Goal: Book appointment/travel/reservation

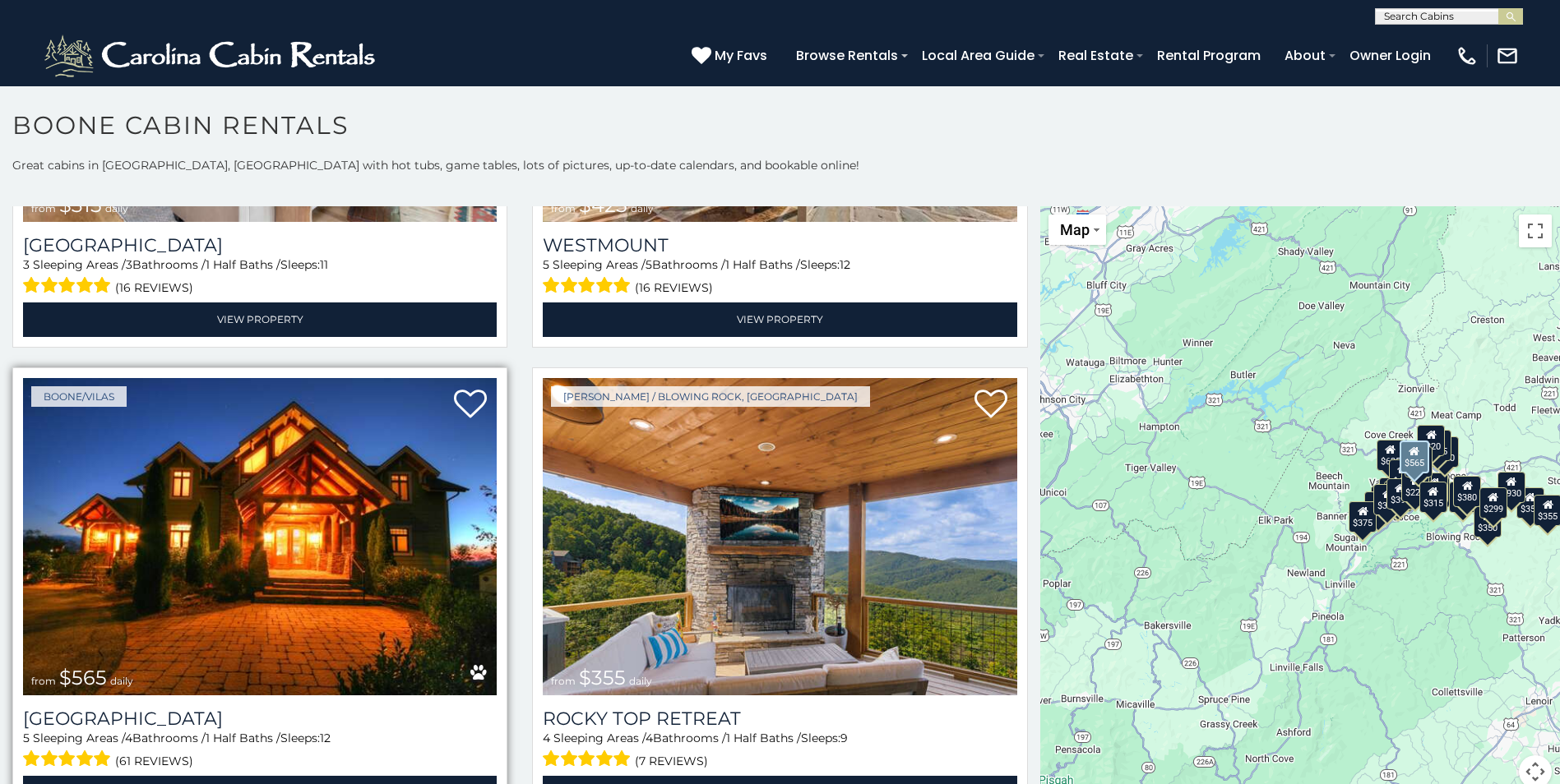
scroll to position [905, 0]
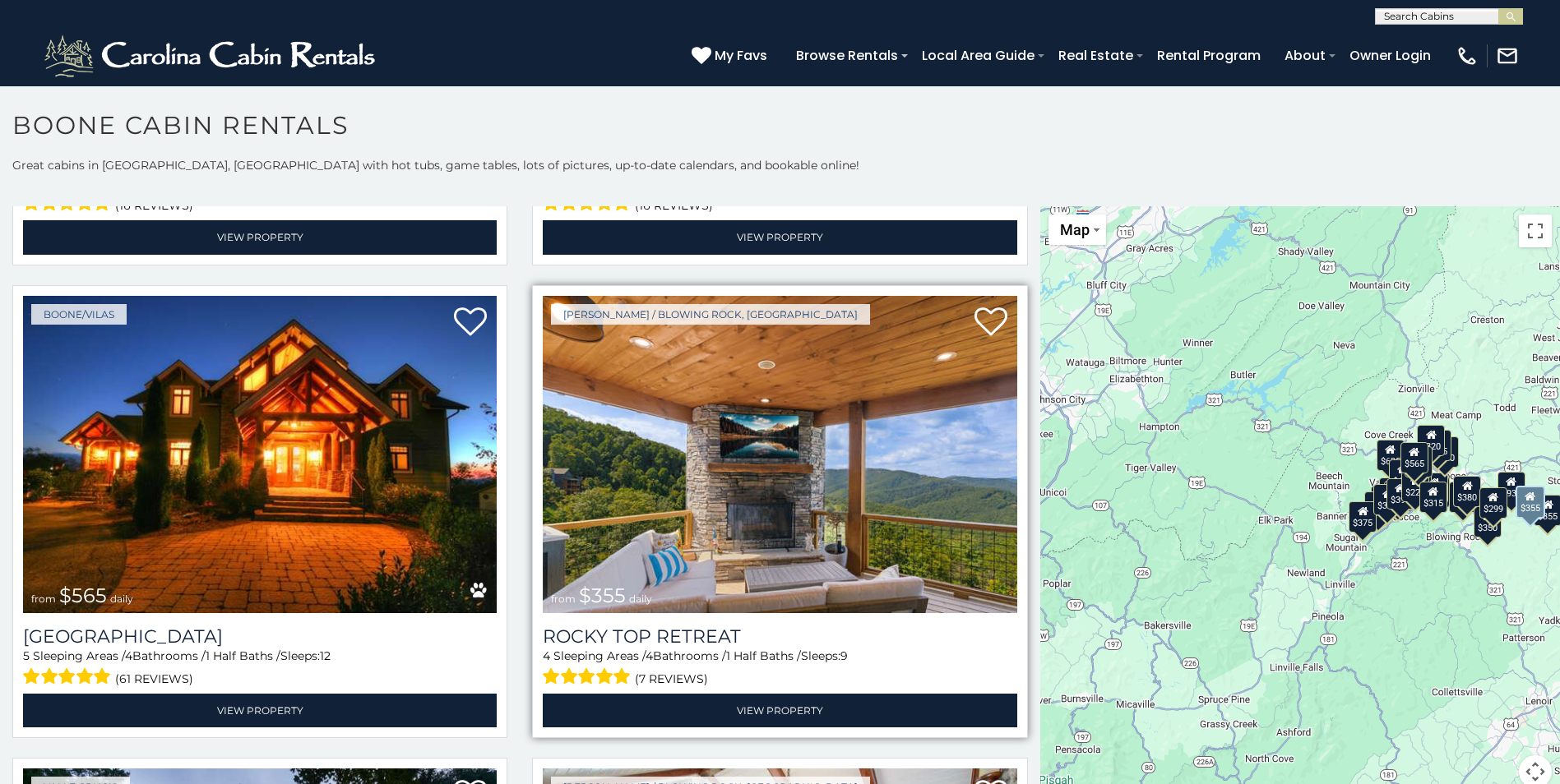
click at [769, 494] on img at bounding box center [780, 454] width 474 height 317
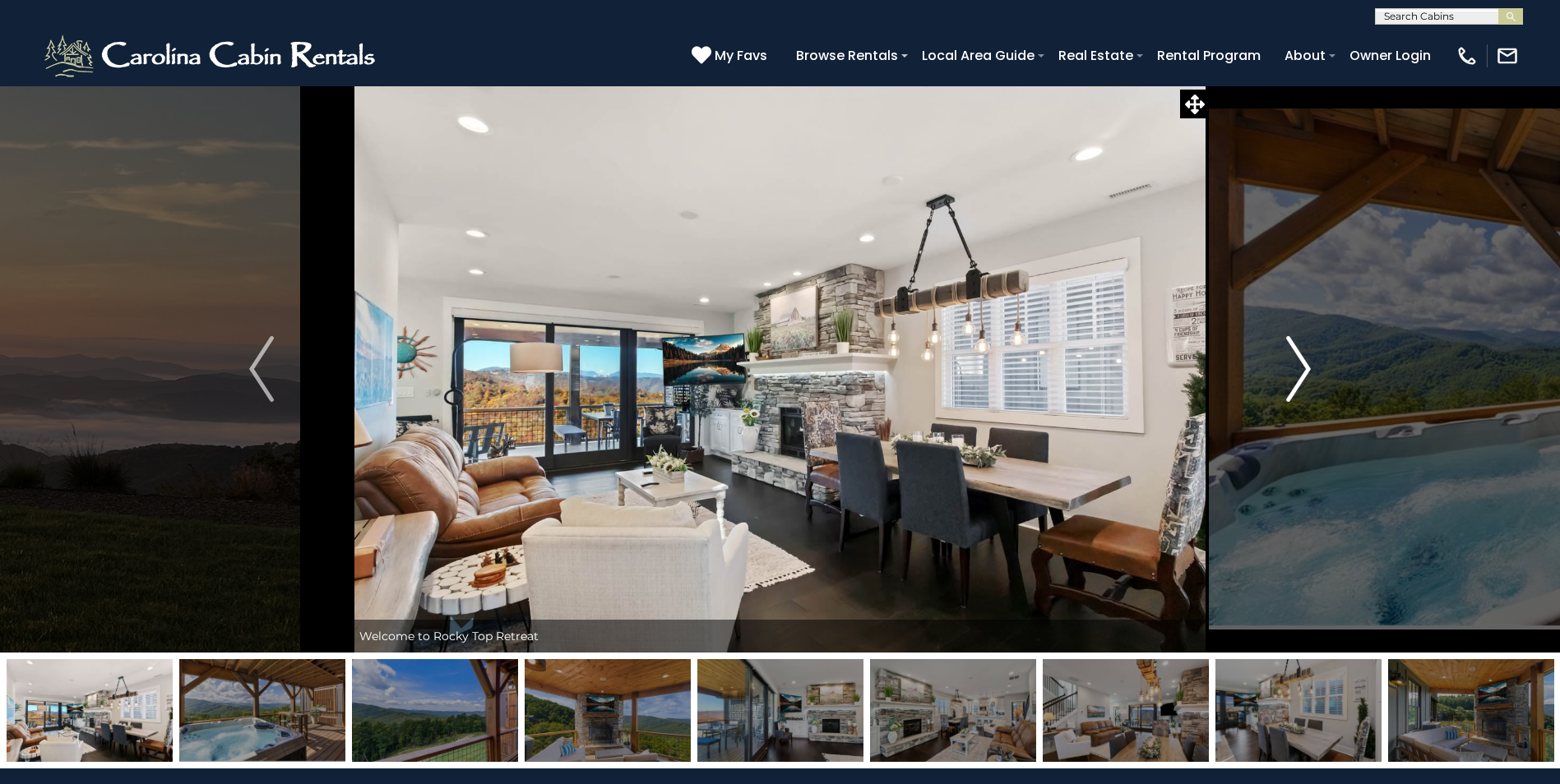
click at [1306, 371] on img "Next" at bounding box center [1298, 369] width 25 height 66
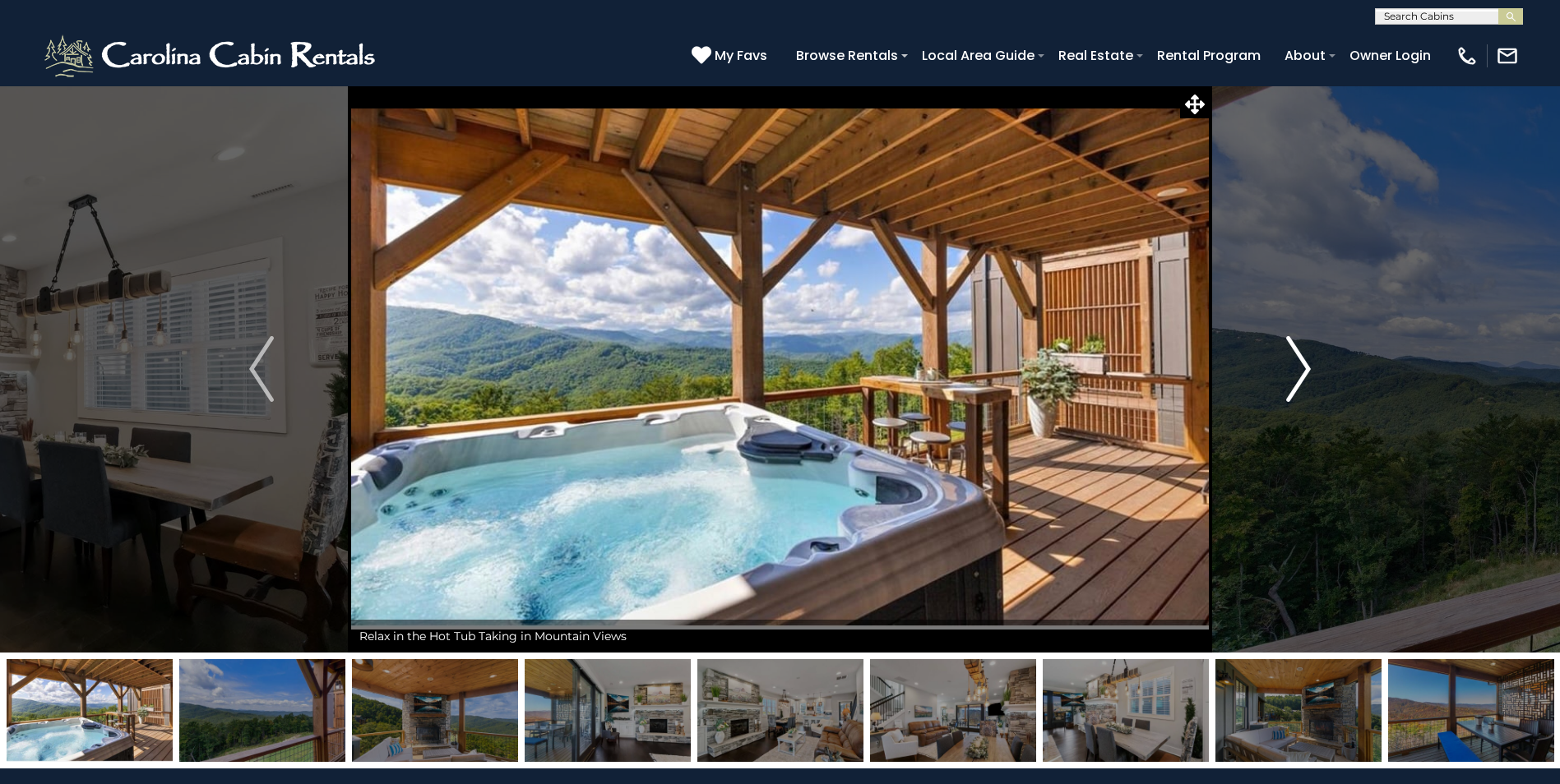
click at [1306, 371] on img "Next" at bounding box center [1298, 369] width 25 height 66
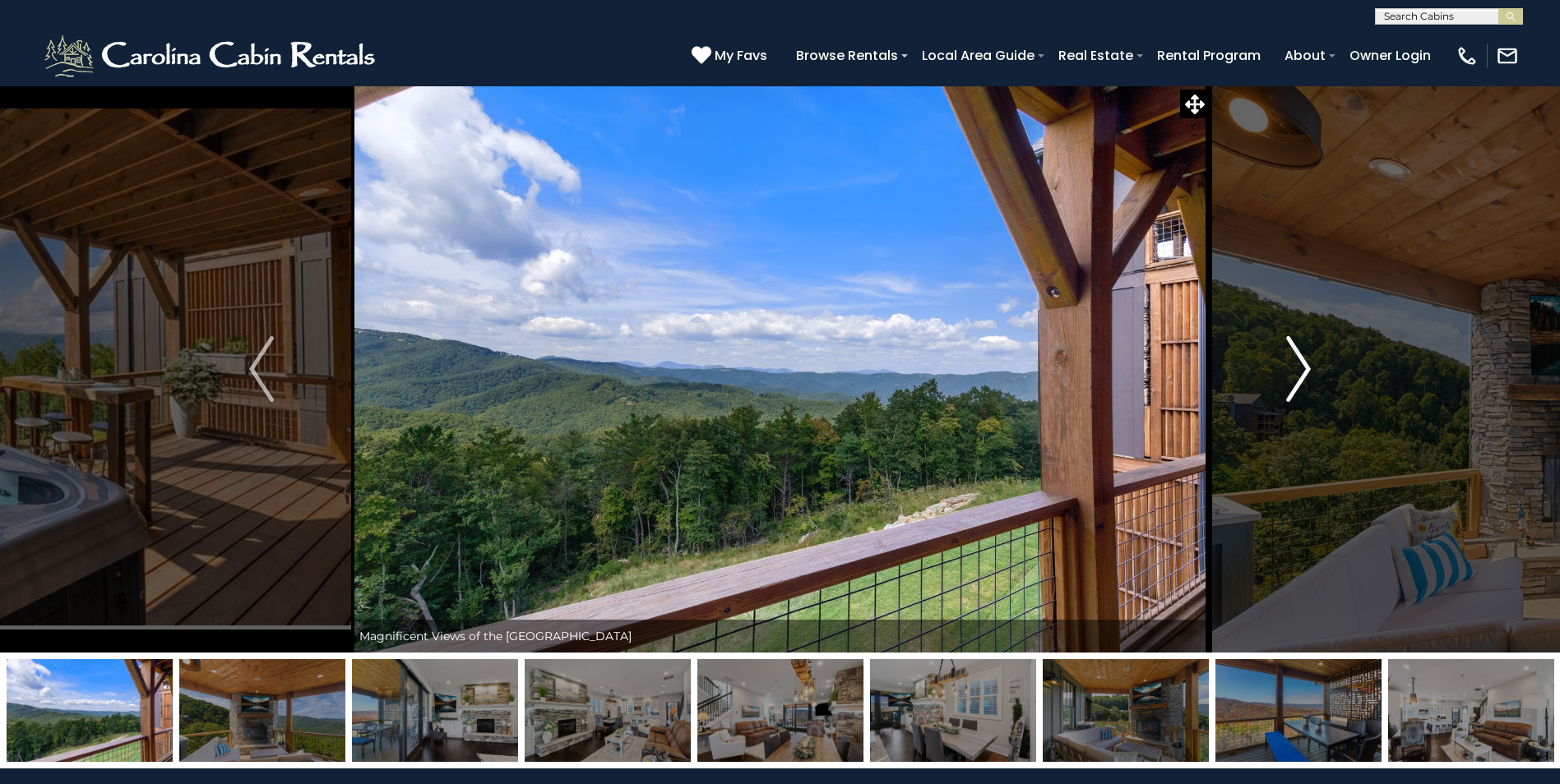
click at [1306, 371] on img "Next" at bounding box center [1298, 369] width 25 height 66
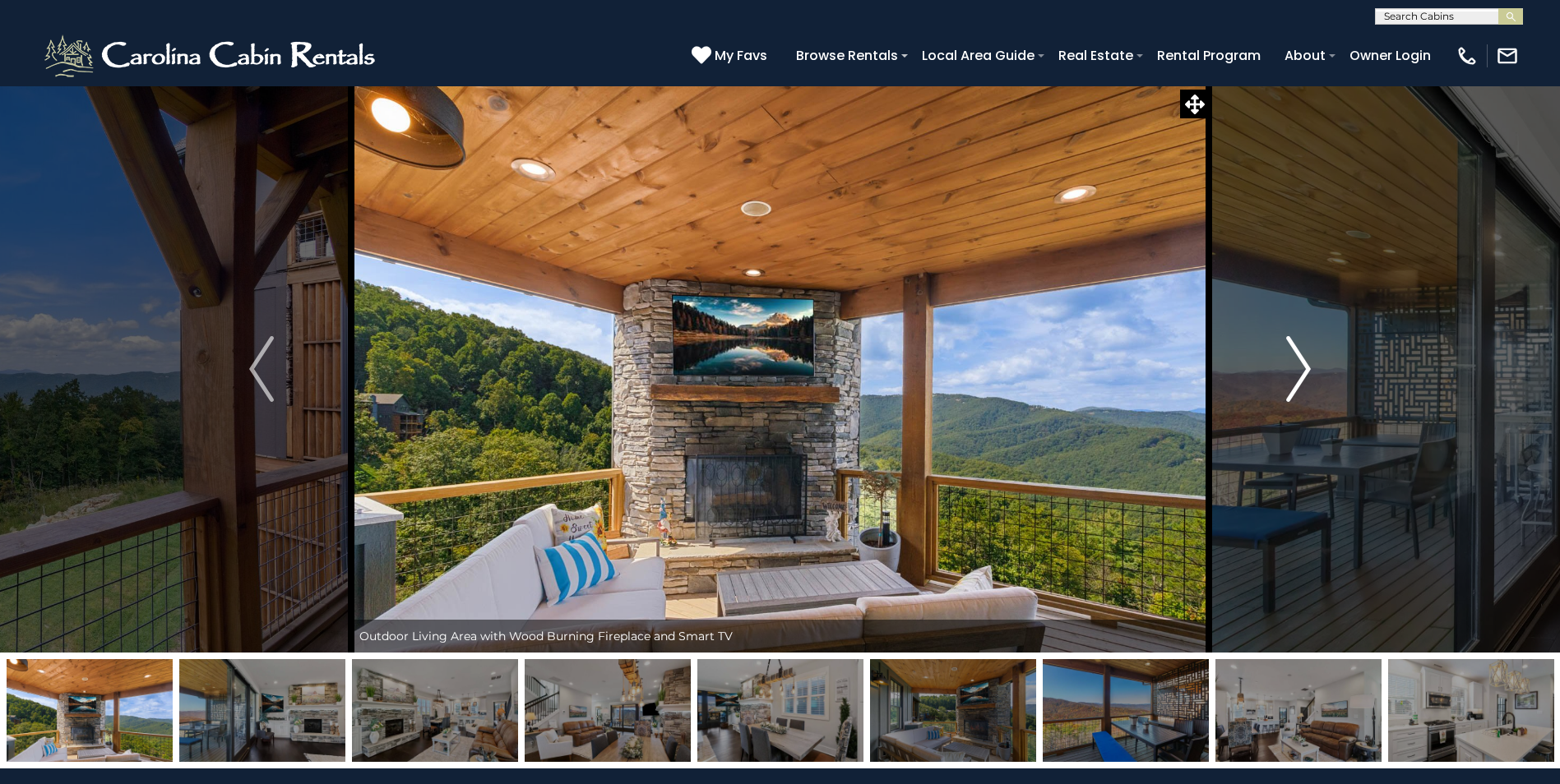
click at [1306, 371] on img "Next" at bounding box center [1298, 369] width 25 height 66
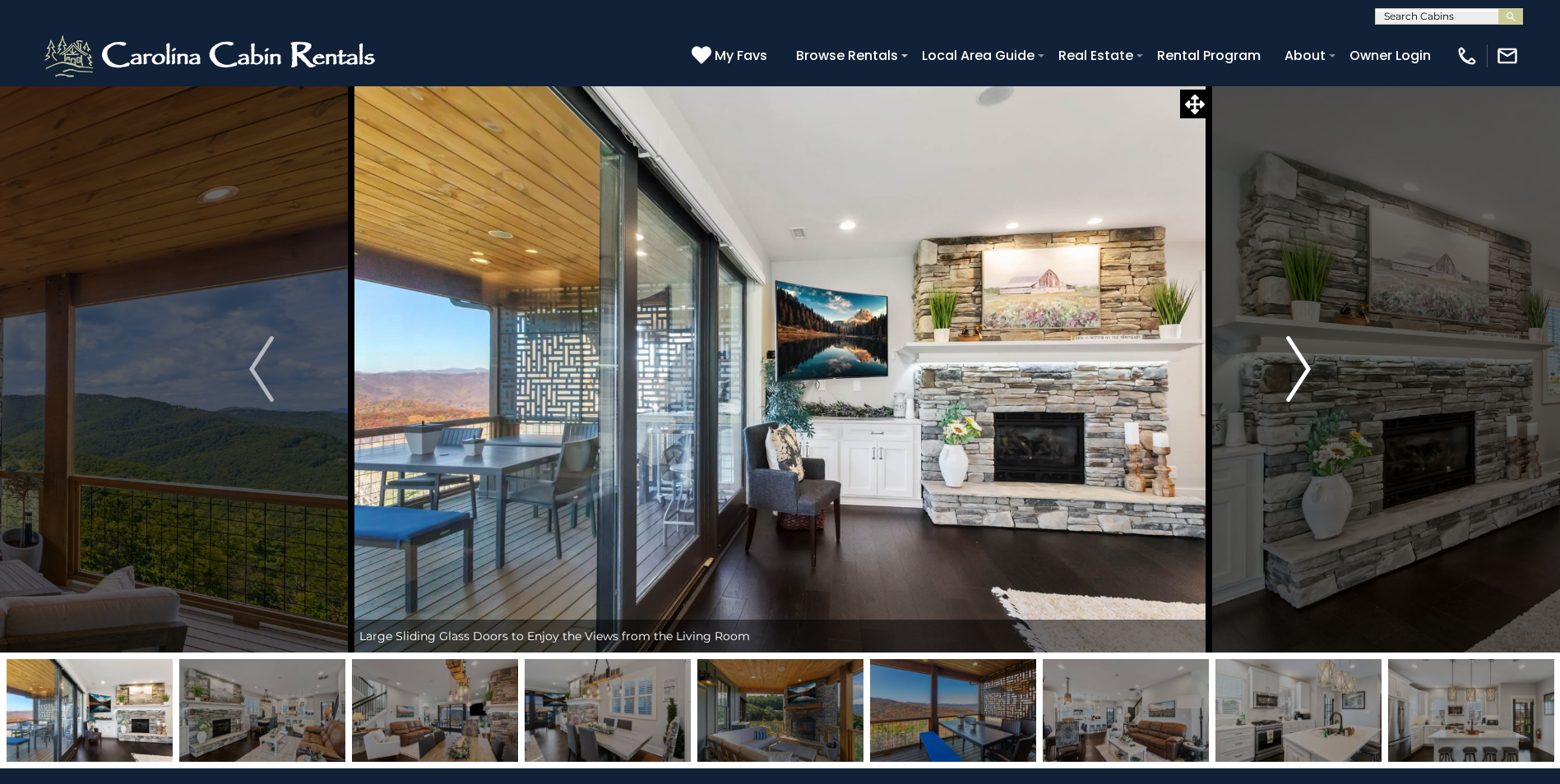
click at [1306, 371] on img "Next" at bounding box center [1298, 369] width 25 height 66
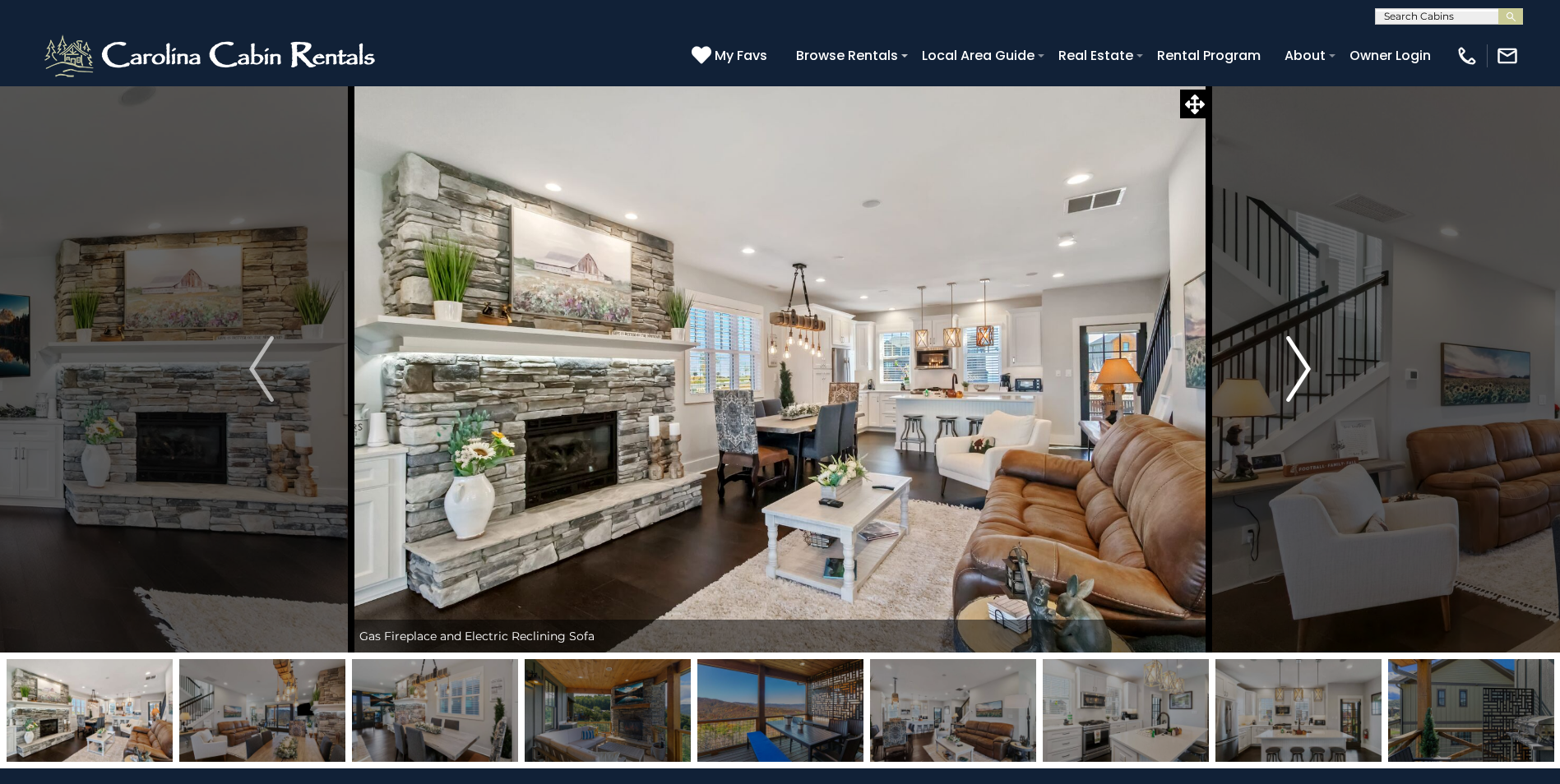
click at [1306, 371] on img "Next" at bounding box center [1298, 369] width 25 height 66
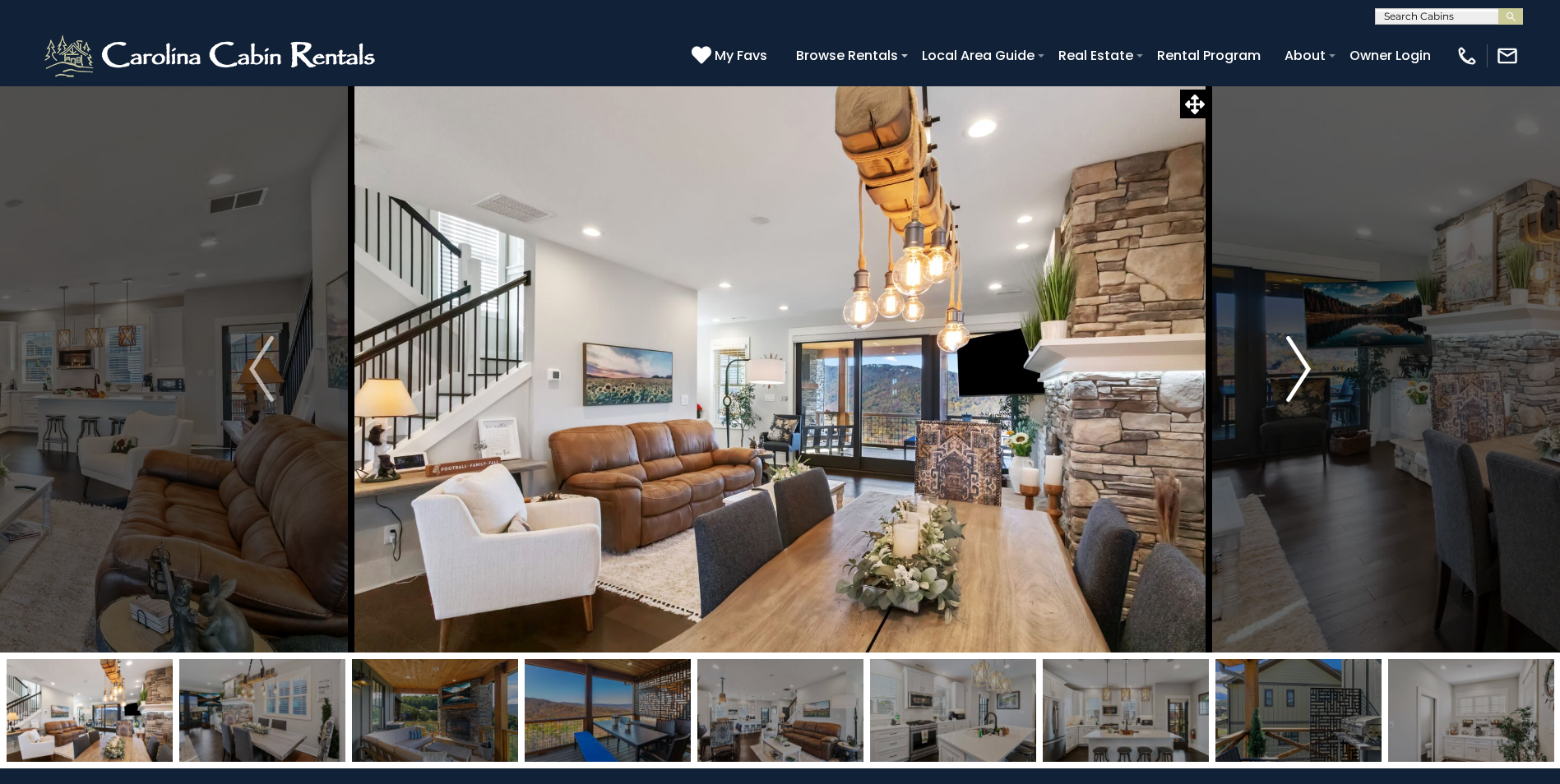
click at [1306, 371] on img "Next" at bounding box center [1298, 369] width 25 height 66
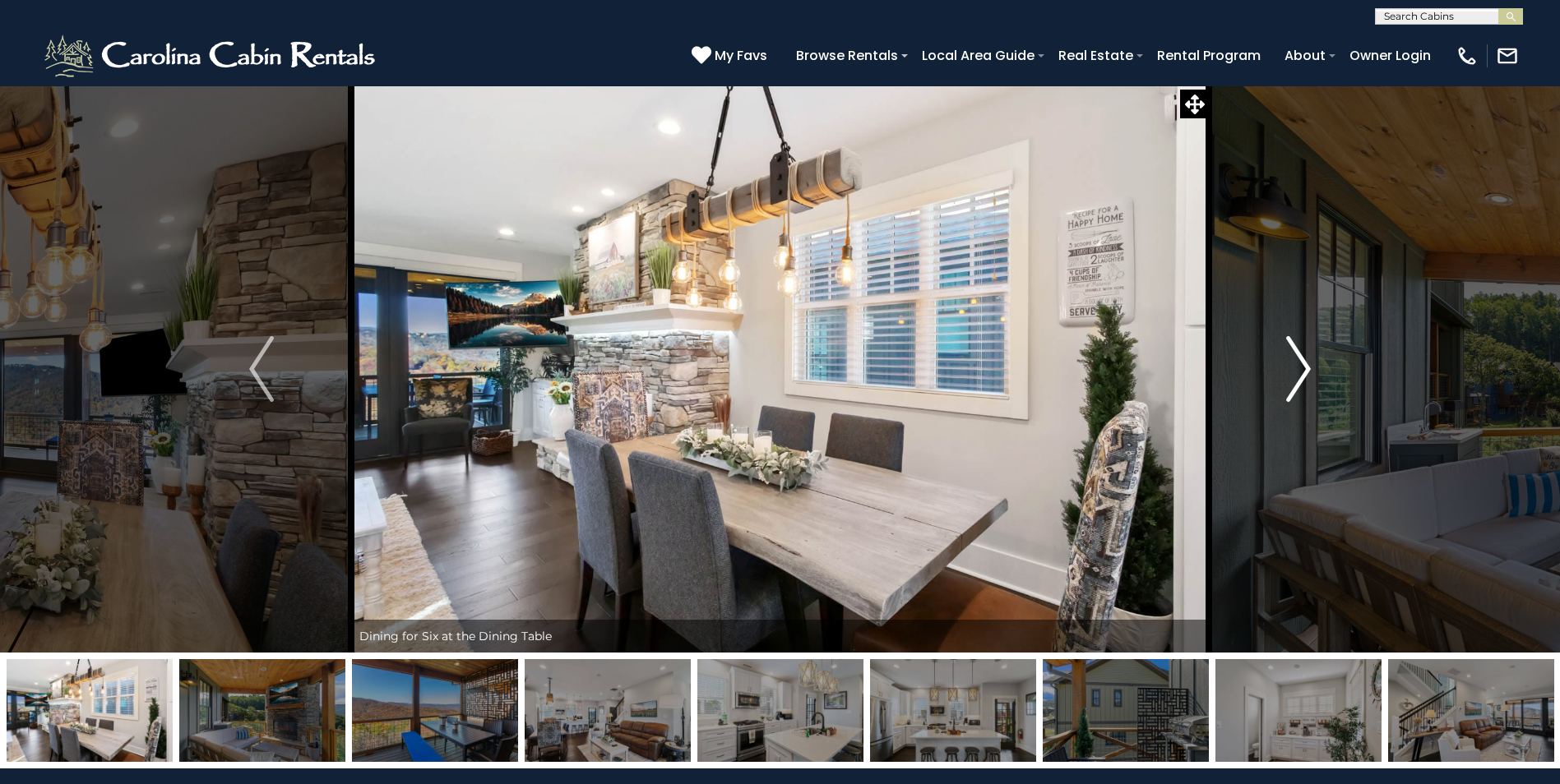
click at [1306, 371] on img "Next" at bounding box center [1298, 369] width 25 height 66
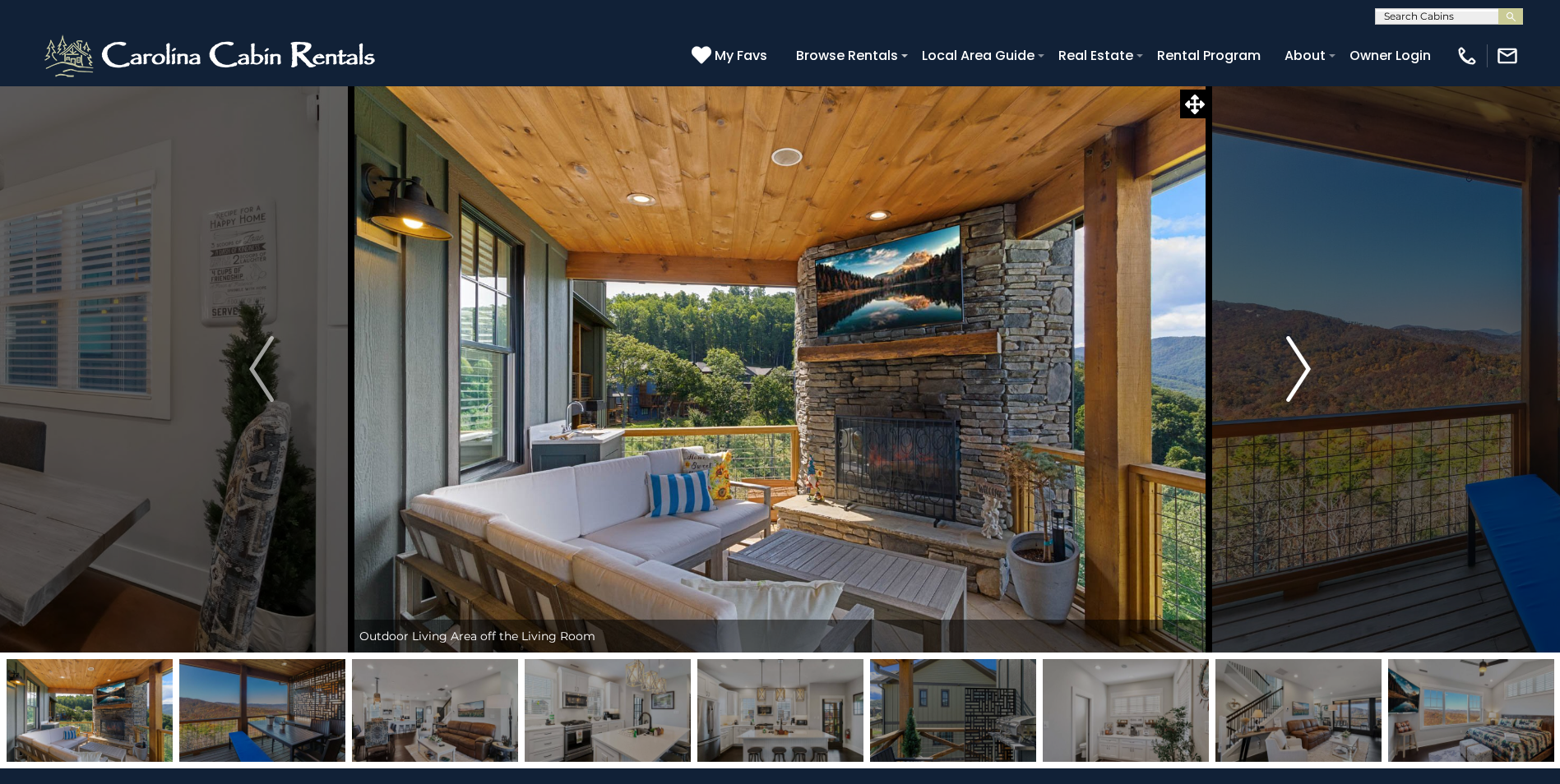
click at [1306, 371] on img "Next" at bounding box center [1298, 369] width 25 height 66
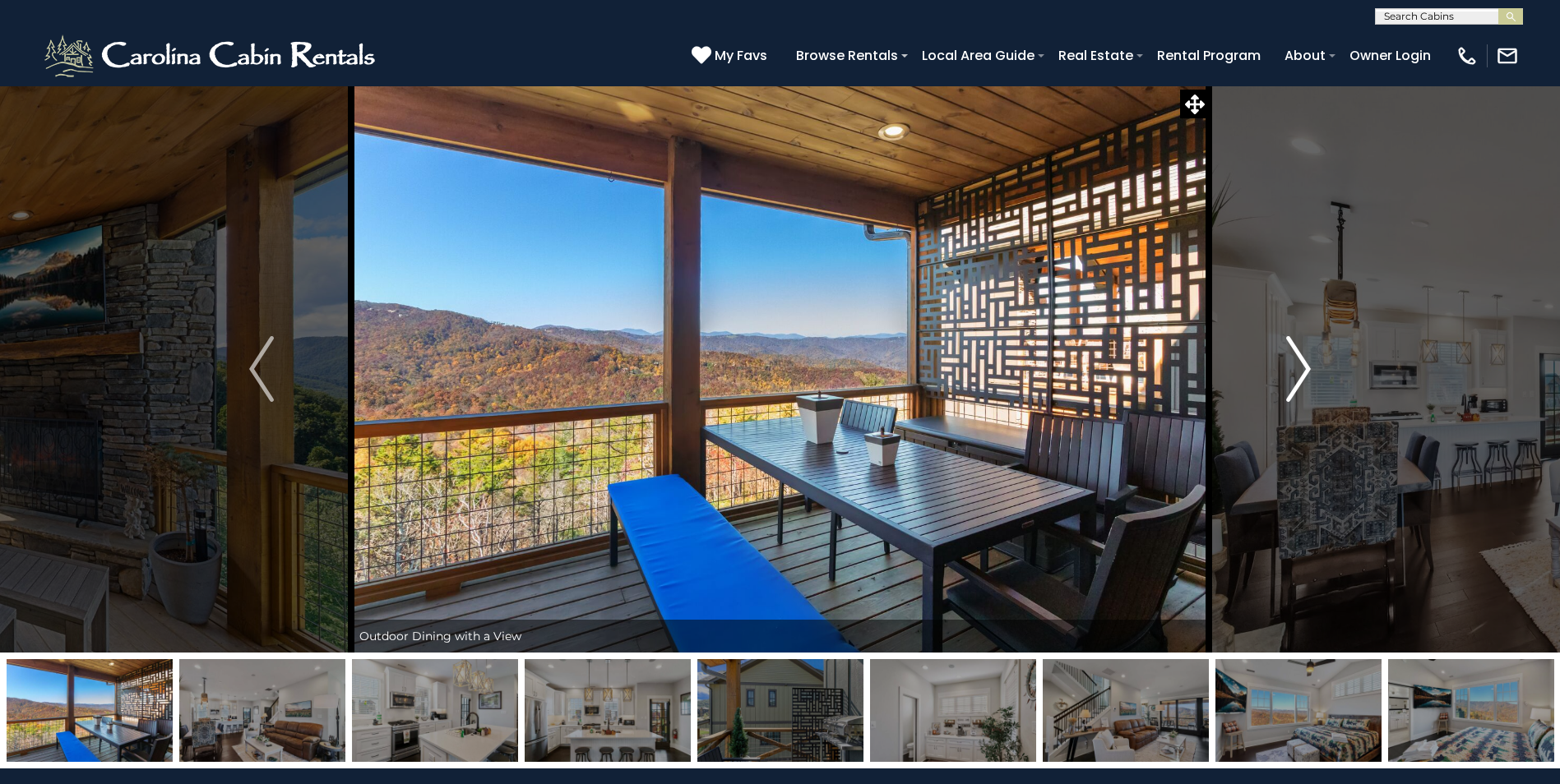
click at [1306, 371] on img "Next" at bounding box center [1298, 369] width 25 height 66
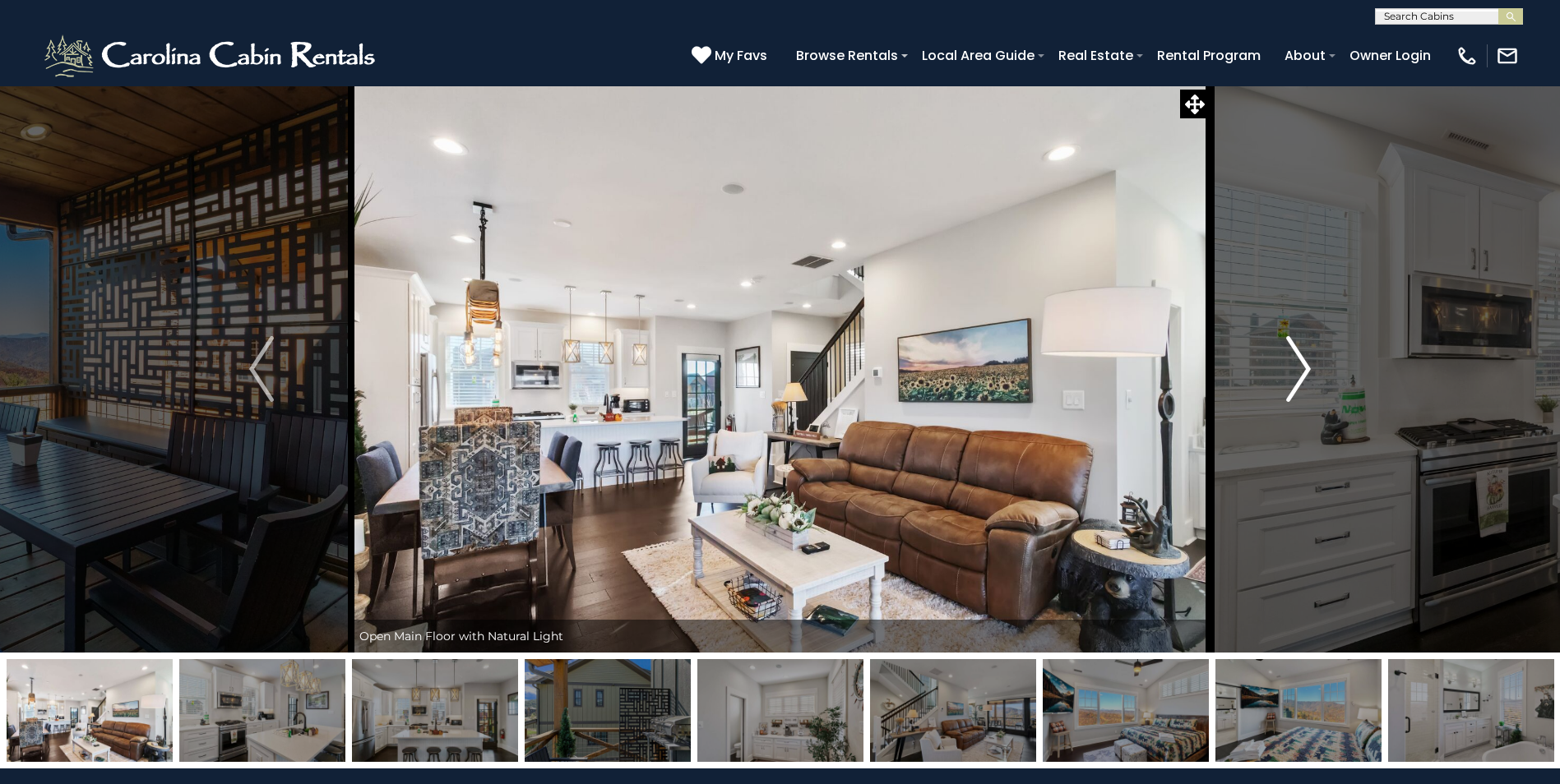
click at [1306, 371] on img "Next" at bounding box center [1298, 369] width 25 height 66
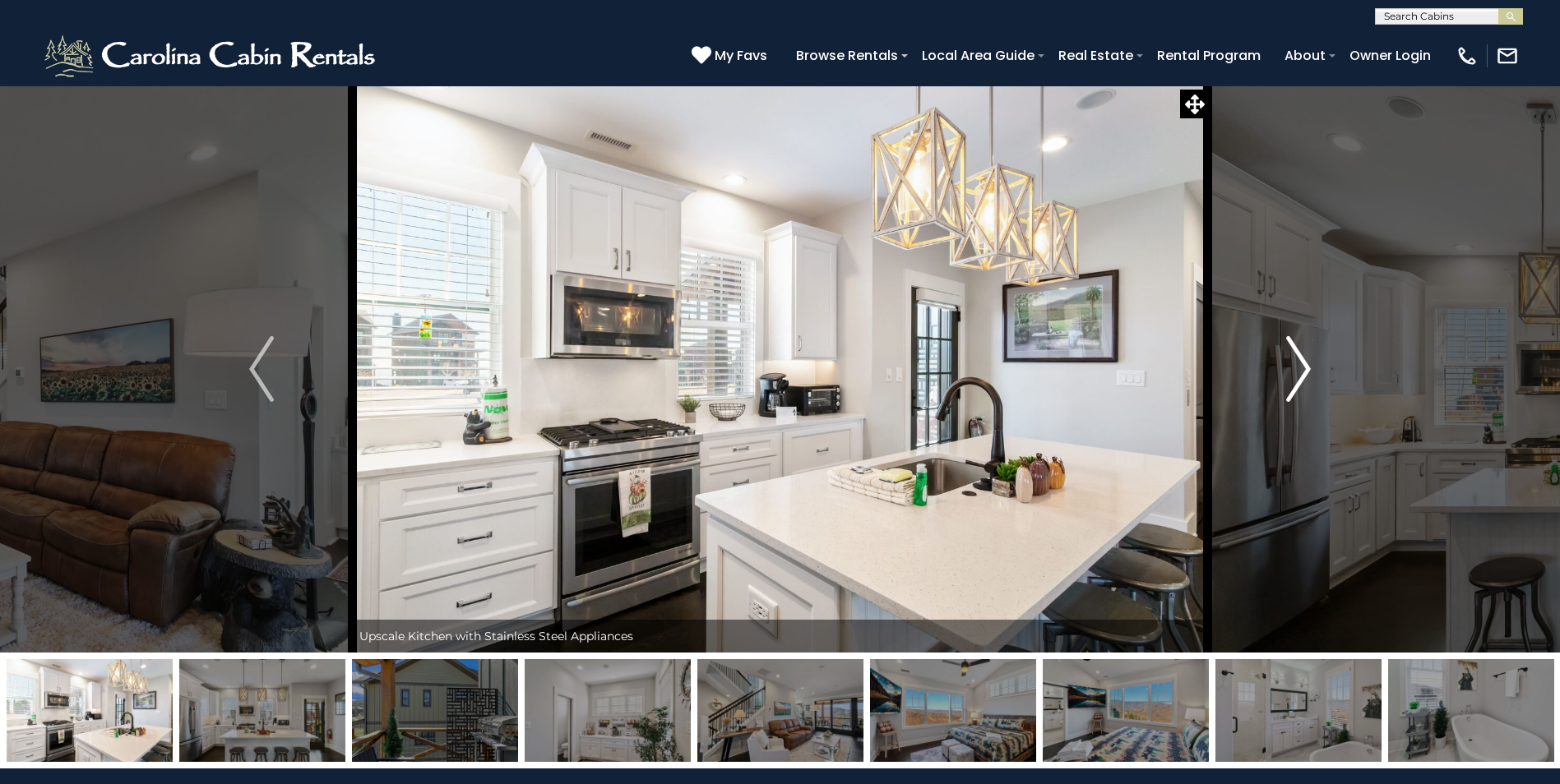
click at [1306, 371] on img "Next" at bounding box center [1298, 369] width 25 height 66
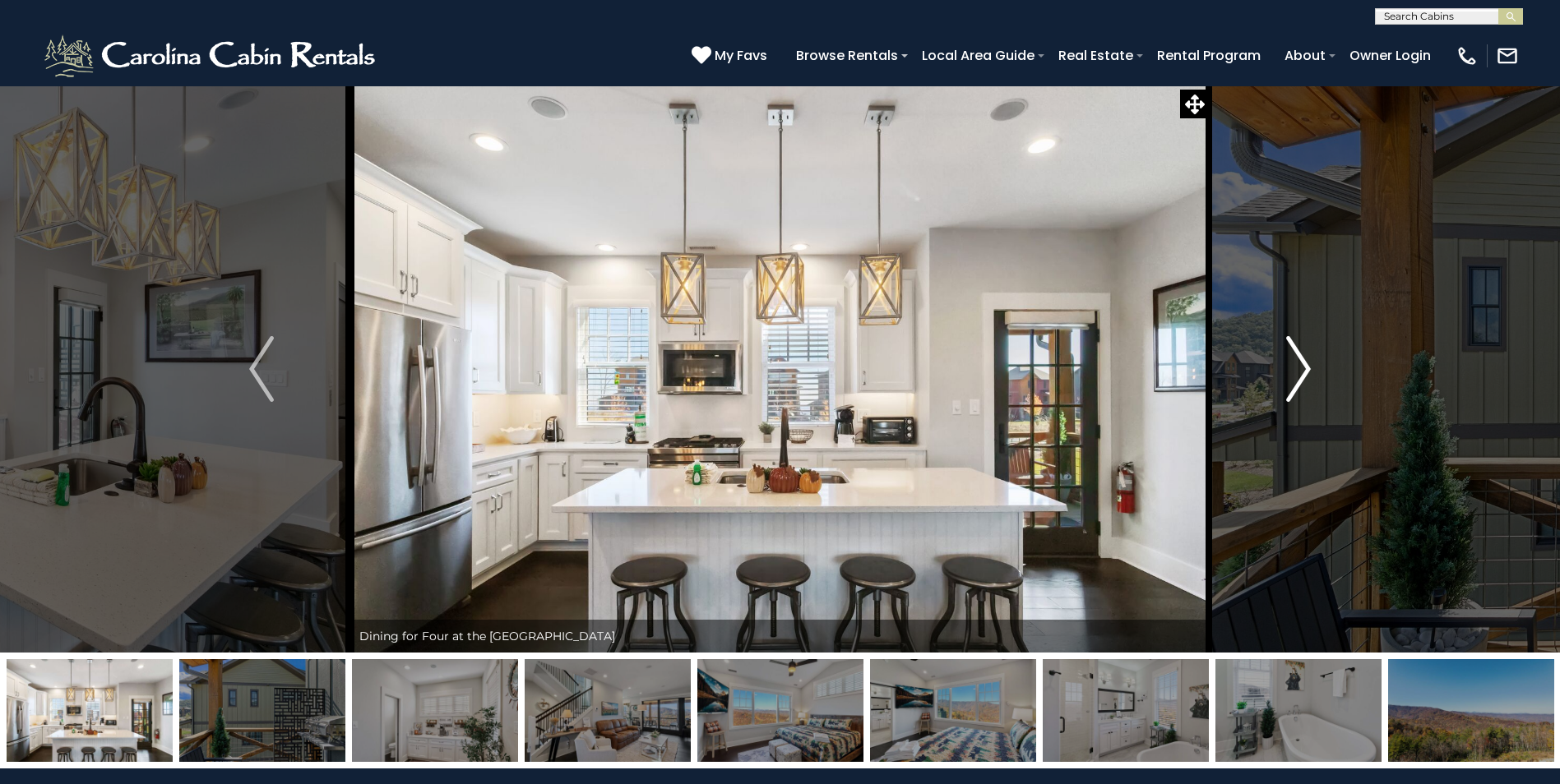
click at [1306, 371] on img "Next" at bounding box center [1298, 369] width 25 height 66
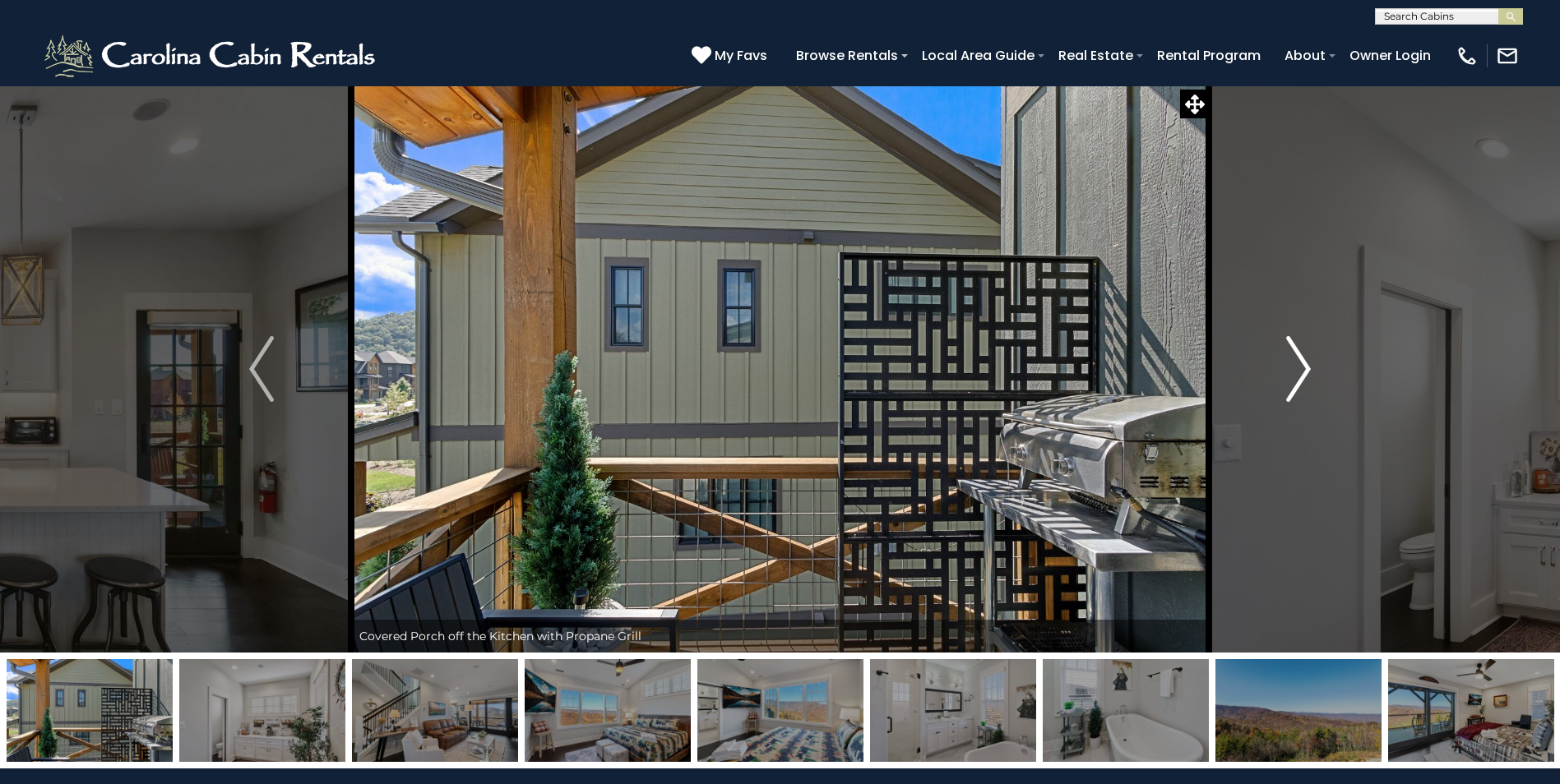
click at [1306, 371] on img "Next" at bounding box center [1298, 369] width 25 height 66
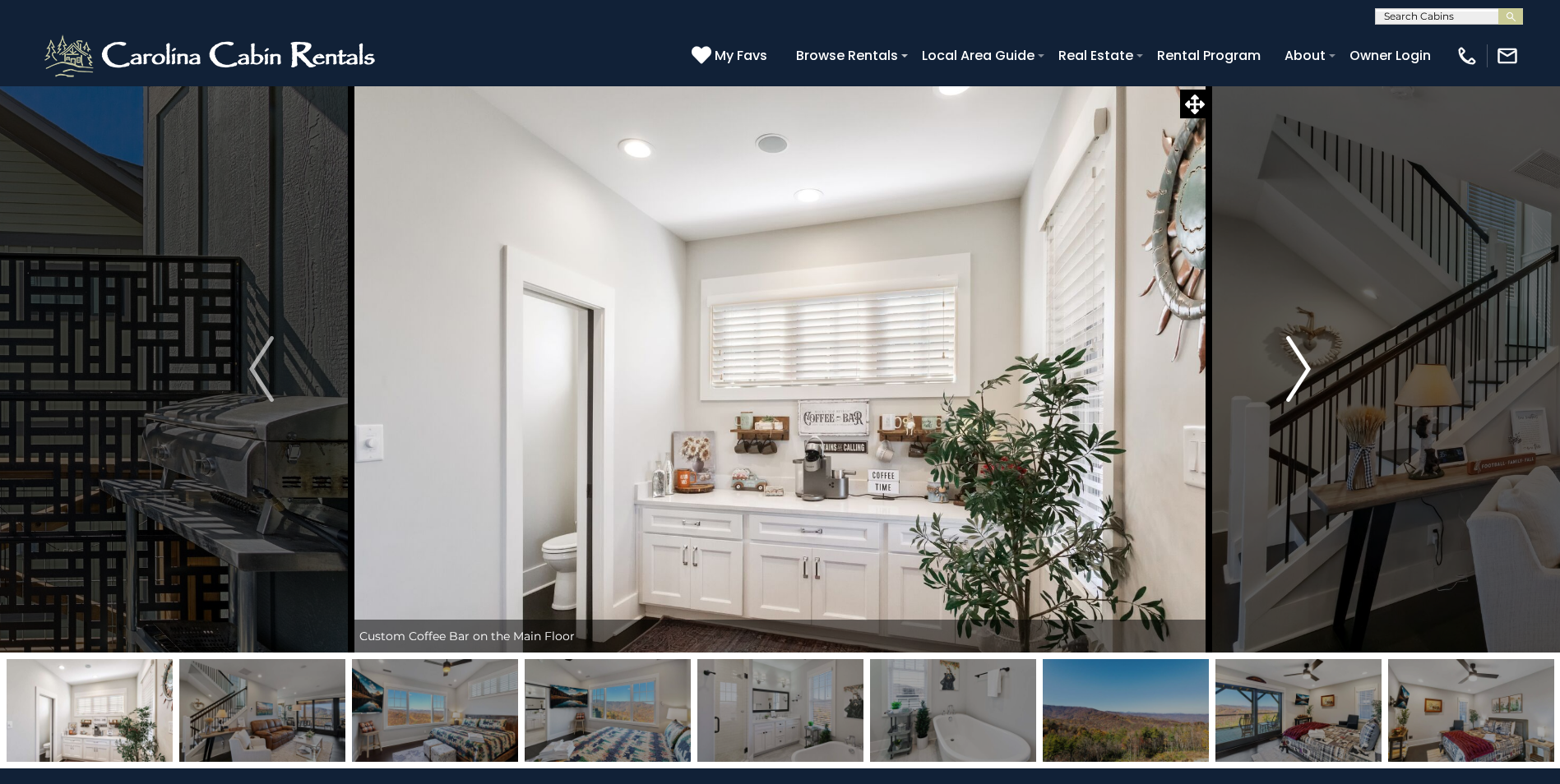
click at [1306, 371] on img "Next" at bounding box center [1298, 369] width 25 height 66
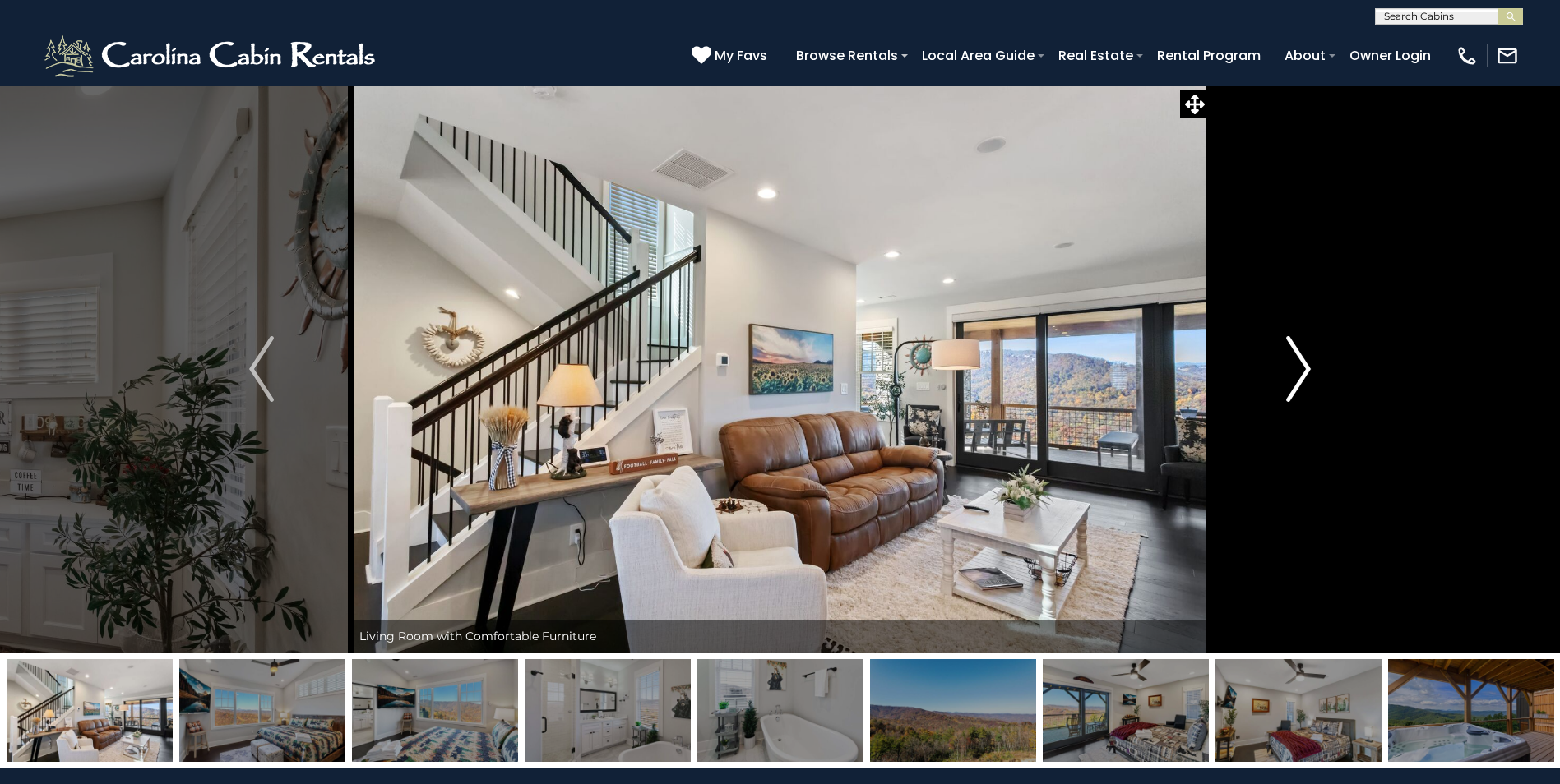
click at [1306, 371] on img "Next" at bounding box center [1298, 369] width 25 height 66
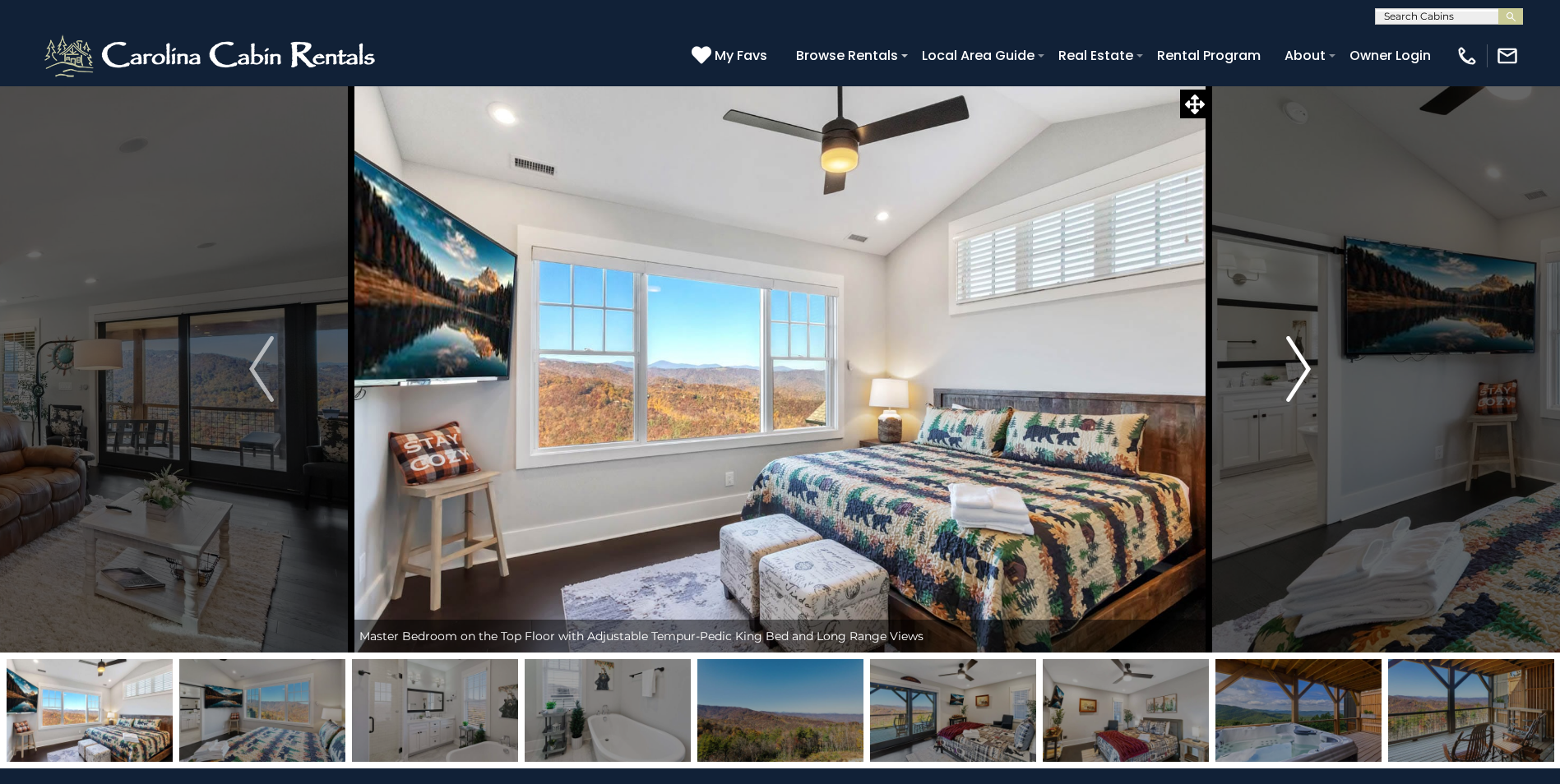
click at [1306, 371] on img "Next" at bounding box center [1298, 369] width 25 height 66
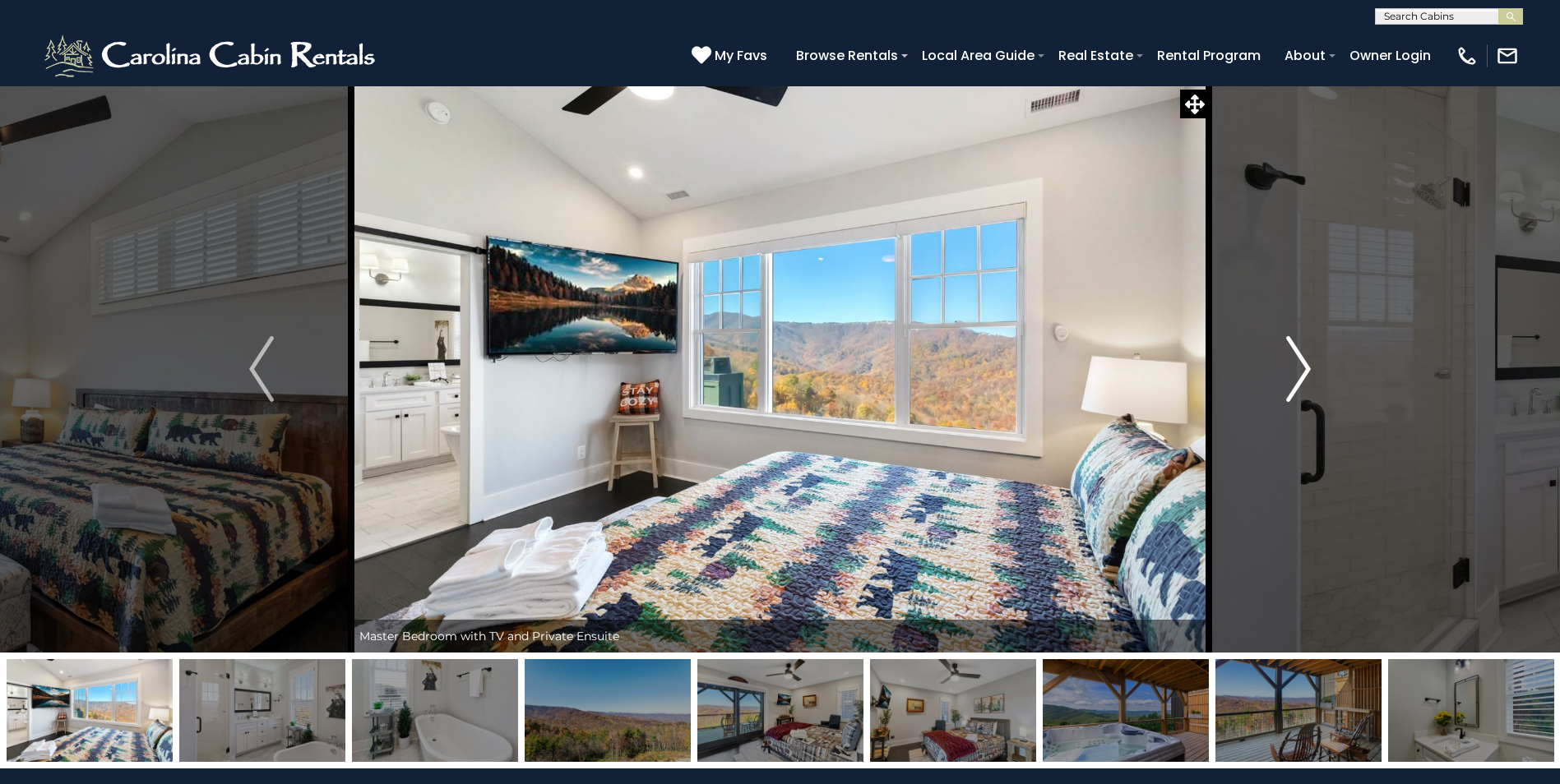
click at [1300, 371] on img "Next" at bounding box center [1298, 369] width 25 height 66
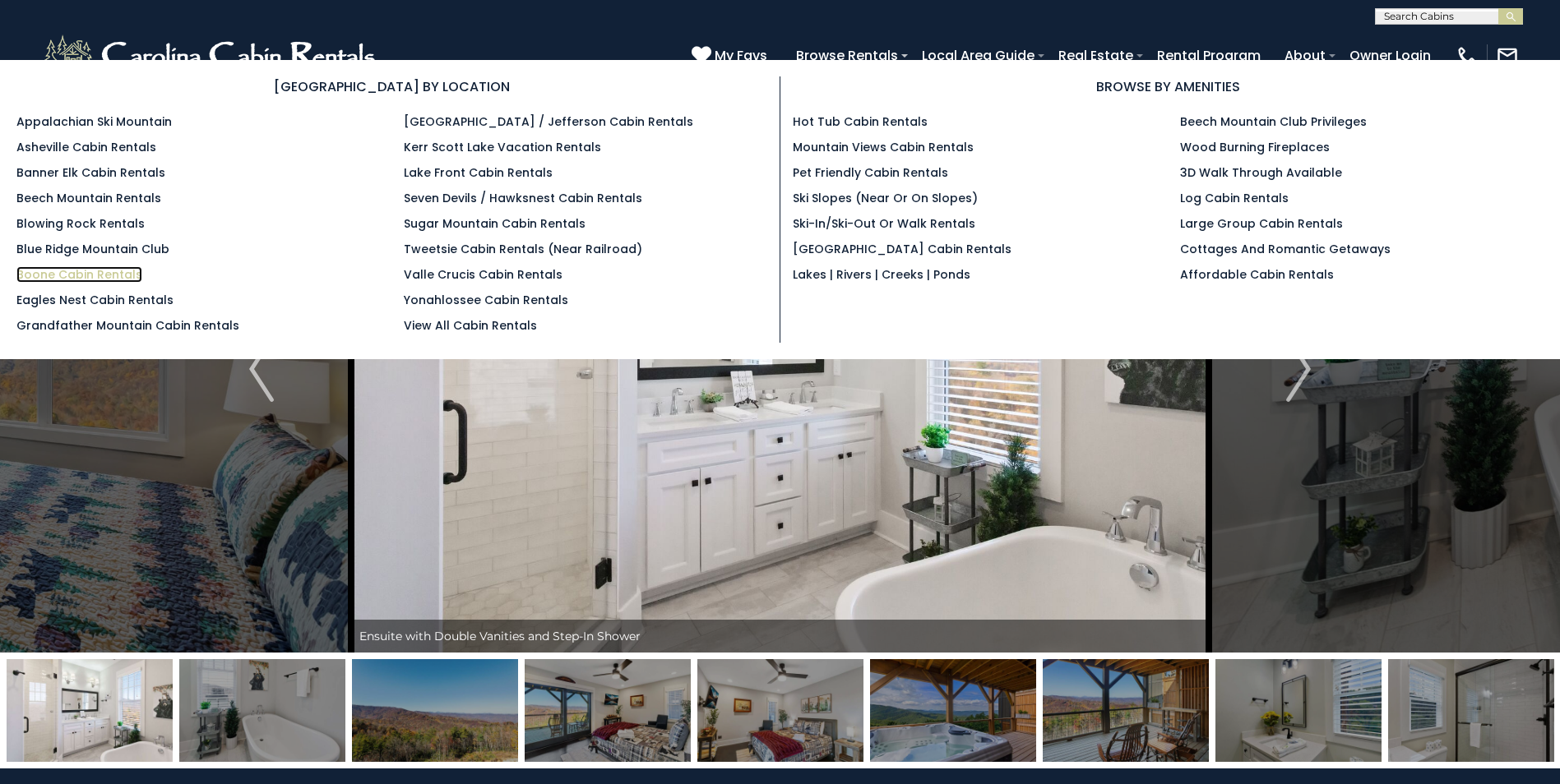
click at [101, 273] on link "Boone Cabin Rentals" at bounding box center [79, 274] width 126 height 17
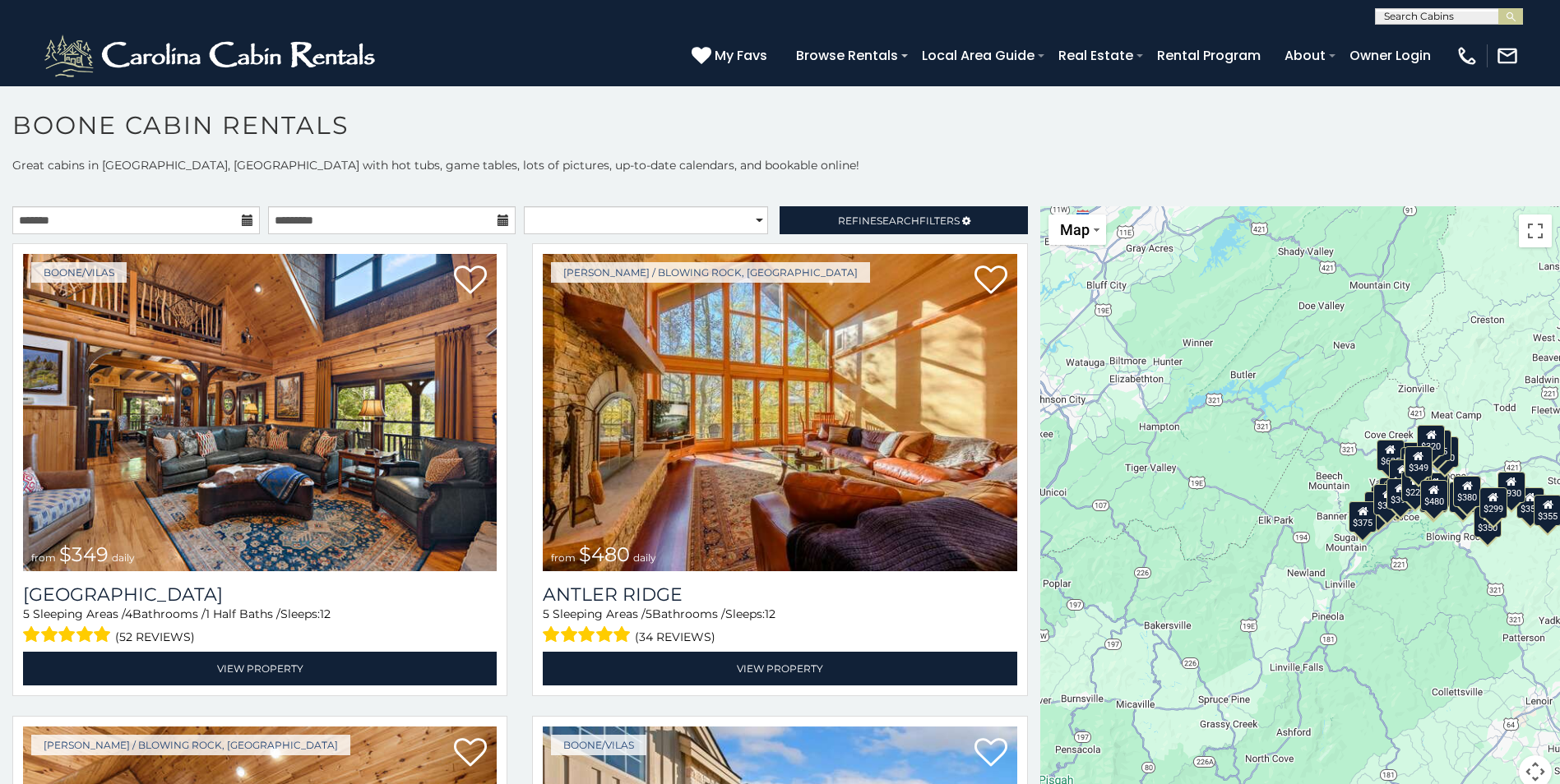
click at [242, 221] on icon at bounding box center [247, 220] width 12 height 12
click at [177, 222] on input "text" at bounding box center [136, 220] width 247 height 28
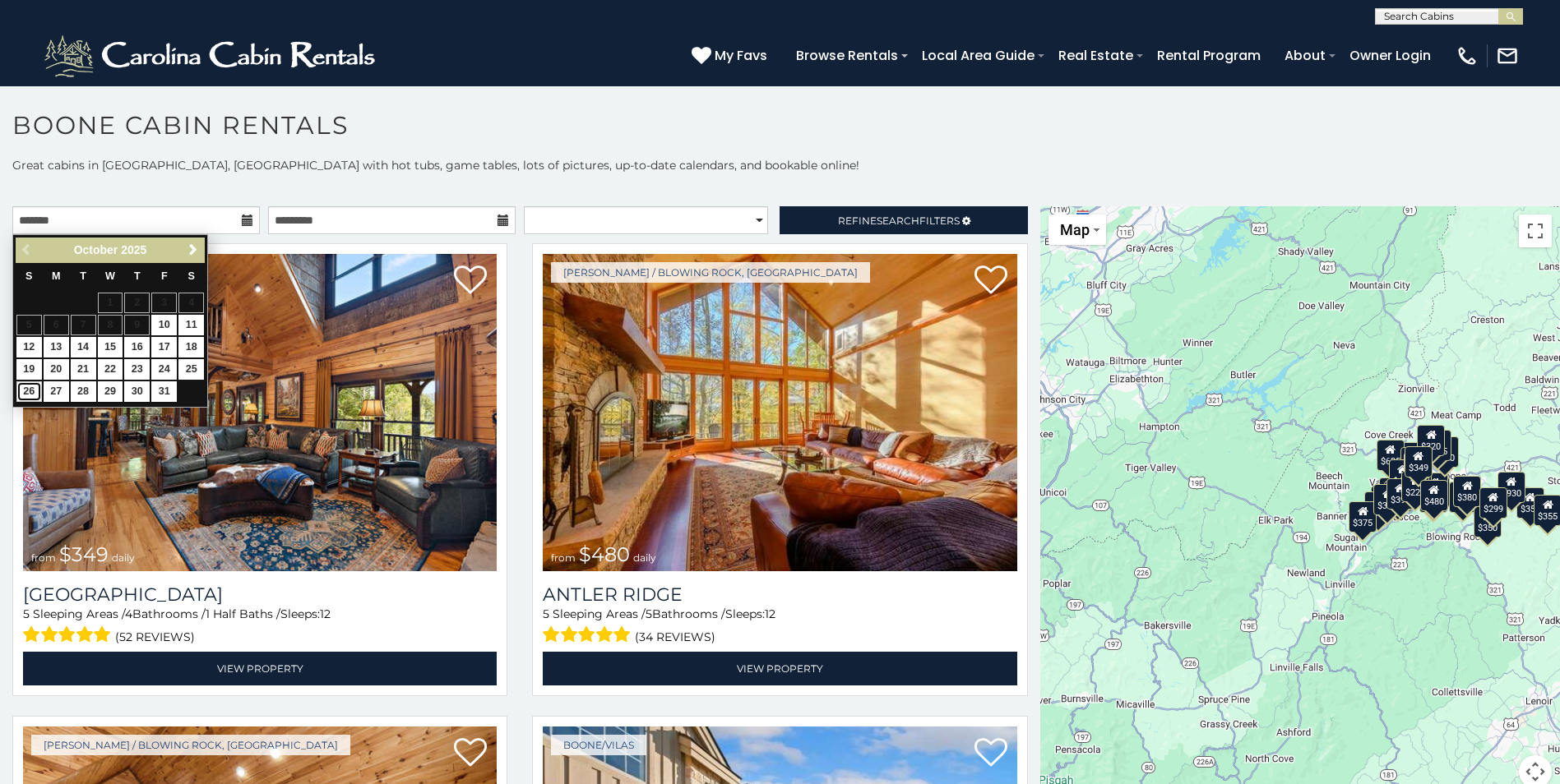
click at [22, 391] on link "26" at bounding box center [30, 392] width 26 height 21
type input "**********"
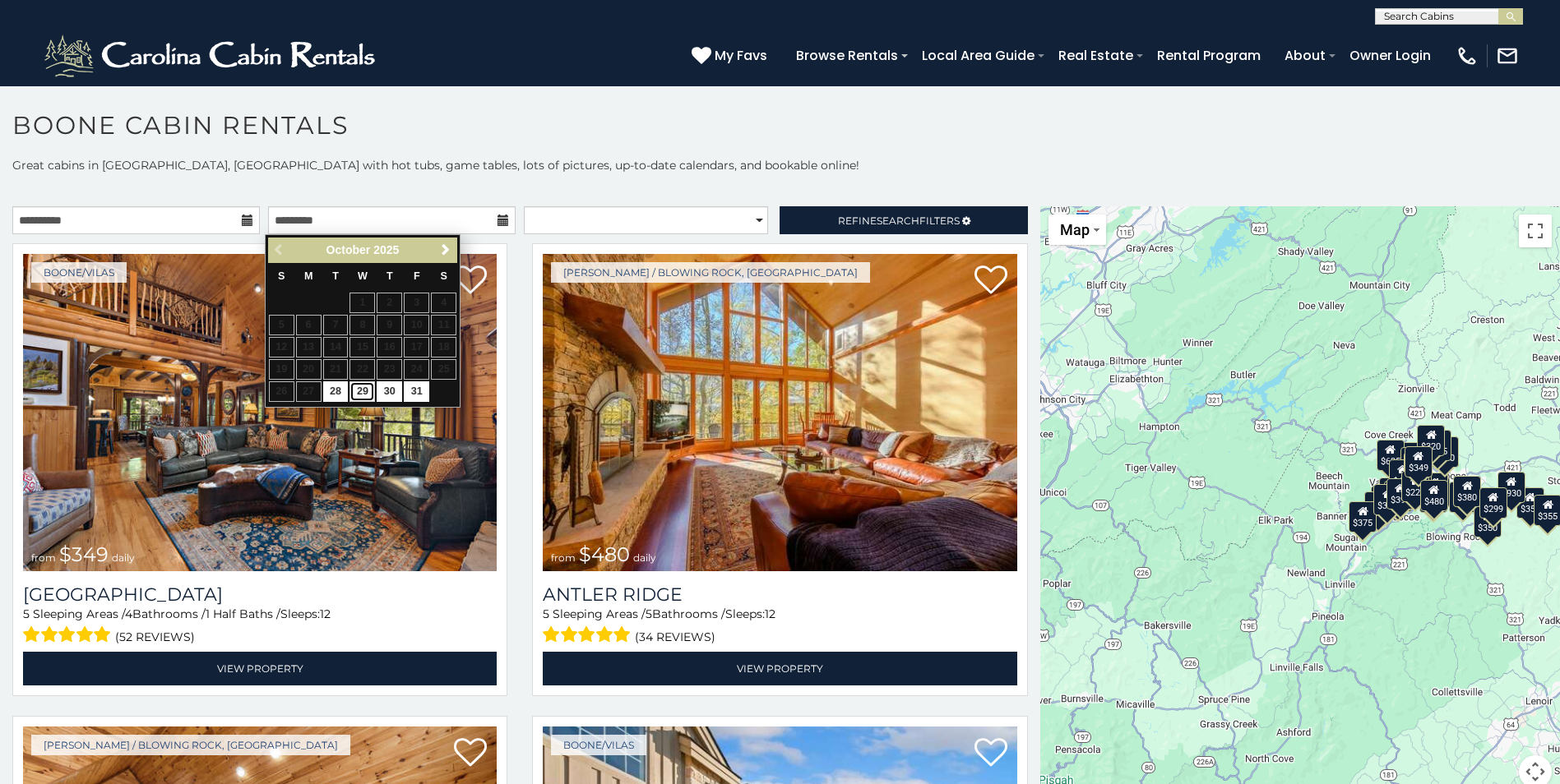
click at [360, 392] on link "29" at bounding box center [362, 392] width 26 height 21
type input "**********"
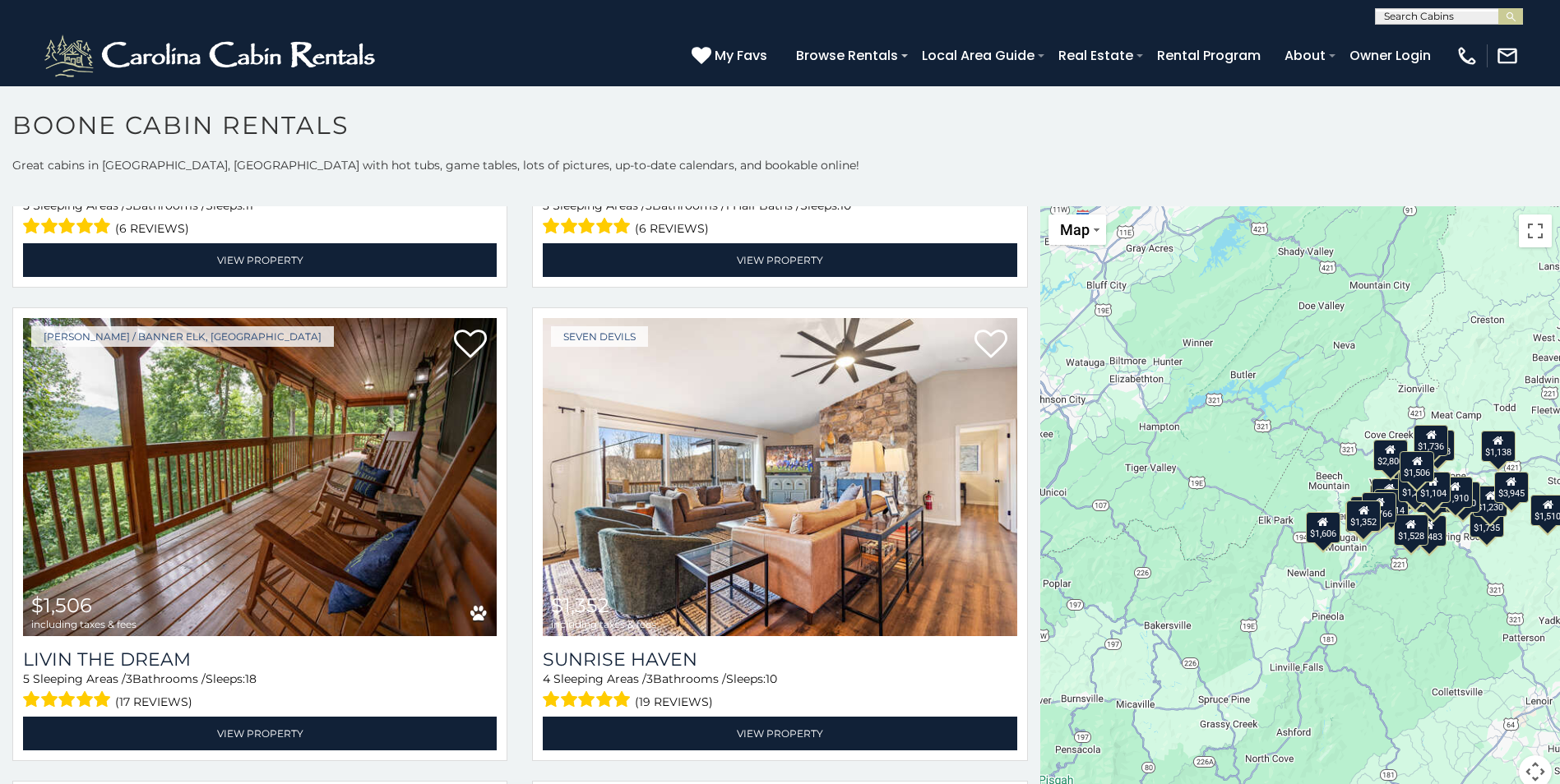
click at [1417, 653] on div "$2,020 $1,647 $2,800 $2,446 $3,945 $2,645 $1,882 $1,527 $1,807 $1,148 $3,530 $1…" at bounding box center [1300, 507] width 519 height 602
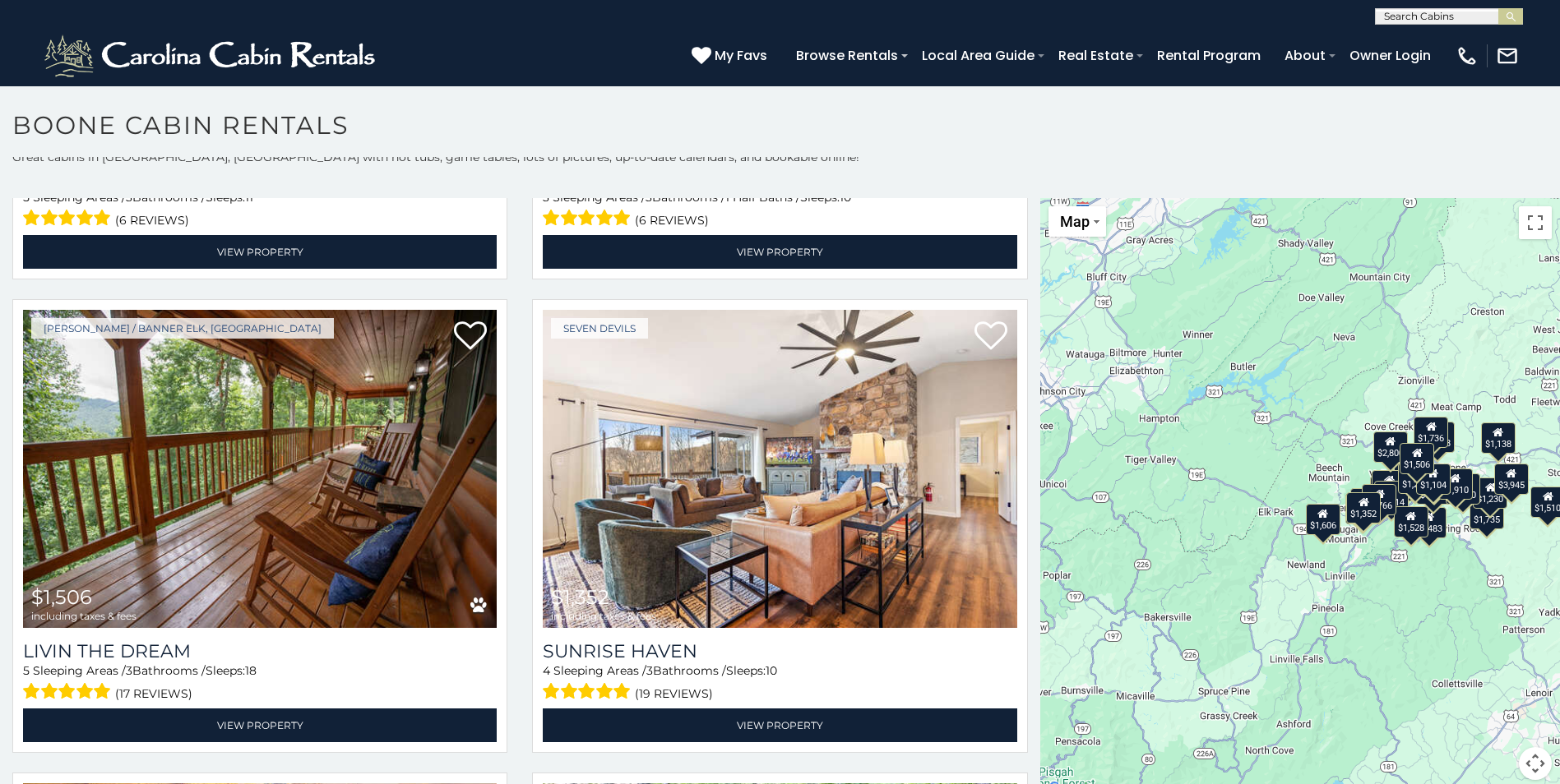
scroll to position [15, 0]
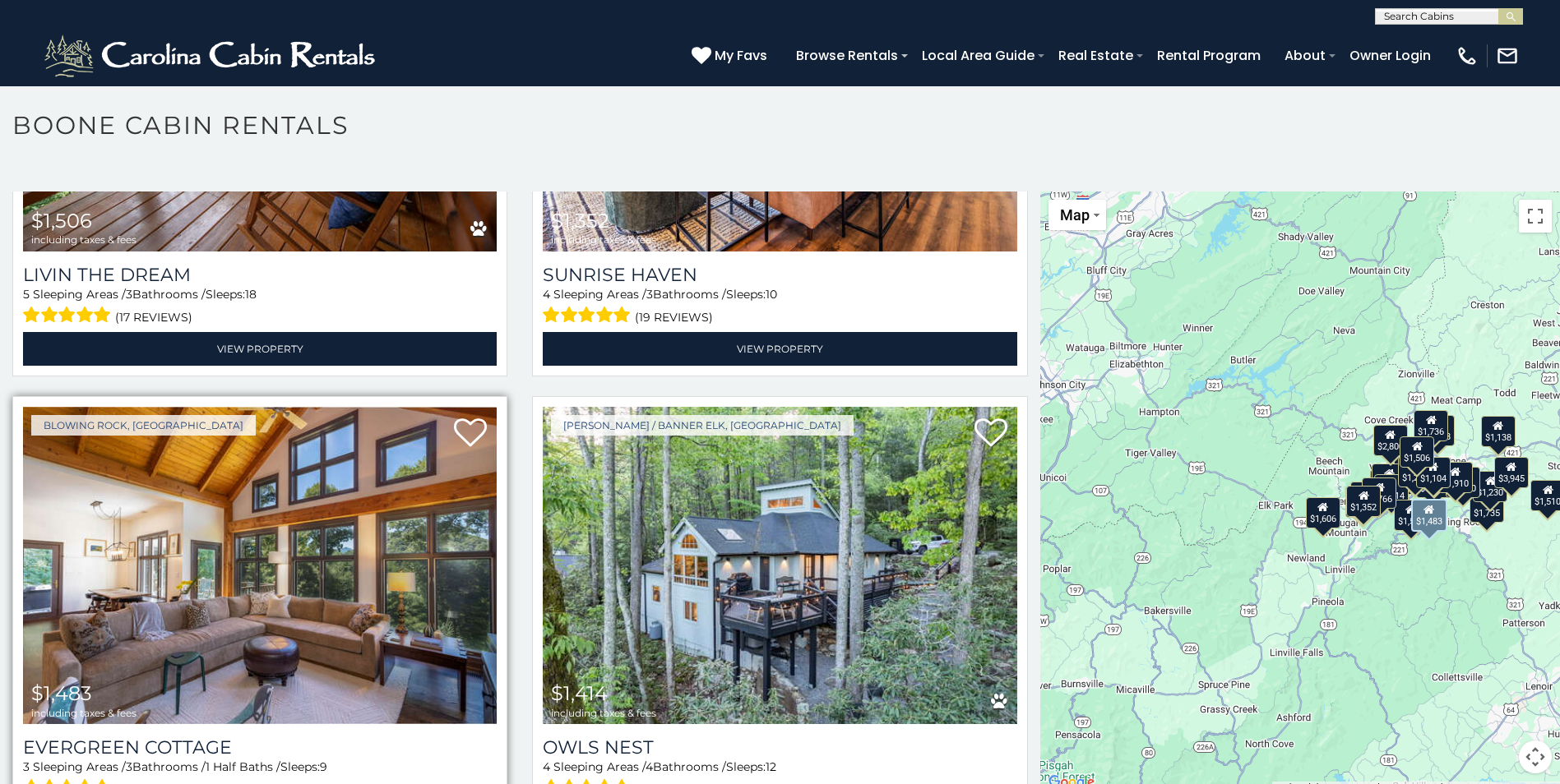
scroll to position [6459, 0]
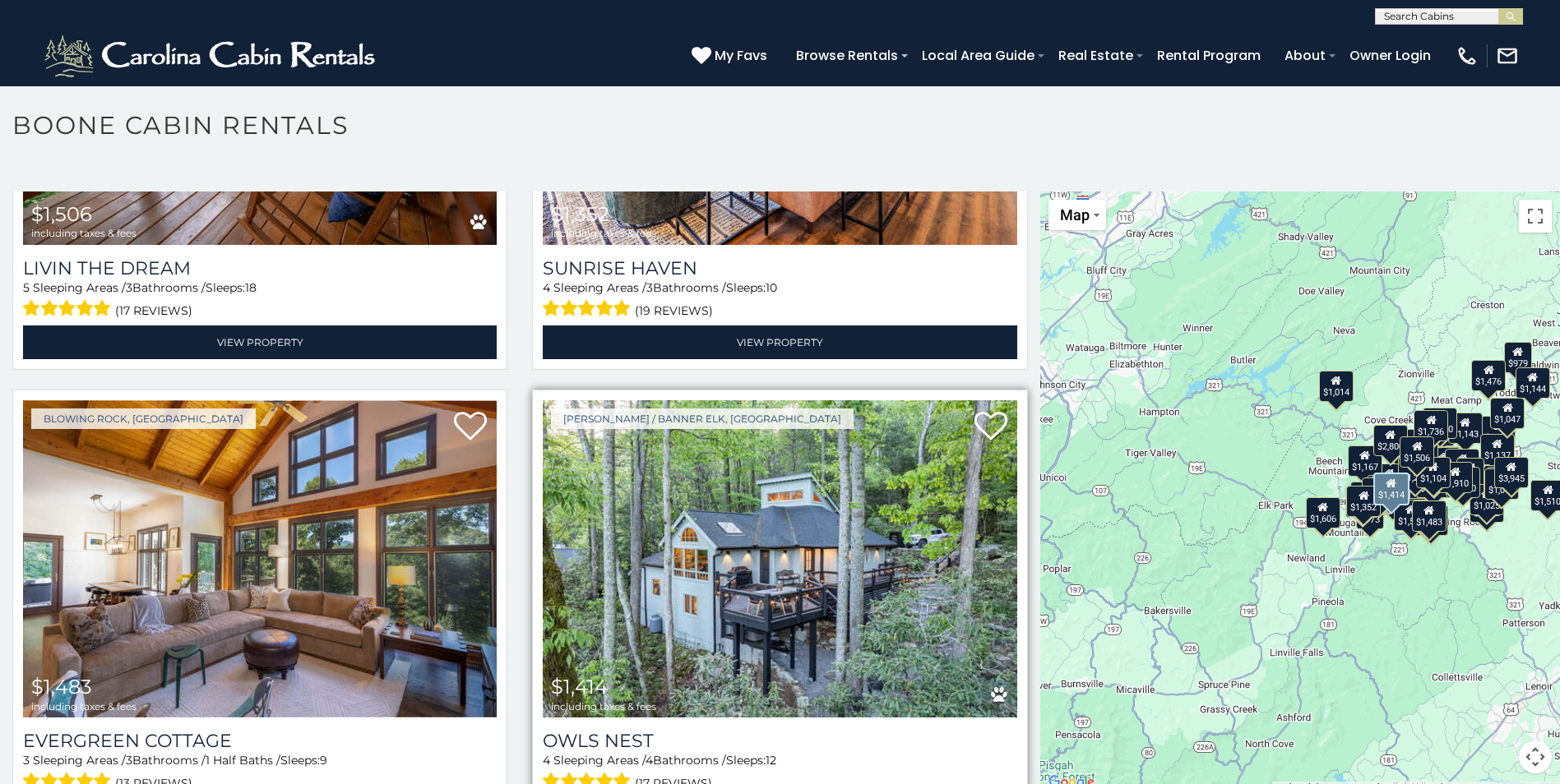
click at [798, 514] on img at bounding box center [780, 559] width 474 height 317
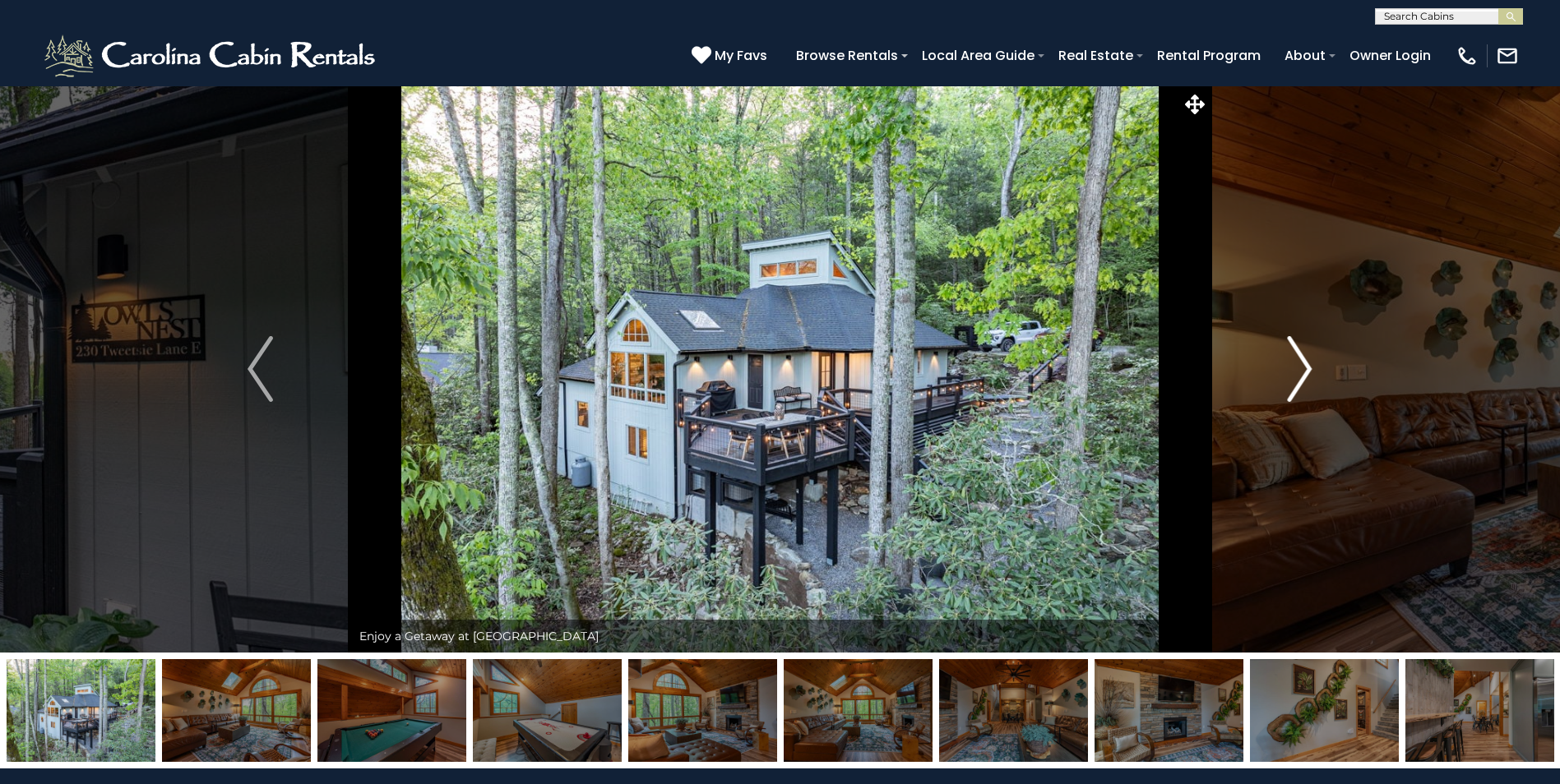
click at [1296, 373] on img "Next" at bounding box center [1299, 369] width 25 height 66
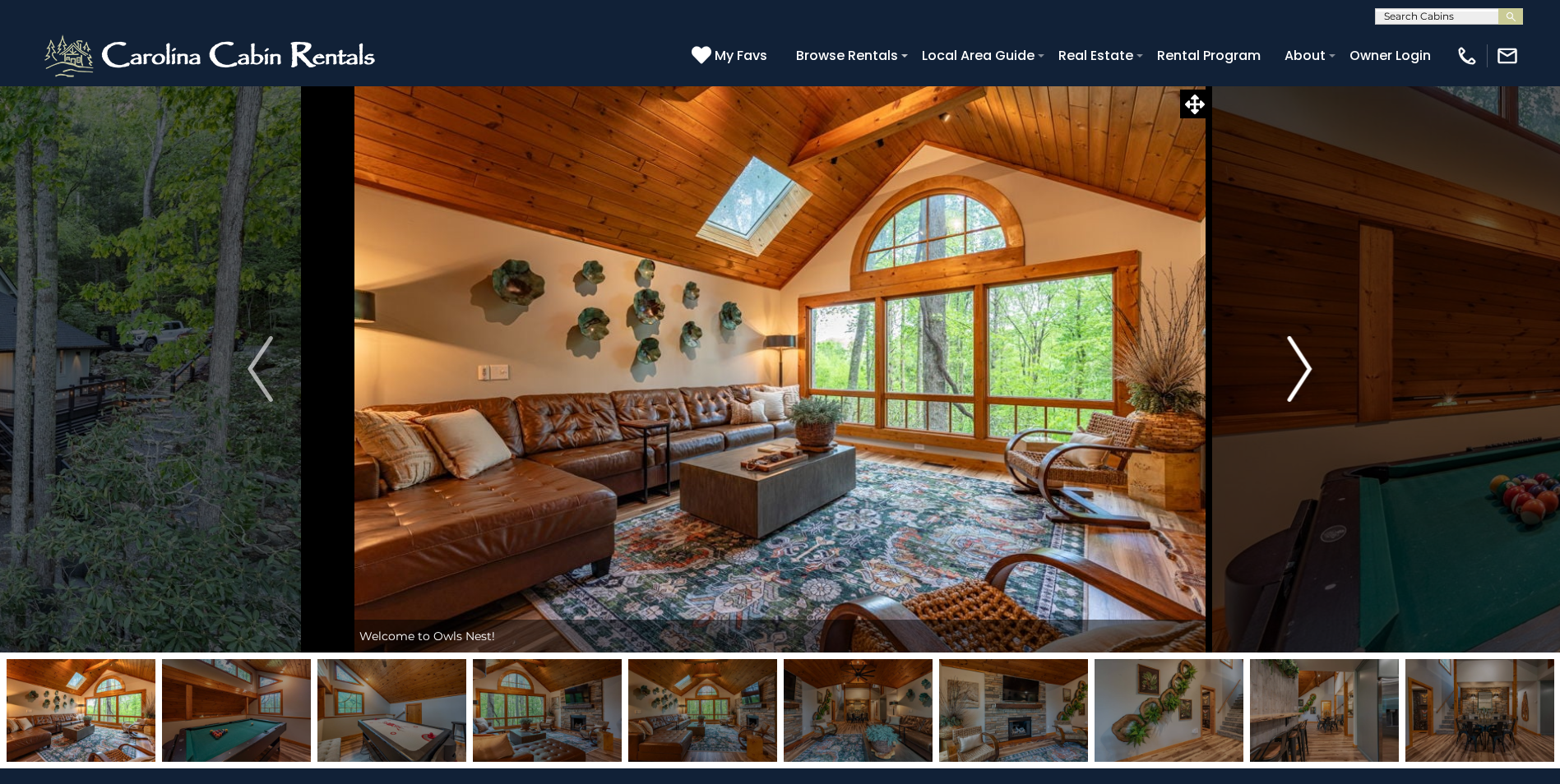
click at [1296, 373] on img "Next" at bounding box center [1299, 369] width 25 height 66
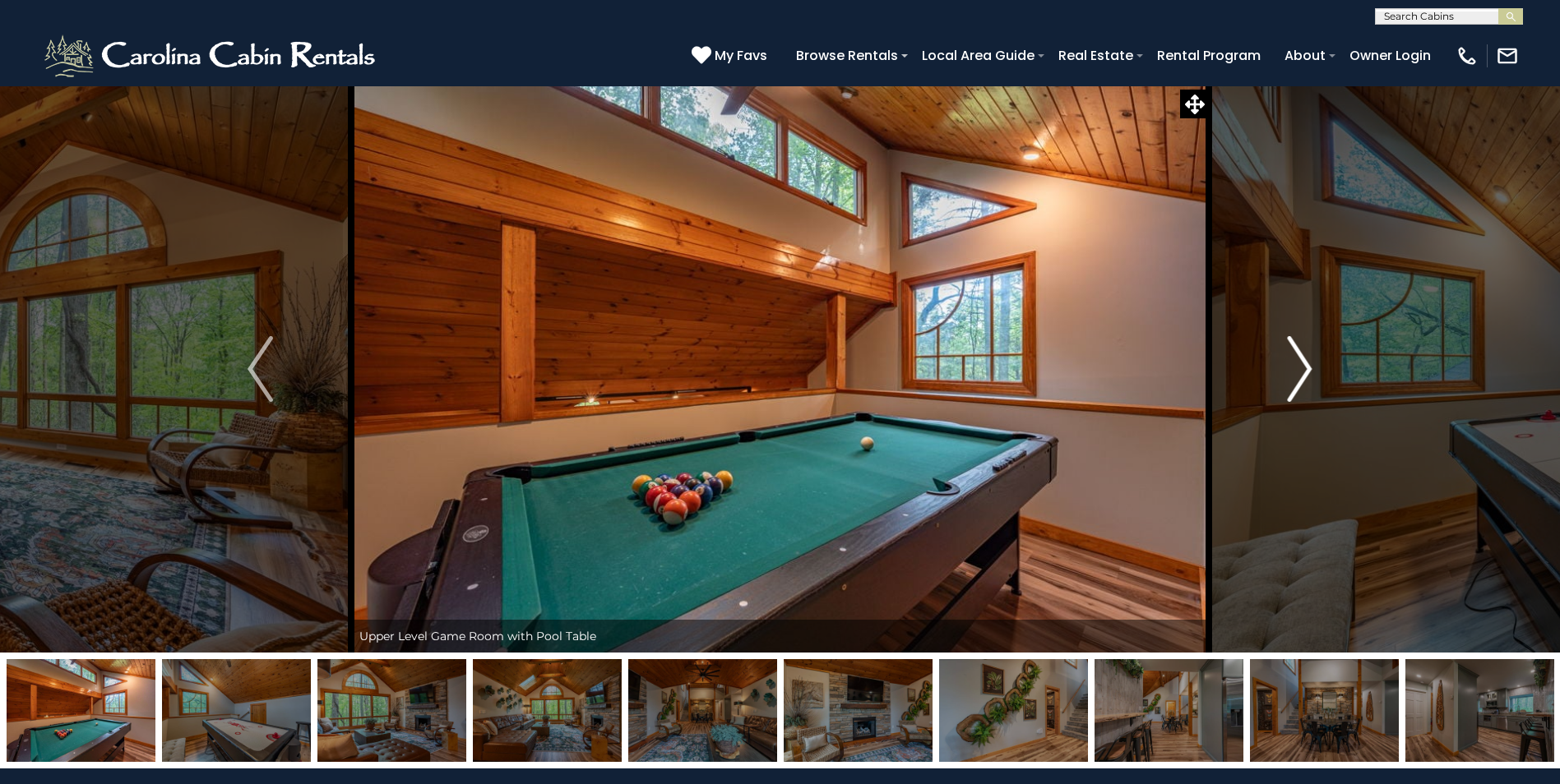
click at [1296, 373] on img "Next" at bounding box center [1299, 369] width 25 height 66
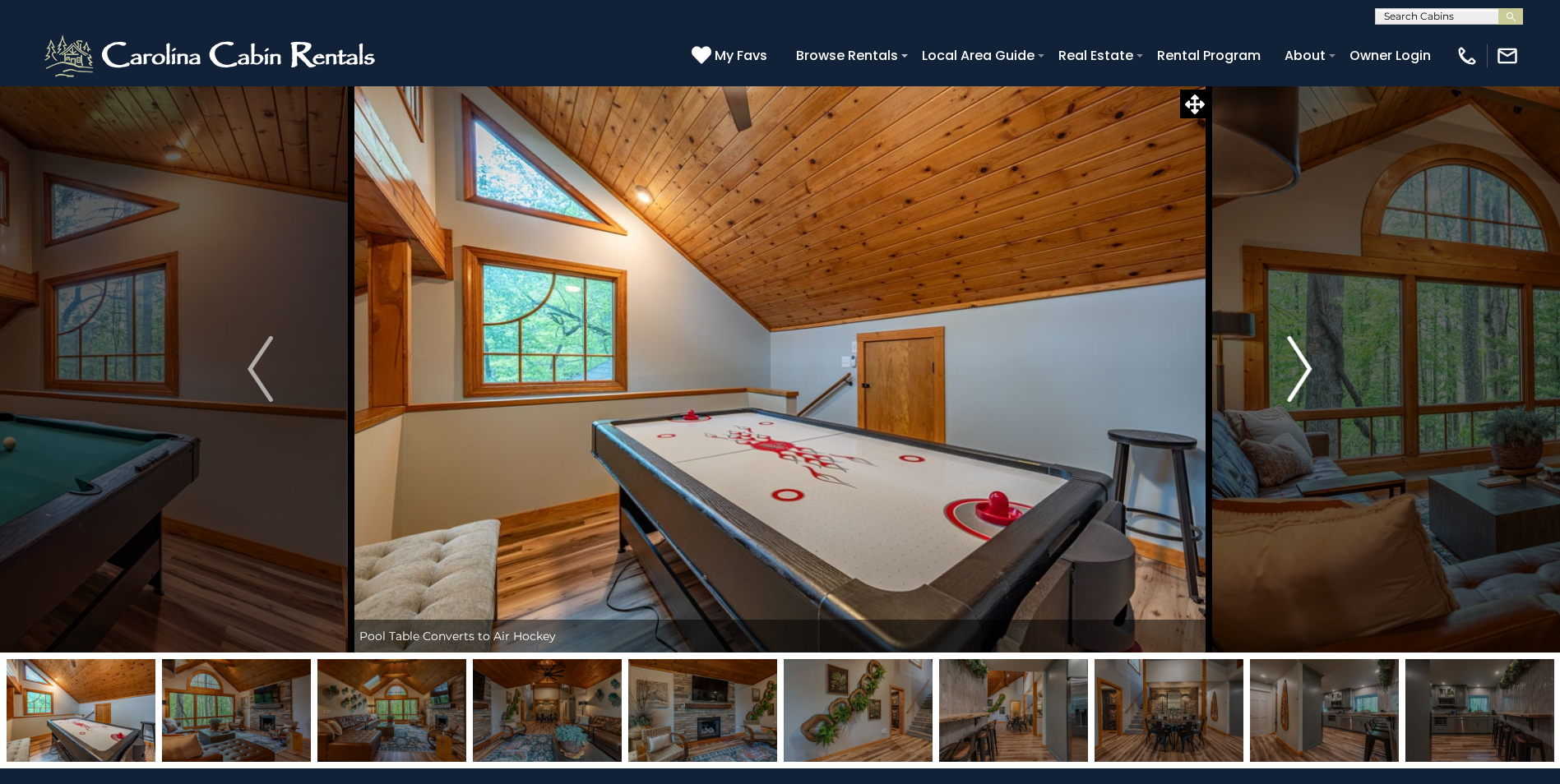
click at [1296, 373] on img "Next" at bounding box center [1299, 369] width 25 height 66
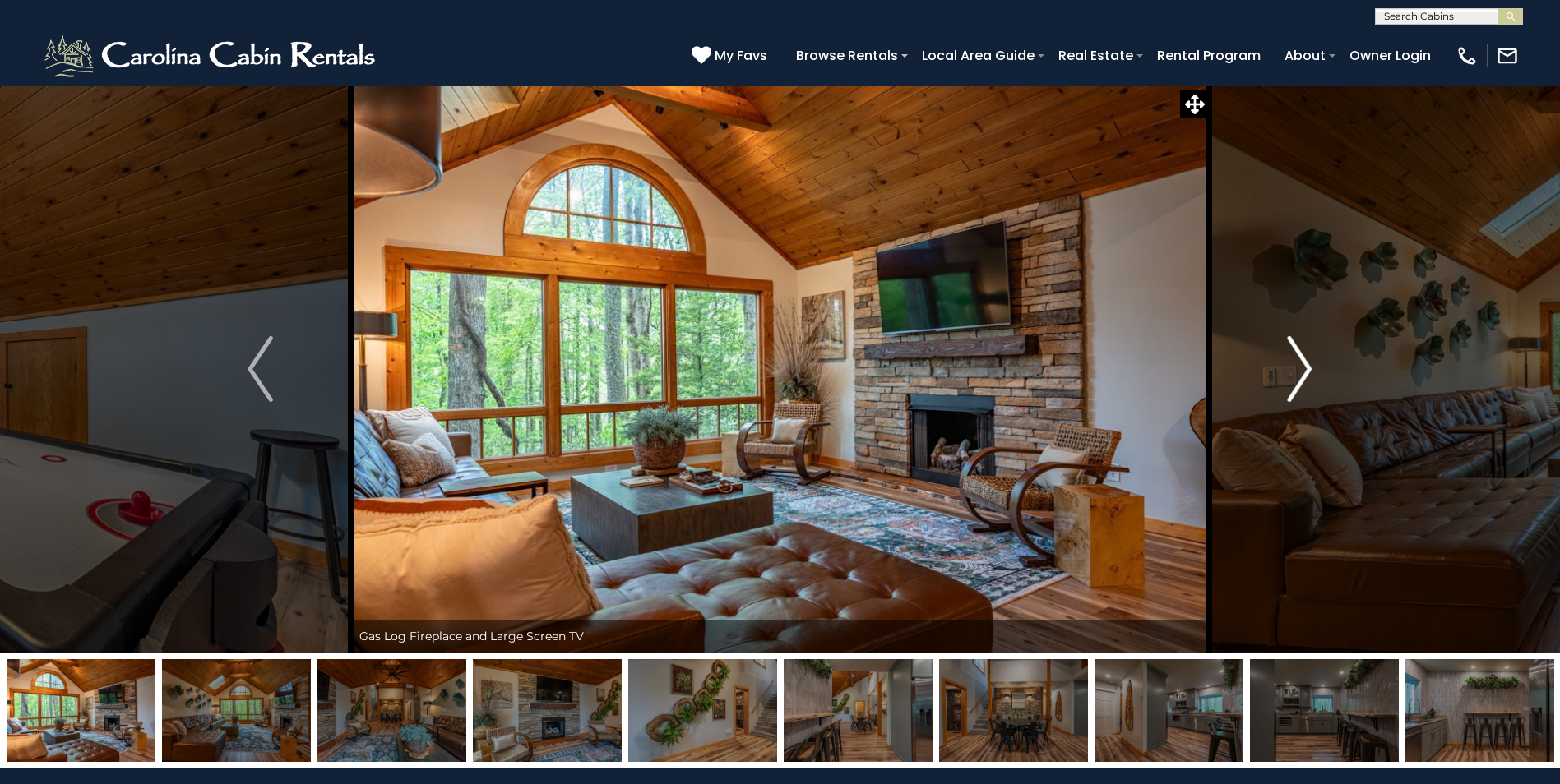
click at [1296, 373] on img "Next" at bounding box center [1299, 369] width 25 height 66
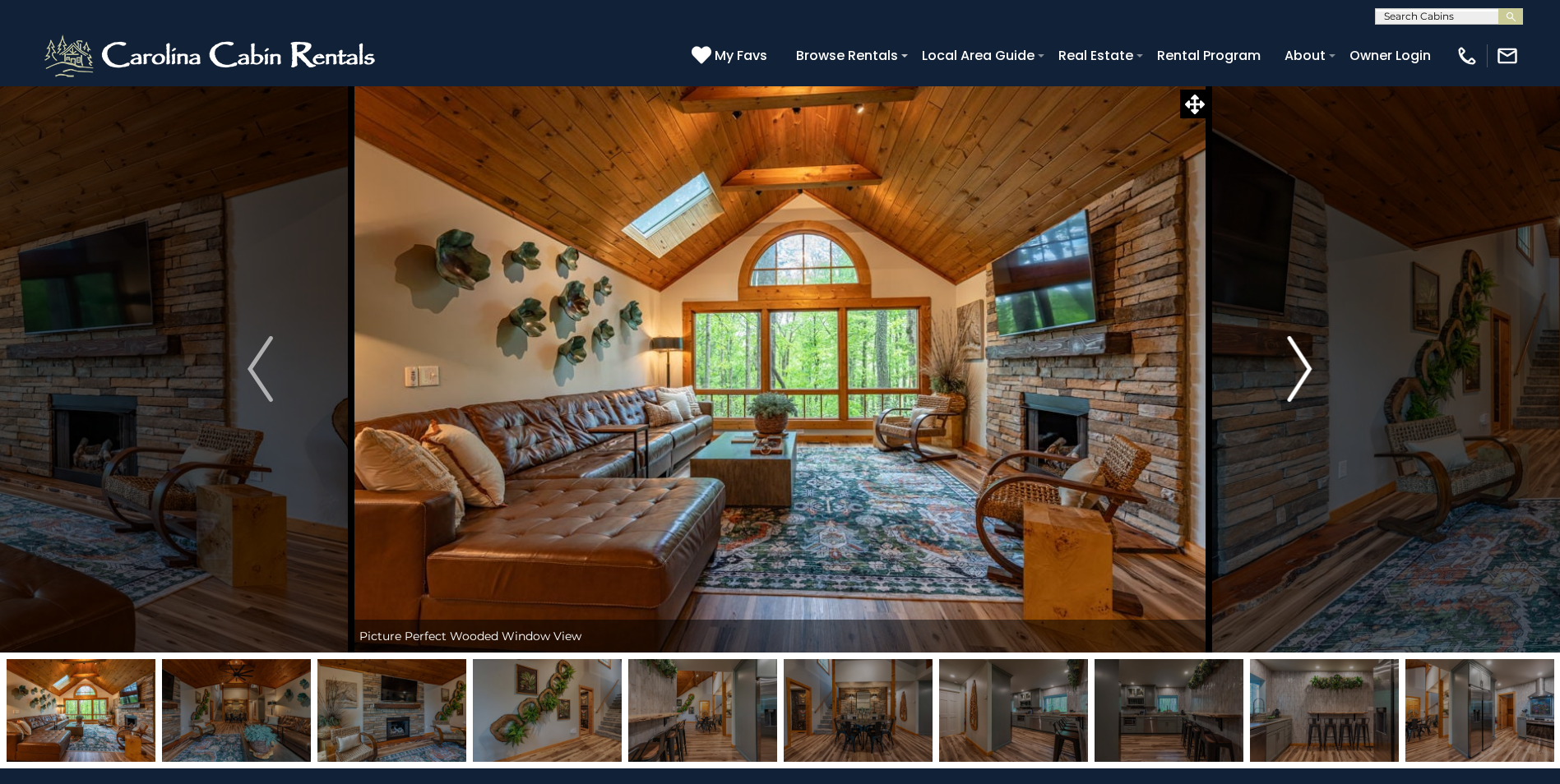
click at [1296, 373] on img "Next" at bounding box center [1299, 369] width 25 height 66
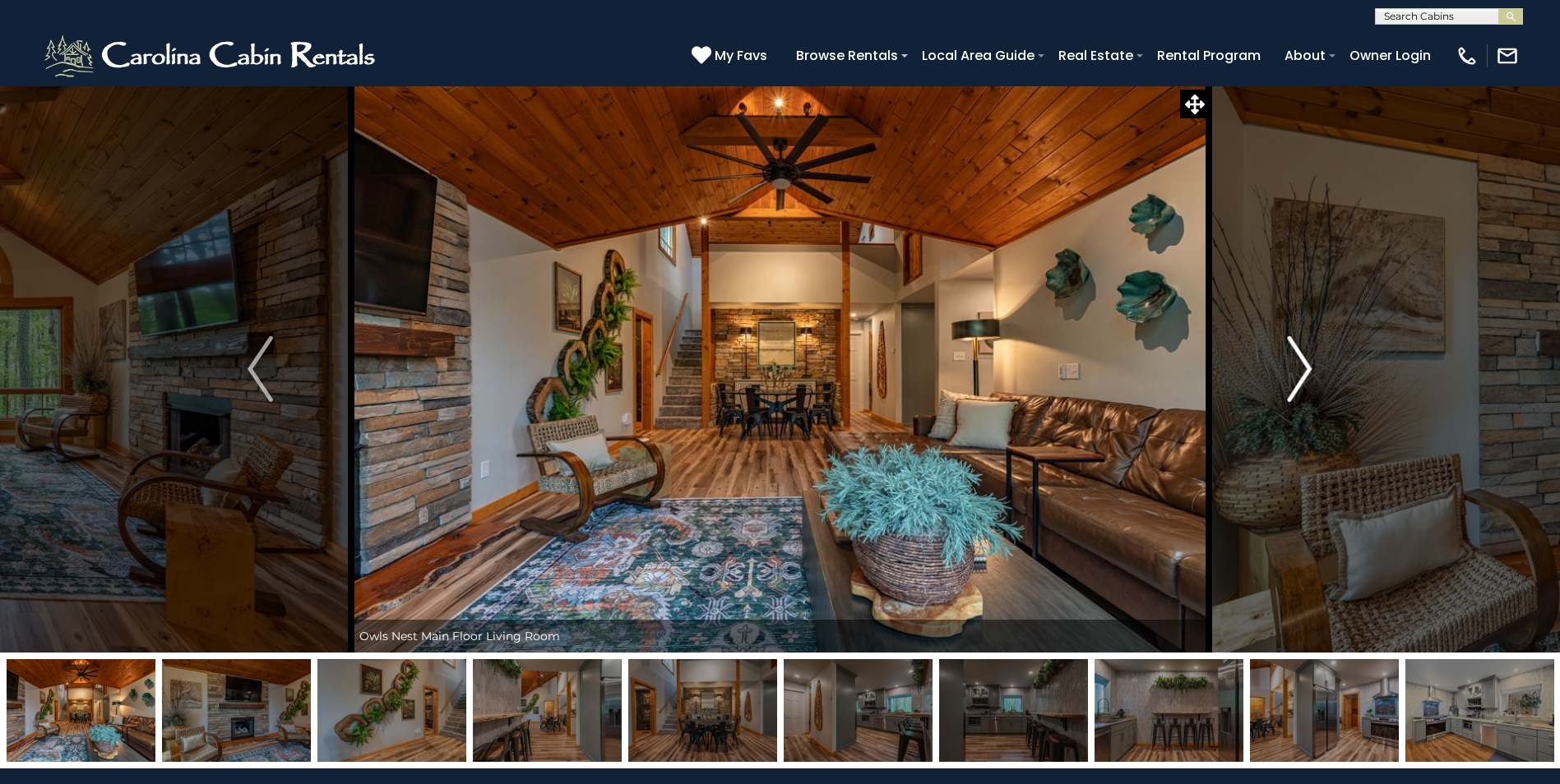
click at [1296, 373] on img "Next" at bounding box center [1299, 369] width 25 height 66
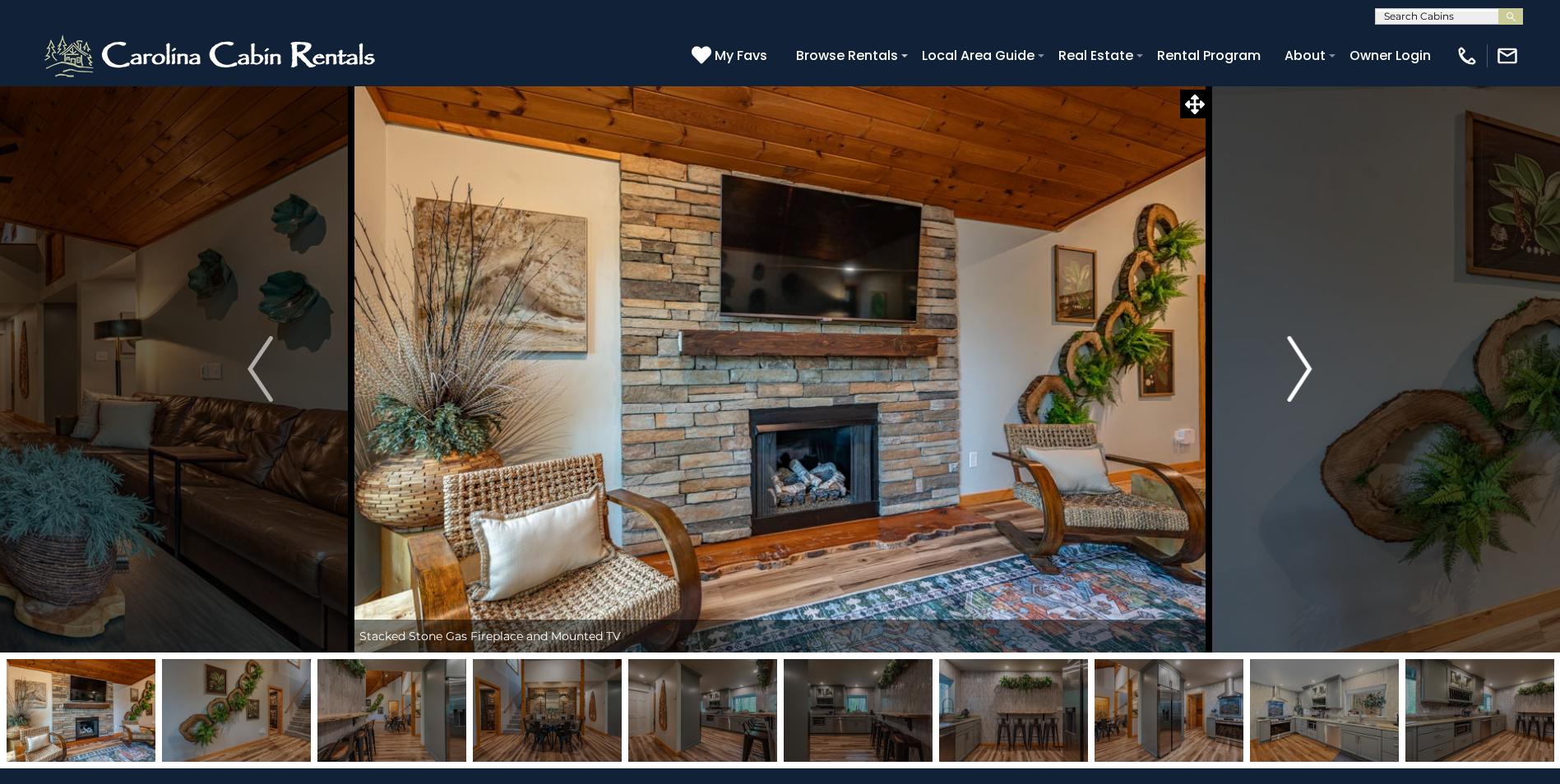
click at [1296, 373] on img "Next" at bounding box center [1299, 369] width 25 height 66
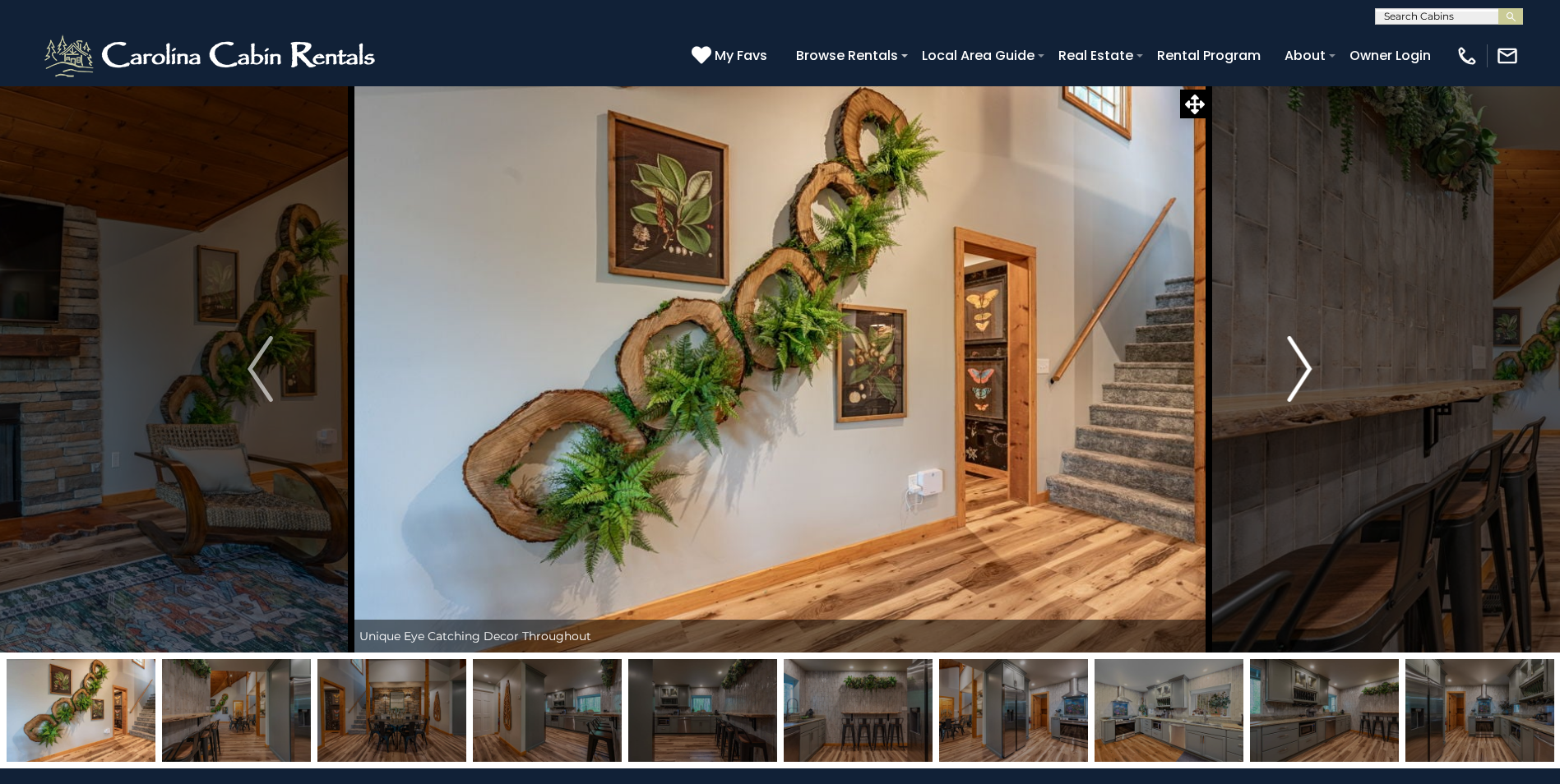
click at [1296, 373] on img "Next" at bounding box center [1299, 369] width 25 height 66
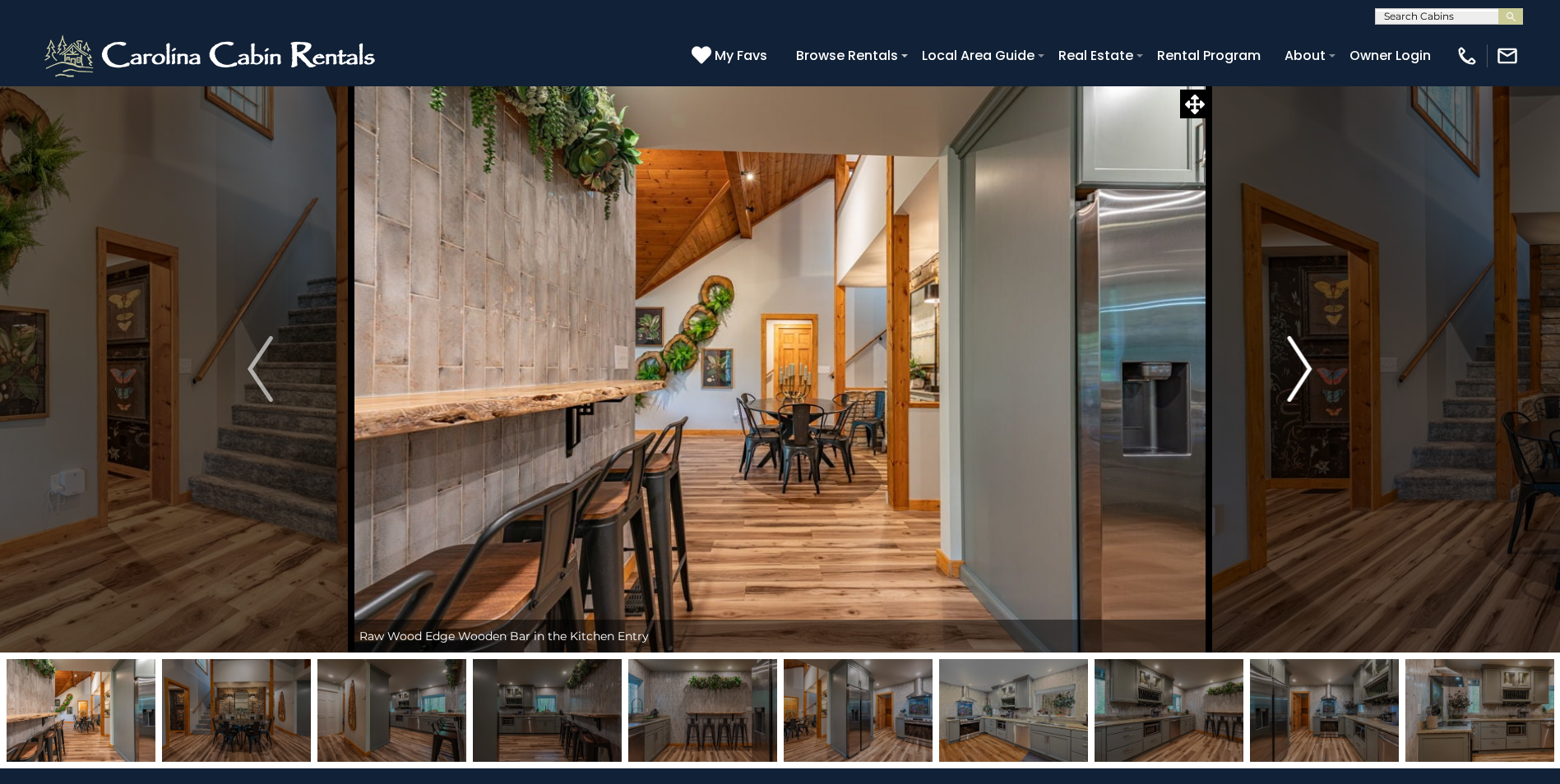
click at [1296, 373] on img "Next" at bounding box center [1299, 369] width 25 height 66
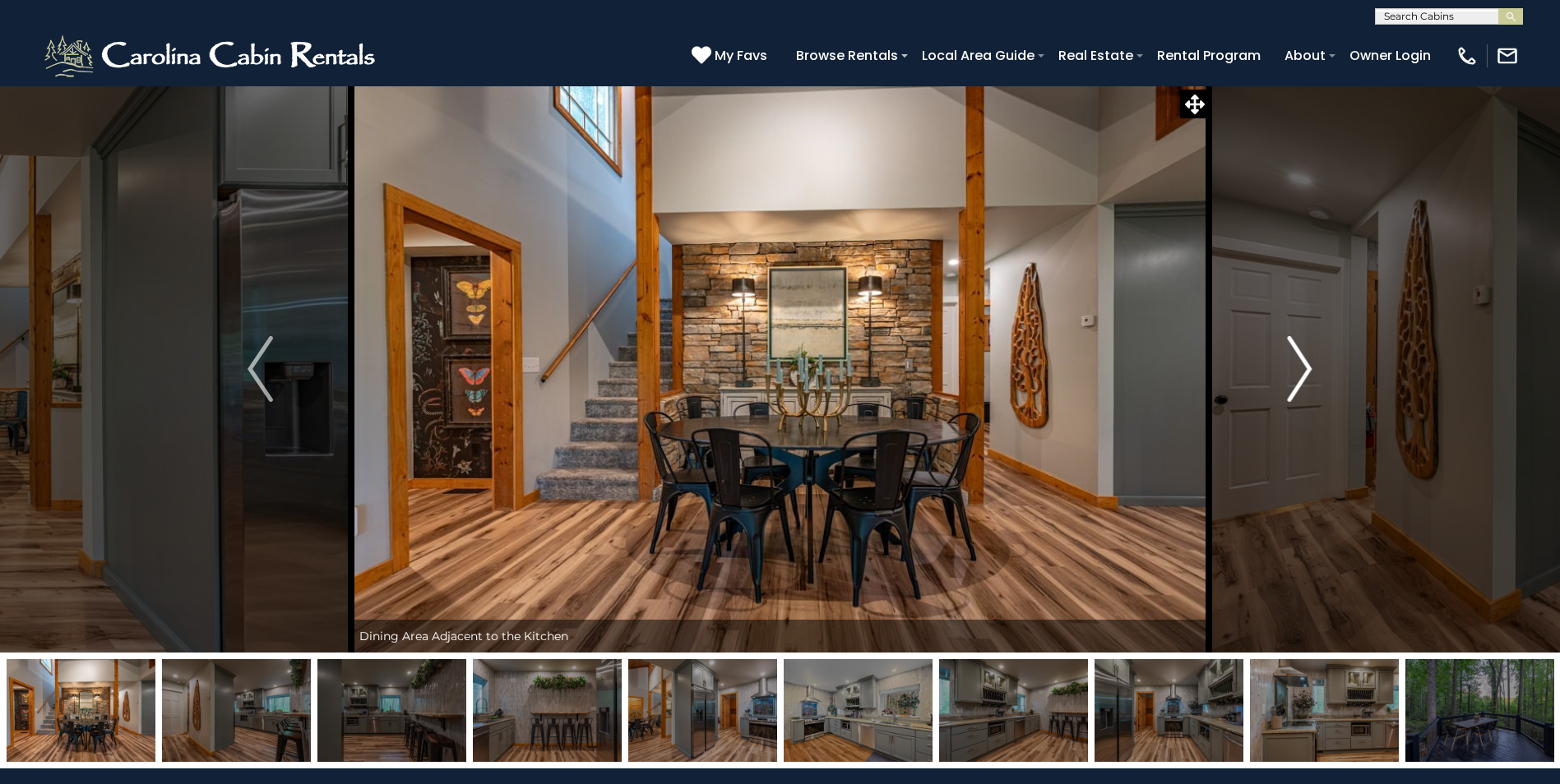
click at [1296, 373] on img "Next" at bounding box center [1299, 369] width 25 height 66
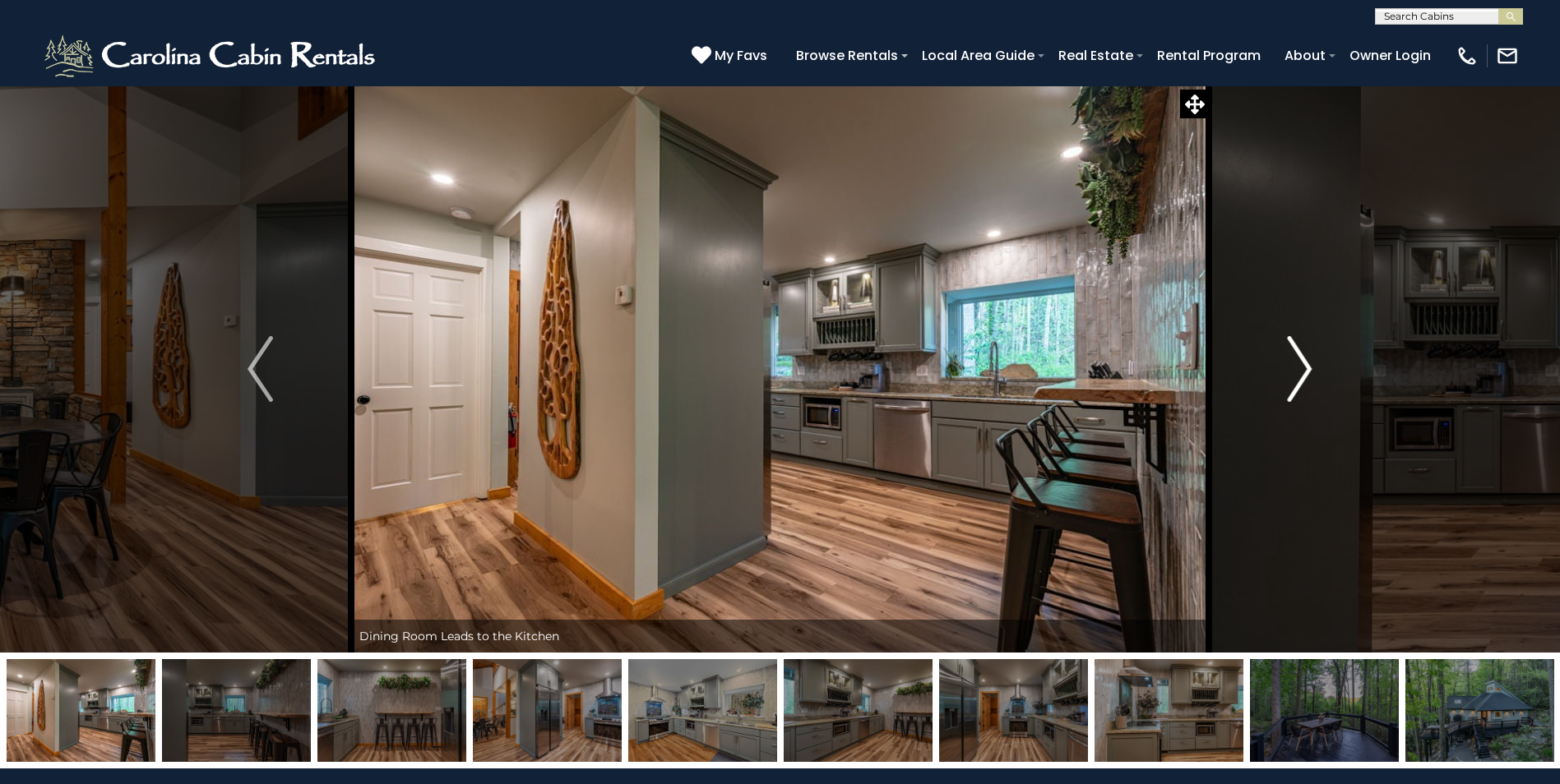
click at [1296, 373] on img "Next" at bounding box center [1299, 369] width 25 height 66
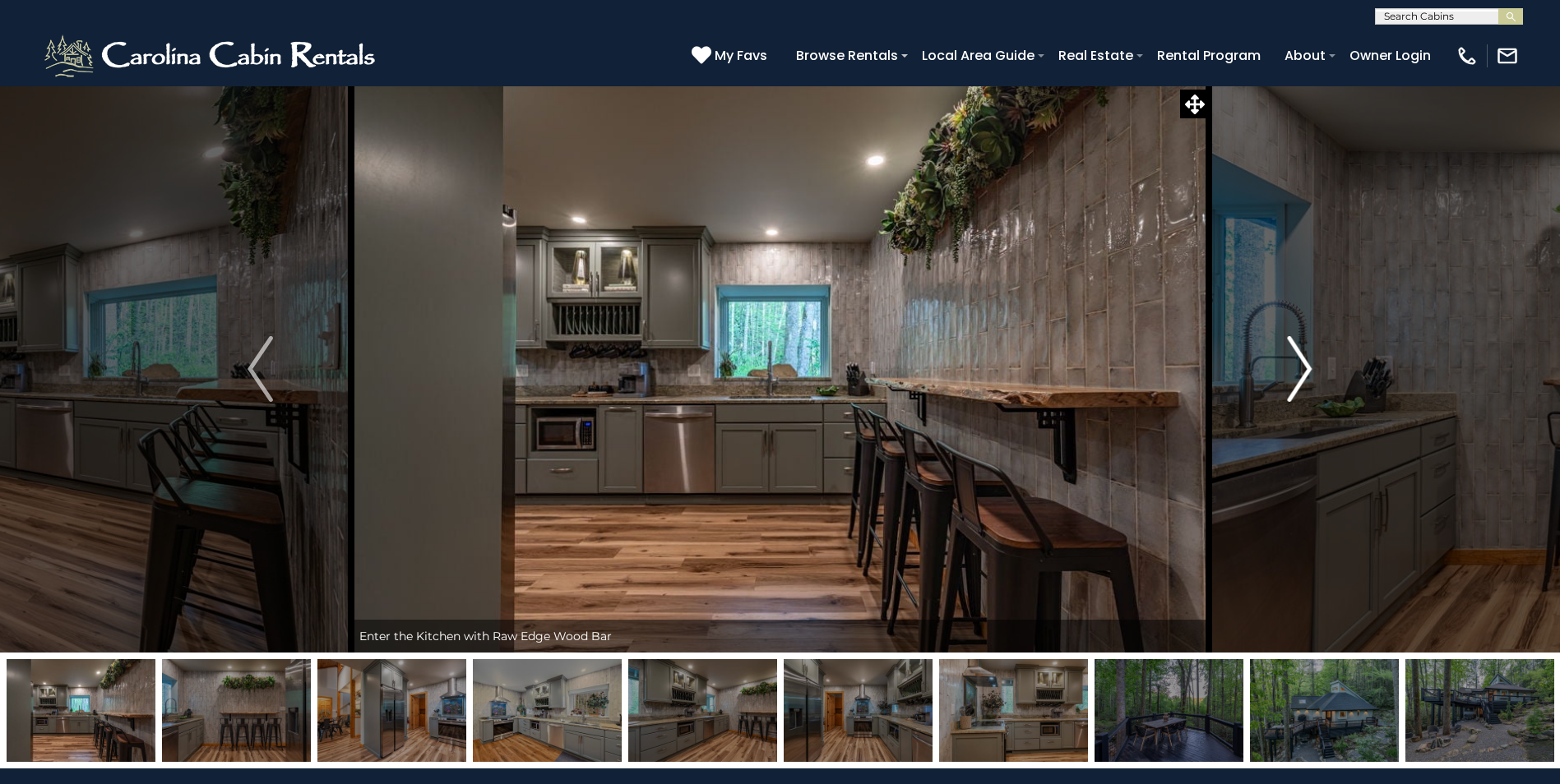
click at [1296, 373] on img "Next" at bounding box center [1299, 369] width 25 height 66
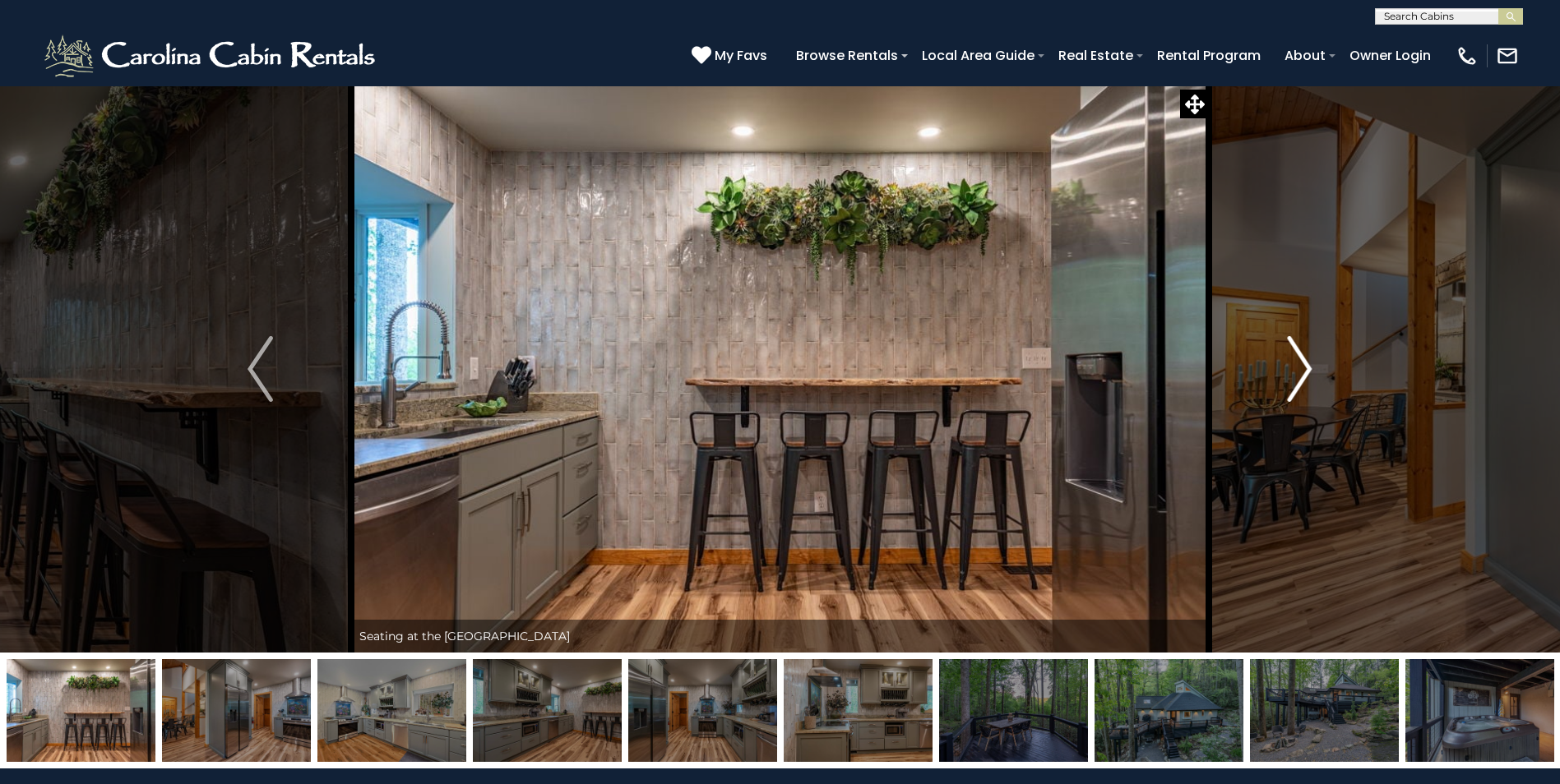
click at [1296, 373] on img "Next" at bounding box center [1299, 369] width 25 height 66
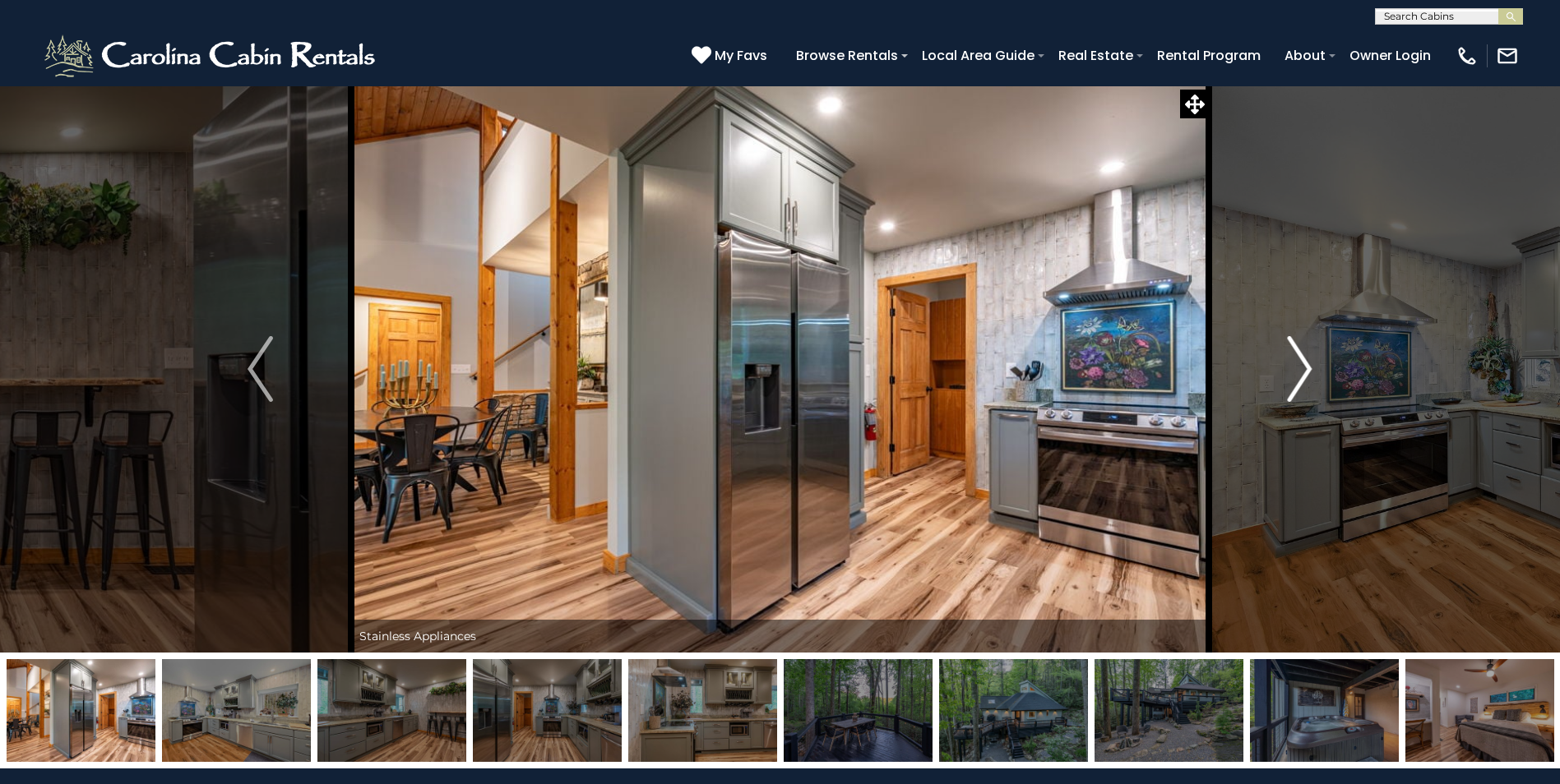
click at [1305, 365] on img "Next" at bounding box center [1299, 369] width 25 height 66
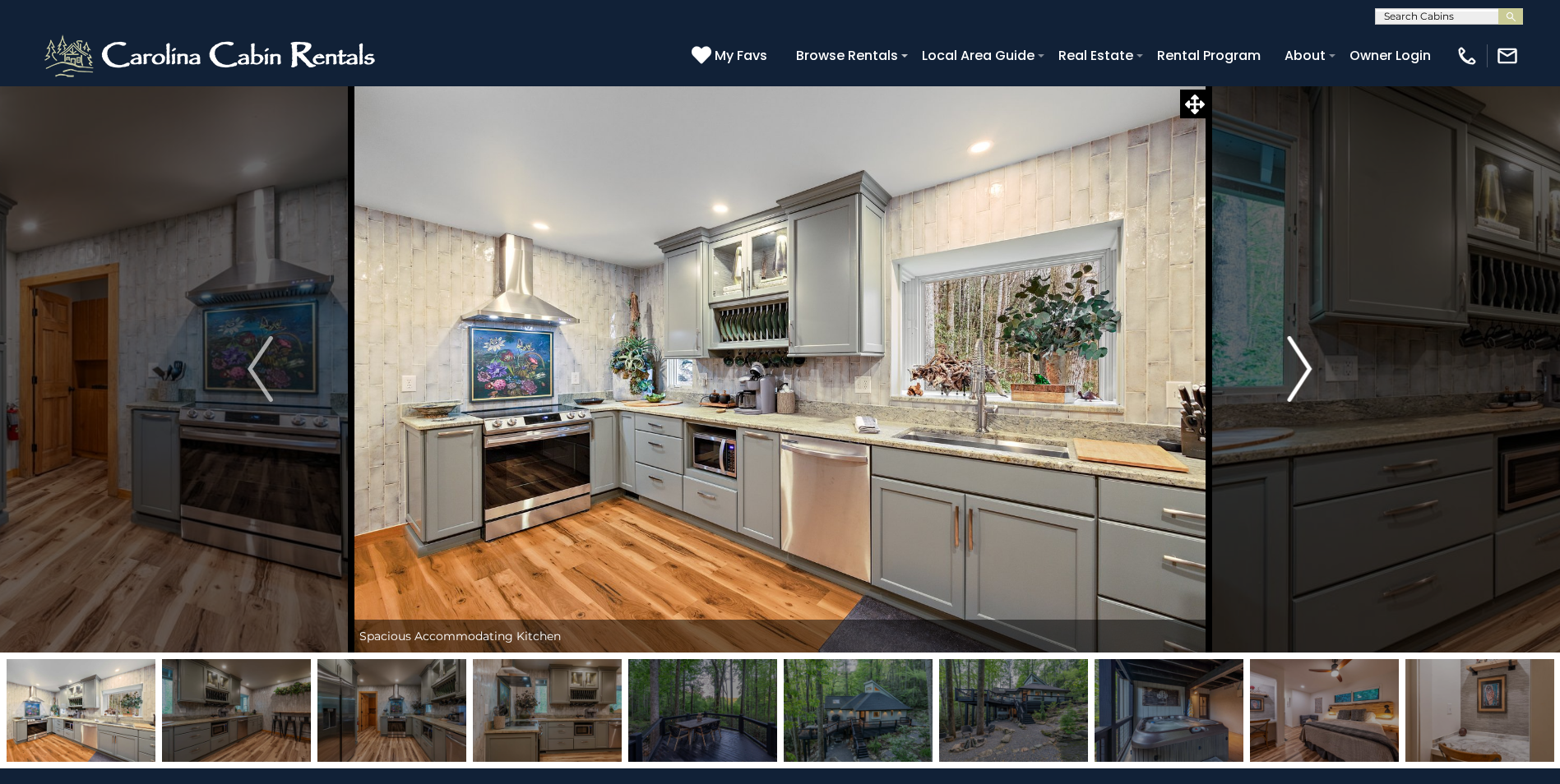
click at [1305, 365] on img "Next" at bounding box center [1299, 369] width 25 height 66
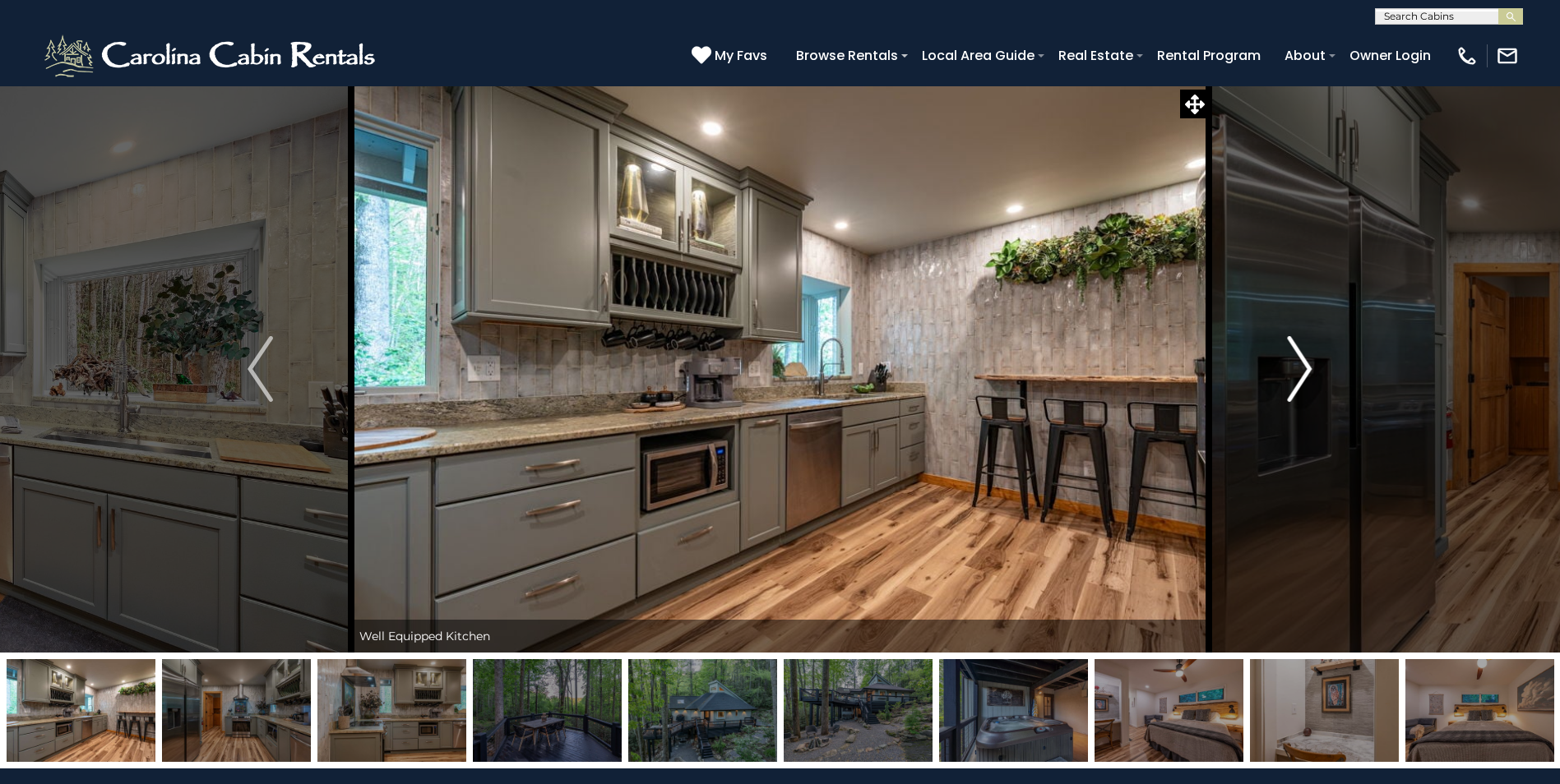
click at [1305, 365] on img "Next" at bounding box center [1299, 369] width 25 height 66
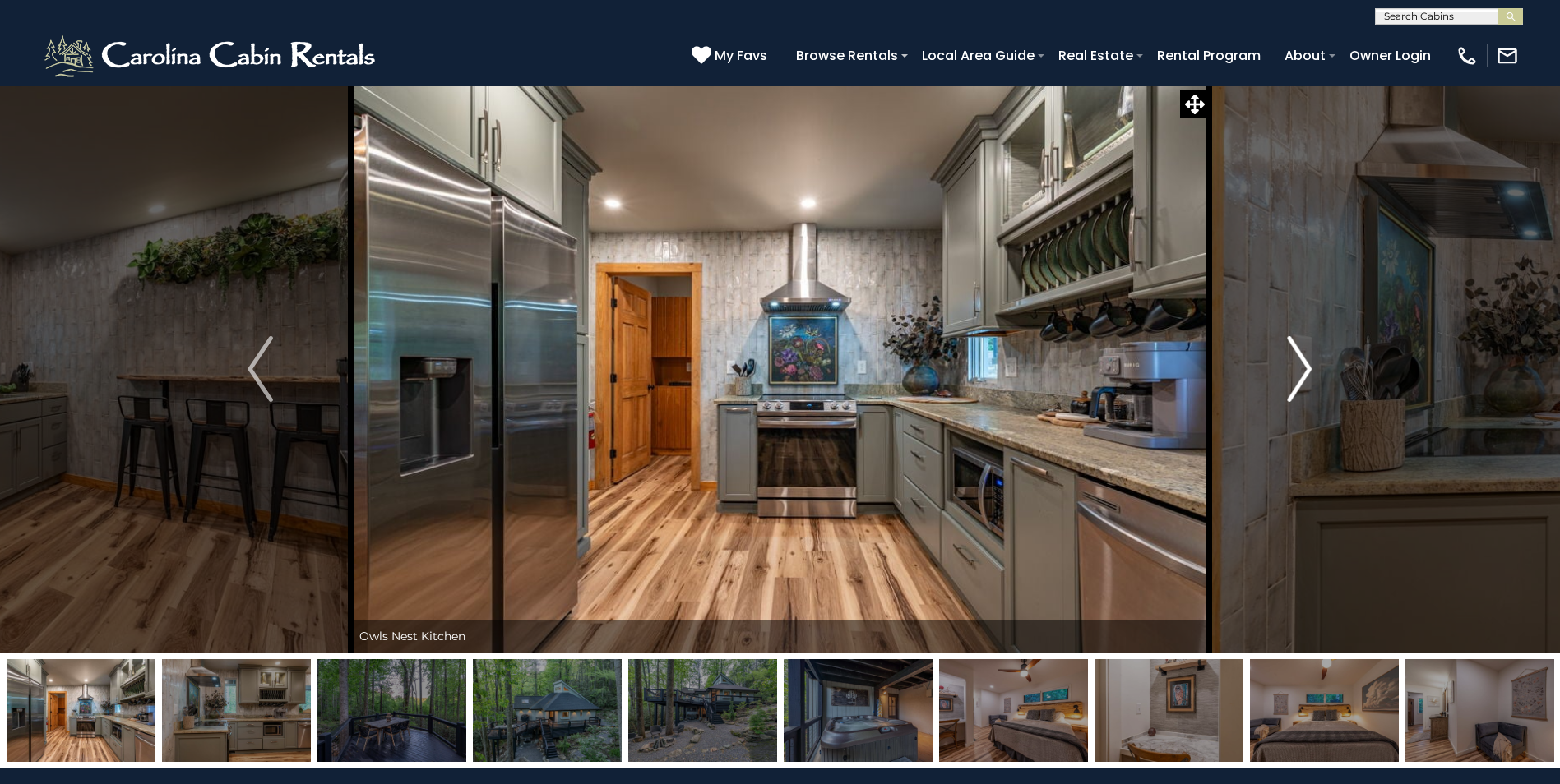
click at [1305, 365] on img "Next" at bounding box center [1299, 369] width 25 height 66
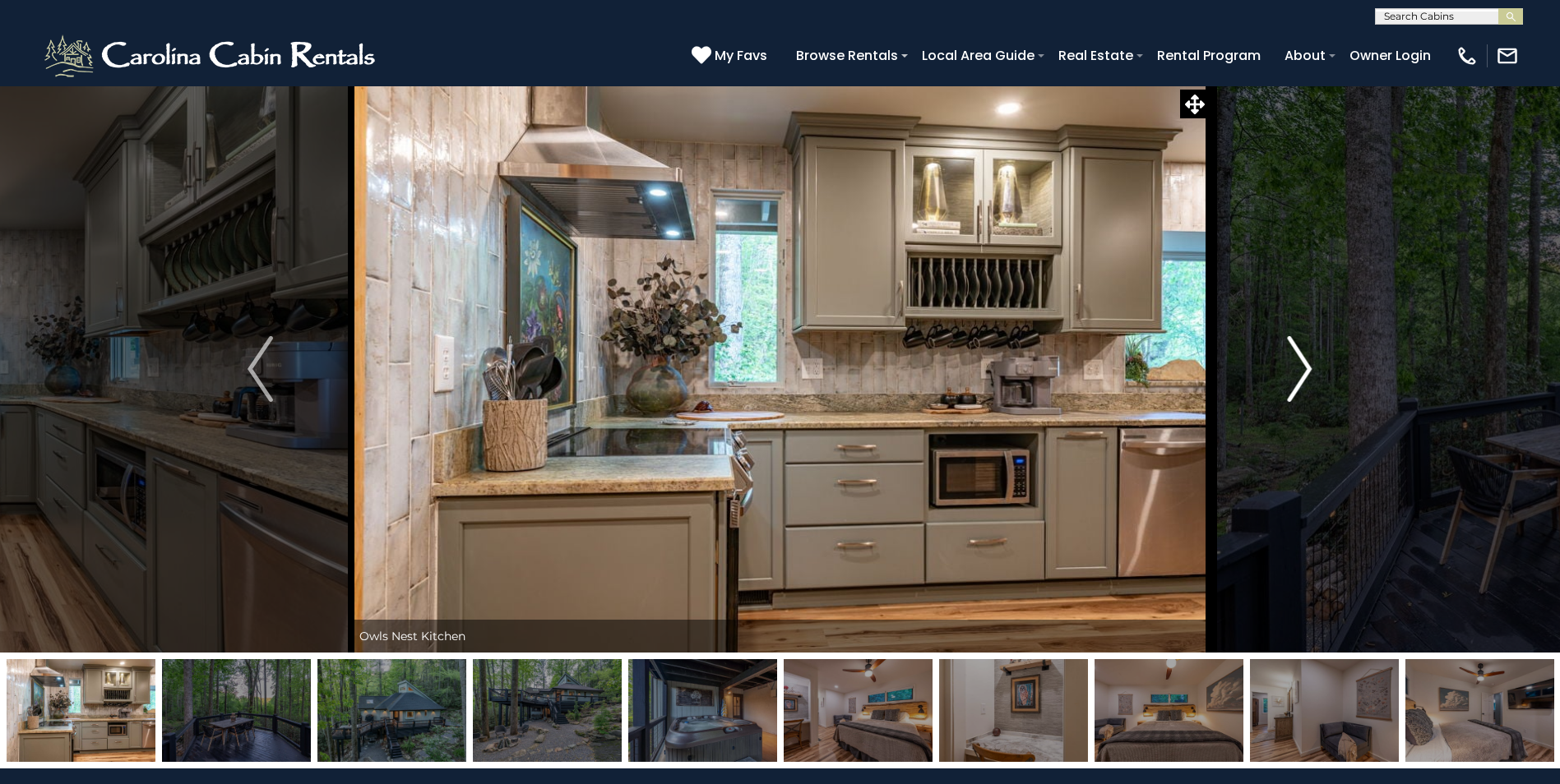
click at [1305, 365] on img "Next" at bounding box center [1299, 369] width 25 height 66
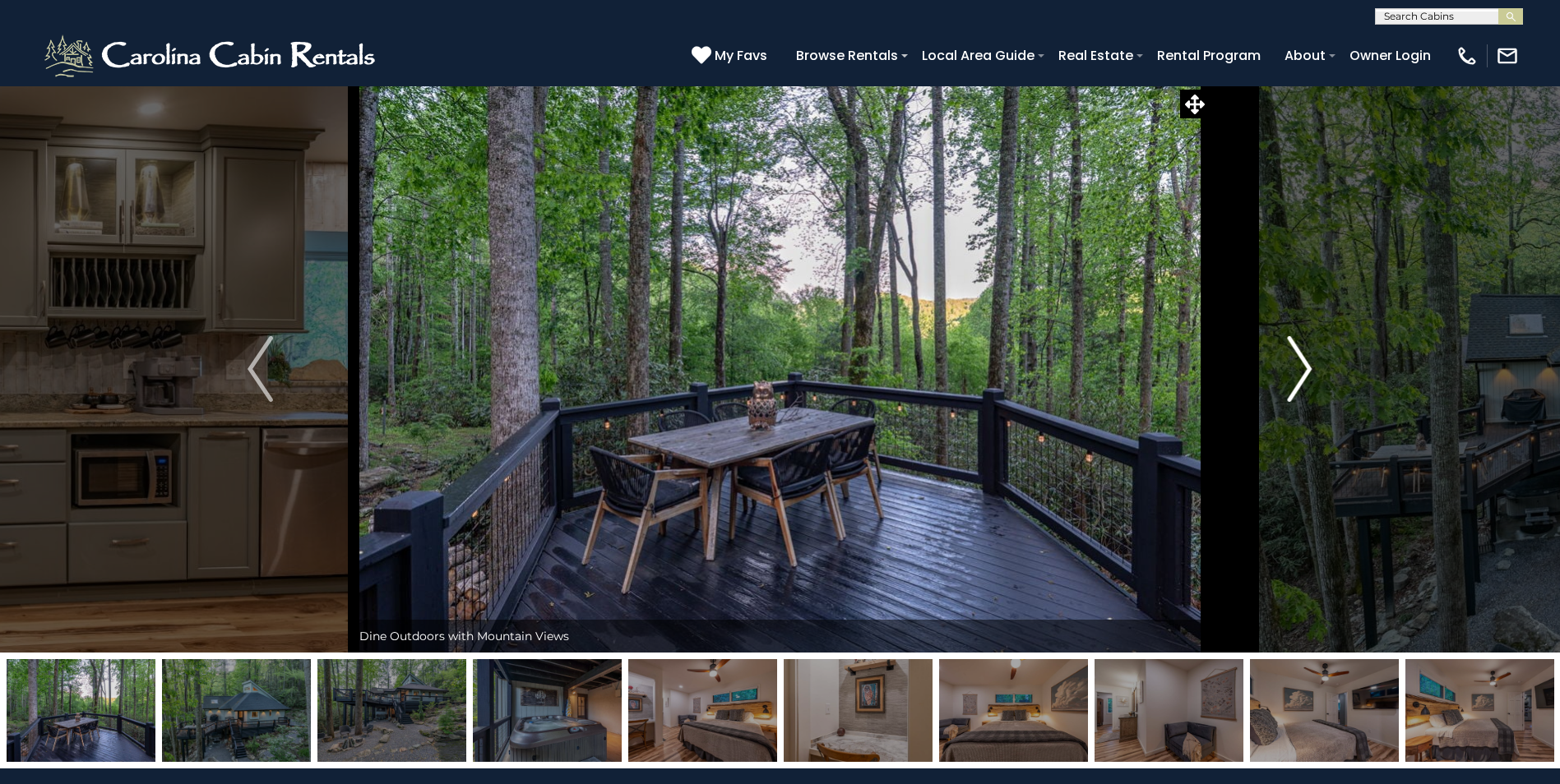
click at [1305, 365] on img "Next" at bounding box center [1299, 369] width 25 height 66
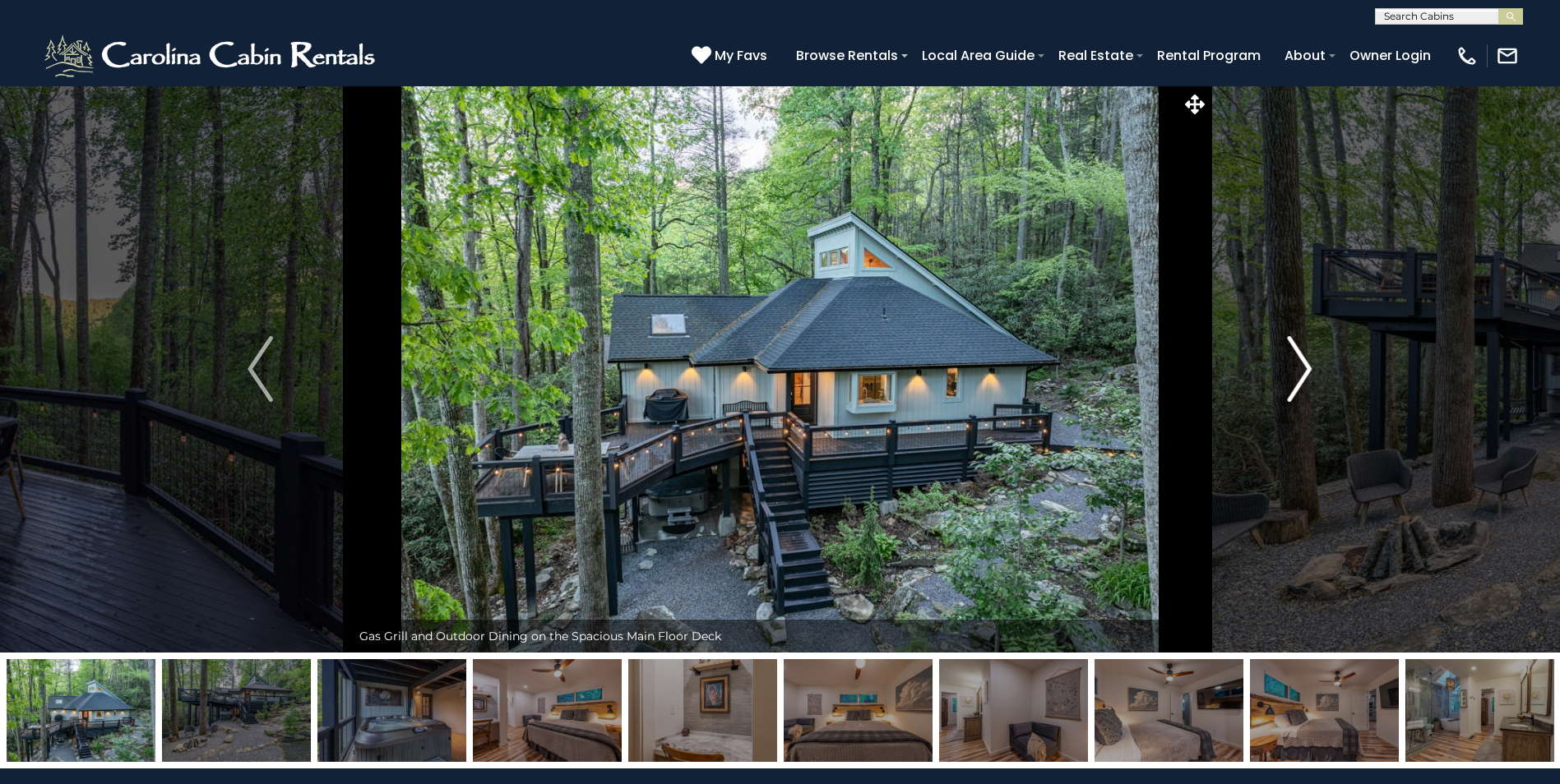
click at [1305, 365] on img "Next" at bounding box center [1299, 369] width 25 height 66
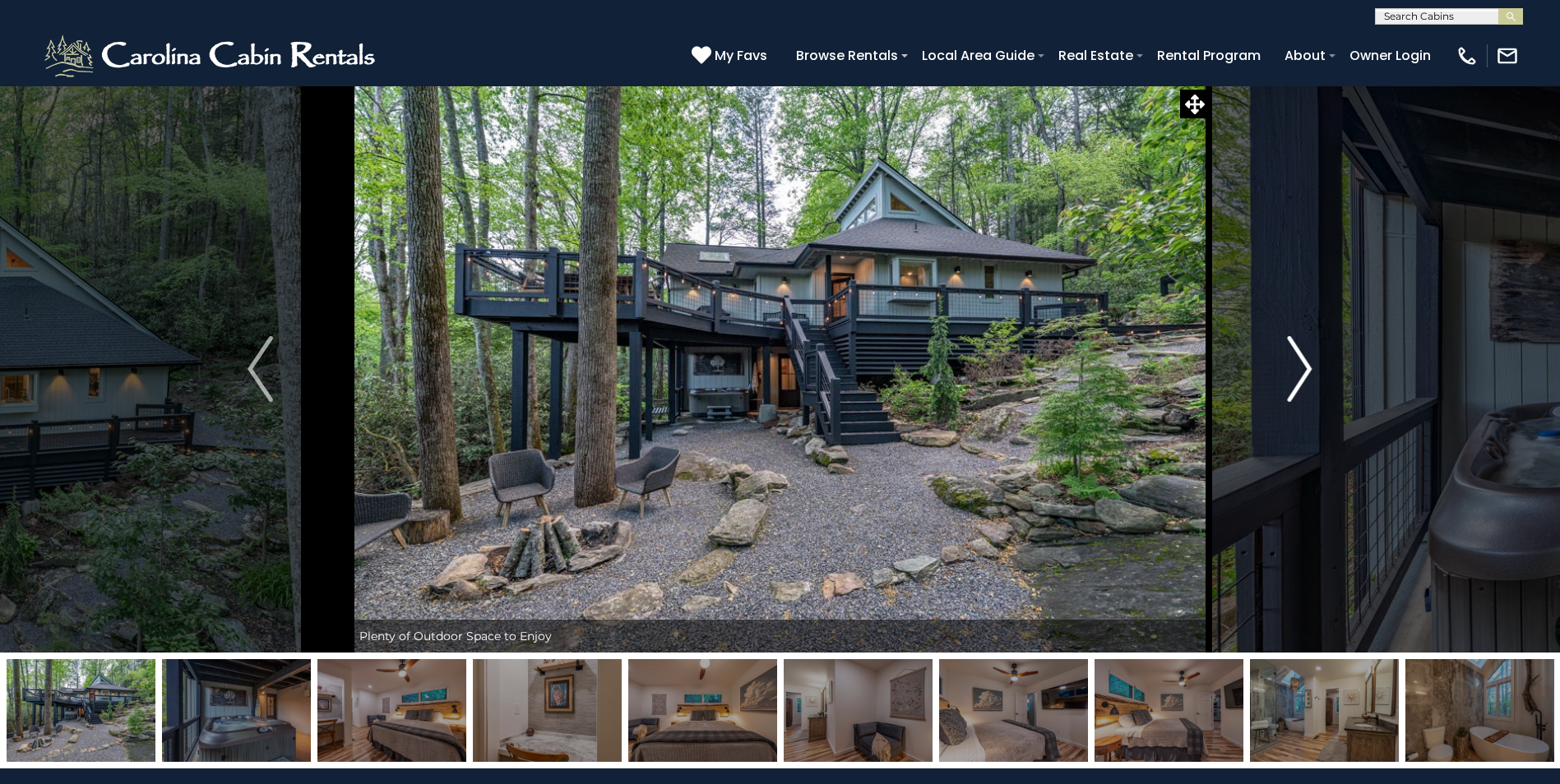
click at [1305, 365] on img "Next" at bounding box center [1299, 369] width 25 height 66
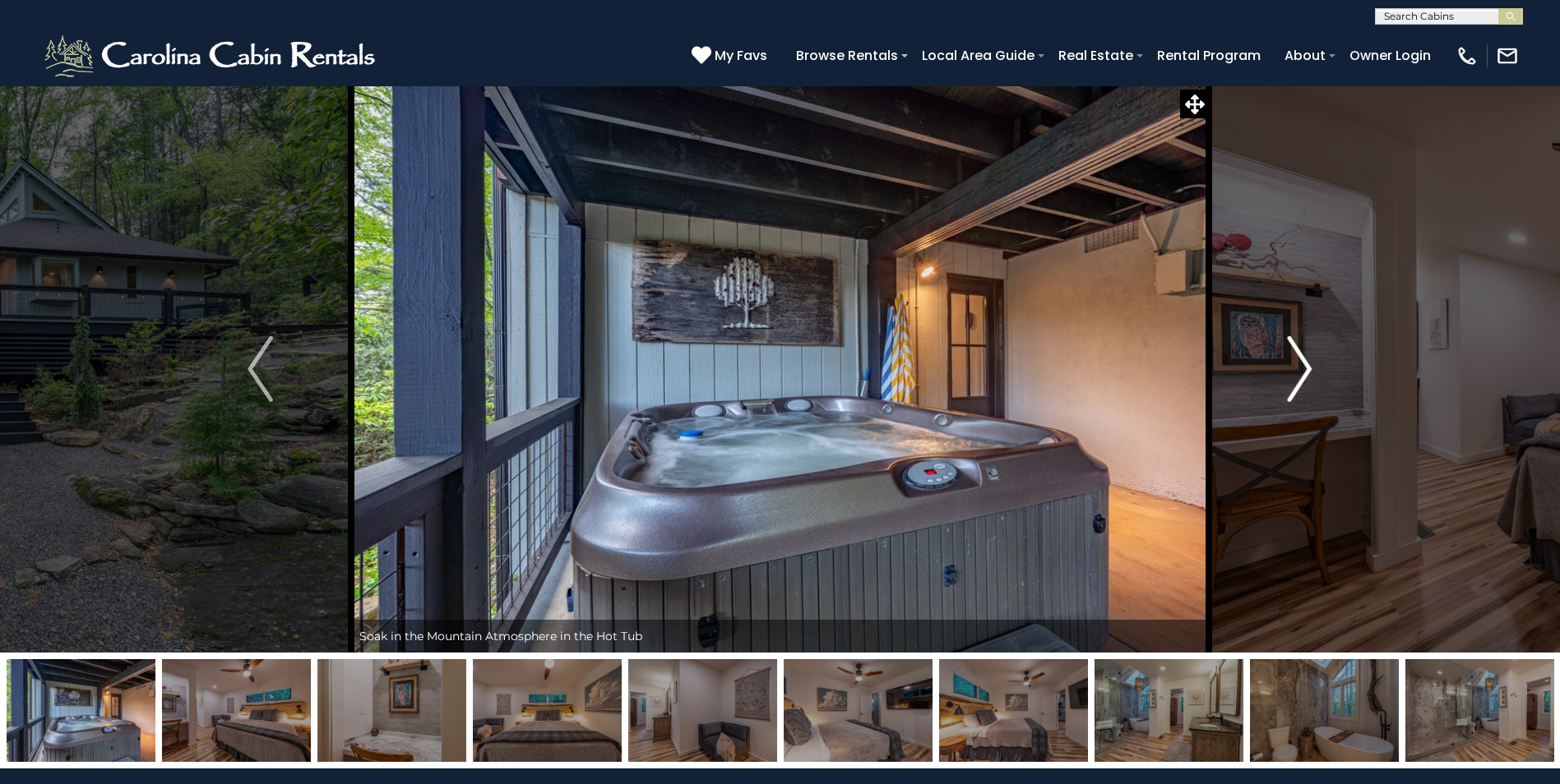
click at [1305, 365] on img "Next" at bounding box center [1299, 369] width 25 height 66
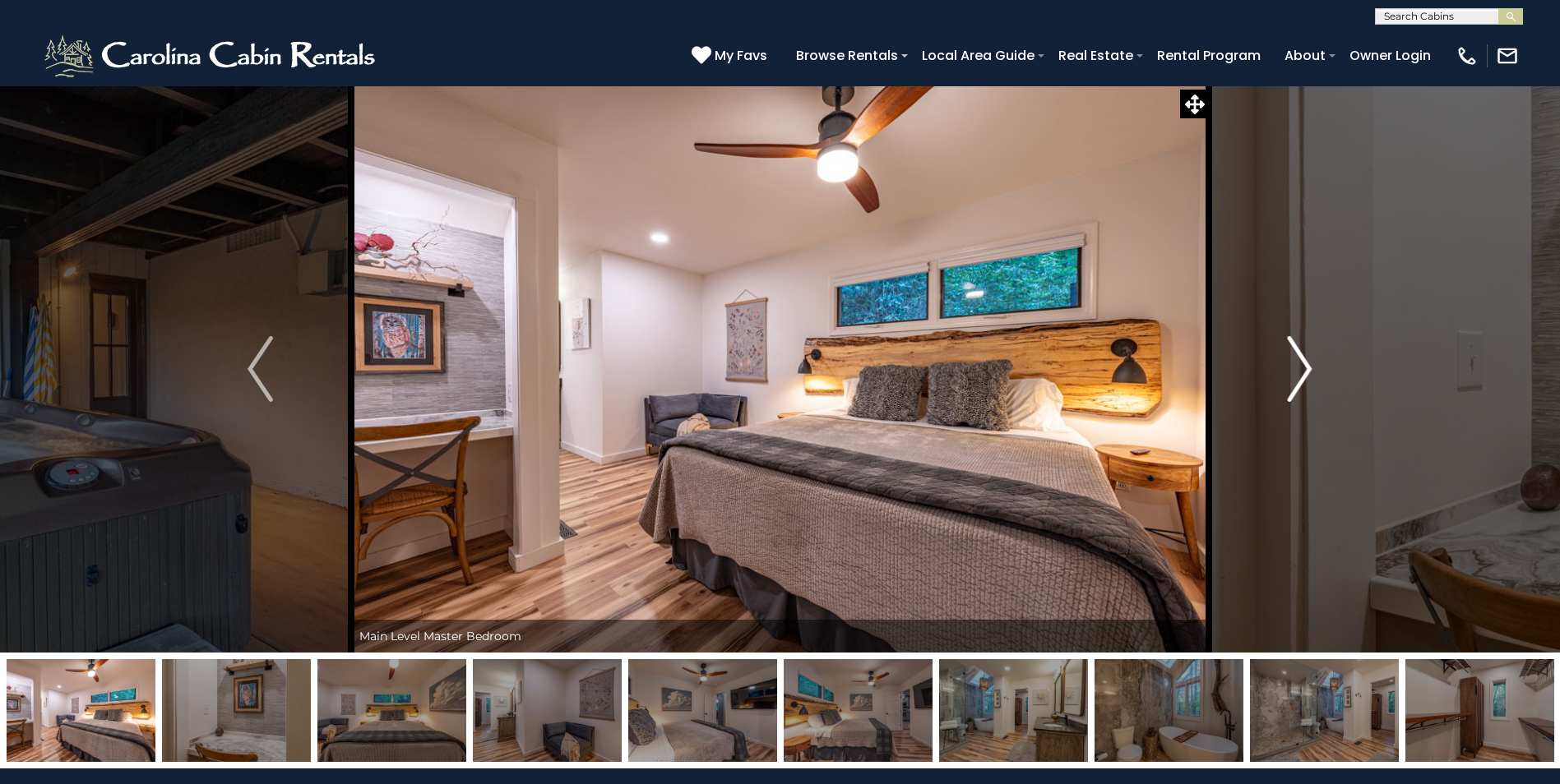
click at [1305, 365] on img "Next" at bounding box center [1299, 369] width 25 height 66
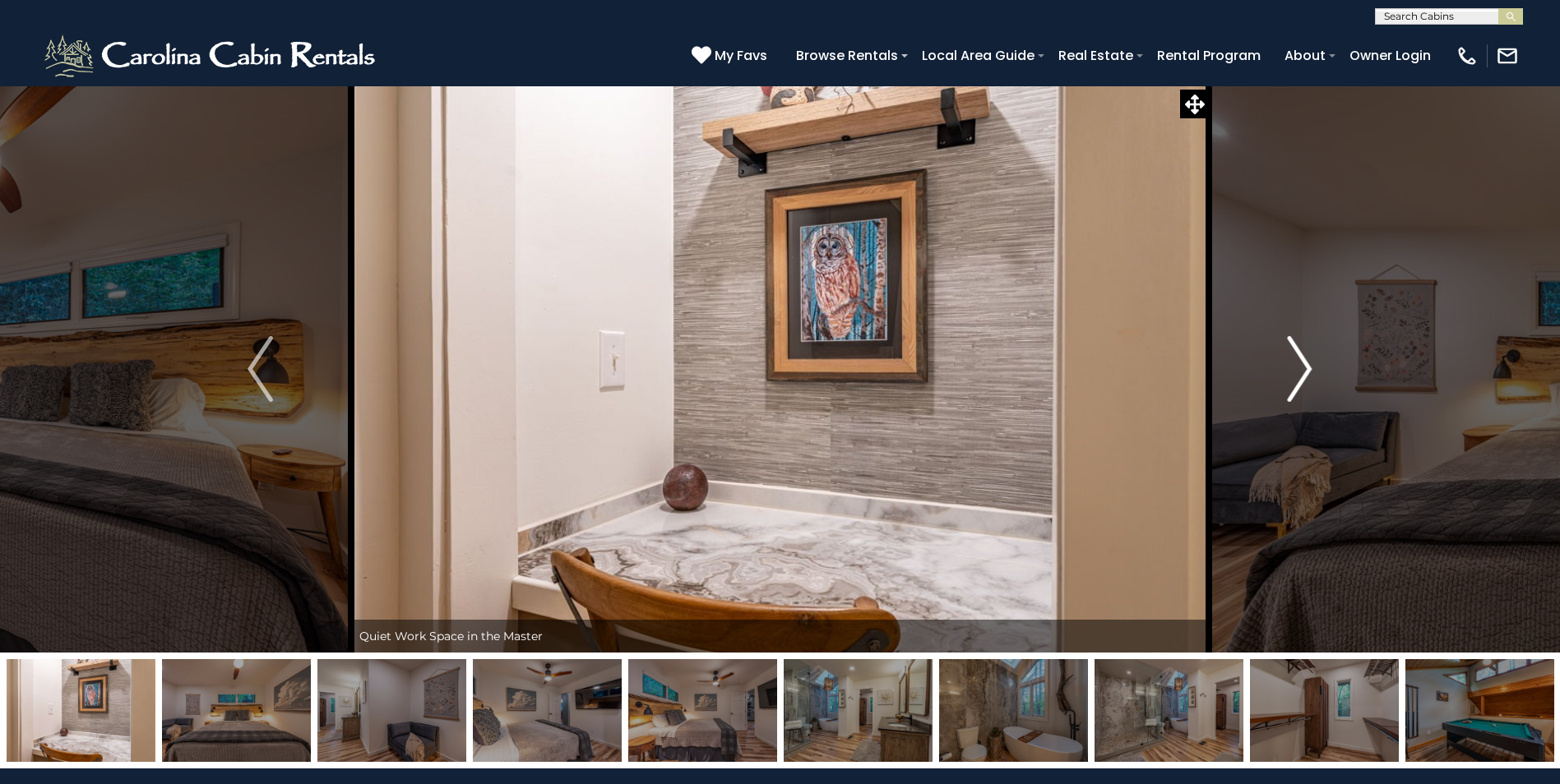
click at [1305, 365] on img "Next" at bounding box center [1299, 369] width 25 height 66
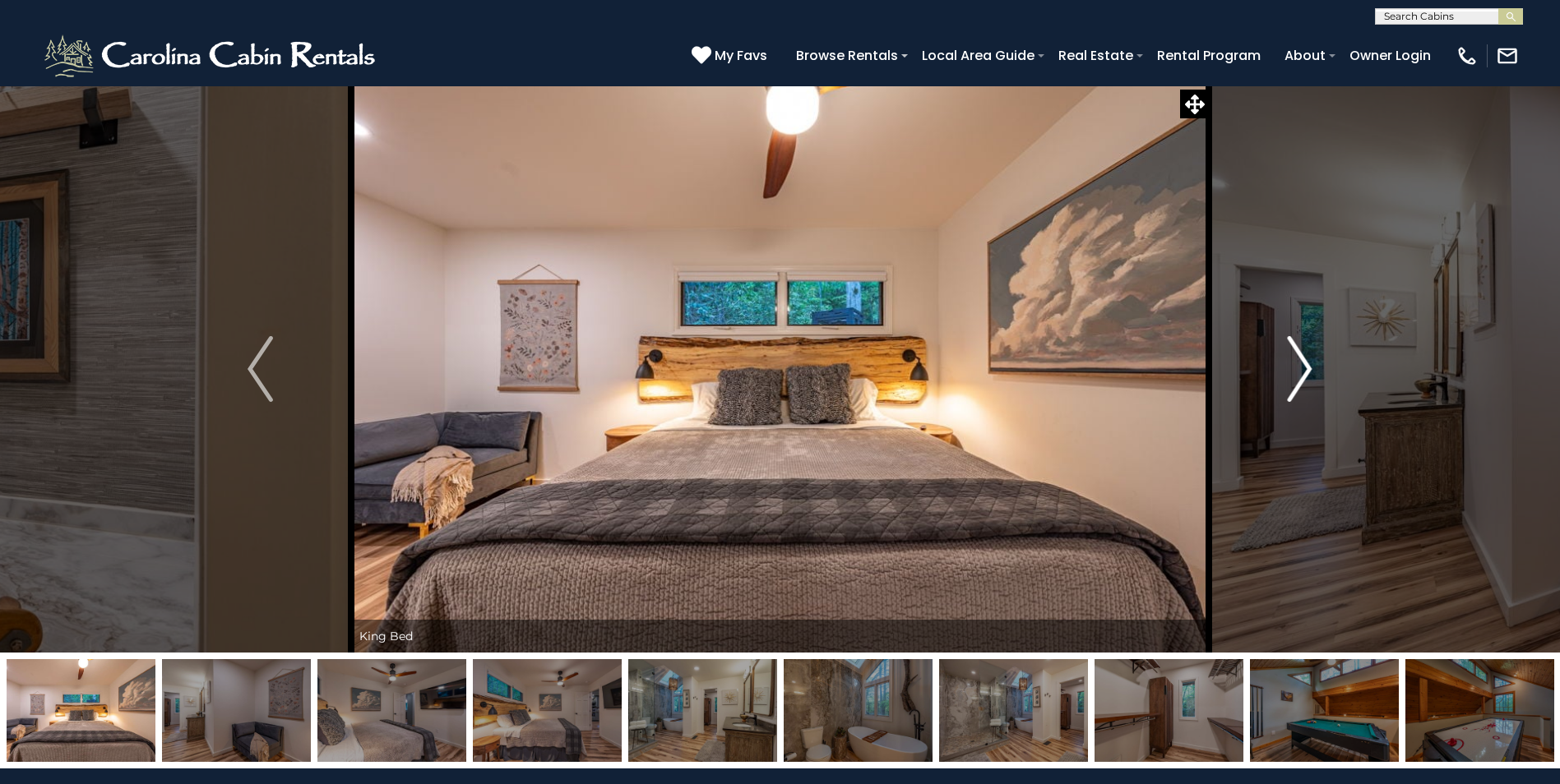
click at [1305, 365] on img "Next" at bounding box center [1299, 369] width 25 height 66
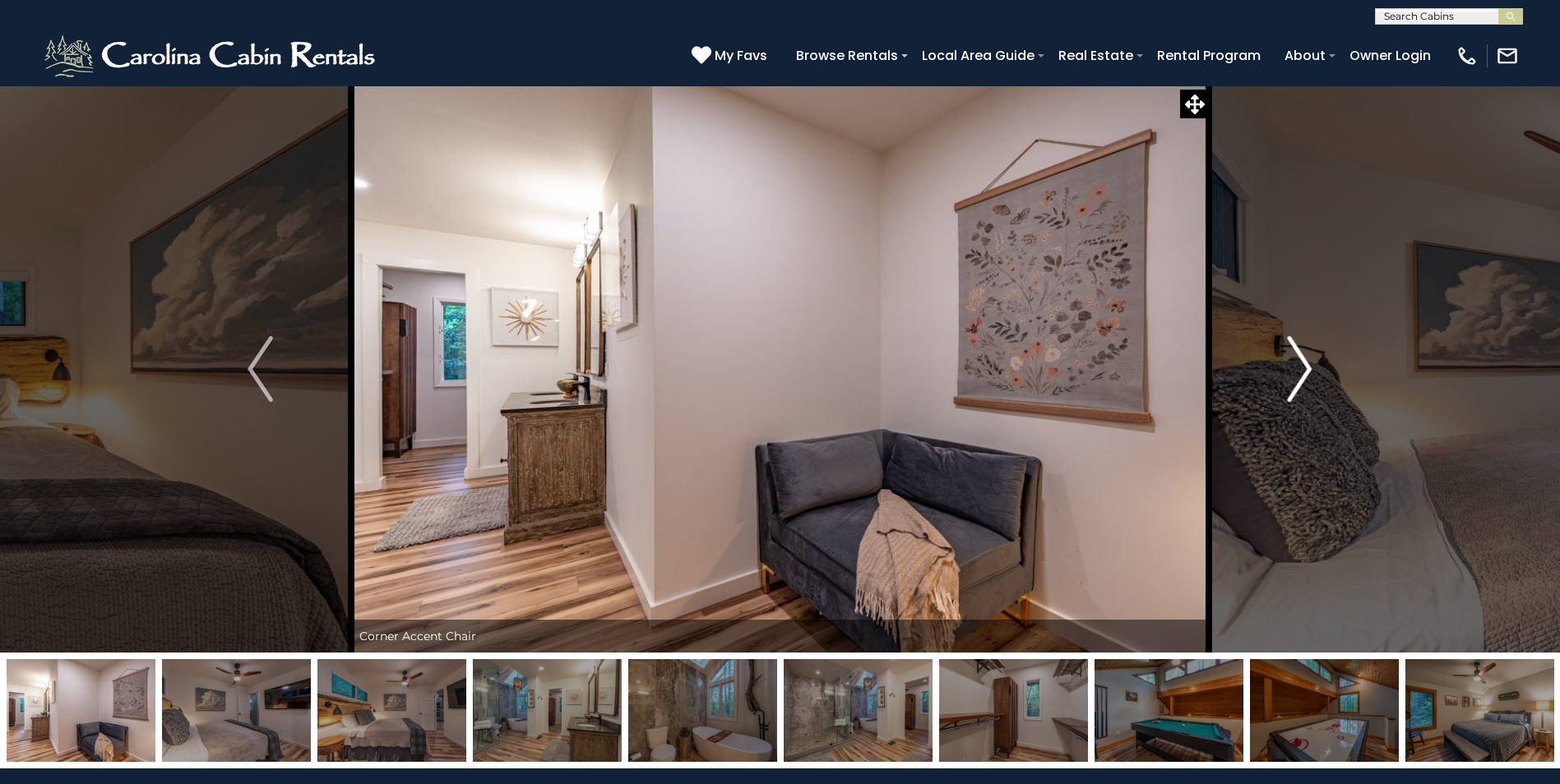
click at [1305, 365] on img "Next" at bounding box center [1299, 369] width 25 height 66
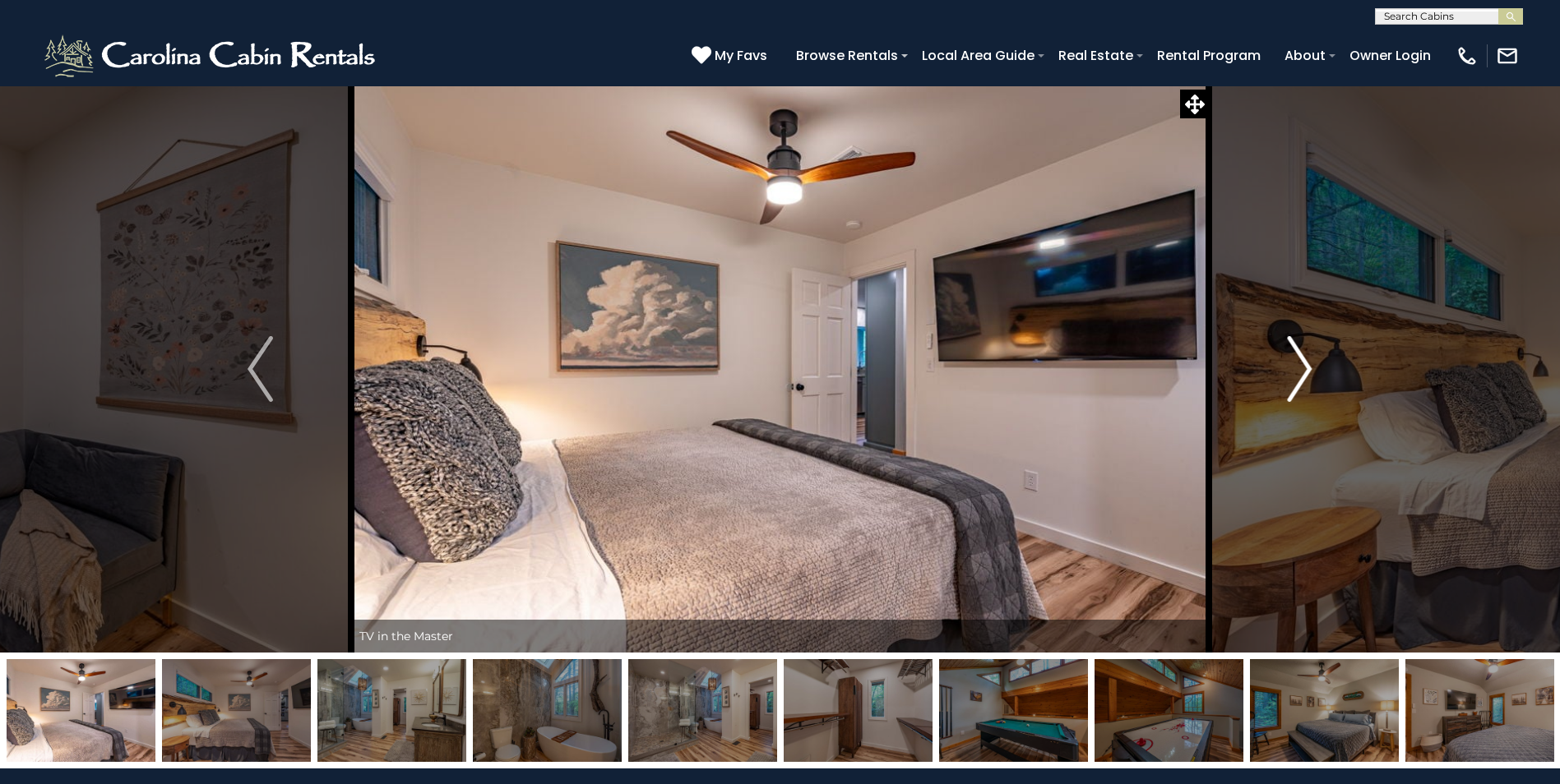
click at [1305, 365] on img "Next" at bounding box center [1299, 369] width 25 height 66
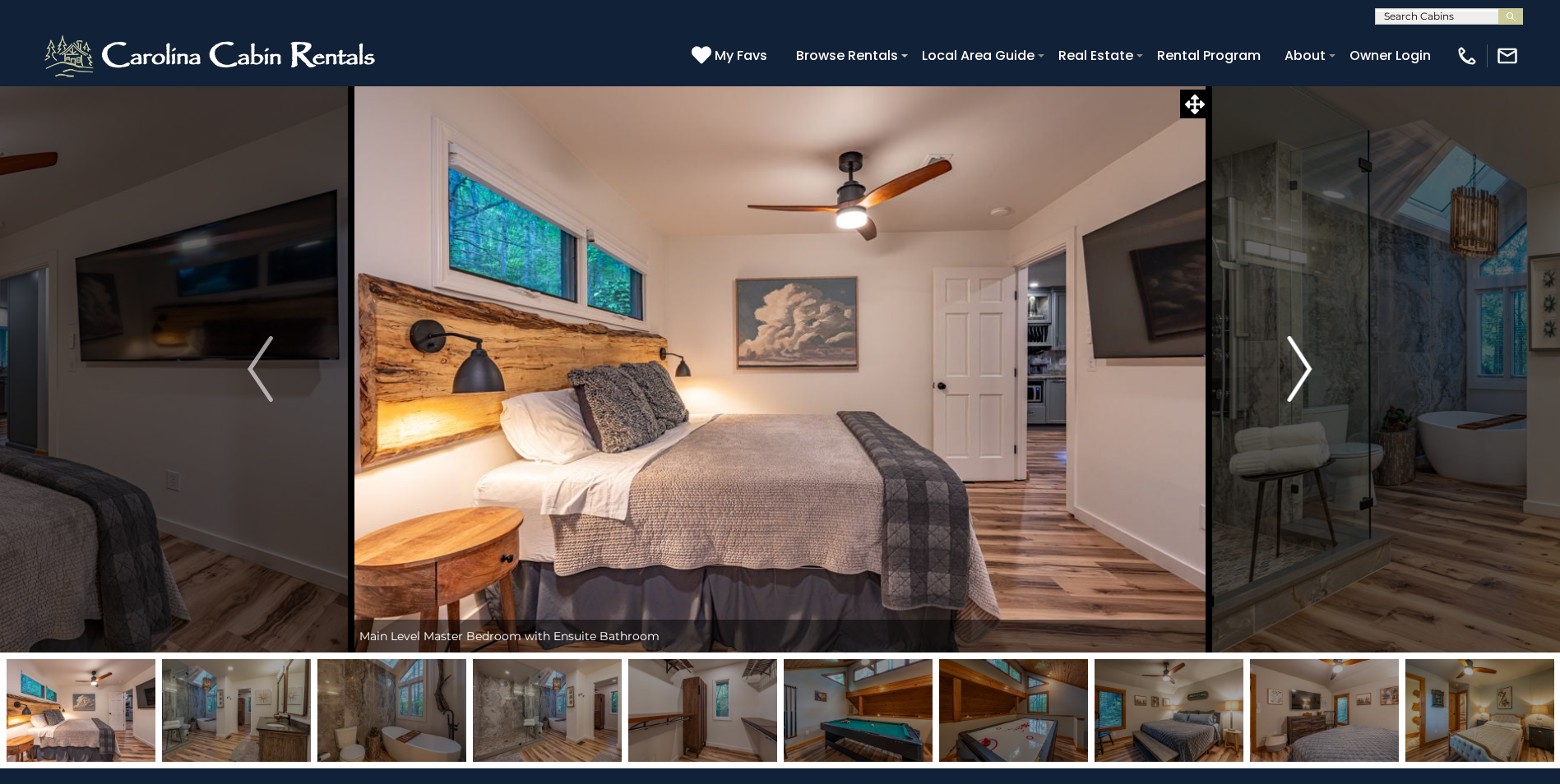
click at [1305, 365] on img "Next" at bounding box center [1299, 369] width 25 height 66
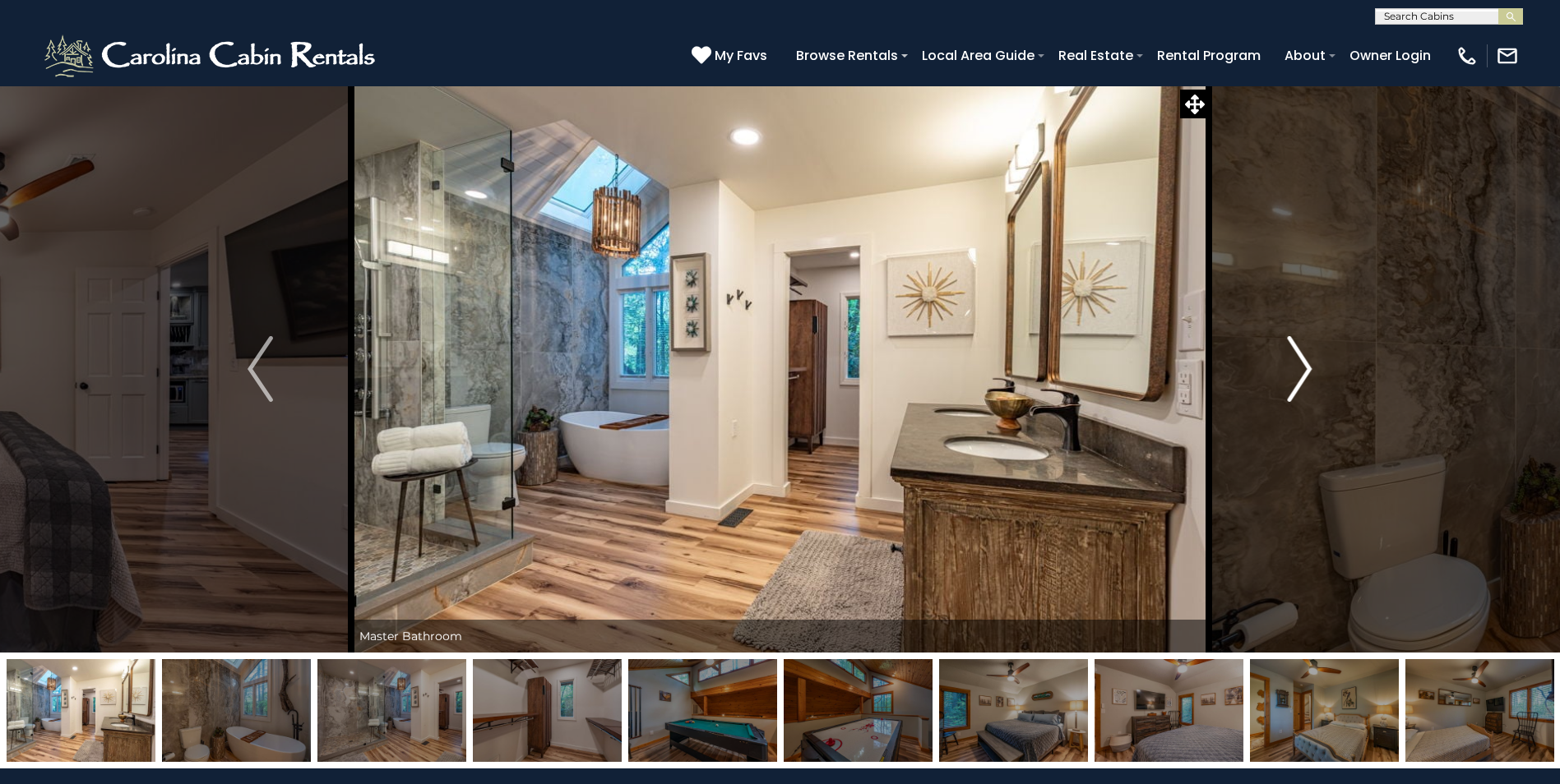
click at [1305, 365] on img "Next" at bounding box center [1299, 369] width 25 height 66
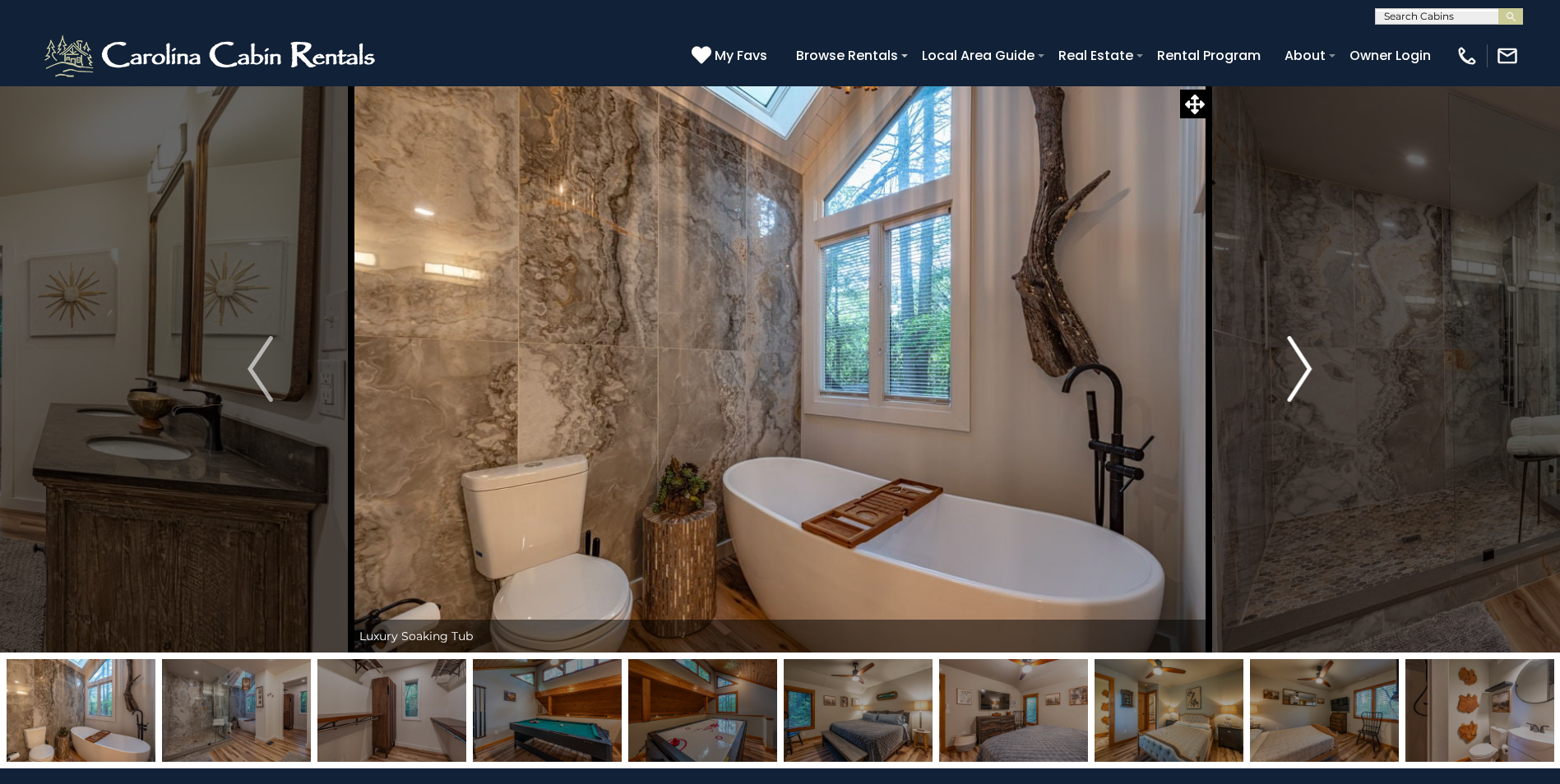
click at [1305, 365] on img "Next" at bounding box center [1299, 369] width 25 height 66
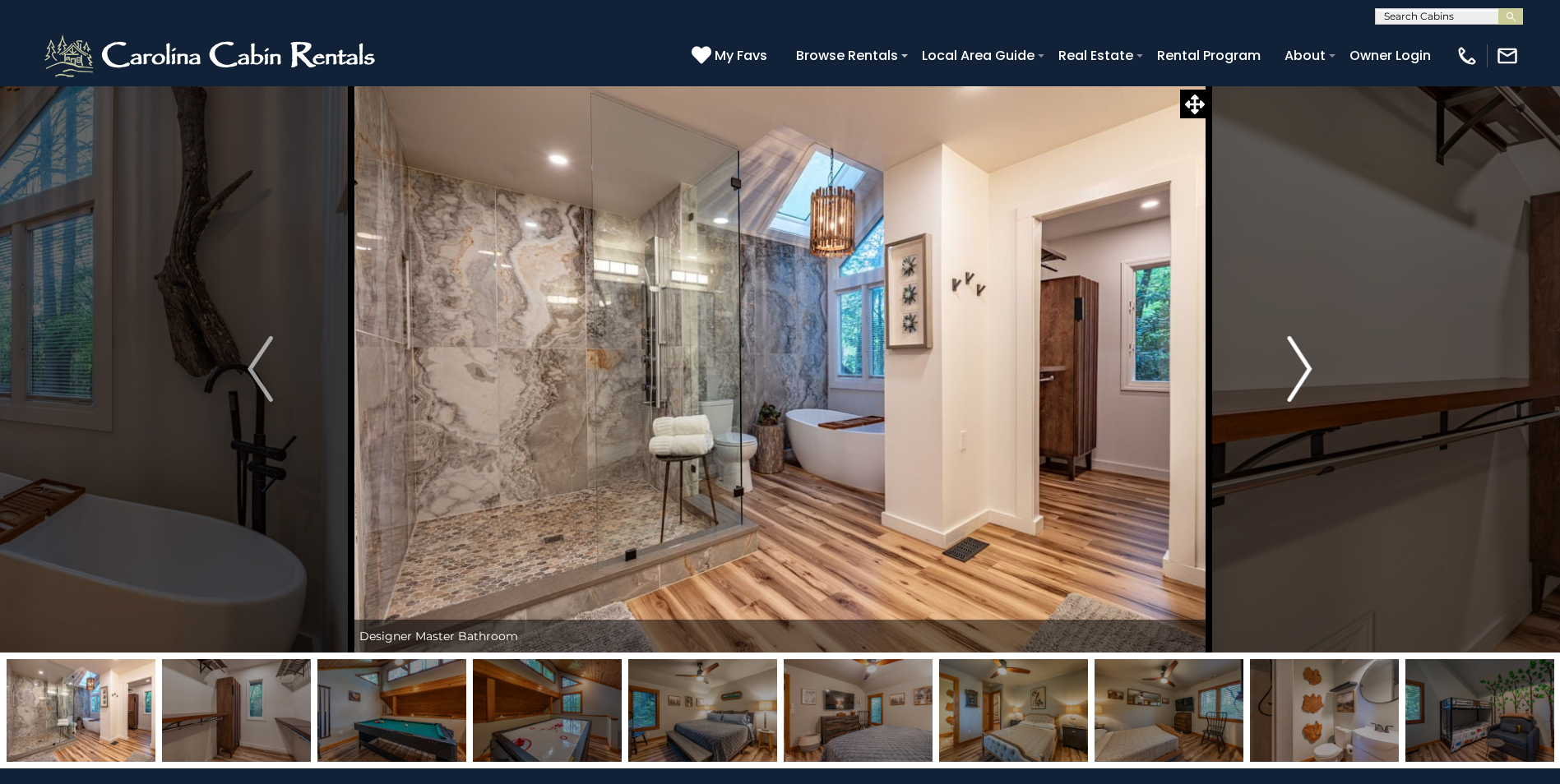
click at [1305, 365] on img "Next" at bounding box center [1299, 369] width 25 height 66
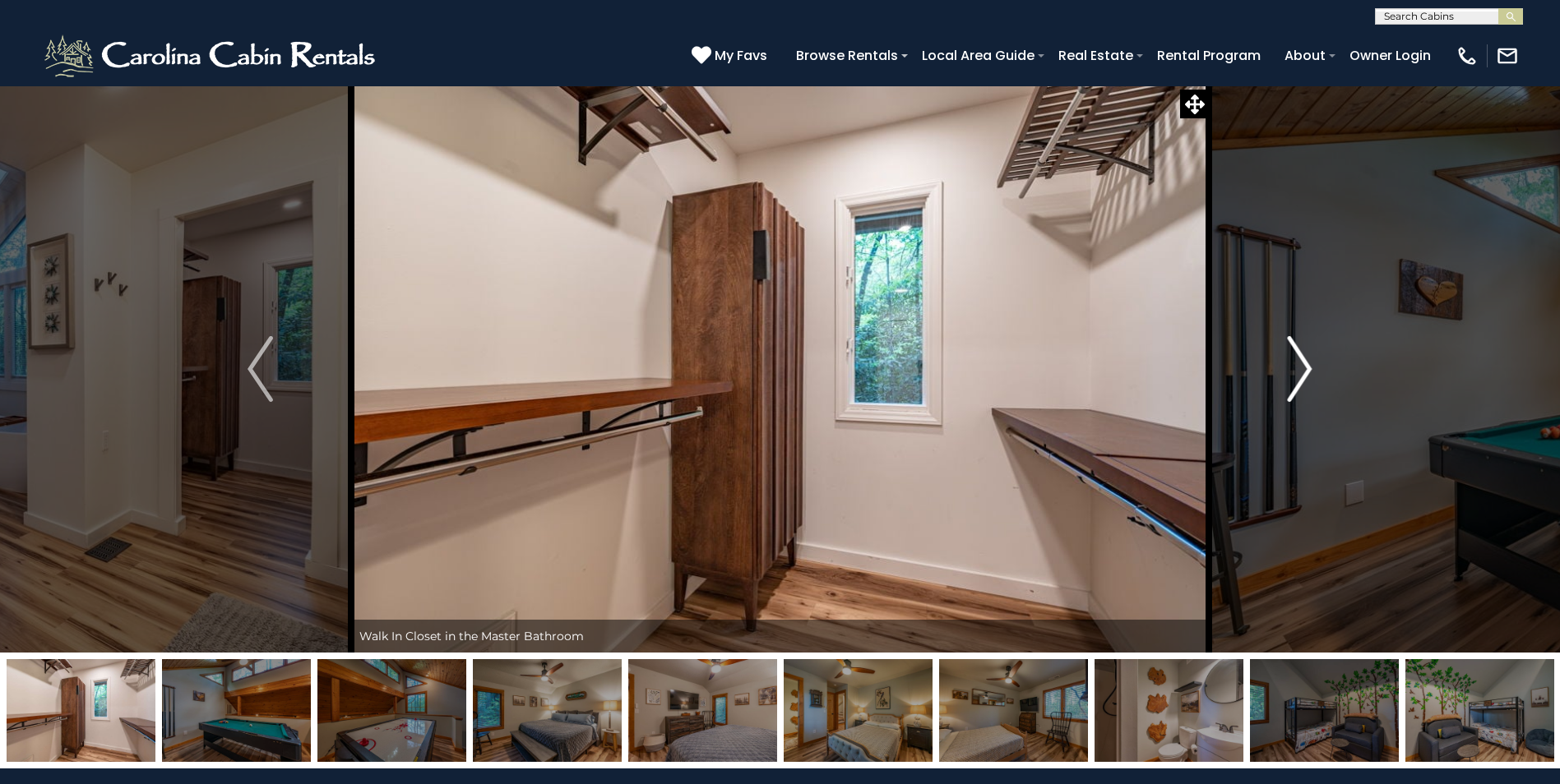
click at [1305, 365] on img "Next" at bounding box center [1299, 369] width 25 height 66
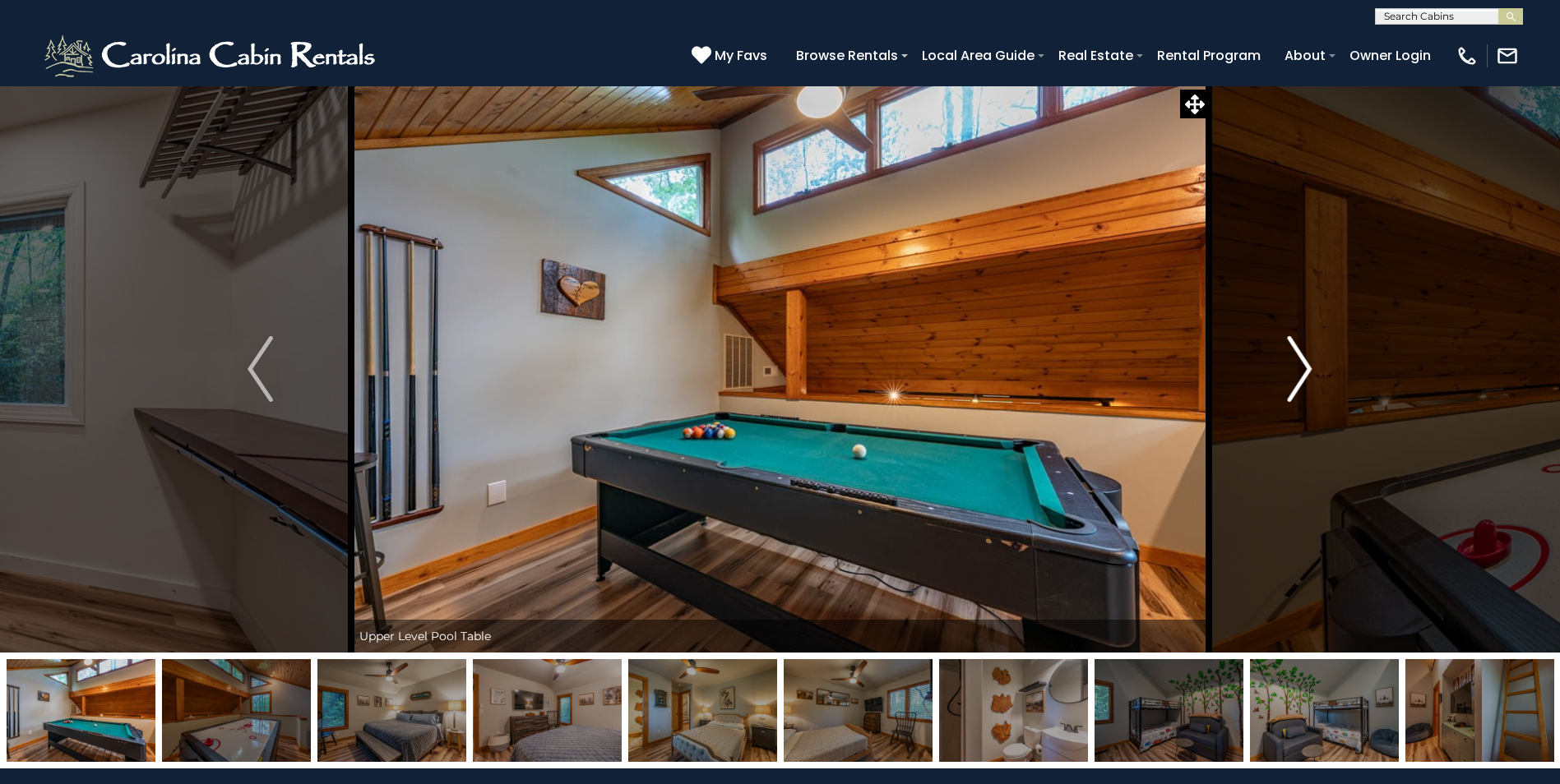
click at [1305, 365] on img "Next" at bounding box center [1299, 369] width 25 height 66
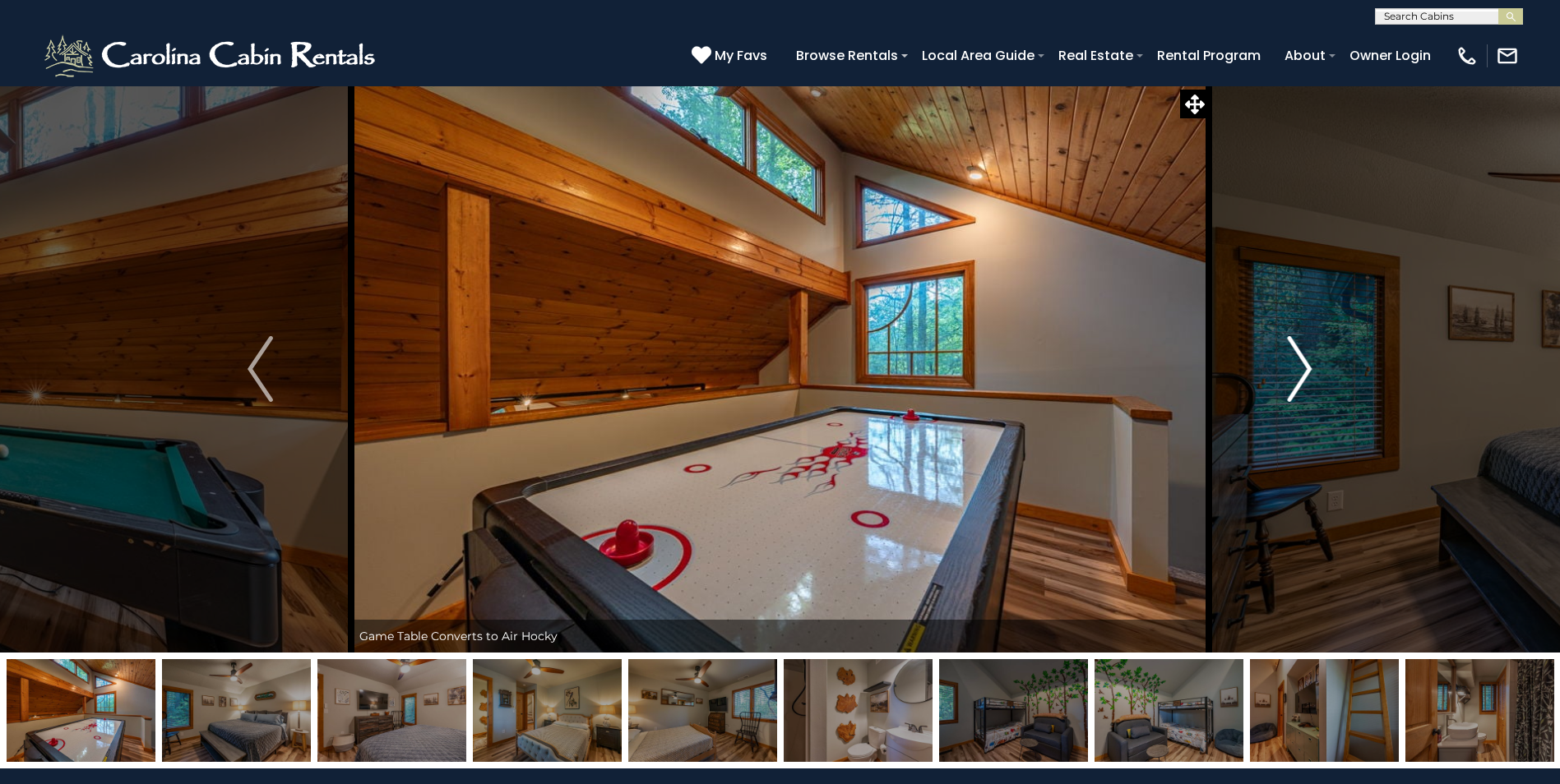
click at [1305, 365] on img "Next" at bounding box center [1299, 369] width 25 height 66
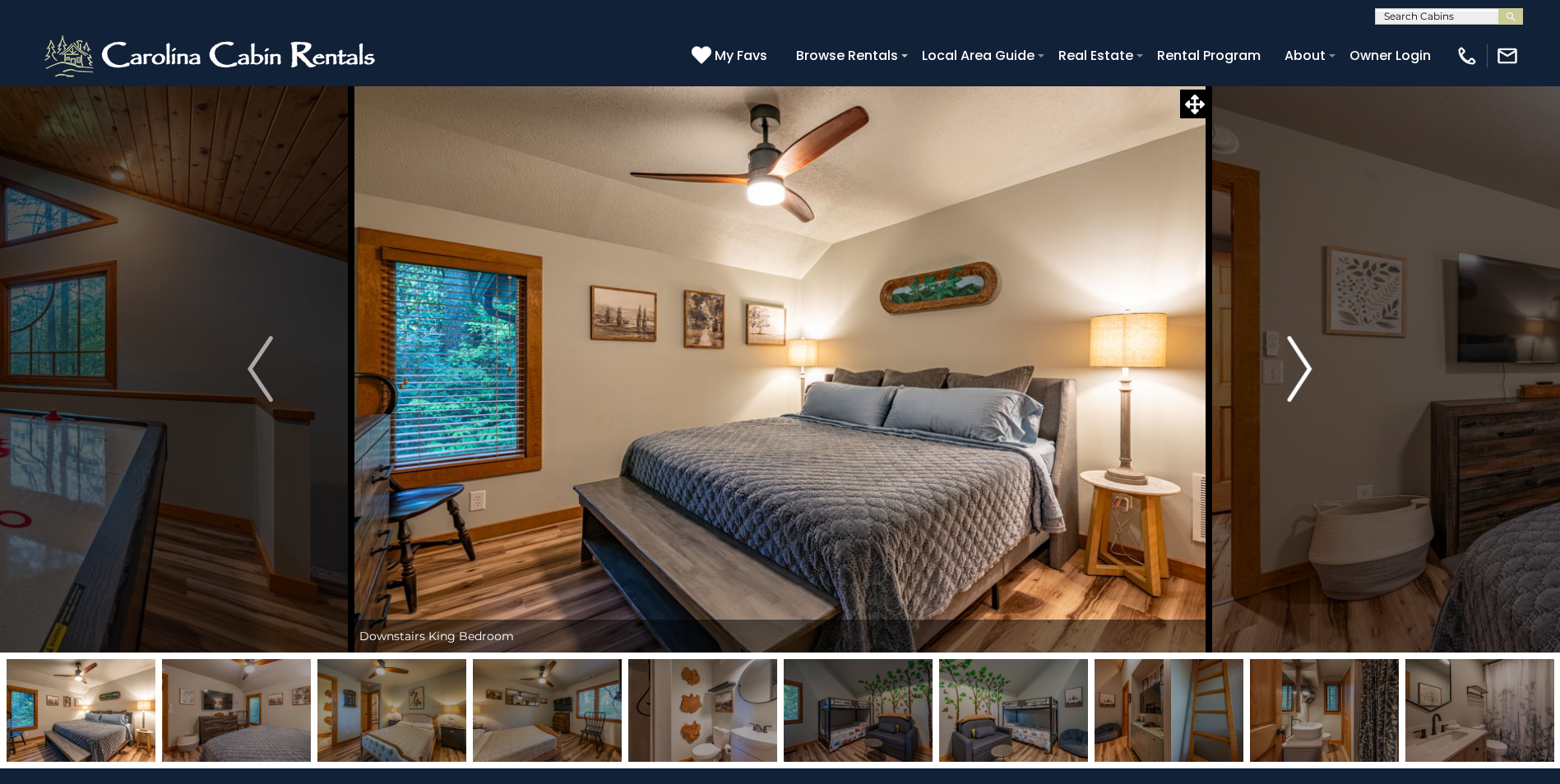
click at [1302, 366] on img "Next" at bounding box center [1299, 369] width 25 height 66
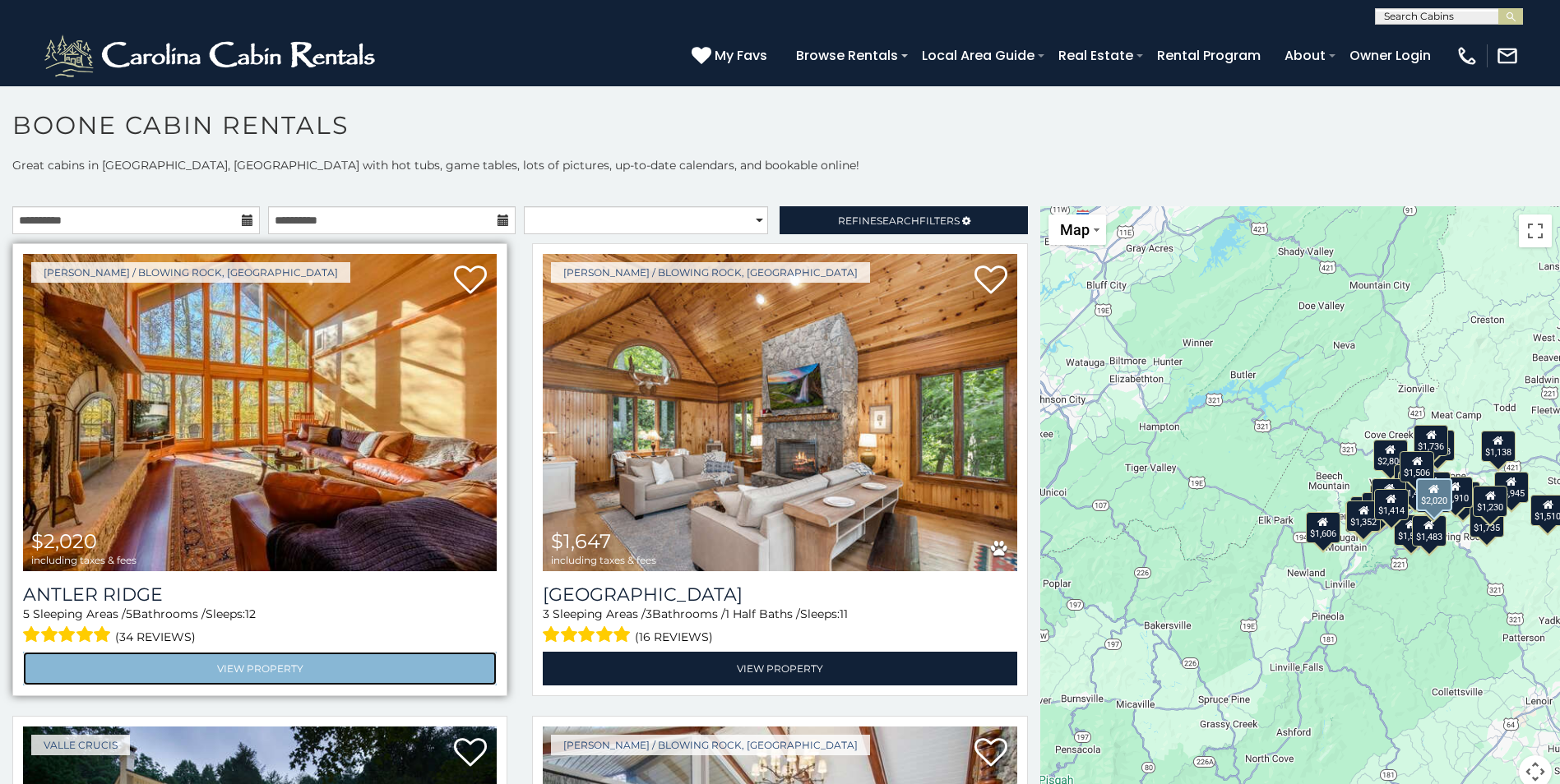
click at [219, 659] on link "View Property" at bounding box center [259, 668] width 474 height 34
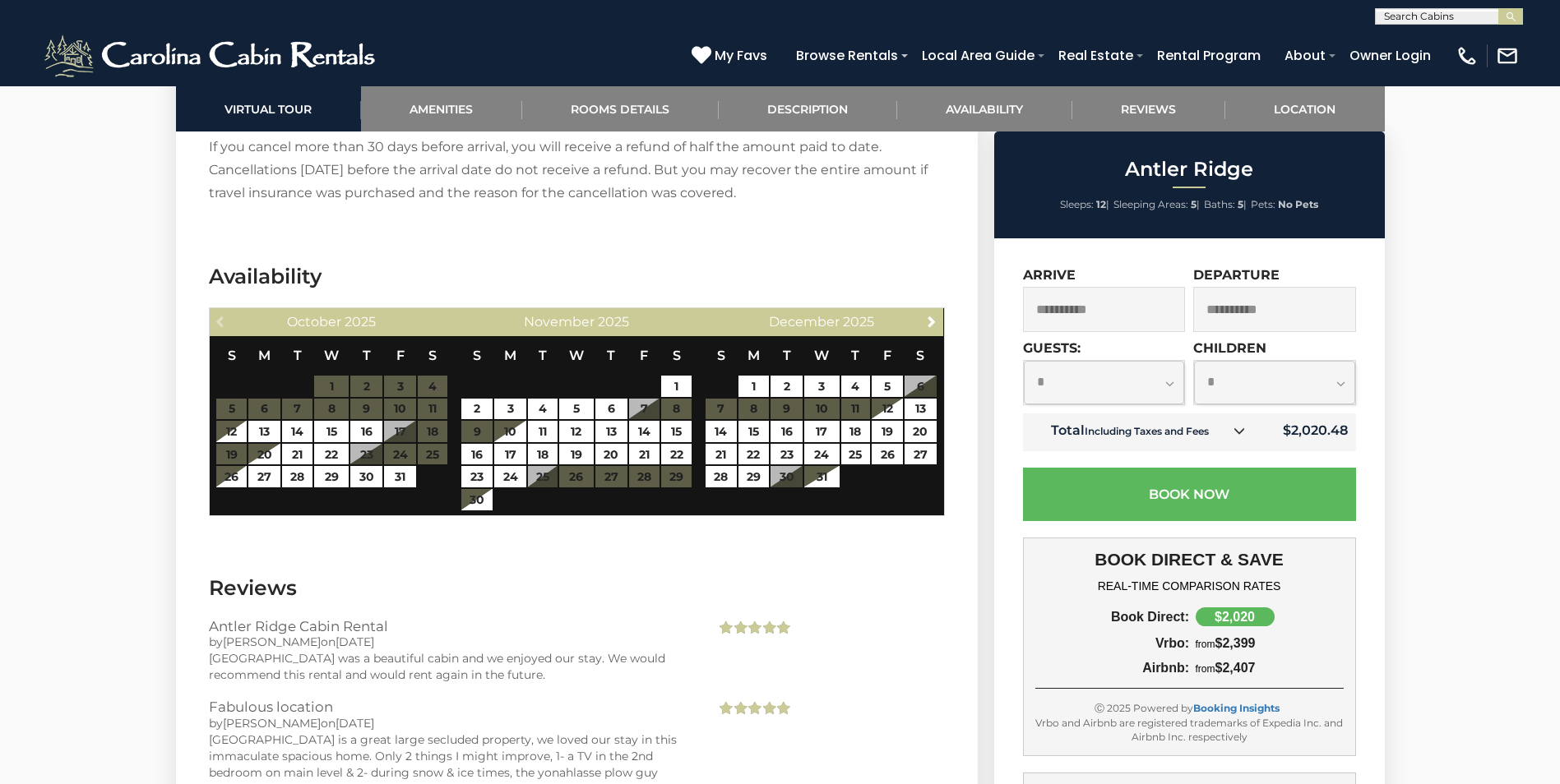
scroll to position [3370, 0]
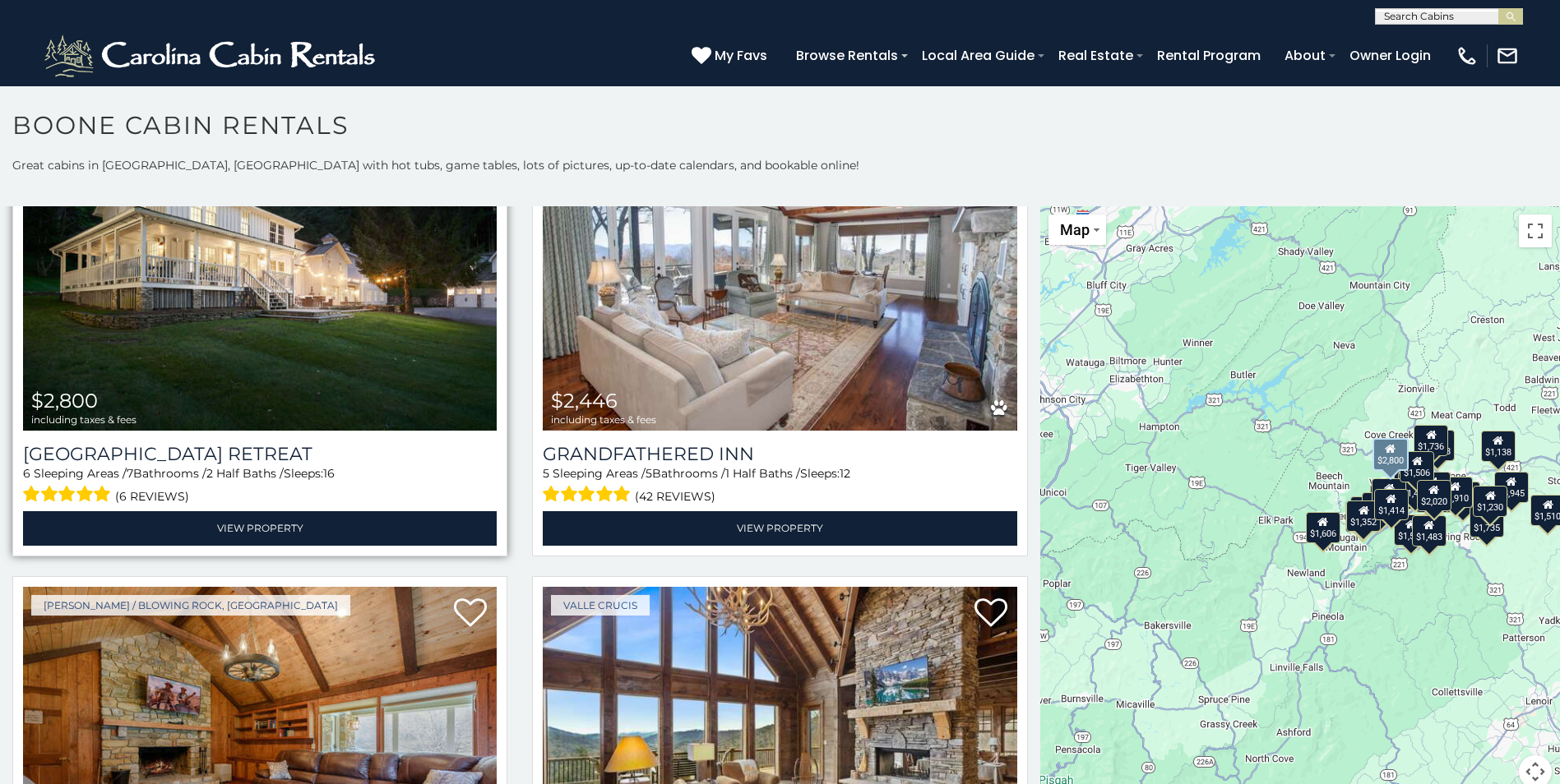
scroll to position [575, 0]
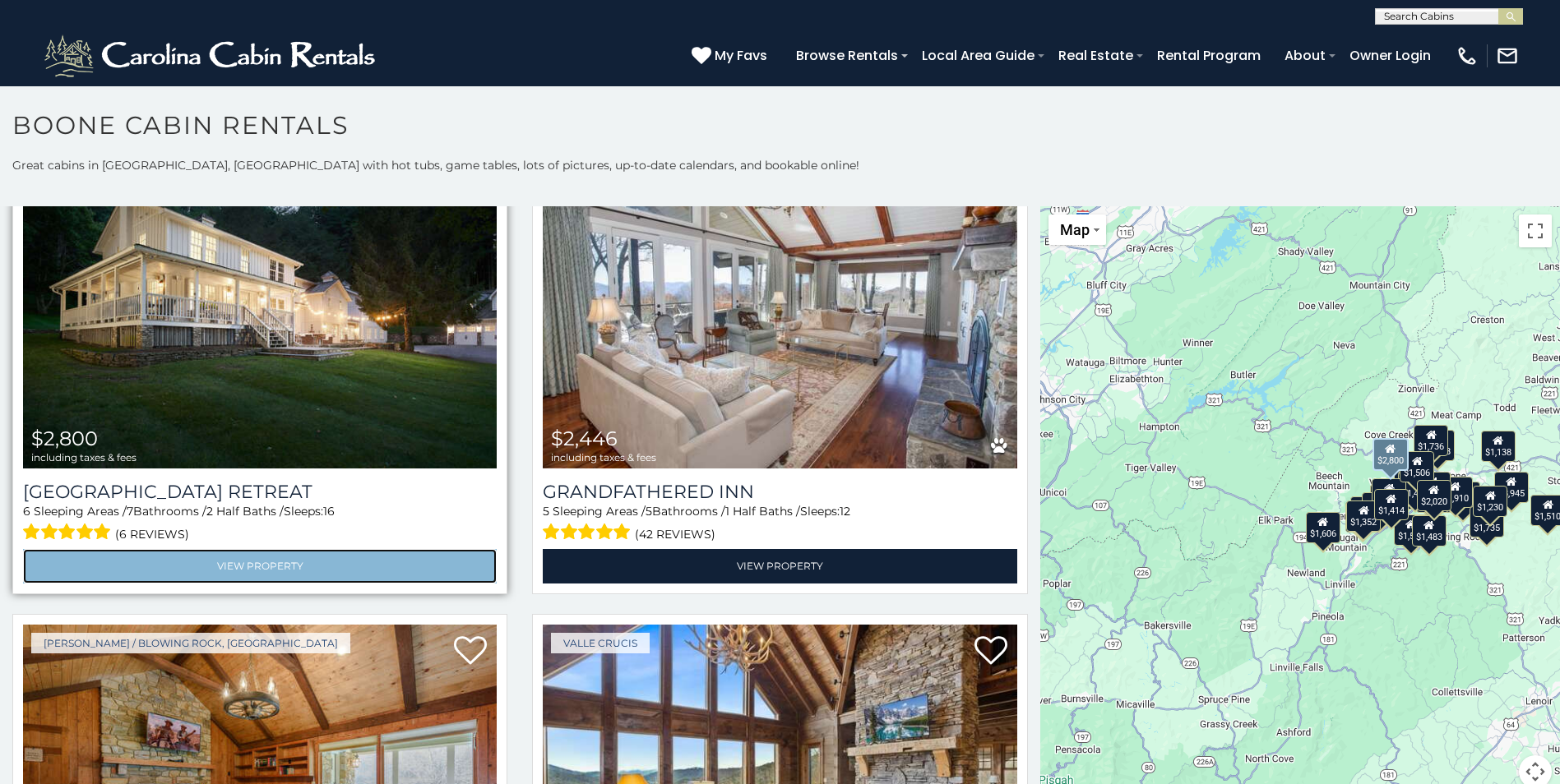
click at [248, 556] on link "View Property" at bounding box center [259, 566] width 474 height 34
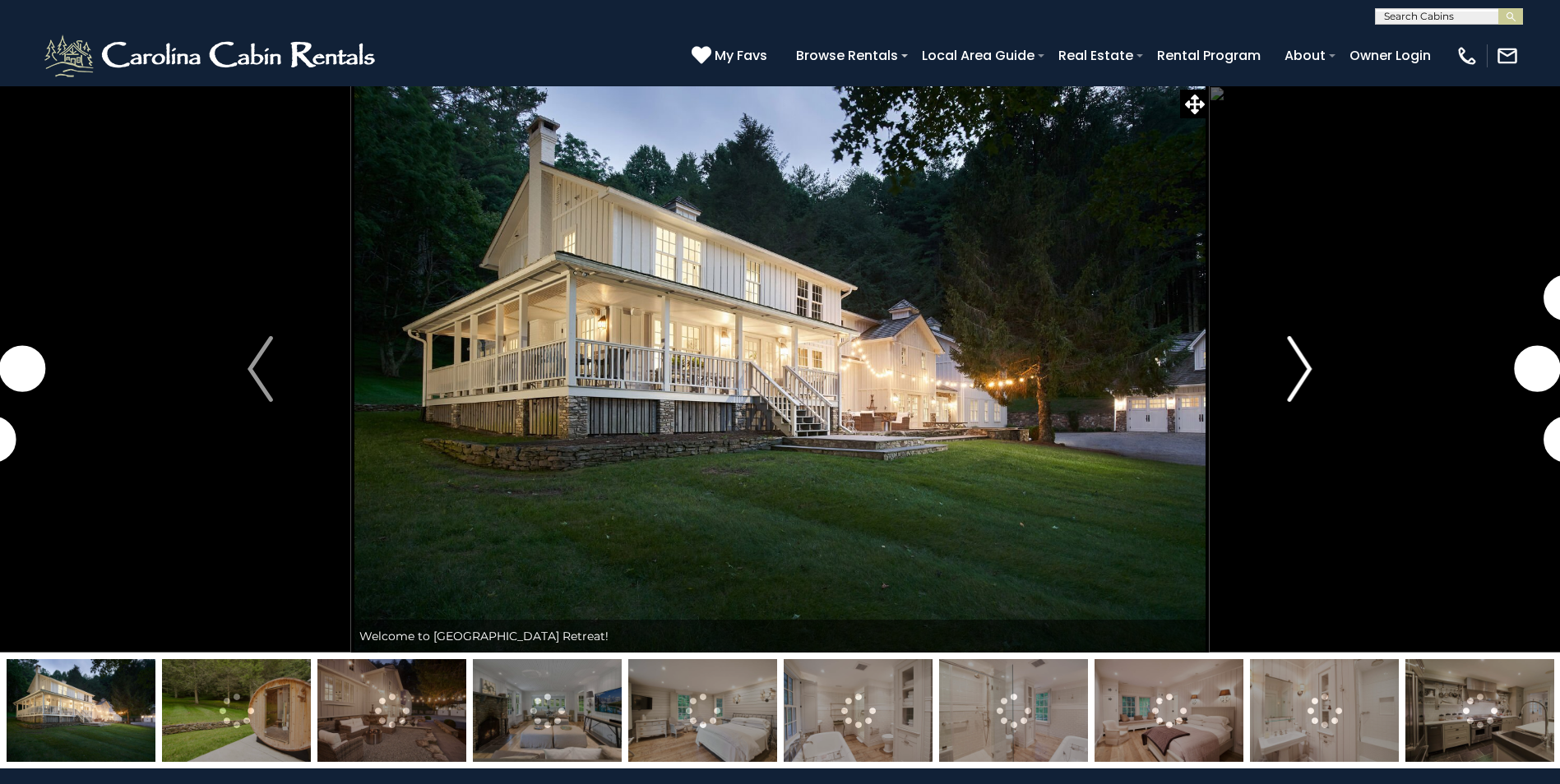
click at [1307, 369] on img "Next" at bounding box center [1299, 369] width 25 height 66
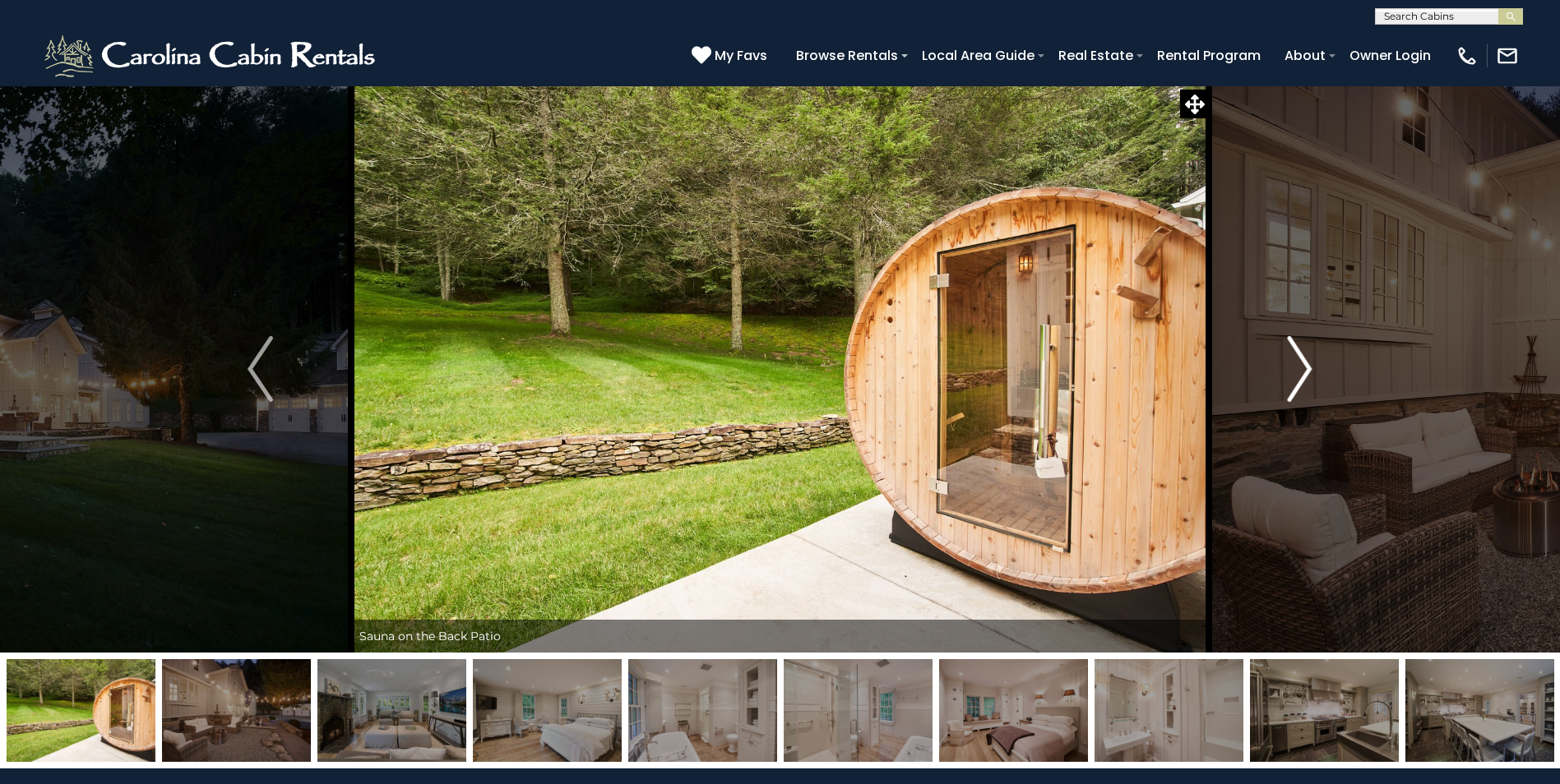
click at [1307, 369] on img "Next" at bounding box center [1299, 369] width 25 height 66
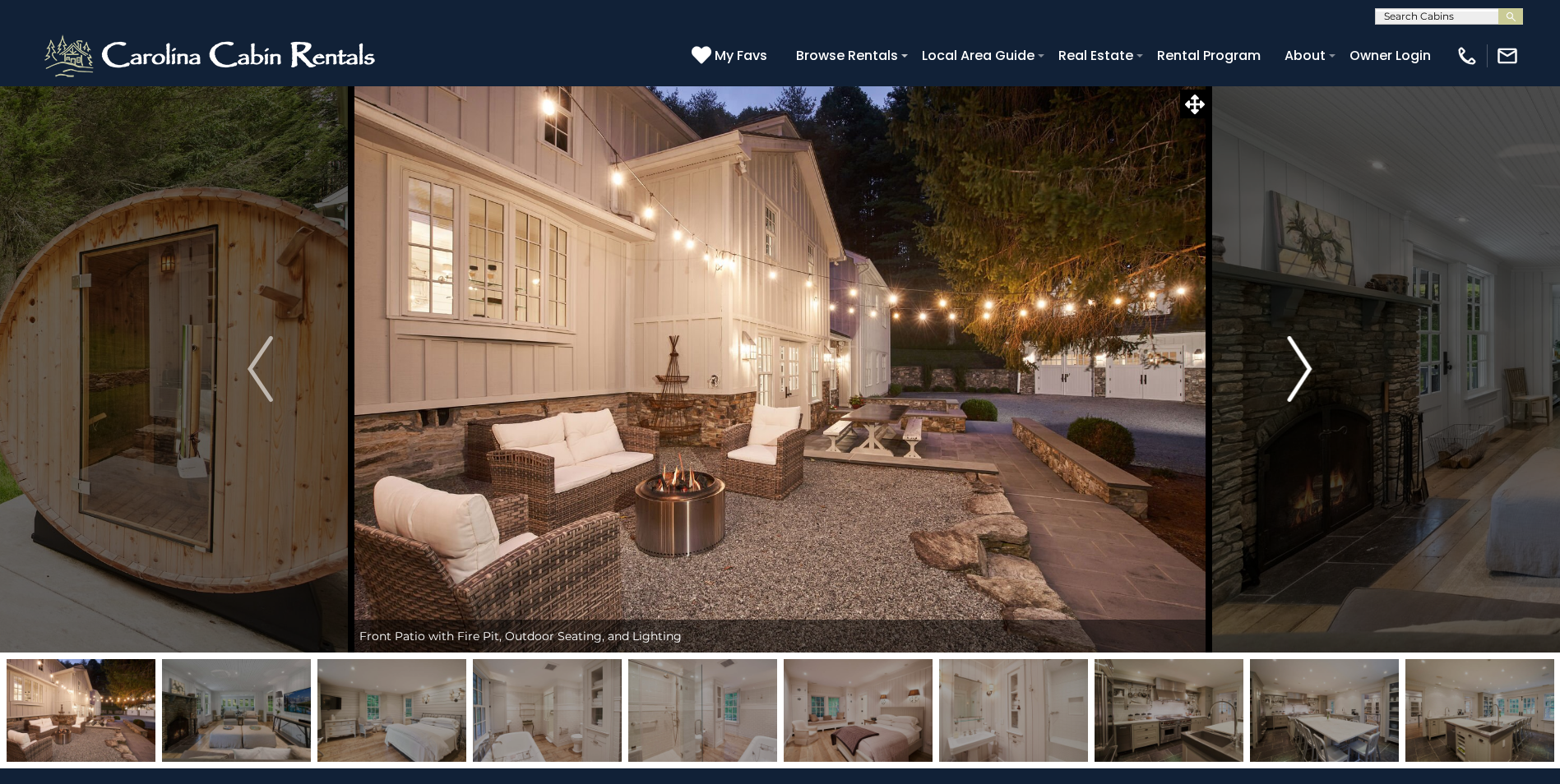
click at [1306, 367] on img "Next" at bounding box center [1299, 369] width 25 height 66
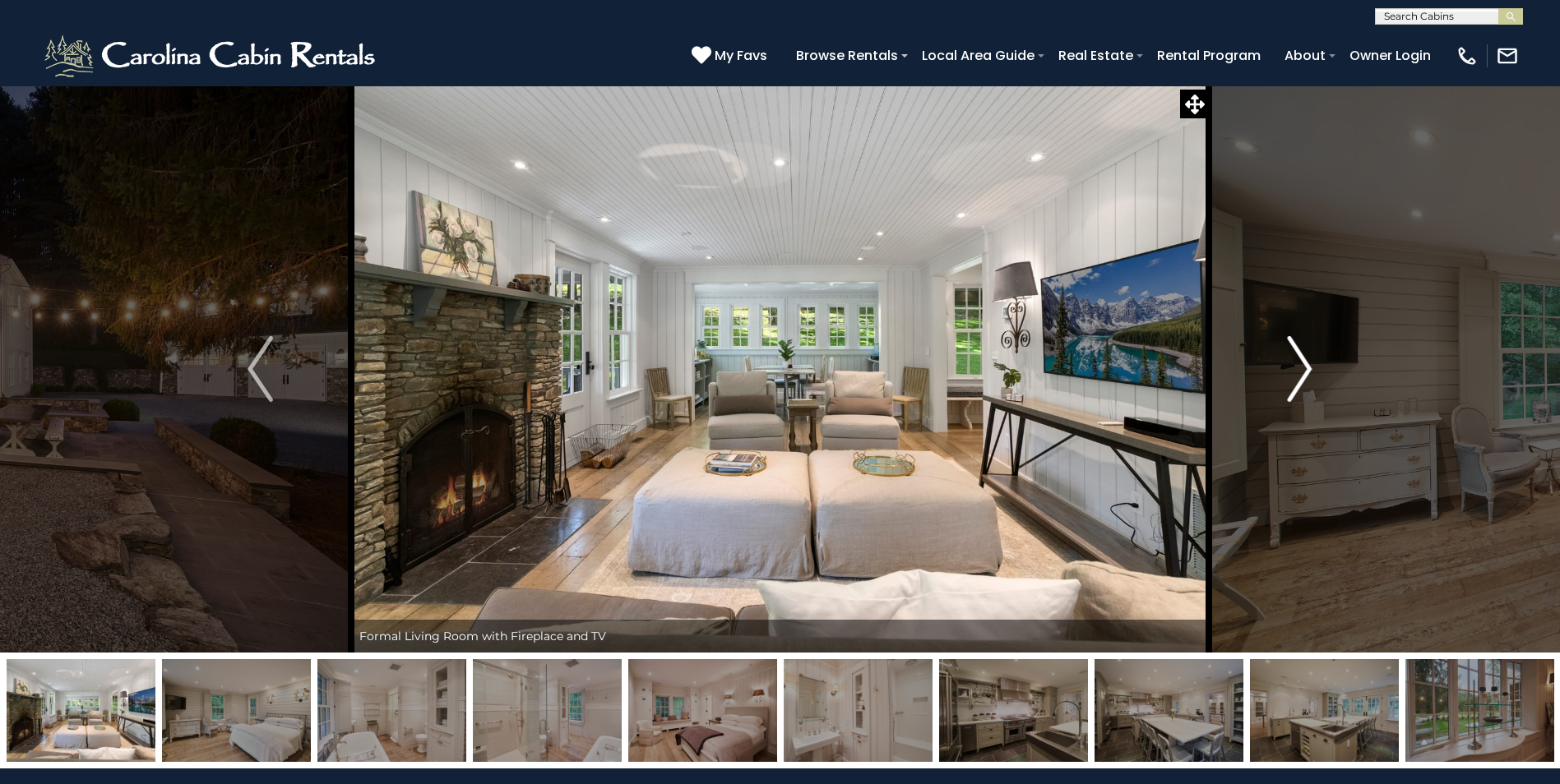
click at [1306, 367] on img "Next" at bounding box center [1299, 369] width 25 height 66
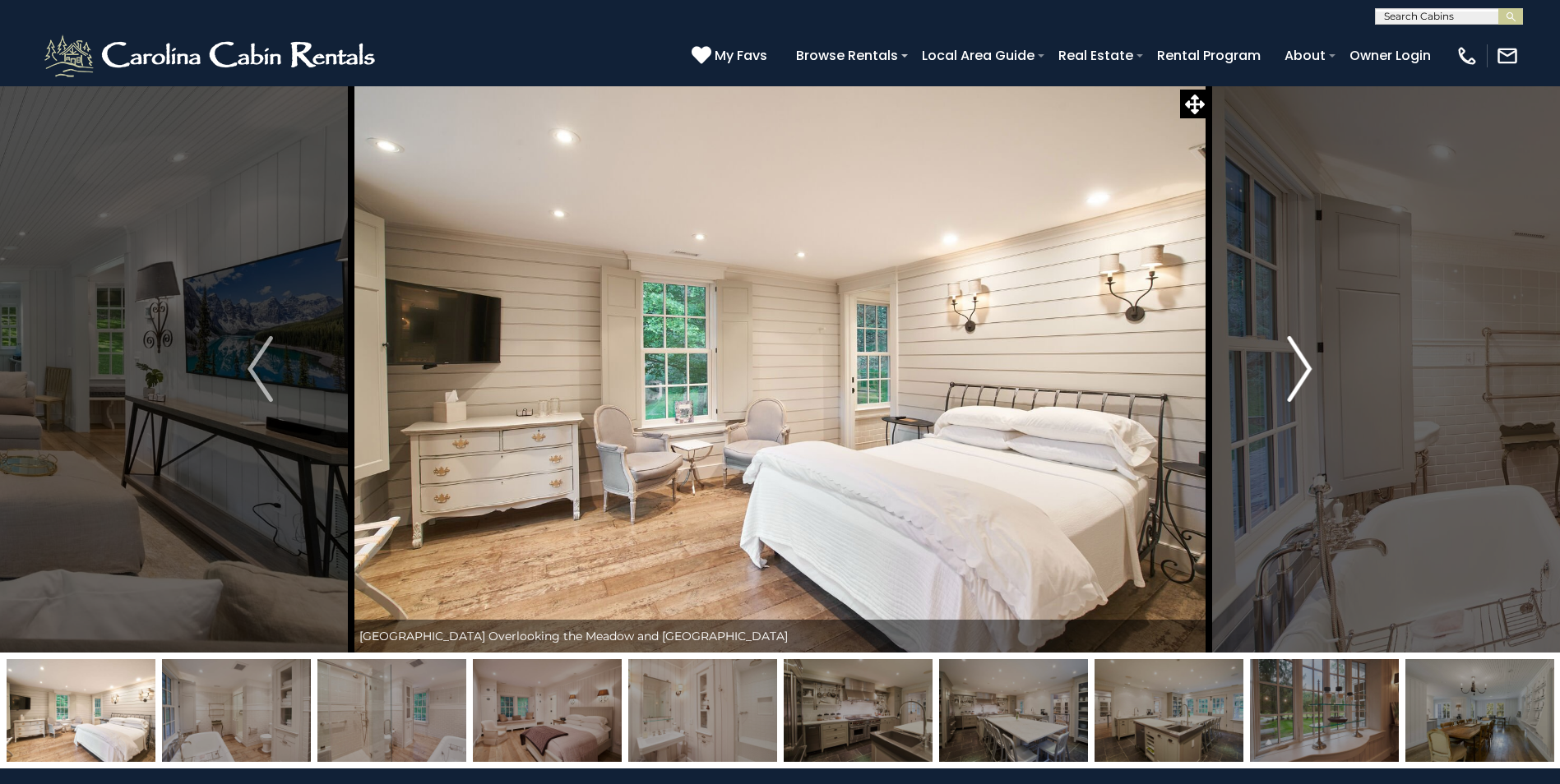
click at [1306, 367] on img "Next" at bounding box center [1299, 369] width 25 height 66
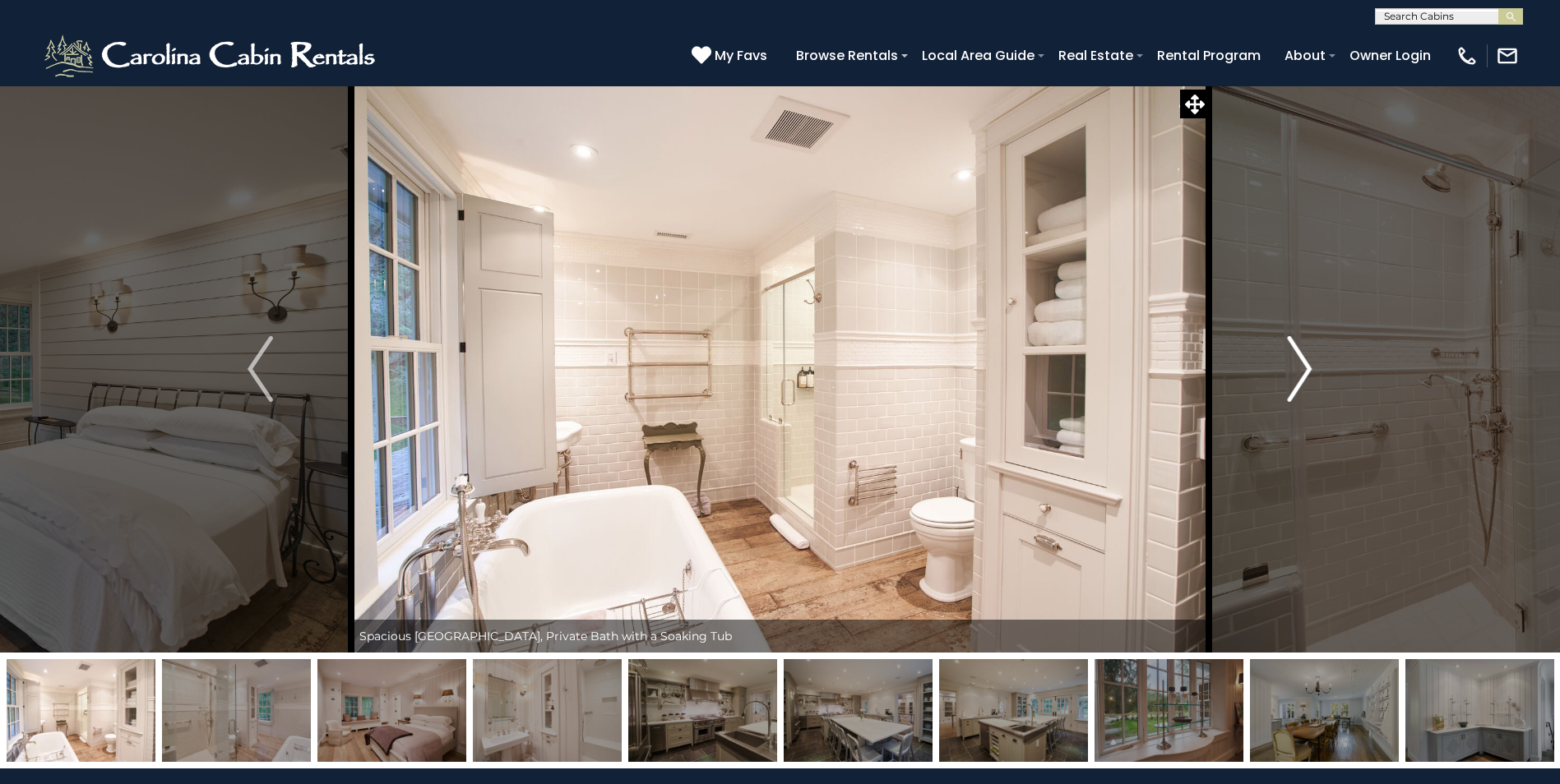
click at [1306, 367] on img "Next" at bounding box center [1299, 369] width 25 height 66
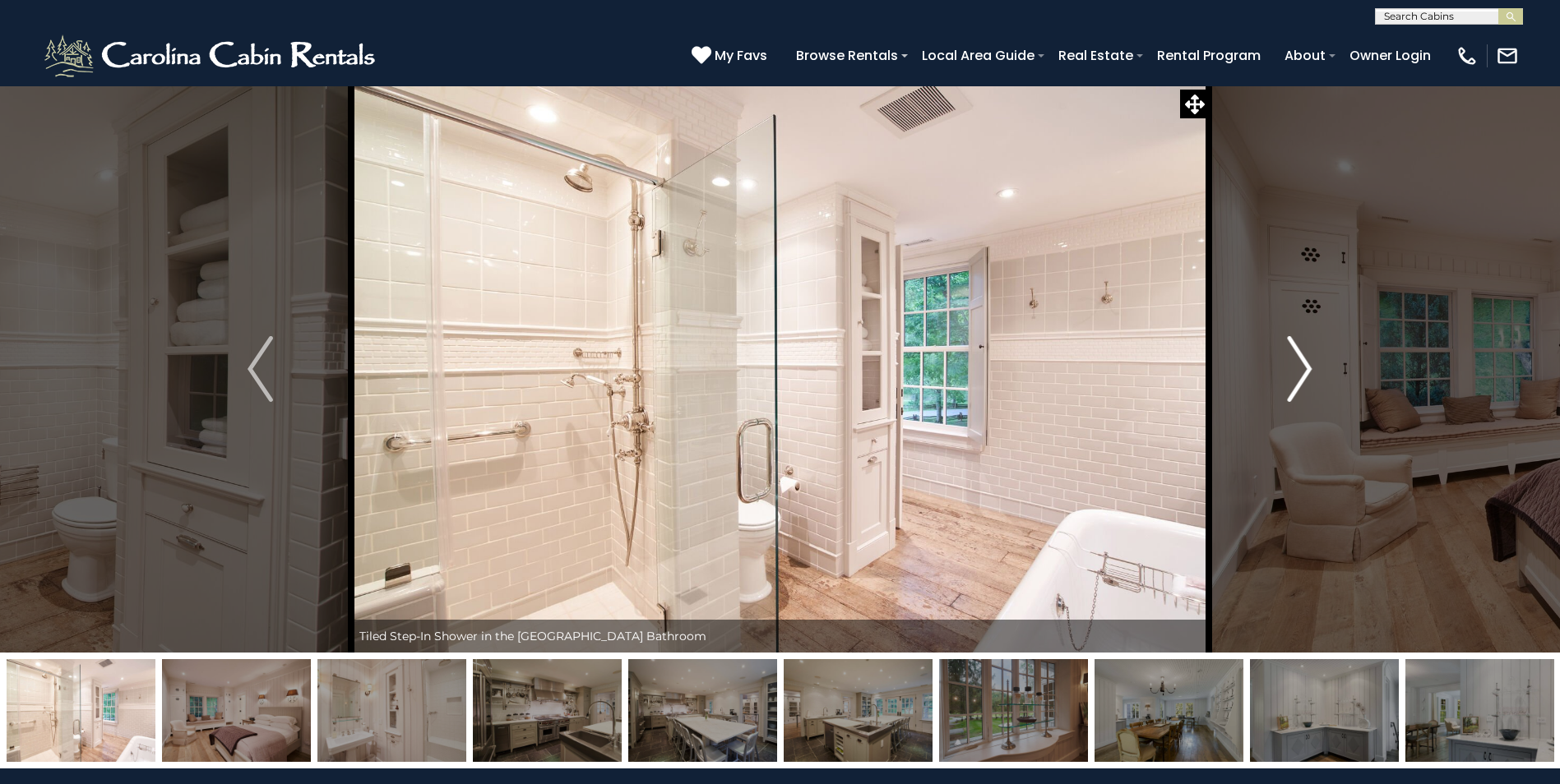
click at [1306, 367] on img "Next" at bounding box center [1299, 369] width 25 height 66
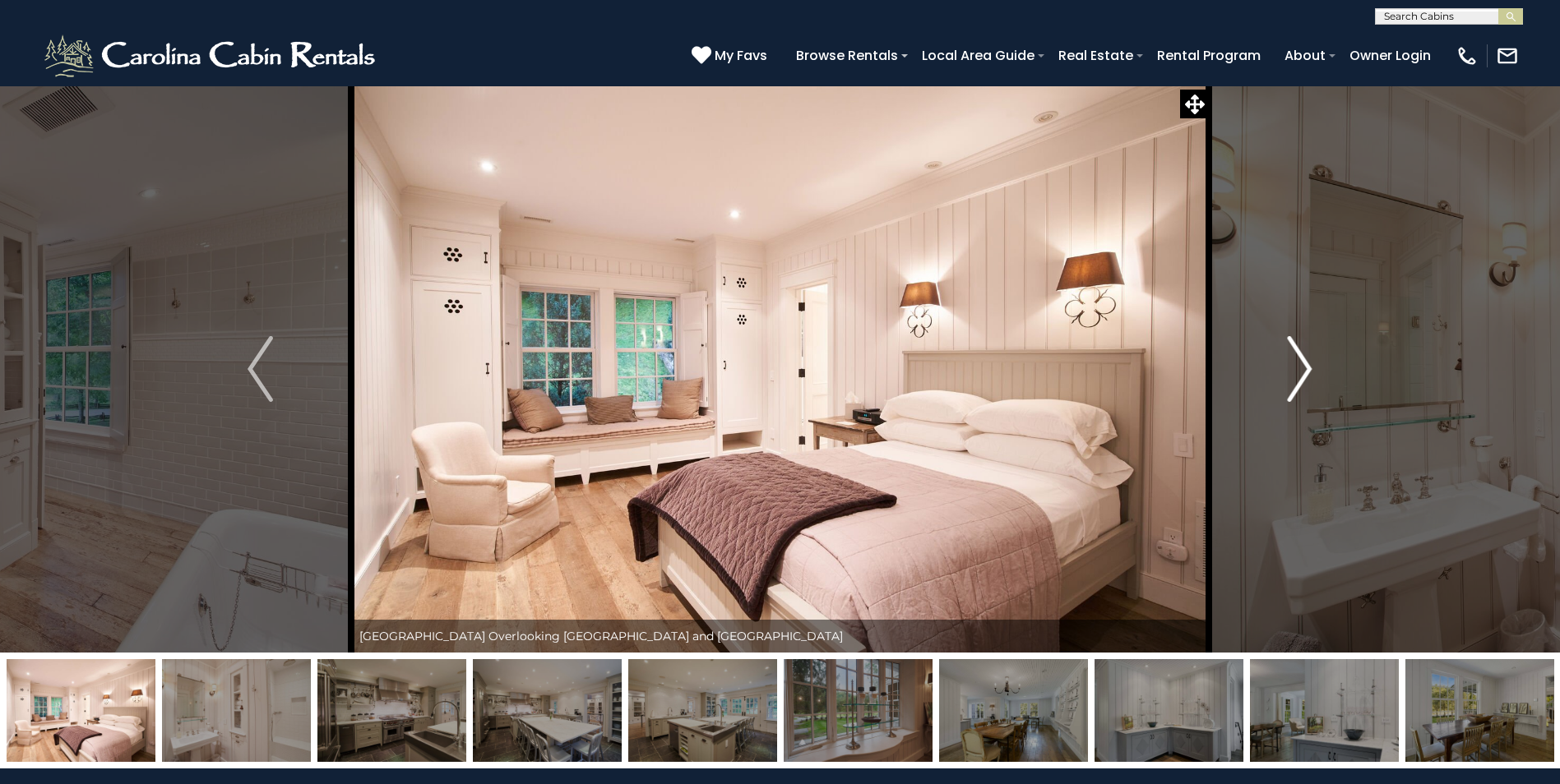
click at [1306, 367] on img "Next" at bounding box center [1299, 369] width 25 height 66
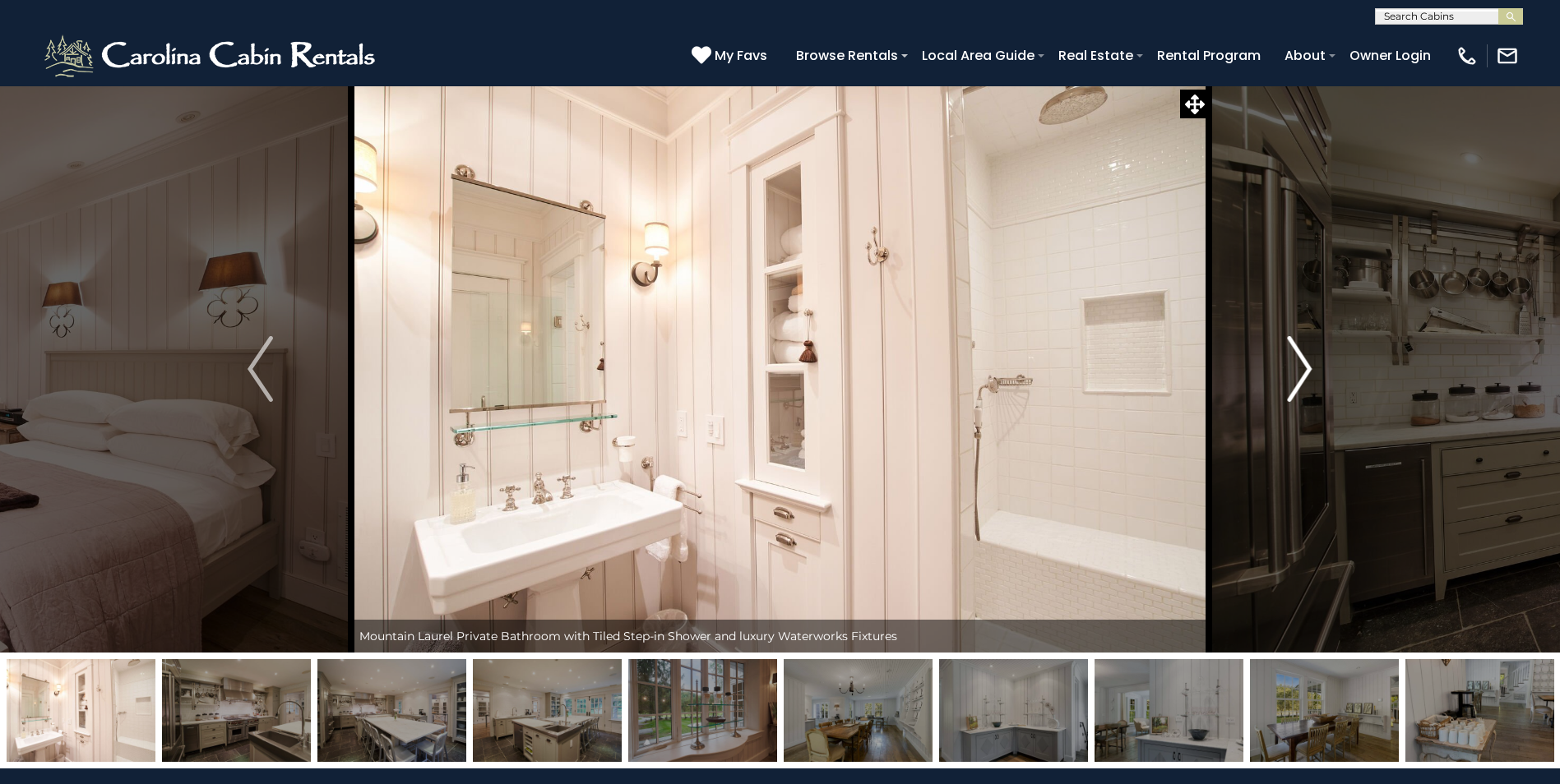
click at [1306, 367] on img "Next" at bounding box center [1299, 369] width 25 height 66
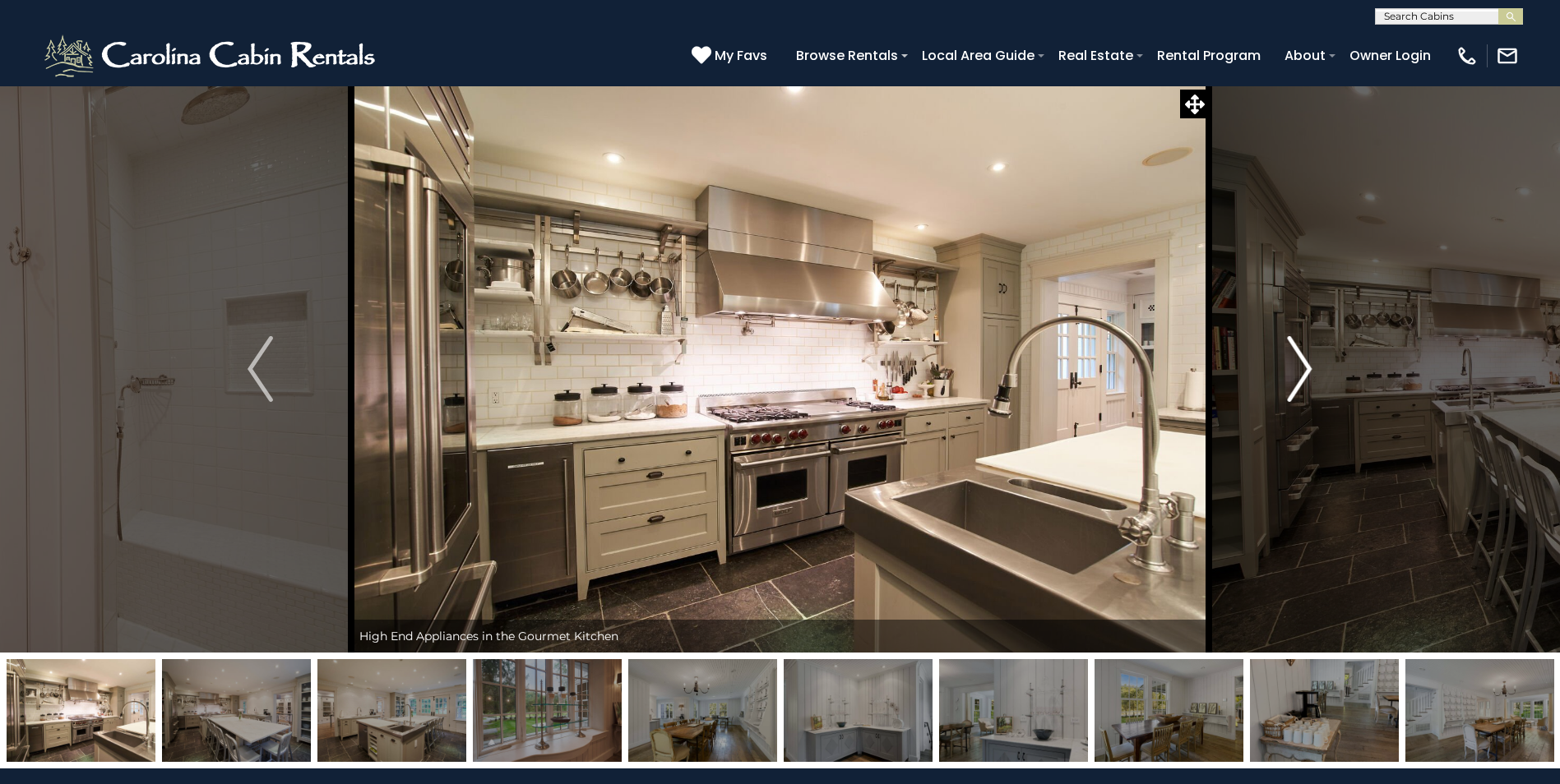
click at [1306, 367] on img "Next" at bounding box center [1299, 369] width 25 height 66
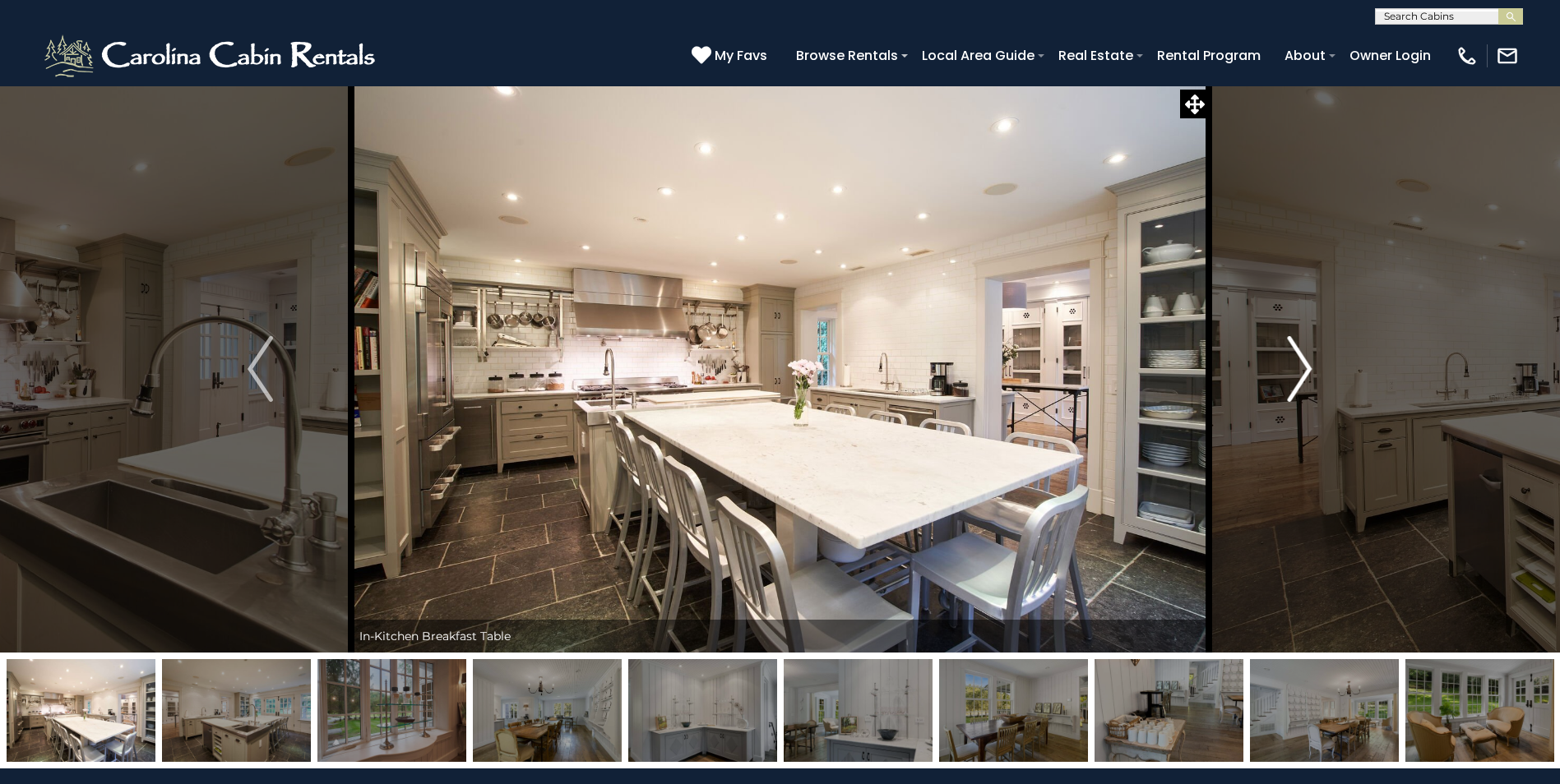
click at [1306, 367] on img "Next" at bounding box center [1299, 369] width 25 height 66
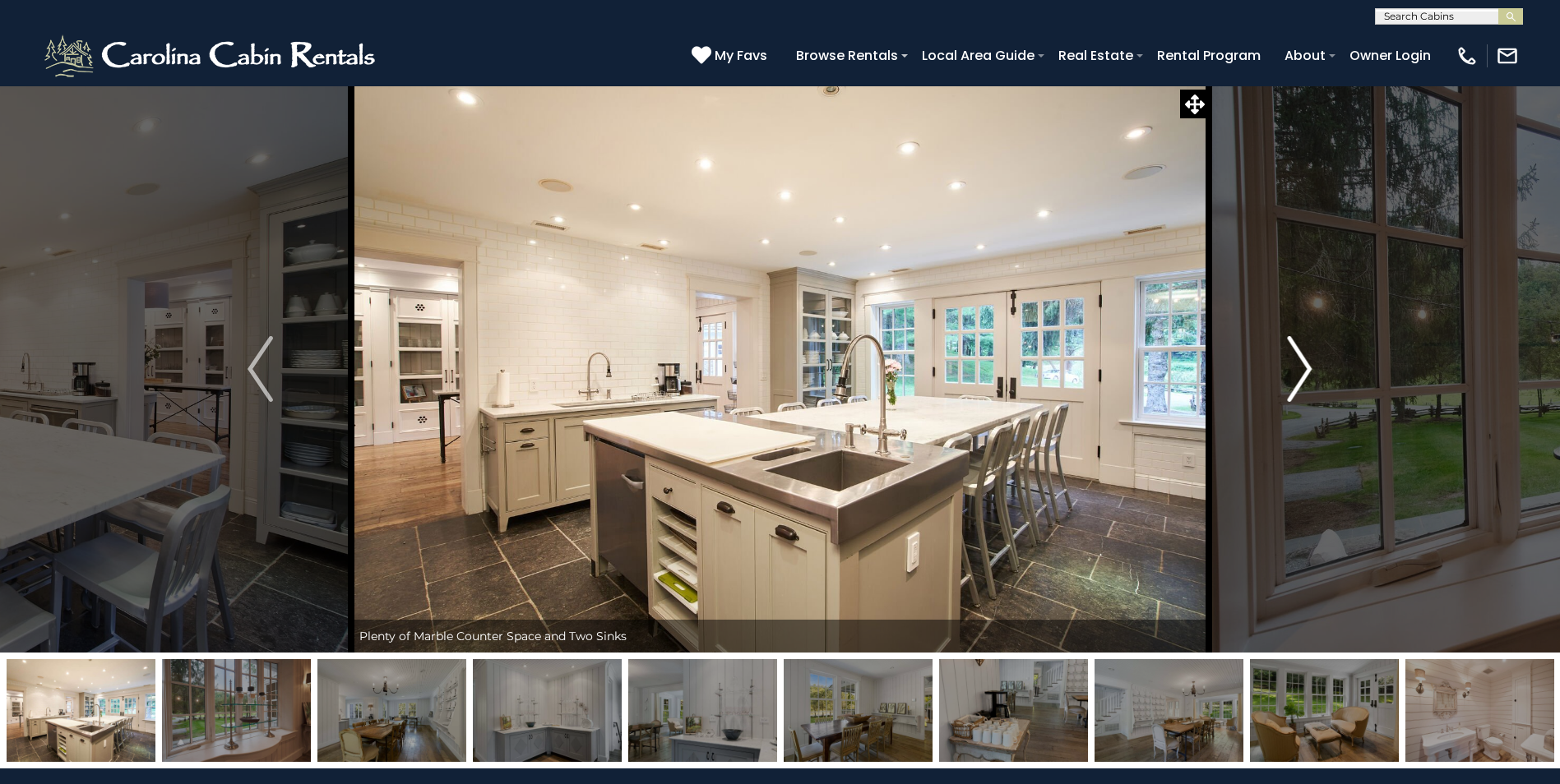
click at [1306, 367] on img "Next" at bounding box center [1299, 369] width 25 height 66
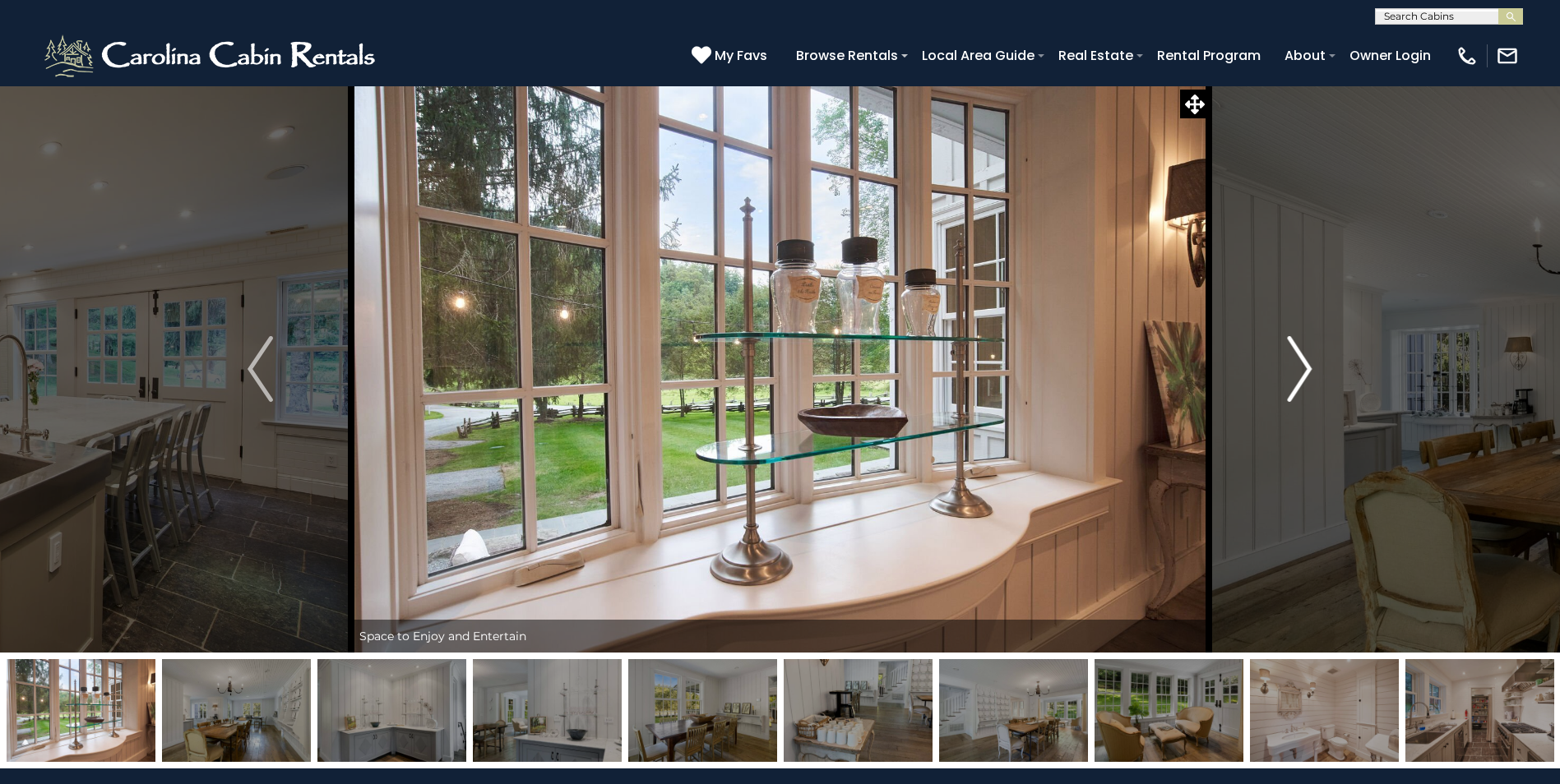
click at [1306, 367] on img "Next" at bounding box center [1299, 369] width 25 height 66
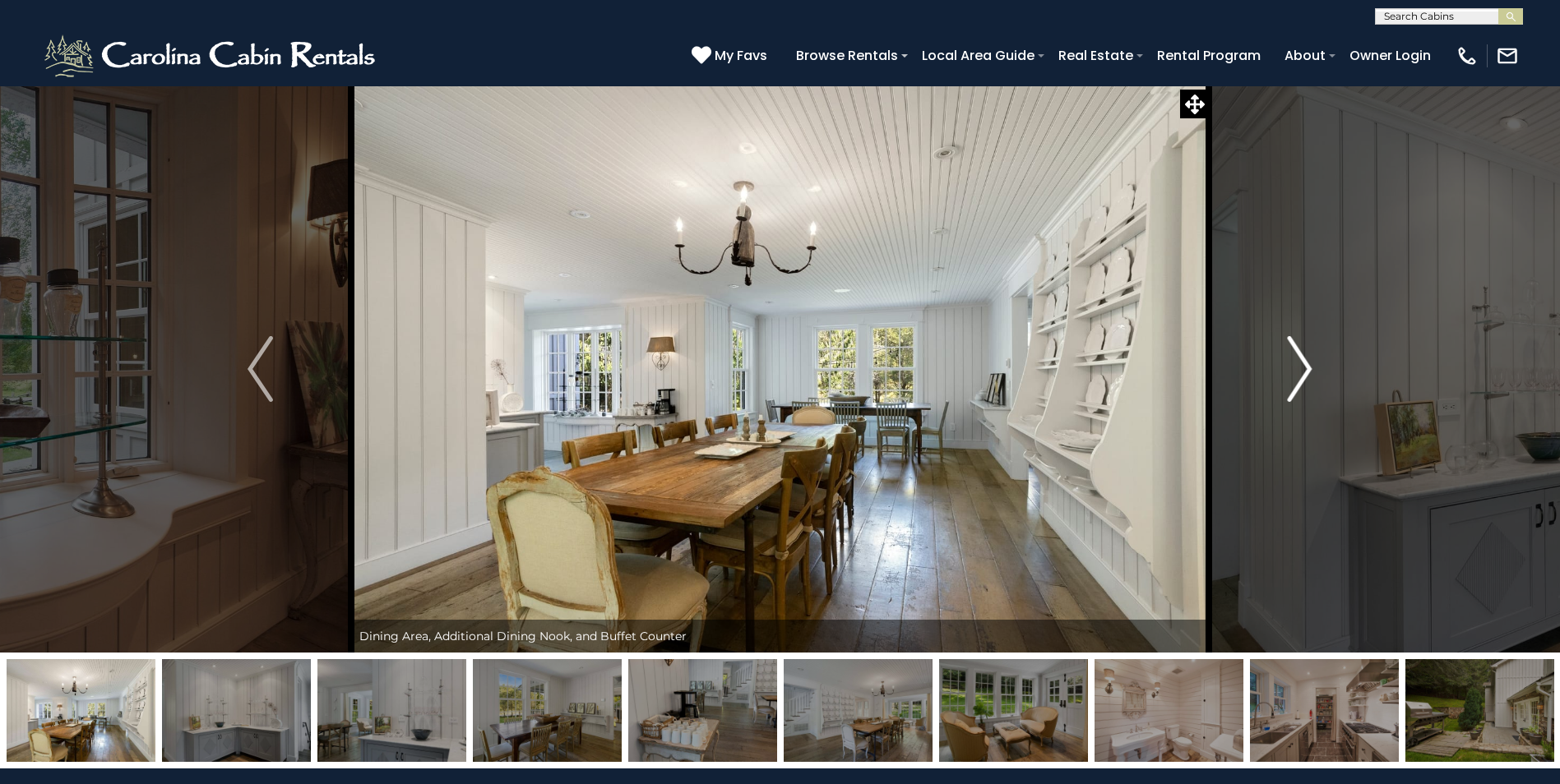
click at [1306, 367] on img "Next" at bounding box center [1299, 369] width 25 height 66
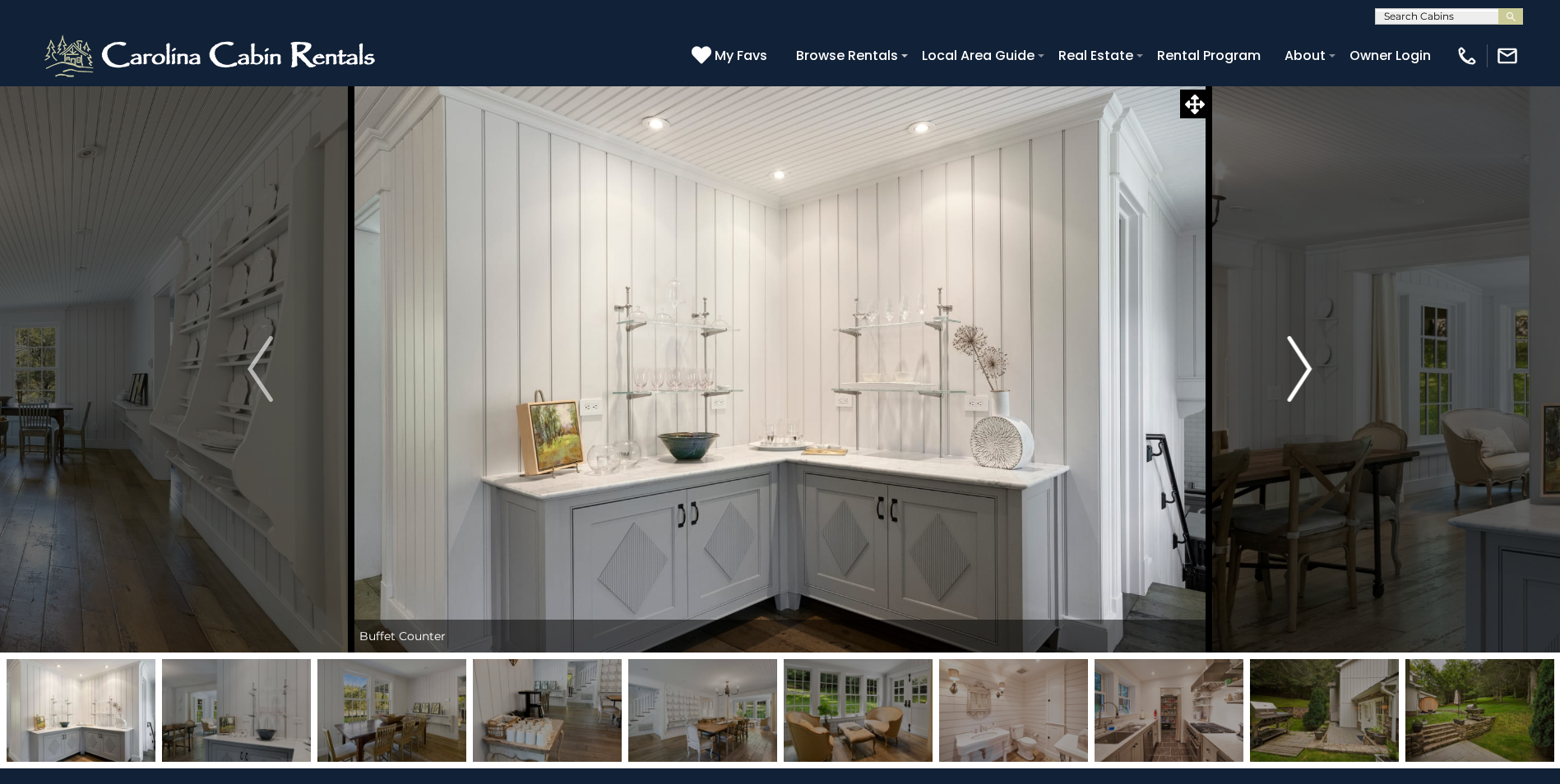
click at [1306, 367] on img "Next" at bounding box center [1299, 369] width 25 height 66
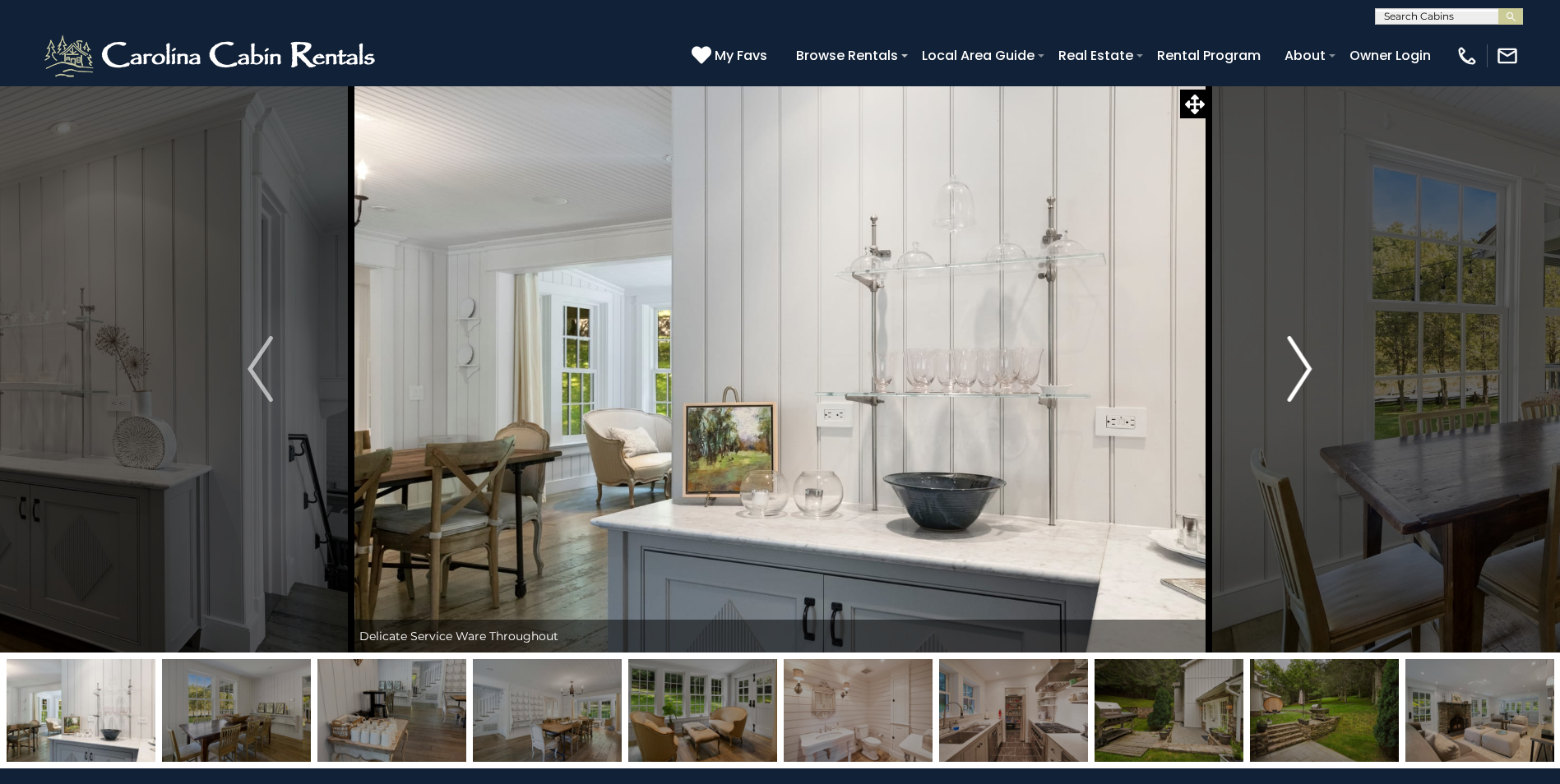
click at [1306, 367] on img "Next" at bounding box center [1299, 369] width 25 height 66
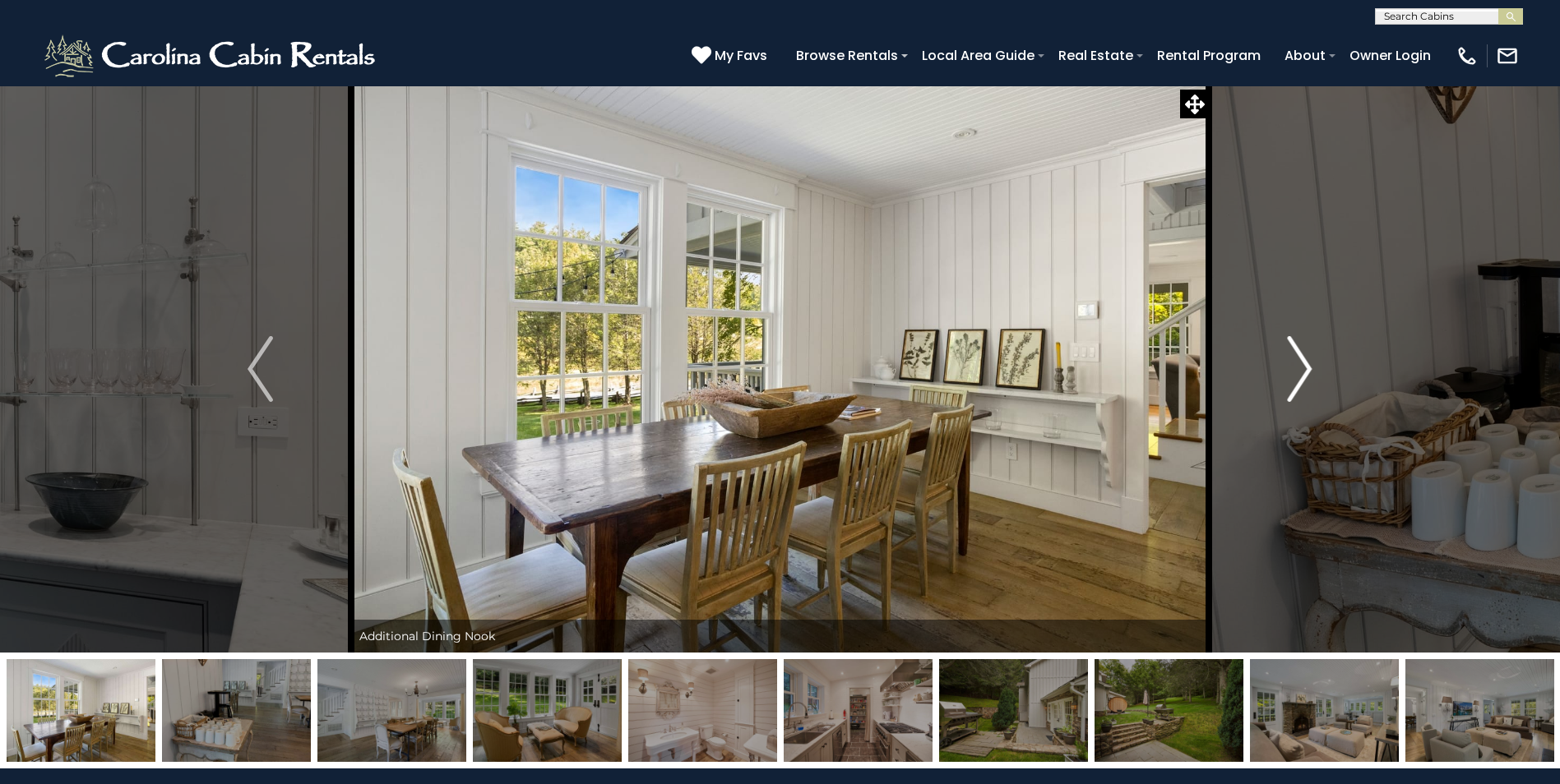
click at [1306, 367] on img "Next" at bounding box center [1299, 369] width 25 height 66
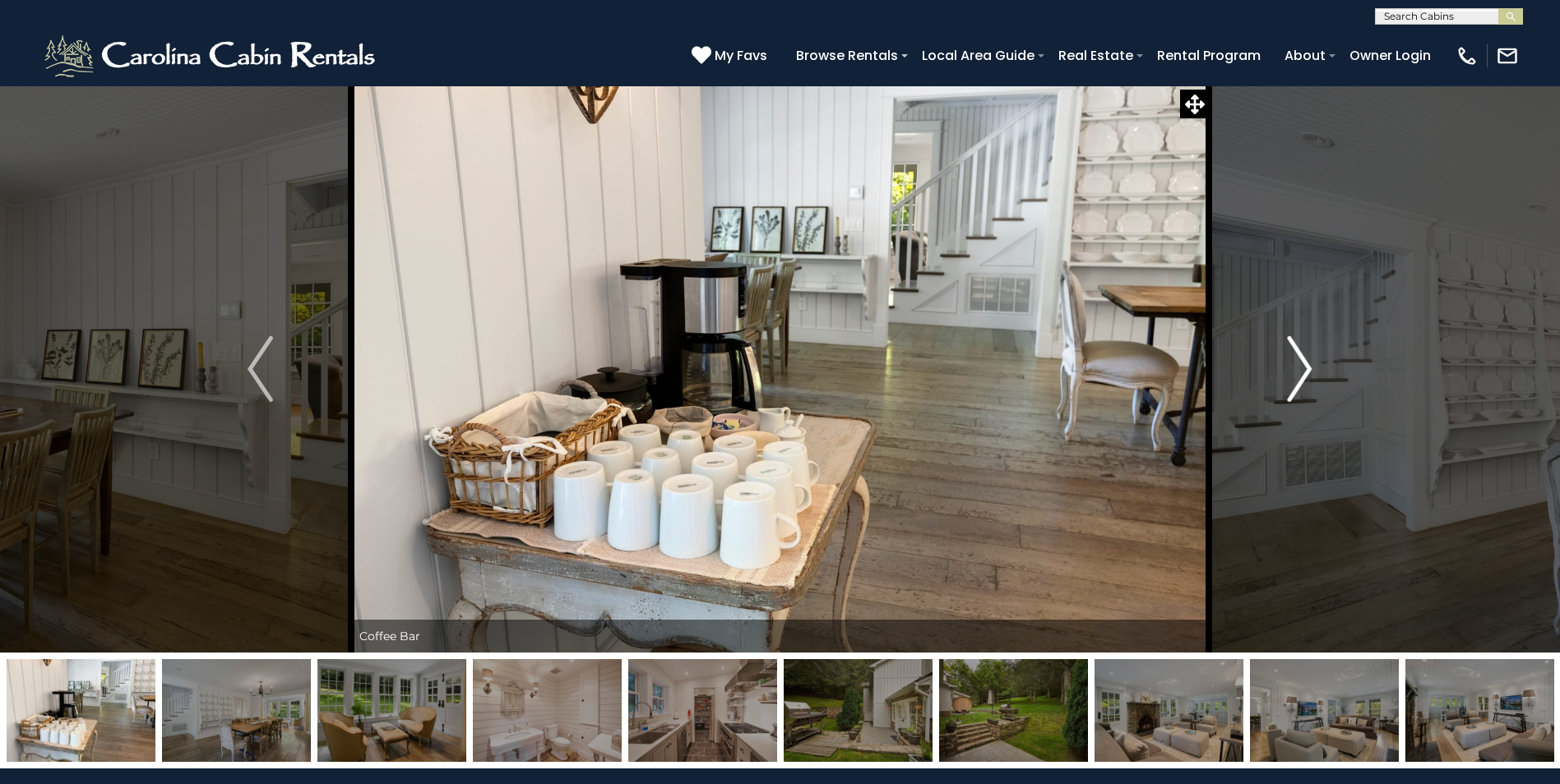
click at [1306, 367] on img "Next" at bounding box center [1299, 369] width 25 height 66
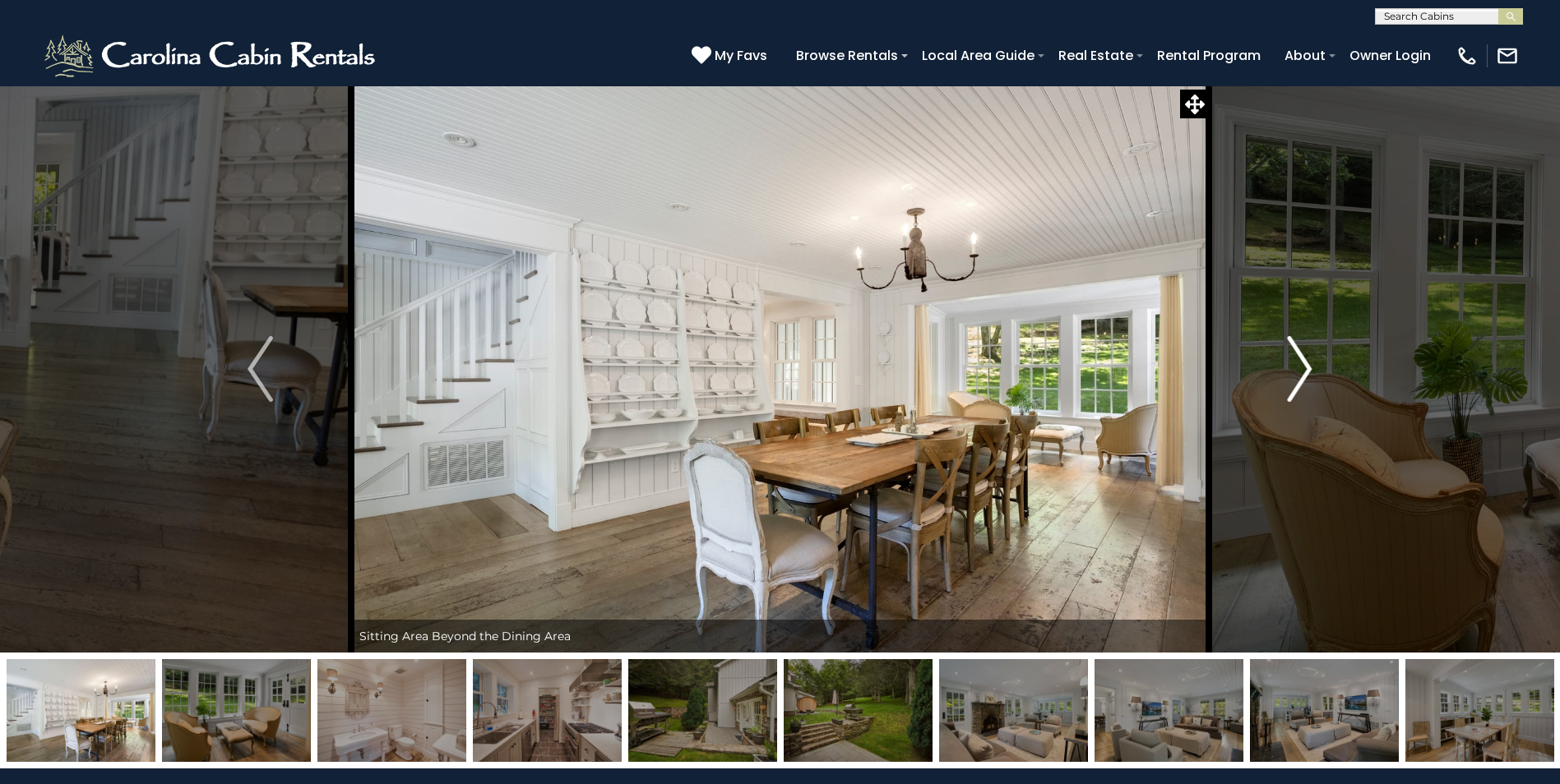
click at [1306, 367] on img "Next" at bounding box center [1299, 369] width 25 height 66
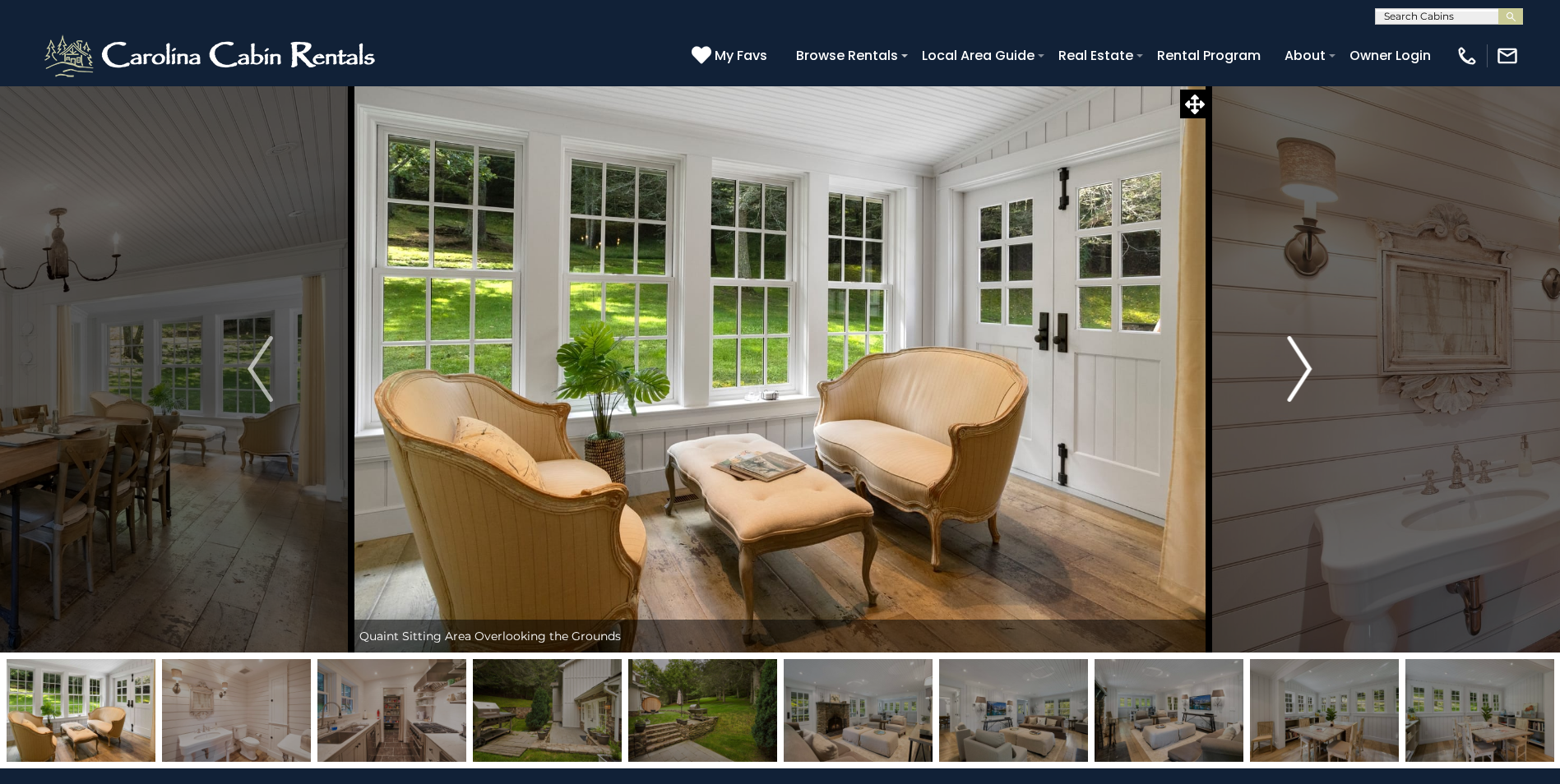
click at [1306, 367] on img "Next" at bounding box center [1299, 369] width 25 height 66
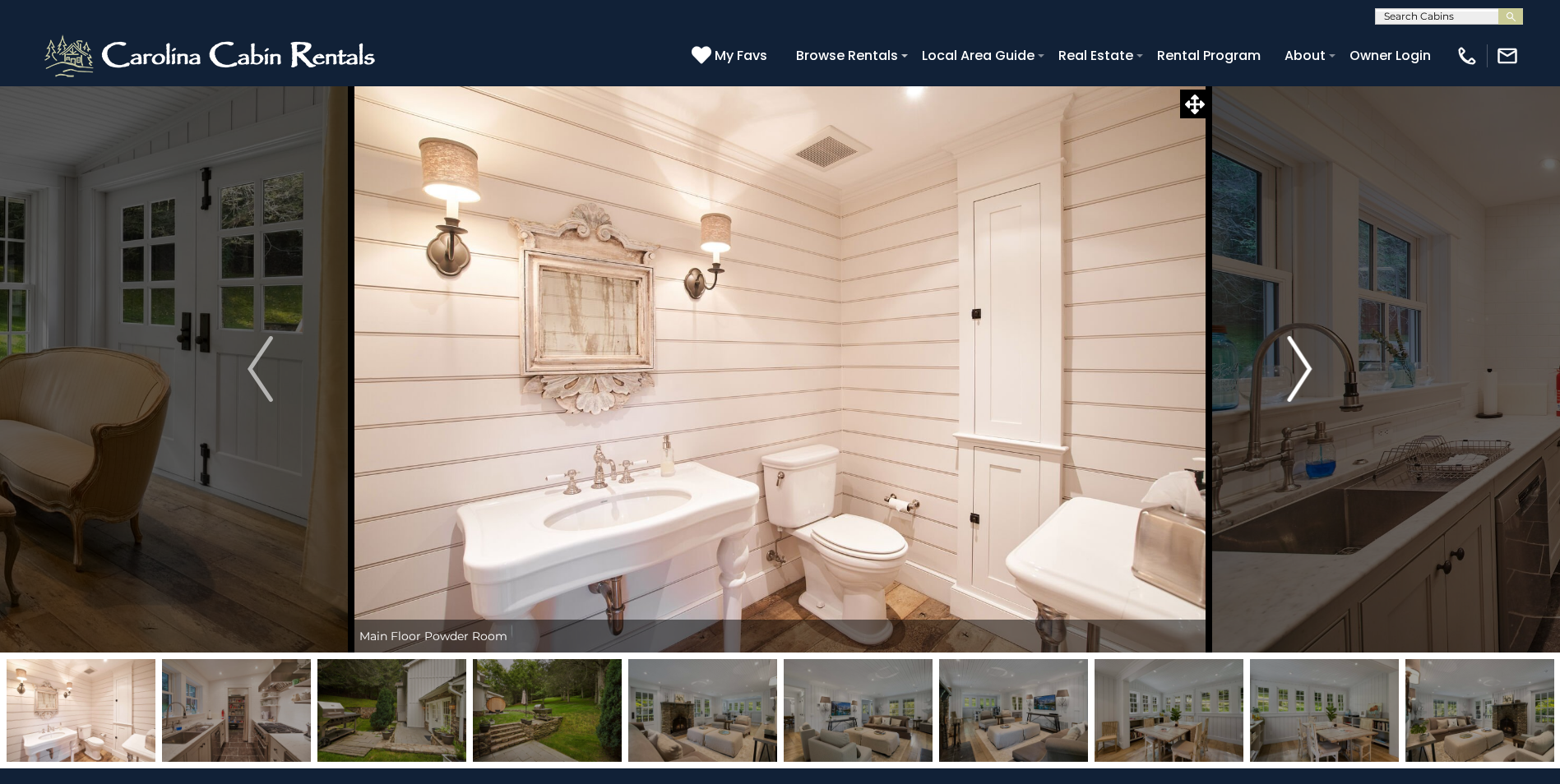
click at [1306, 367] on img "Next" at bounding box center [1299, 369] width 25 height 66
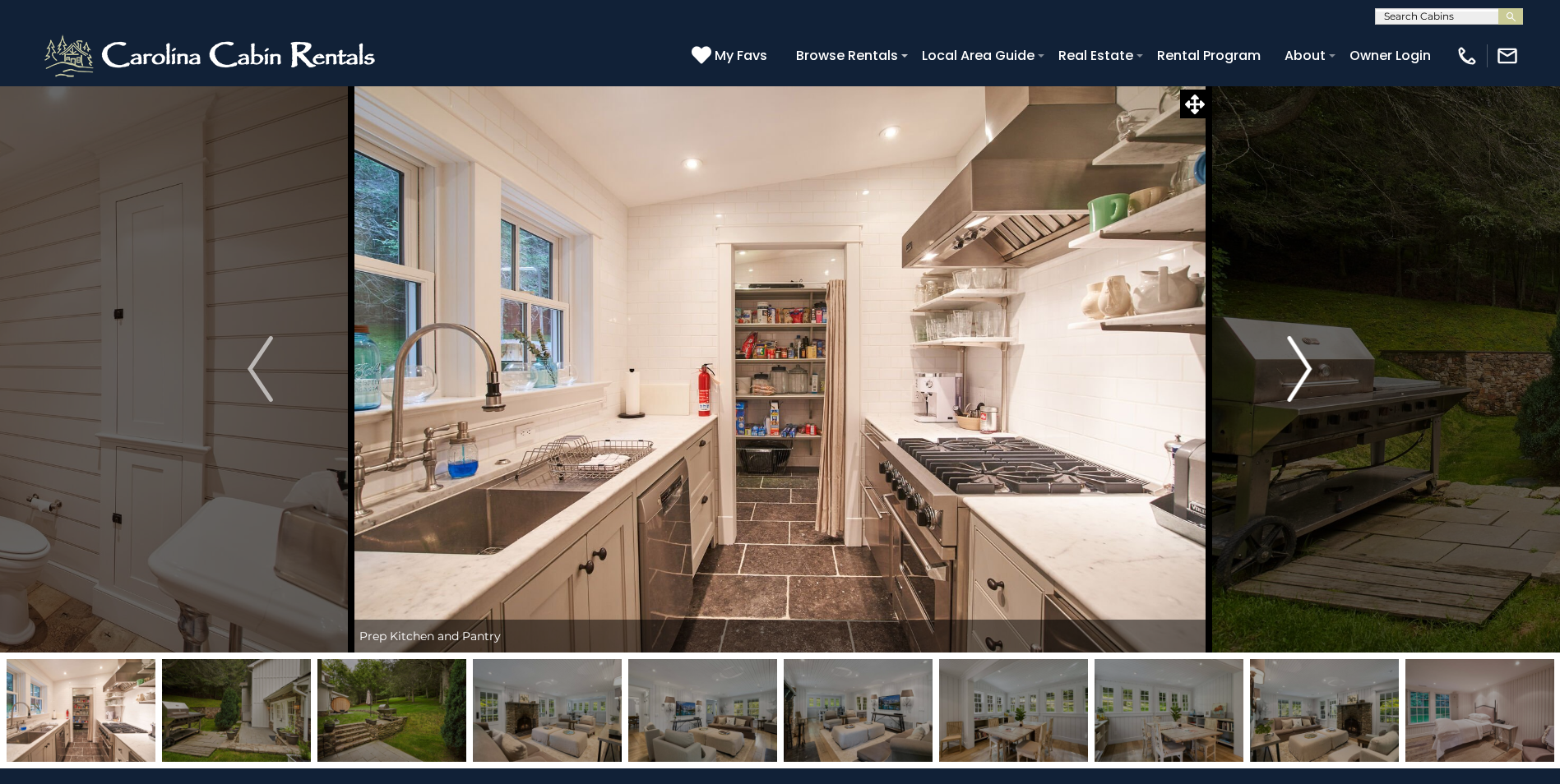
click at [1306, 367] on img "Next" at bounding box center [1299, 369] width 25 height 66
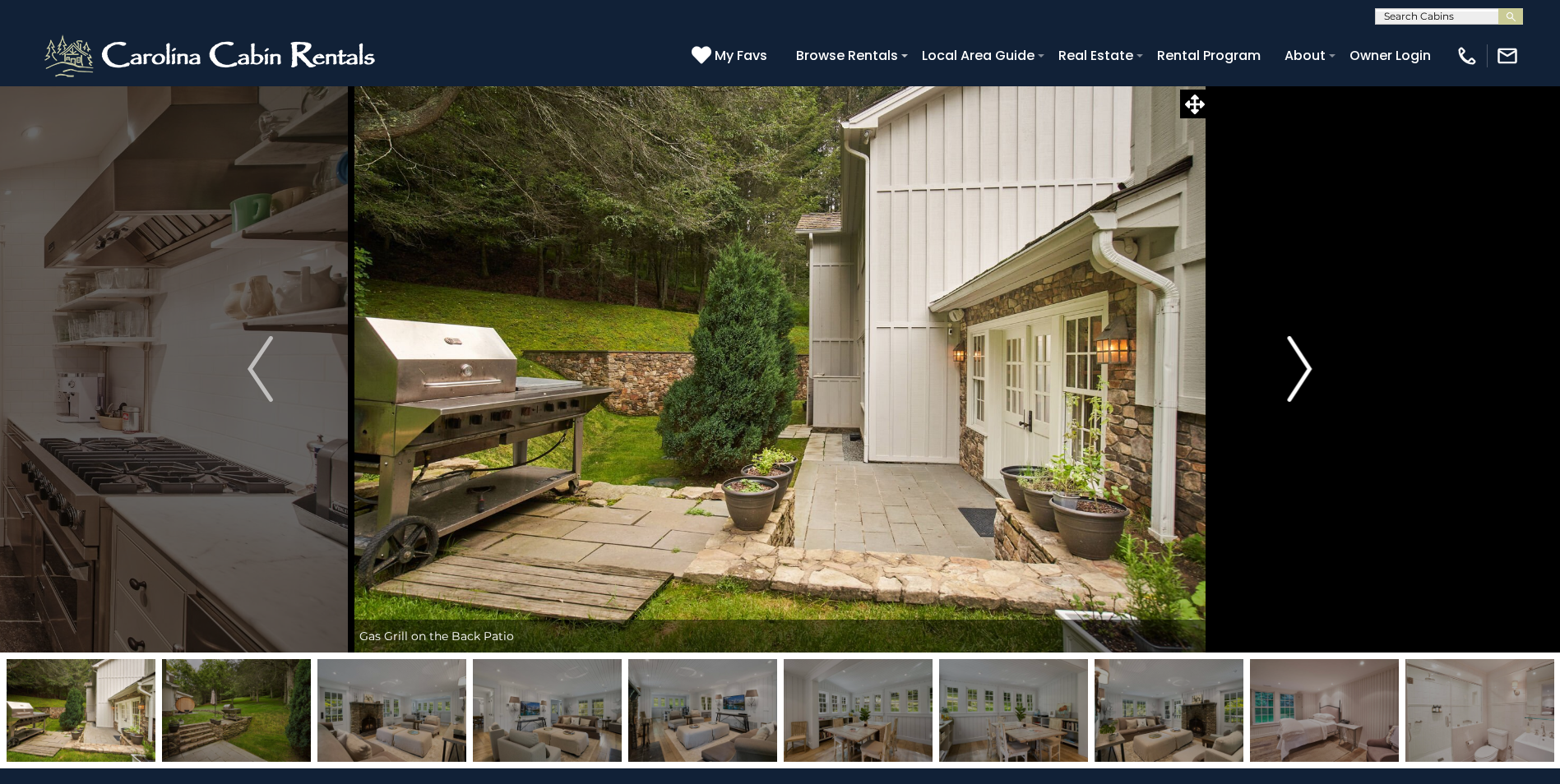
click at [1306, 367] on img "Next" at bounding box center [1299, 369] width 25 height 66
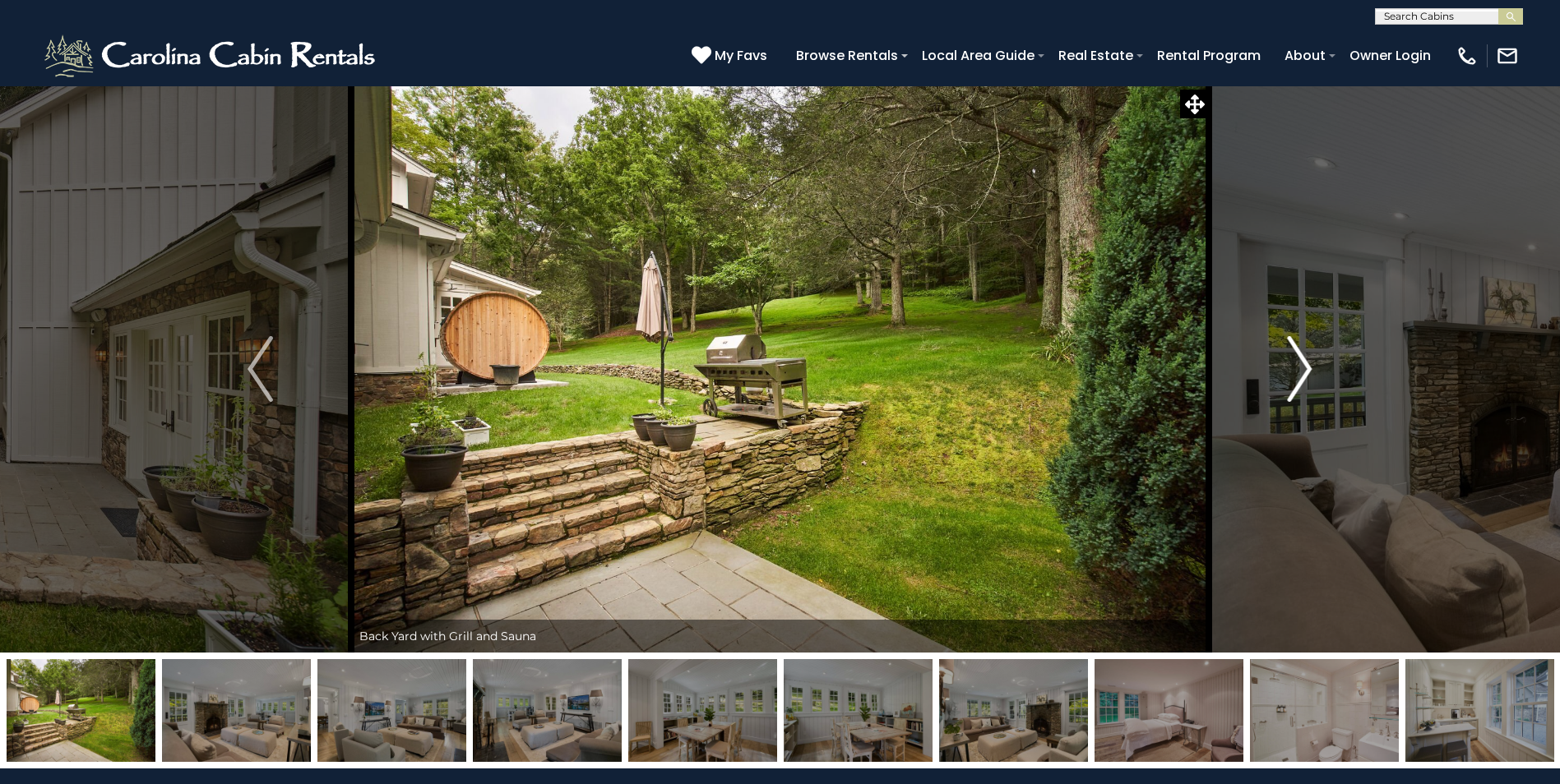
click at [1306, 367] on img "Next" at bounding box center [1299, 369] width 25 height 66
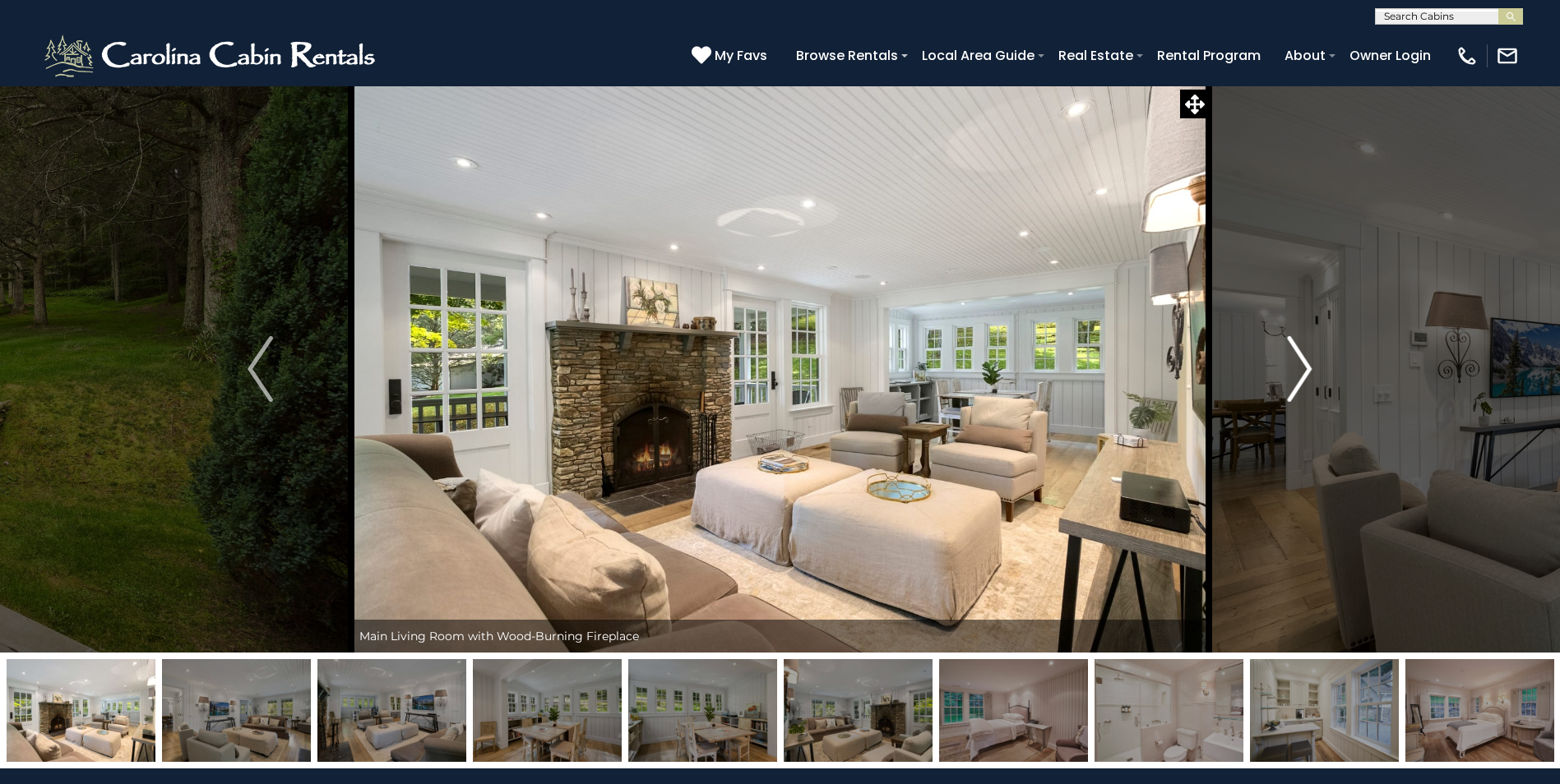
click at [1306, 367] on img "Next" at bounding box center [1299, 369] width 25 height 66
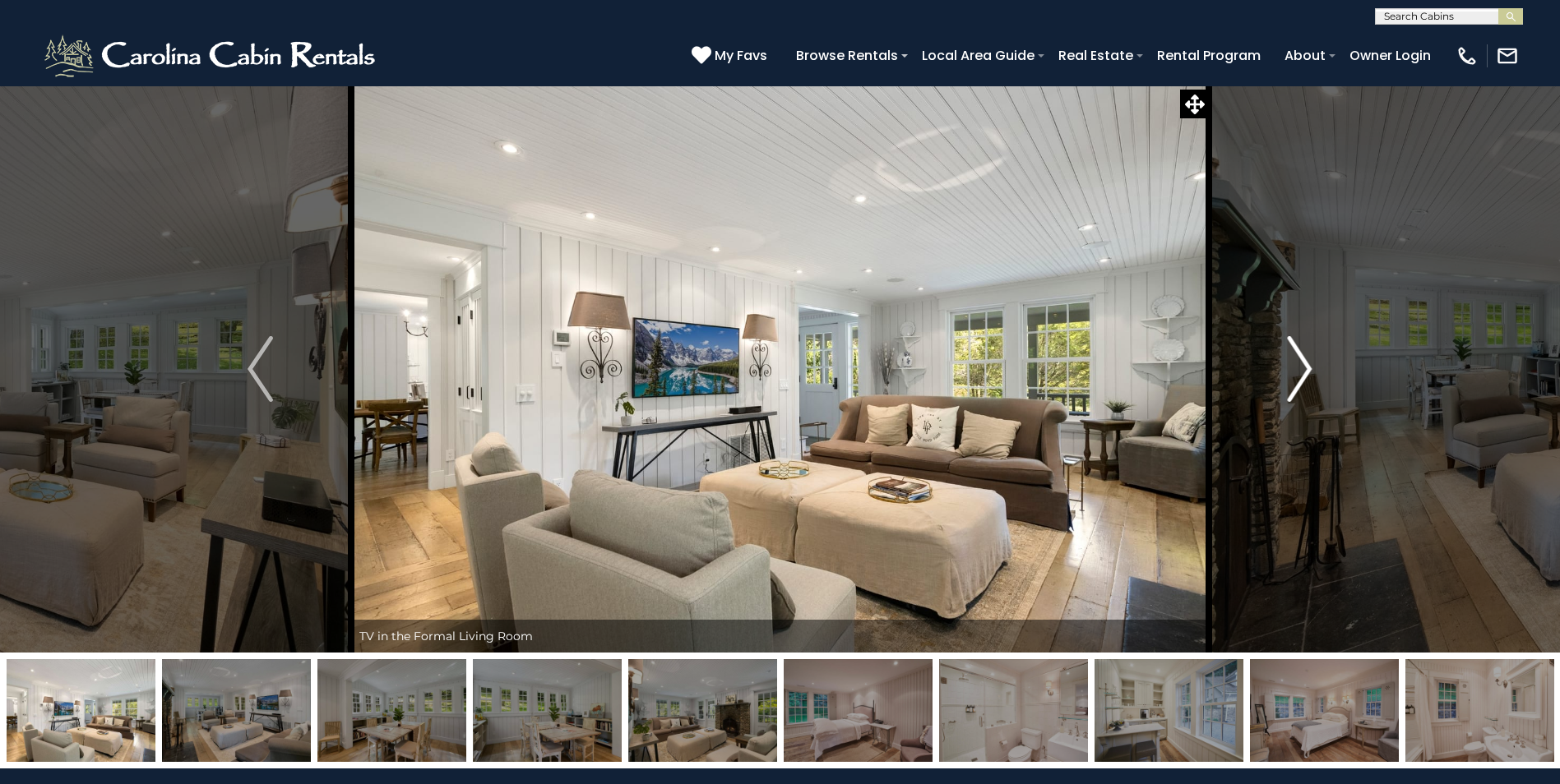
click at [1306, 367] on img "Next" at bounding box center [1299, 369] width 25 height 66
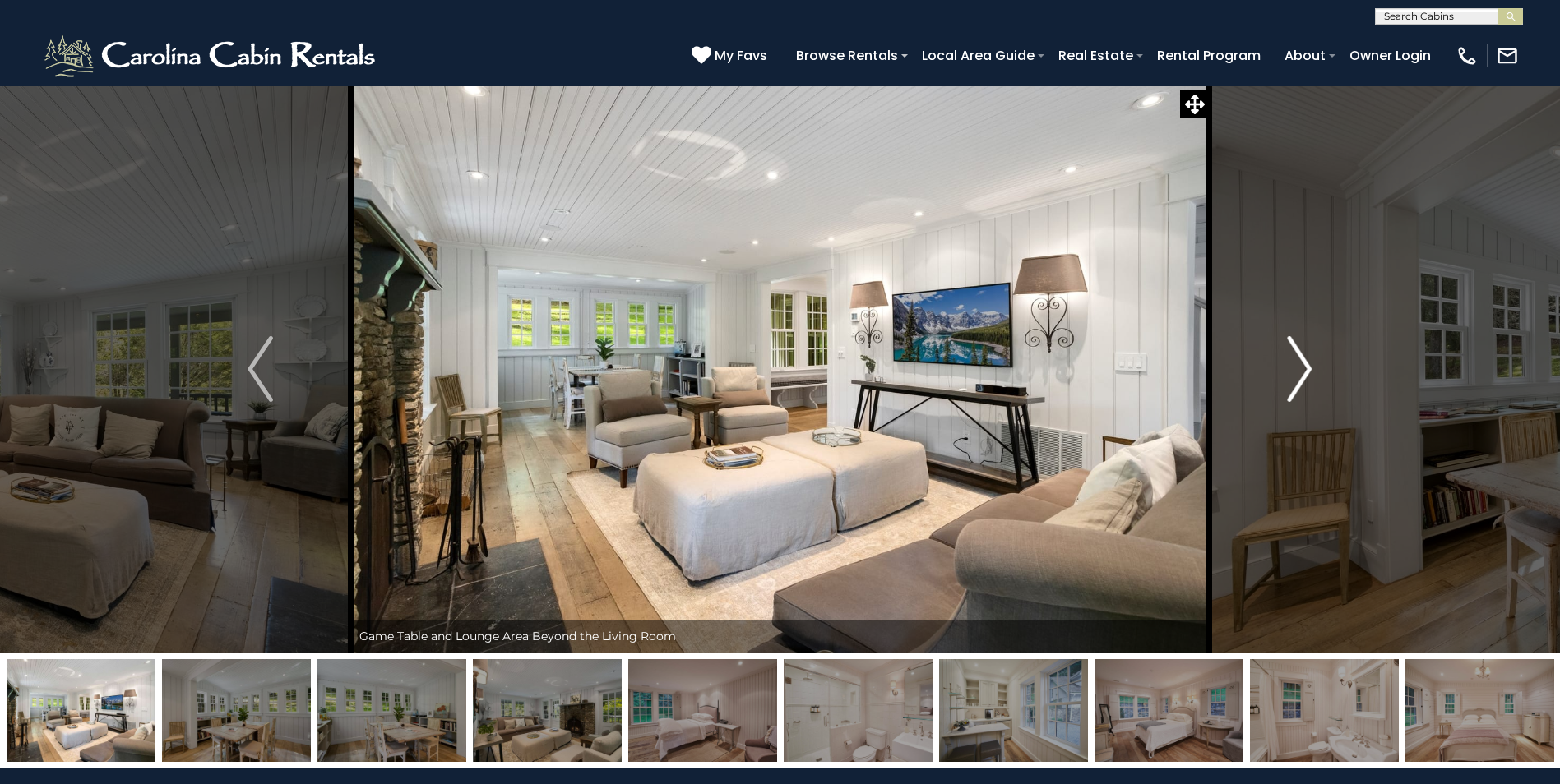
click at [1306, 367] on img "Next" at bounding box center [1299, 369] width 25 height 66
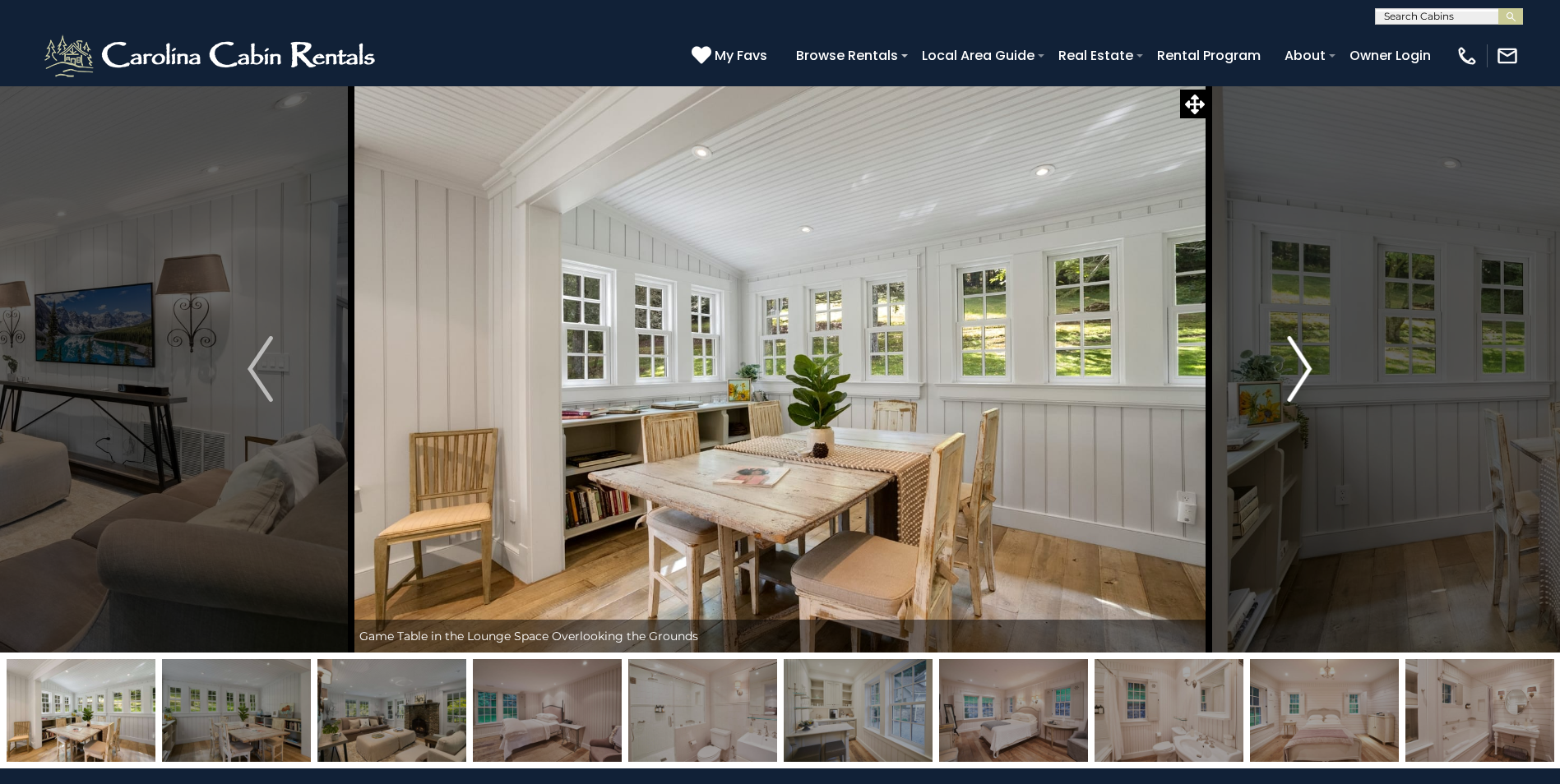
click at [1304, 361] on img "Next" at bounding box center [1299, 369] width 25 height 66
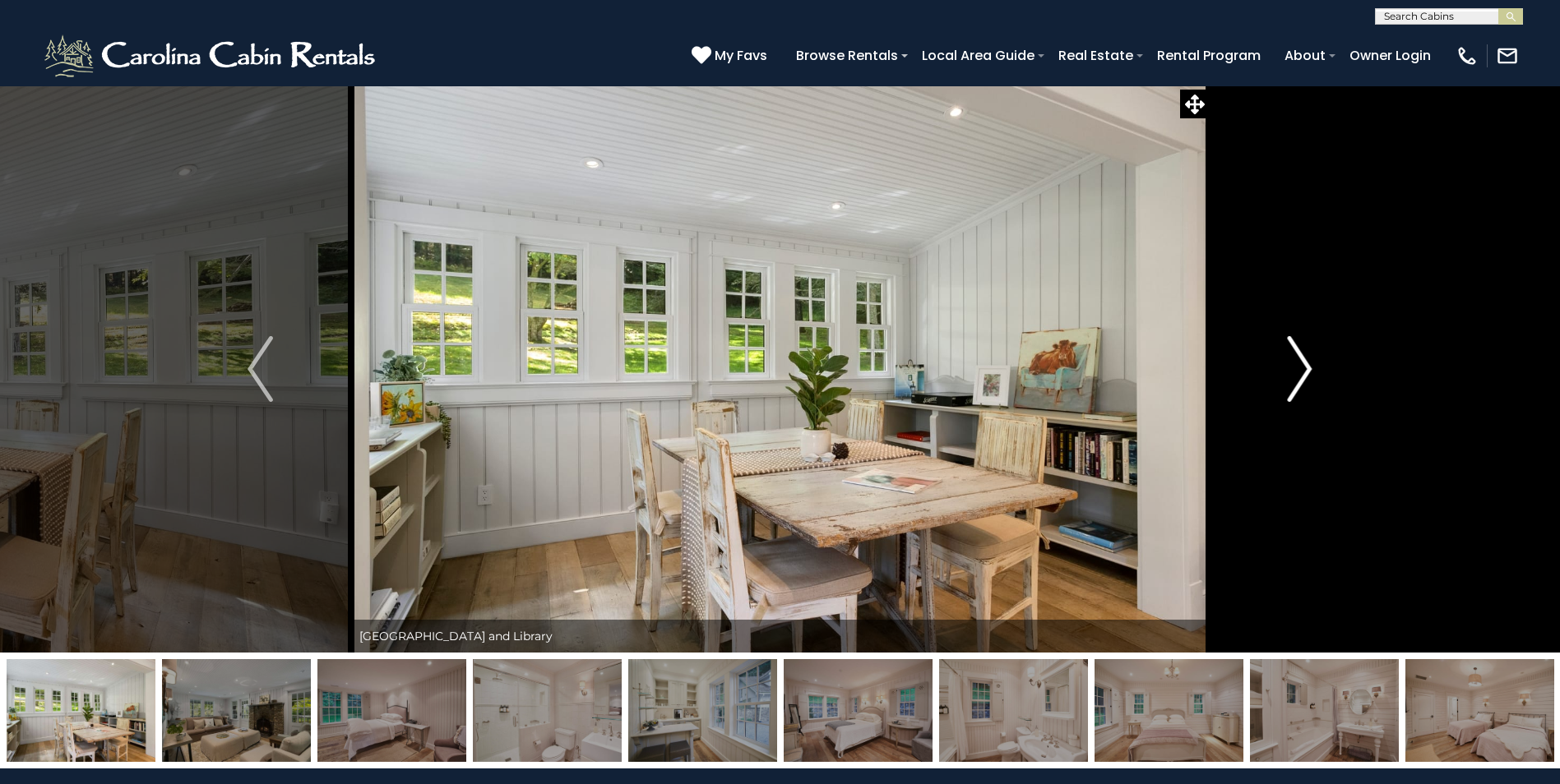
click at [1304, 361] on img "Next" at bounding box center [1299, 369] width 25 height 66
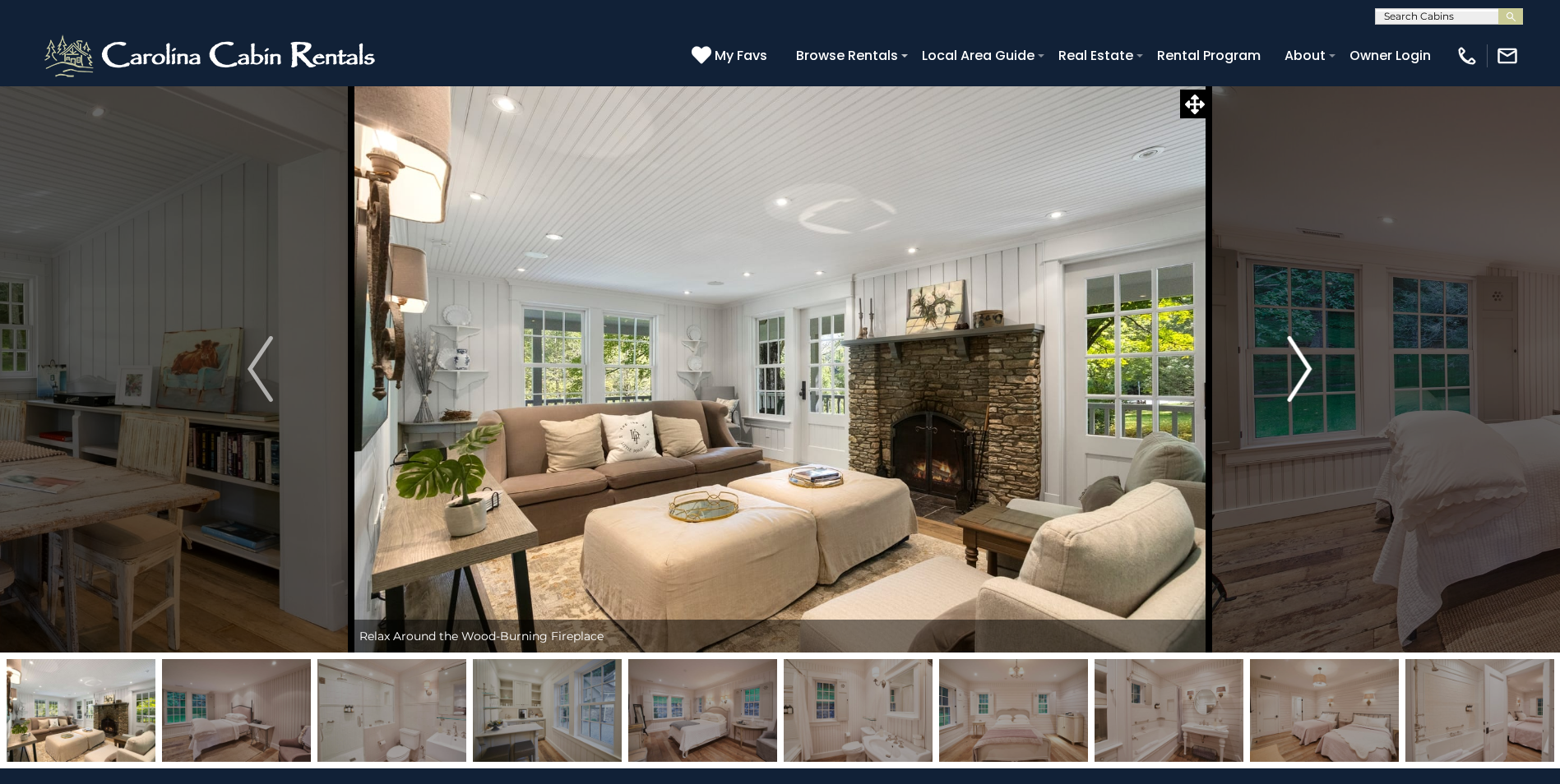
click at [1304, 361] on img "Next" at bounding box center [1299, 369] width 25 height 66
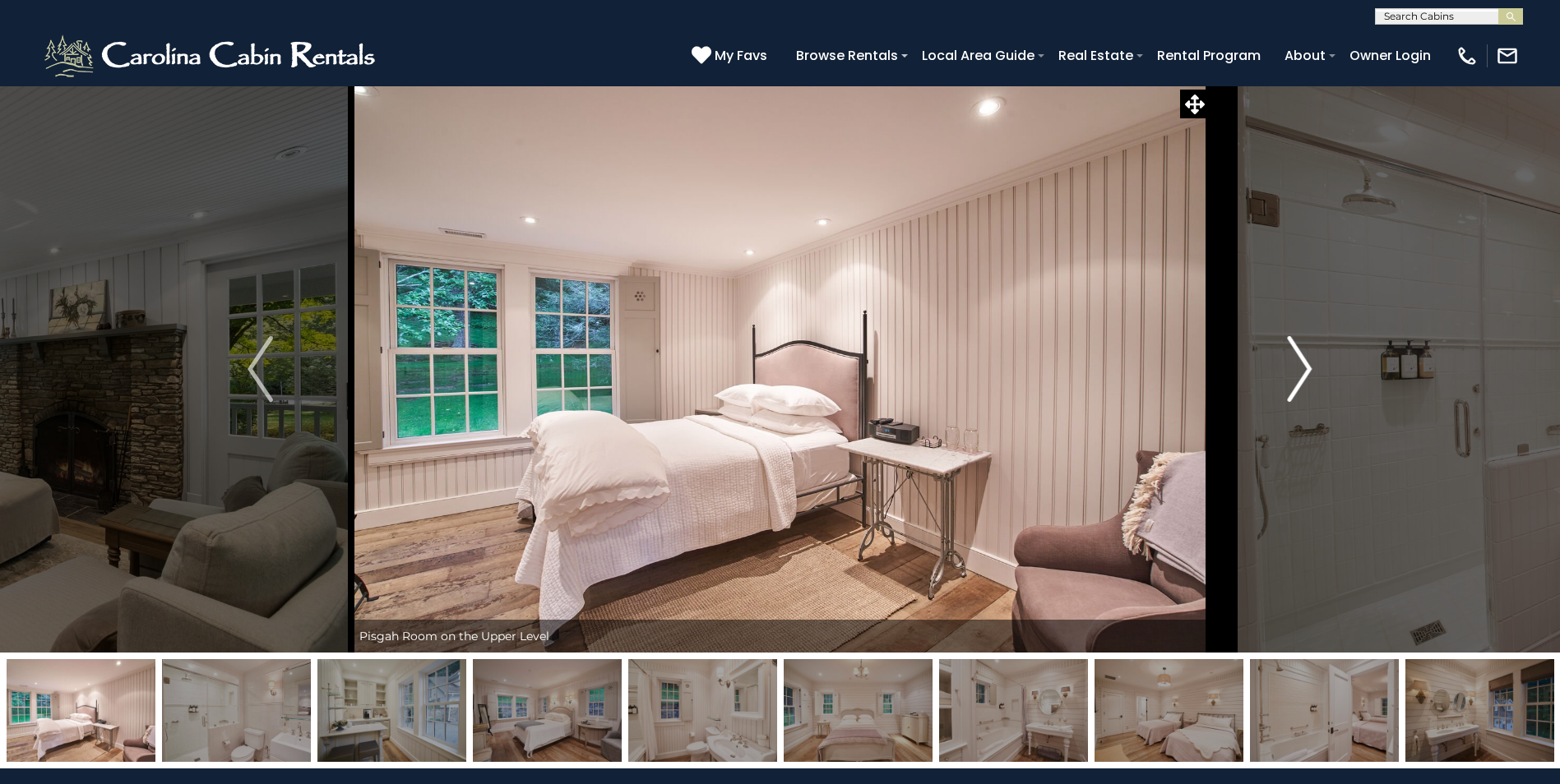
click at [1304, 361] on img "Next" at bounding box center [1299, 369] width 25 height 66
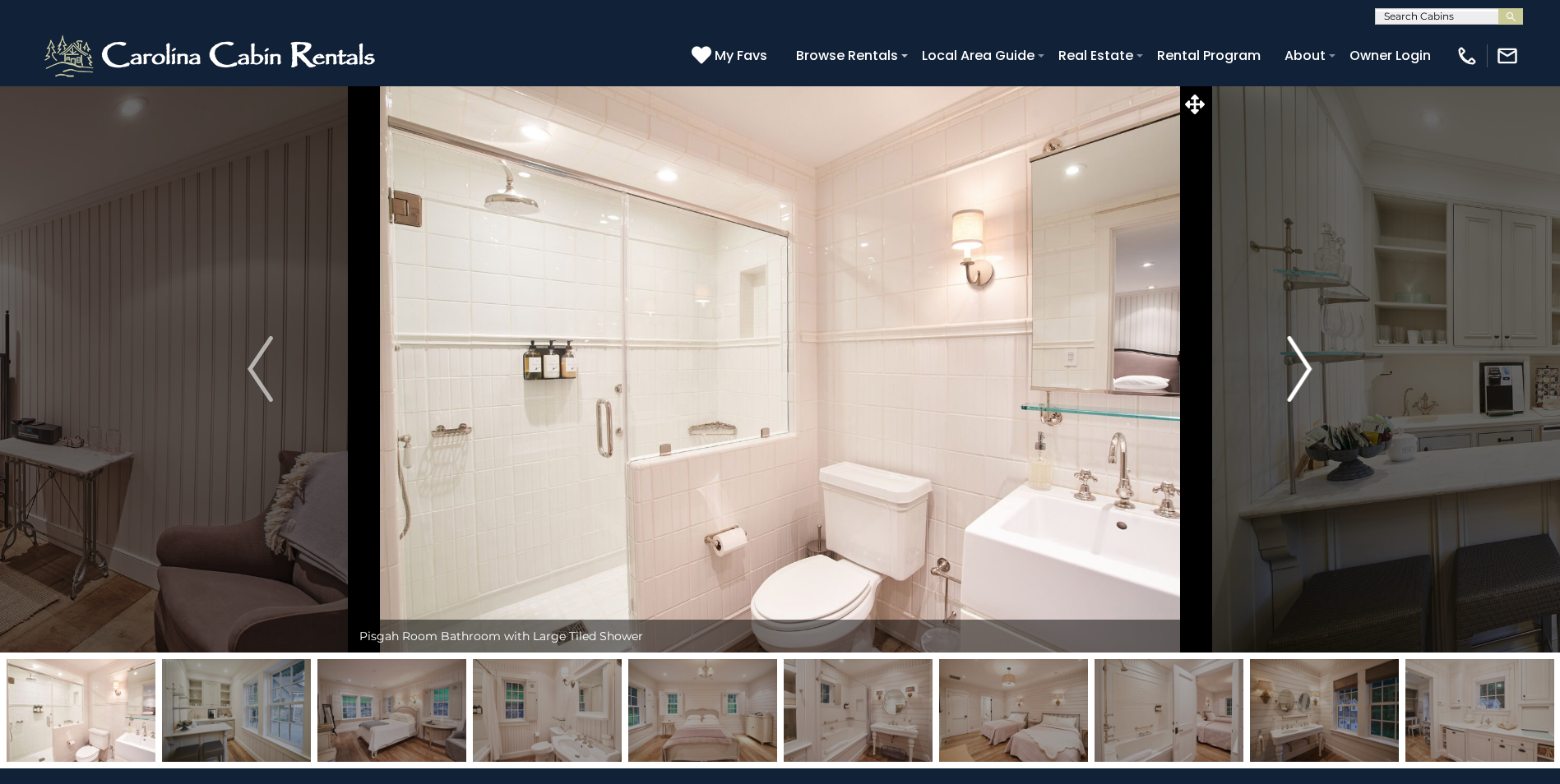
click at [1304, 361] on img "Next" at bounding box center [1299, 369] width 25 height 66
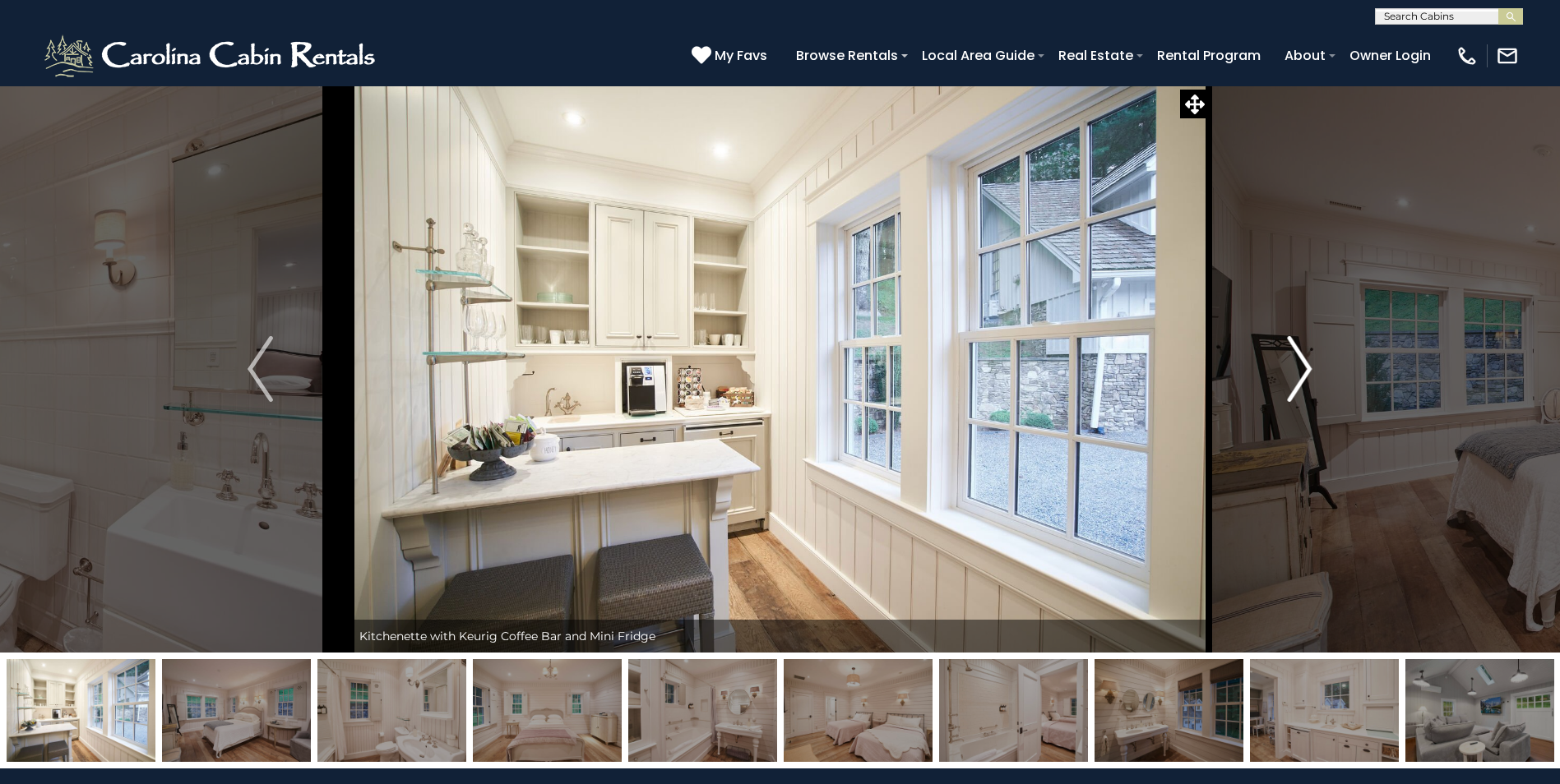
click at [1304, 361] on img "Next" at bounding box center [1299, 369] width 25 height 66
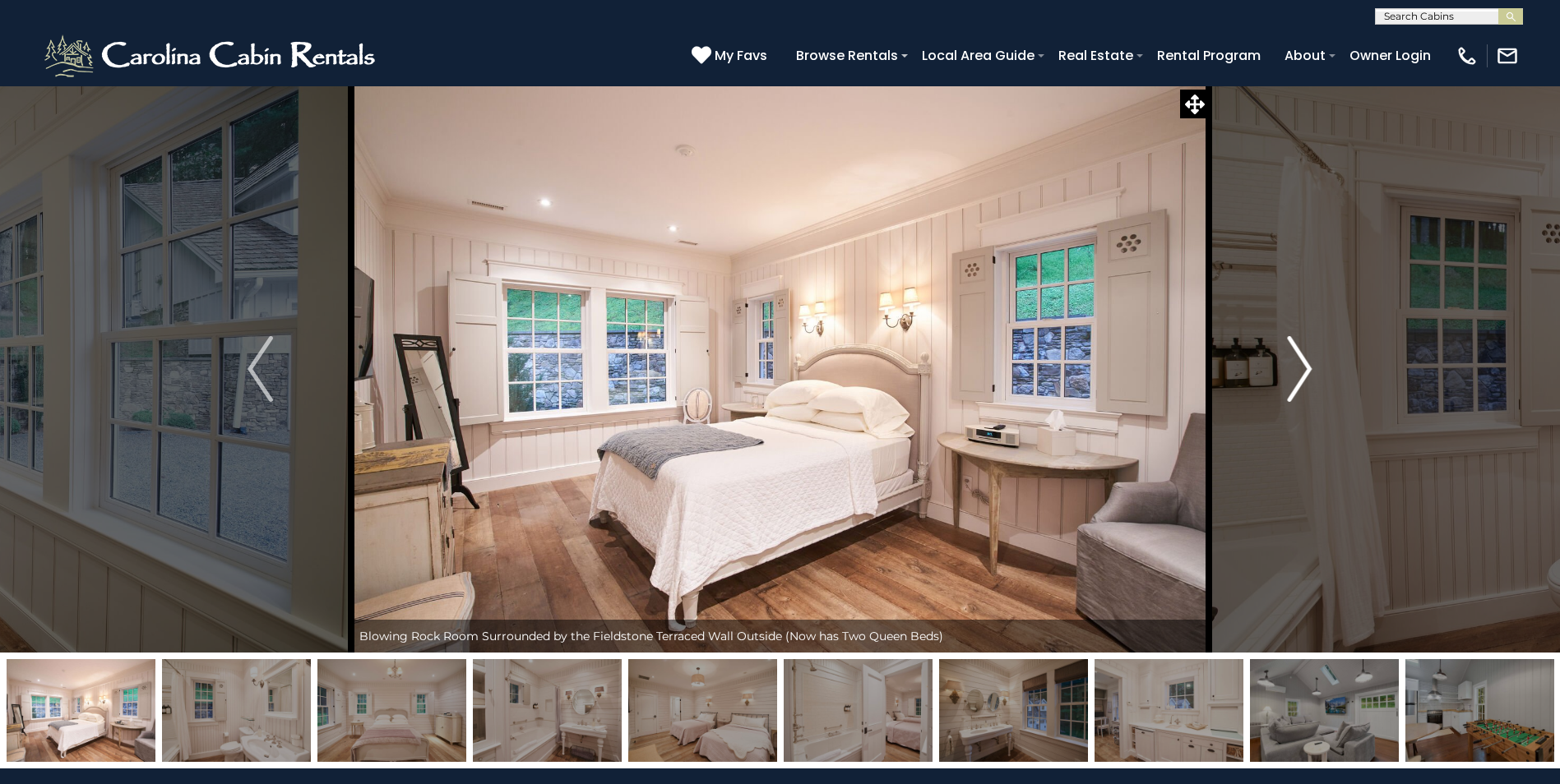
click at [1304, 361] on img "Next" at bounding box center [1299, 369] width 25 height 66
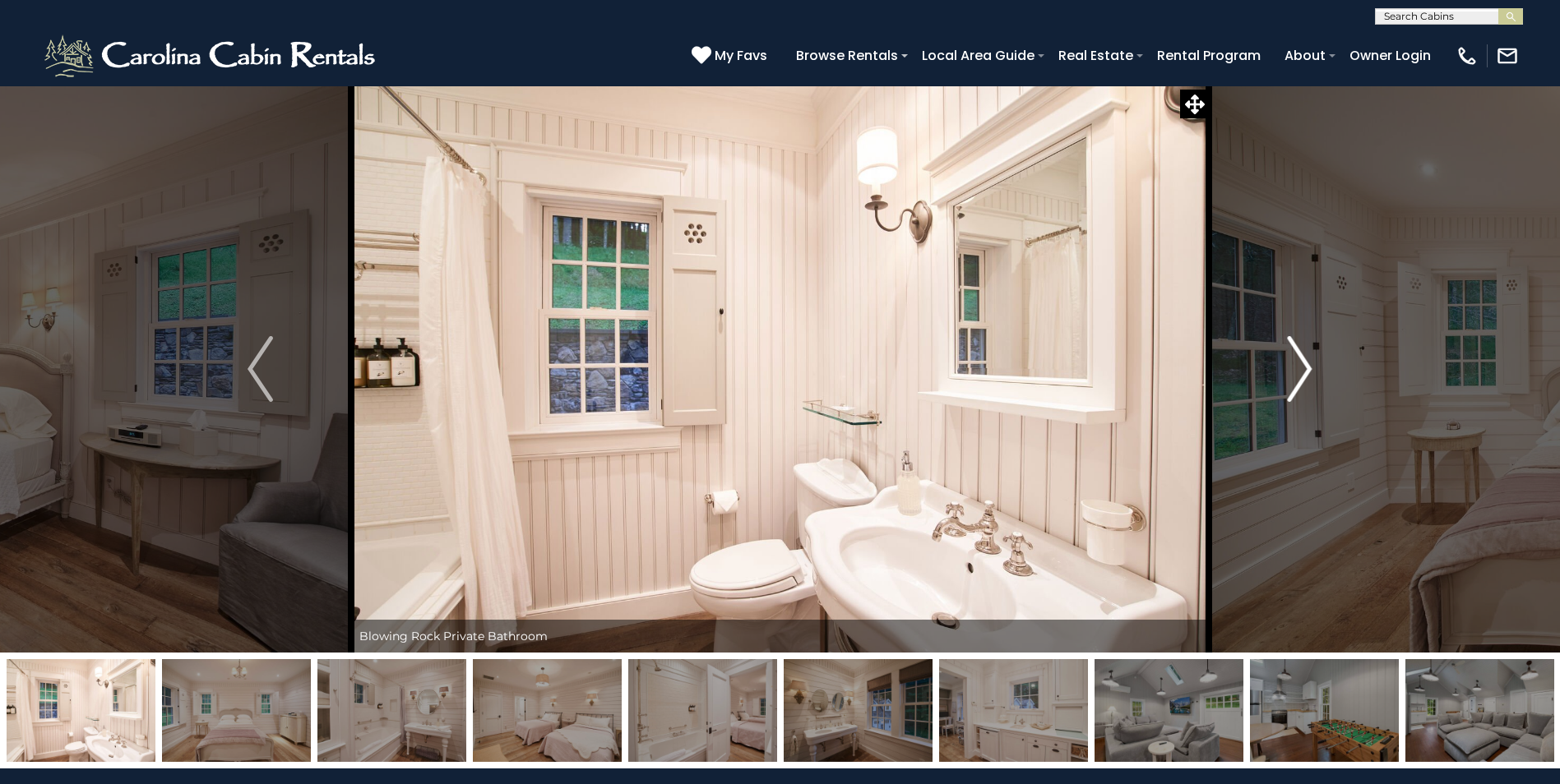
click at [1304, 361] on img "Next" at bounding box center [1299, 369] width 25 height 66
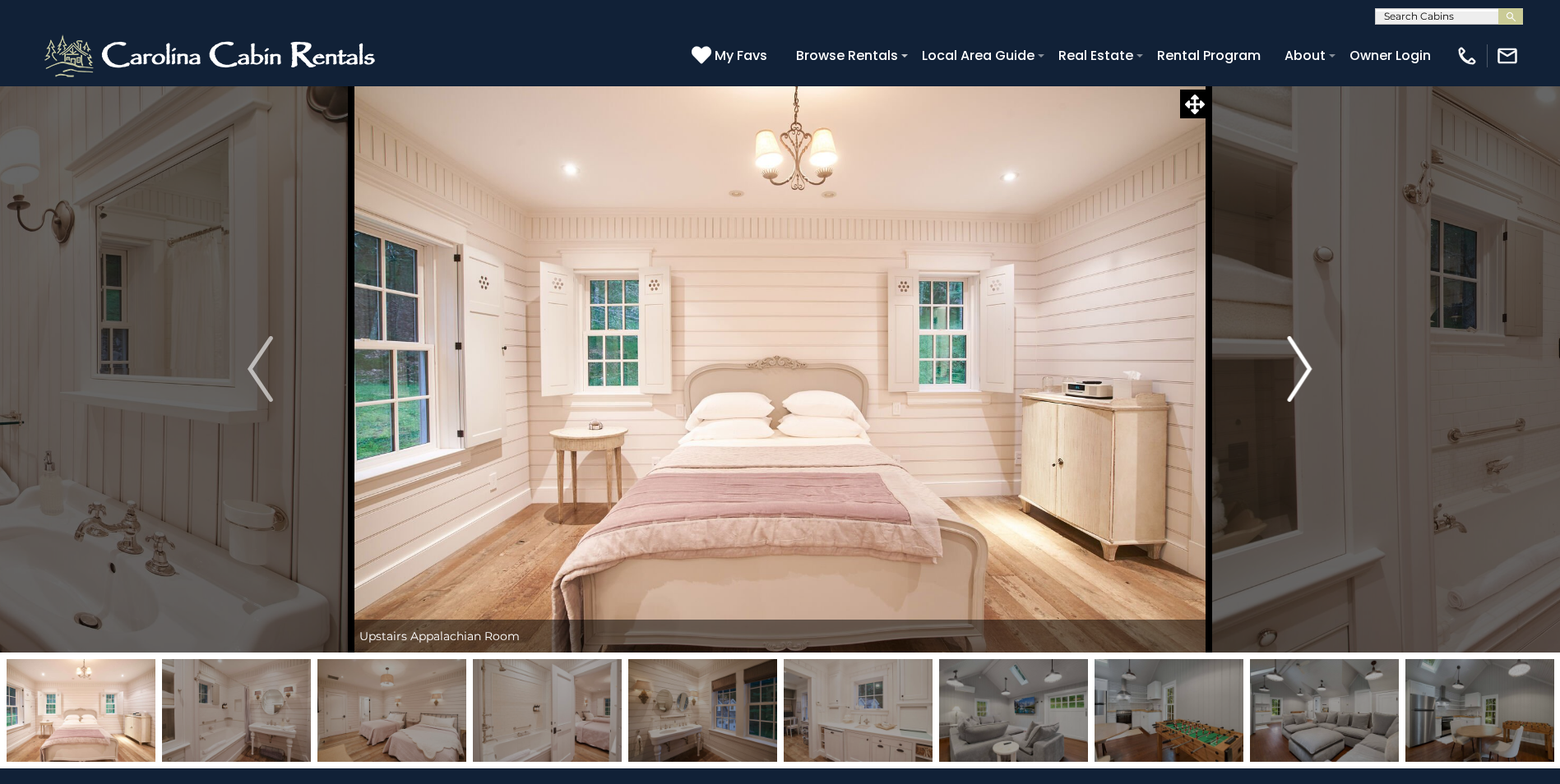
click at [1304, 361] on img "Next" at bounding box center [1299, 369] width 25 height 66
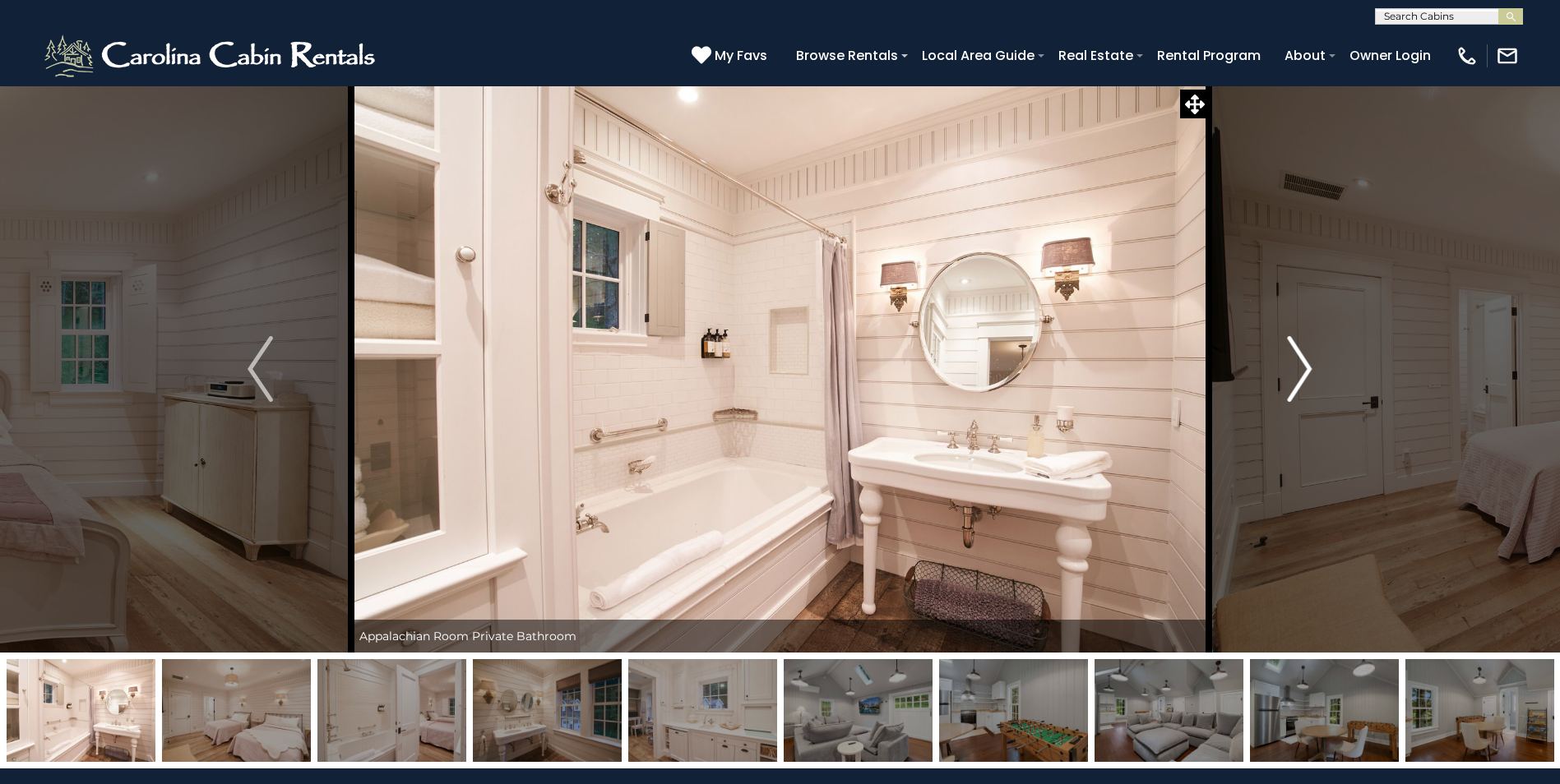
click at [1304, 361] on img "Next" at bounding box center [1299, 369] width 25 height 66
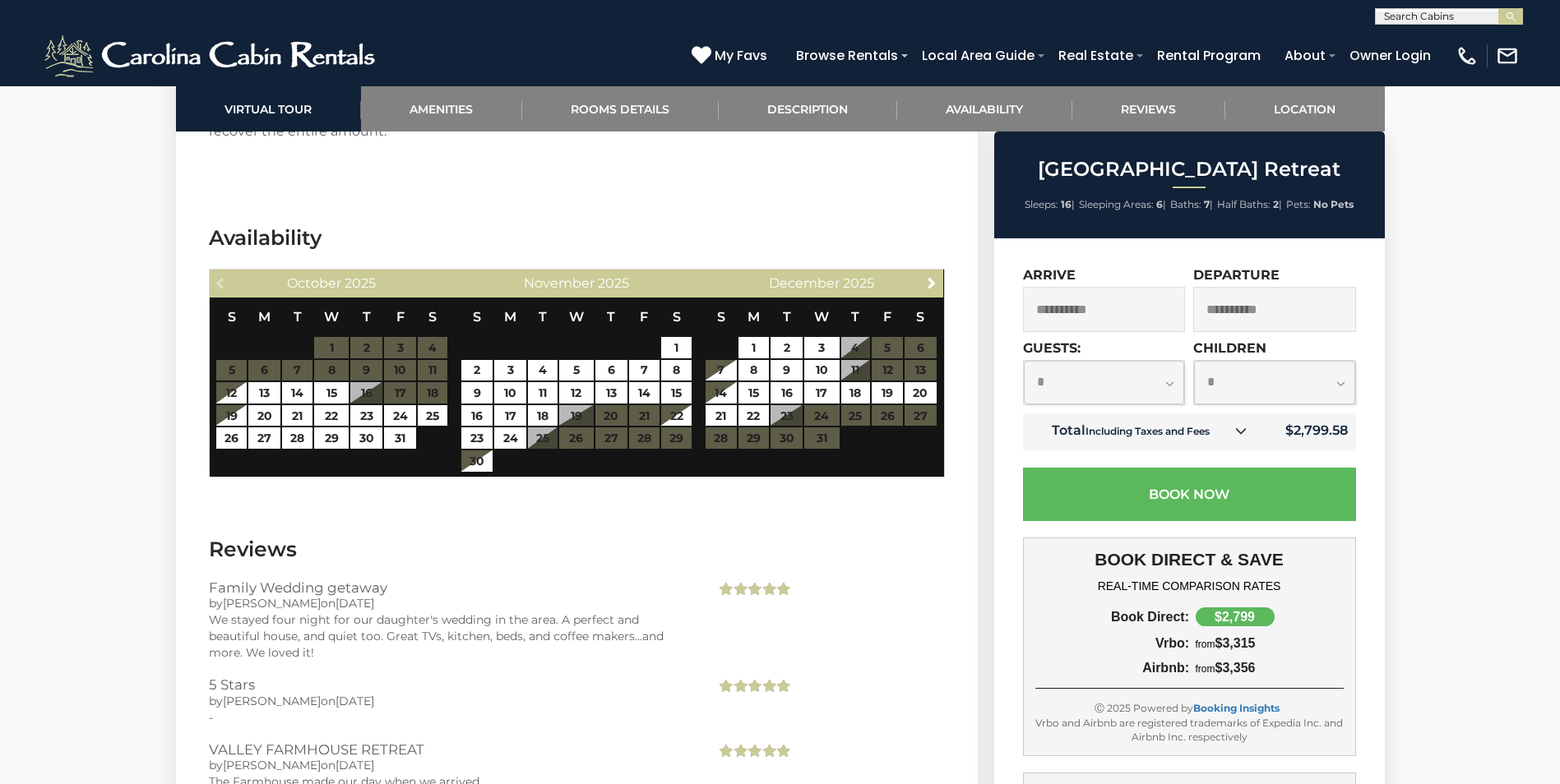
scroll to position [3781, 0]
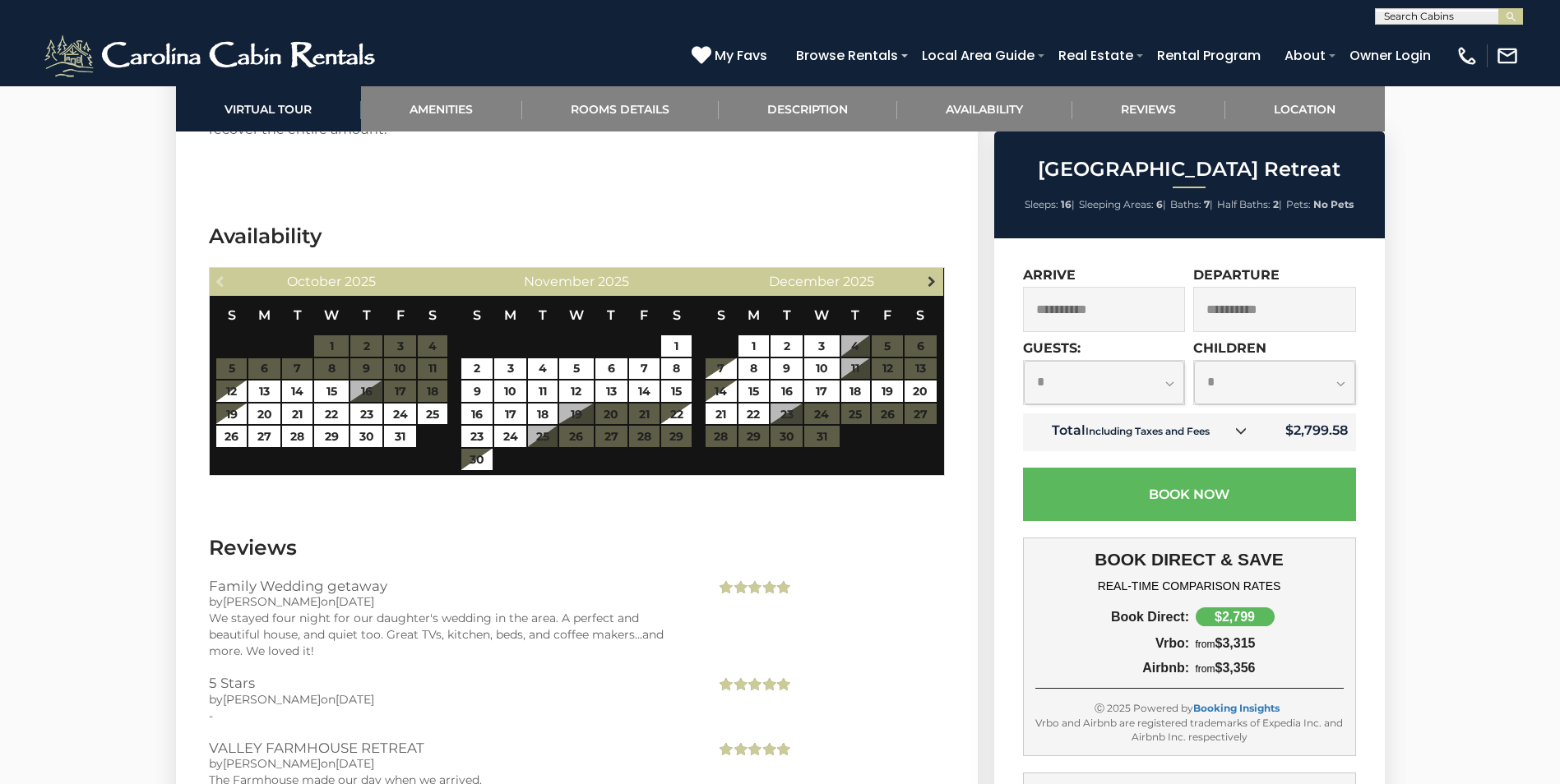
click at [932, 275] on span "Next" at bounding box center [931, 281] width 13 height 13
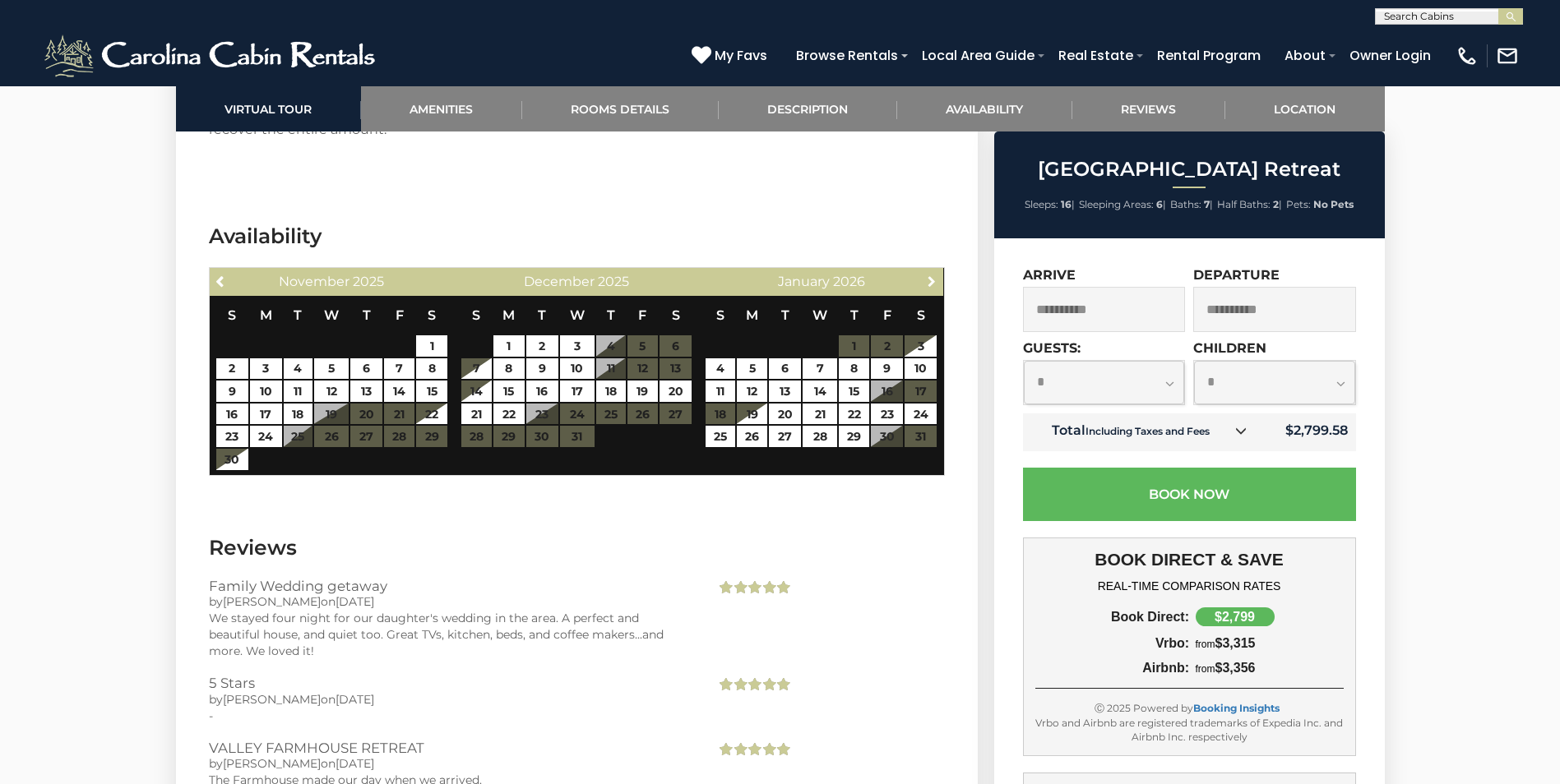
click at [932, 275] on span "Next" at bounding box center [931, 281] width 13 height 13
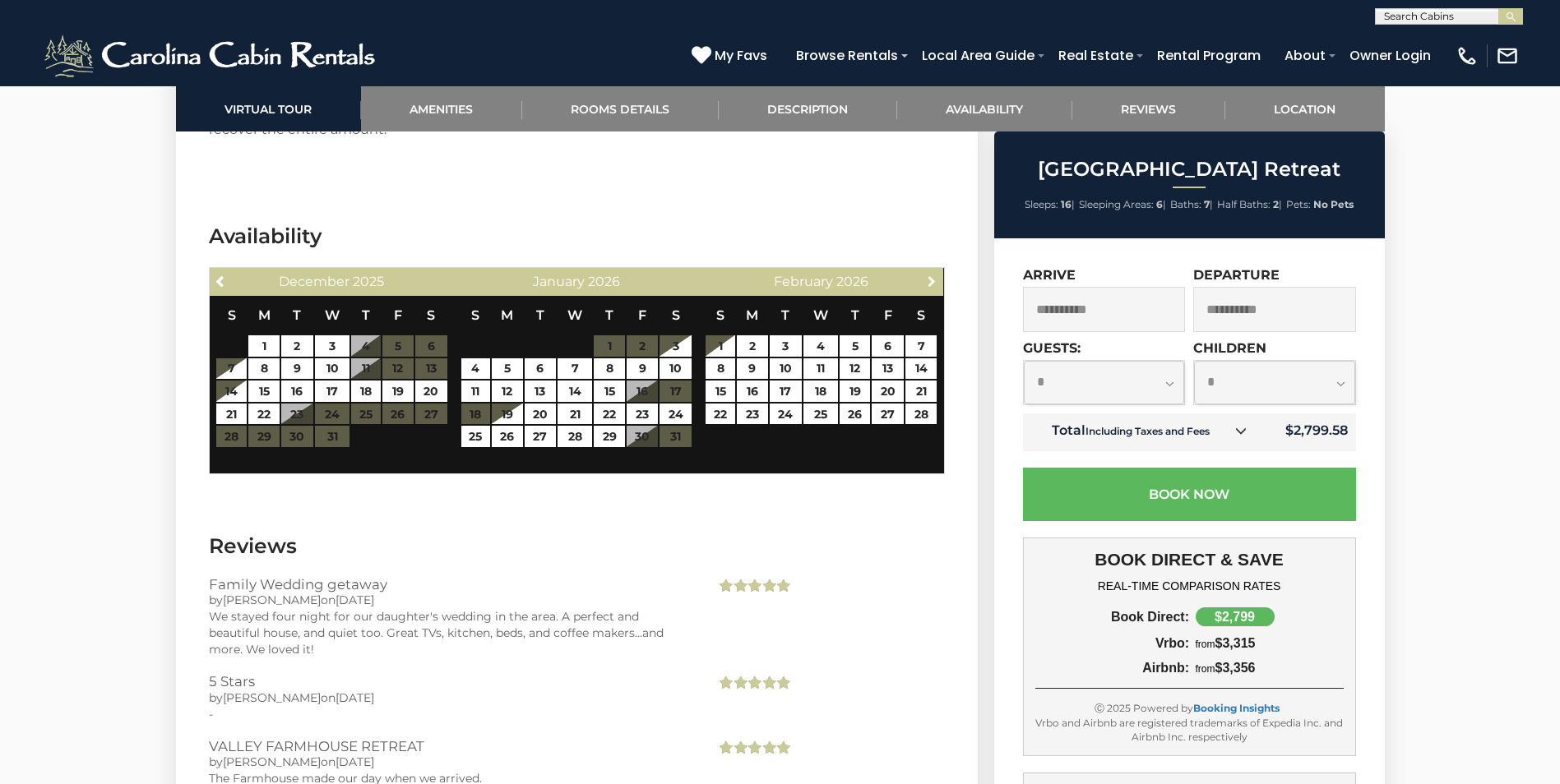
click at [932, 275] on span "Next" at bounding box center [931, 281] width 13 height 13
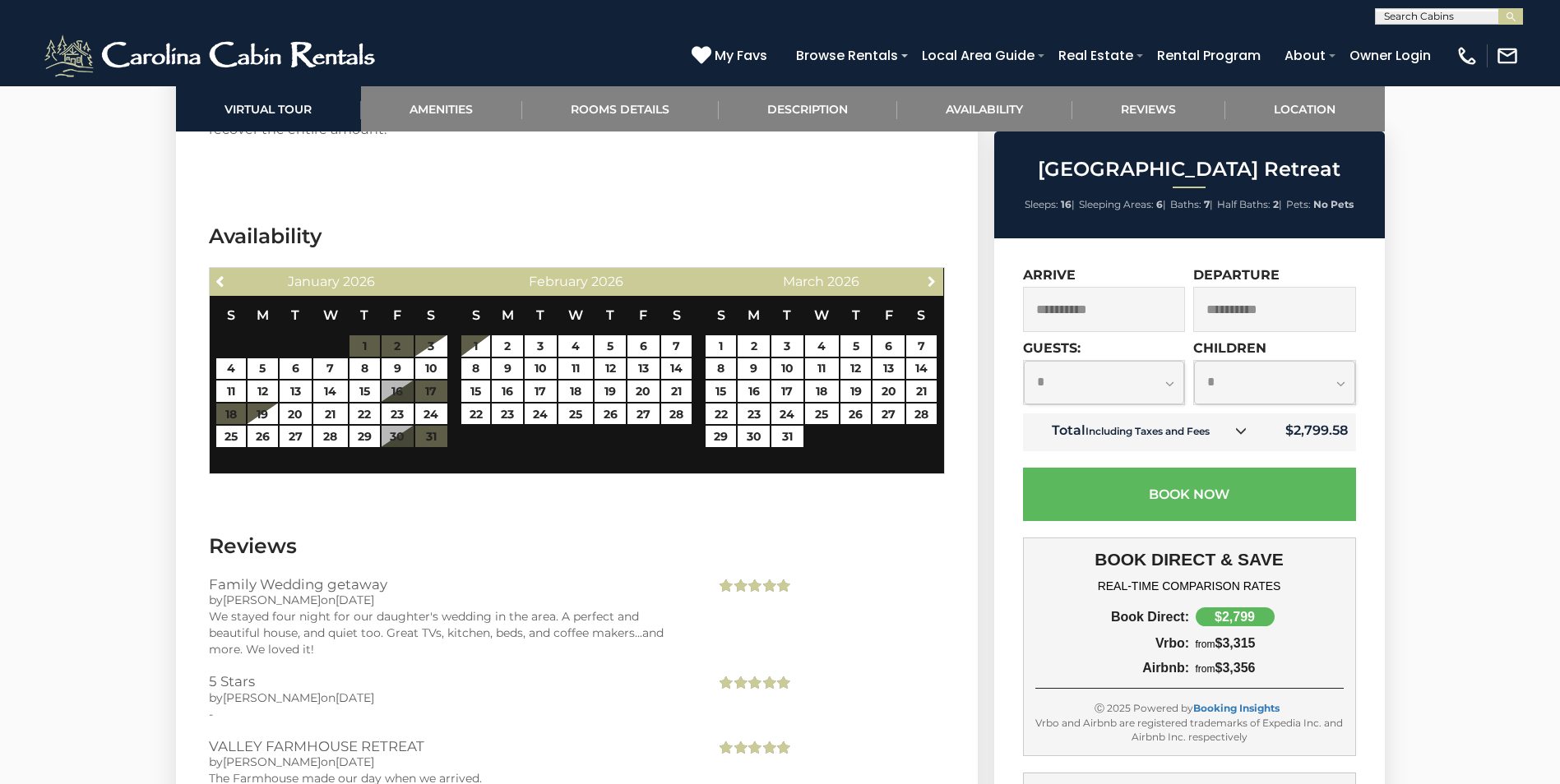
click at [932, 275] on span "Next" at bounding box center [931, 281] width 13 height 13
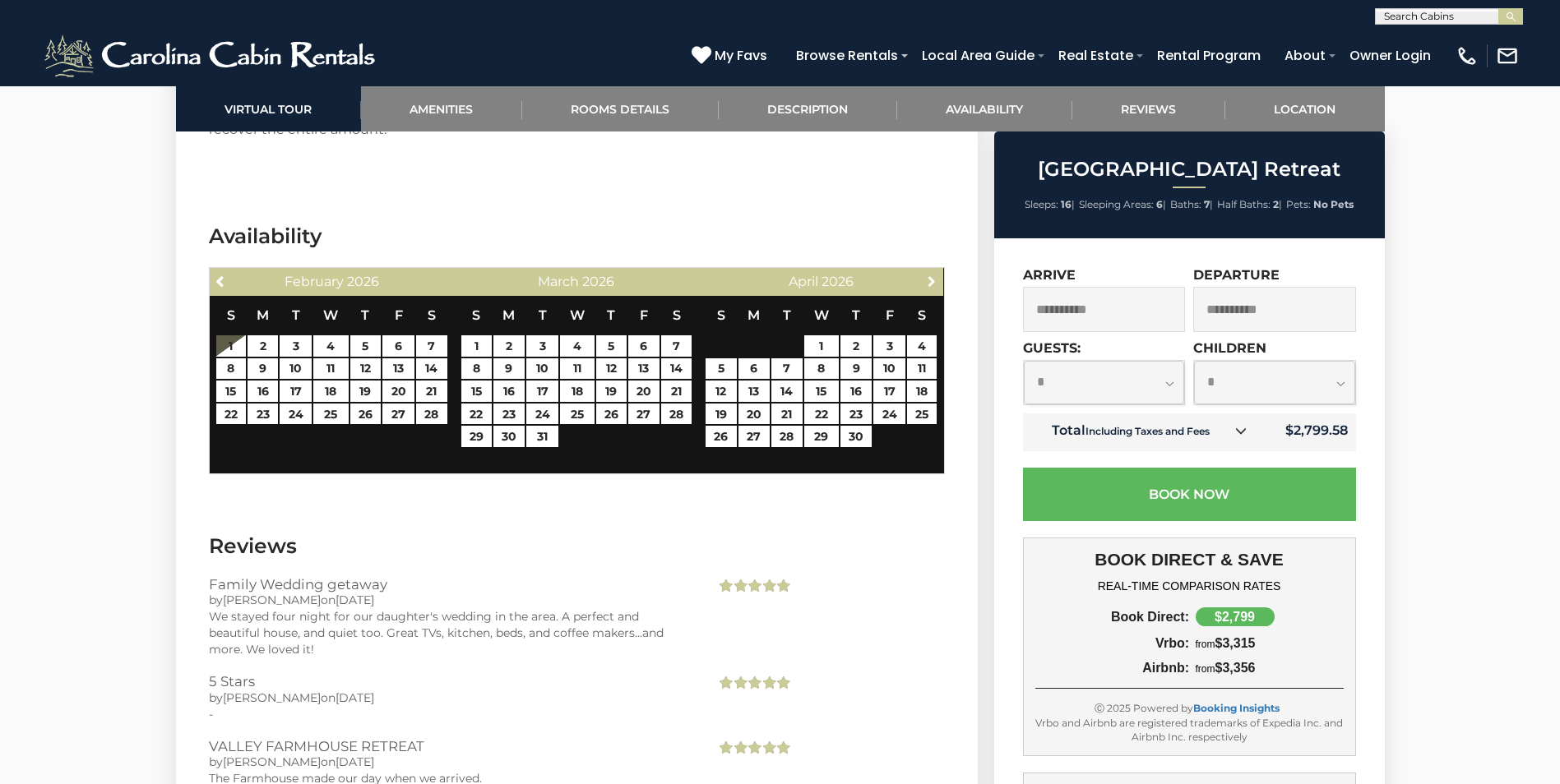
click at [932, 275] on span "Next" at bounding box center [931, 281] width 13 height 13
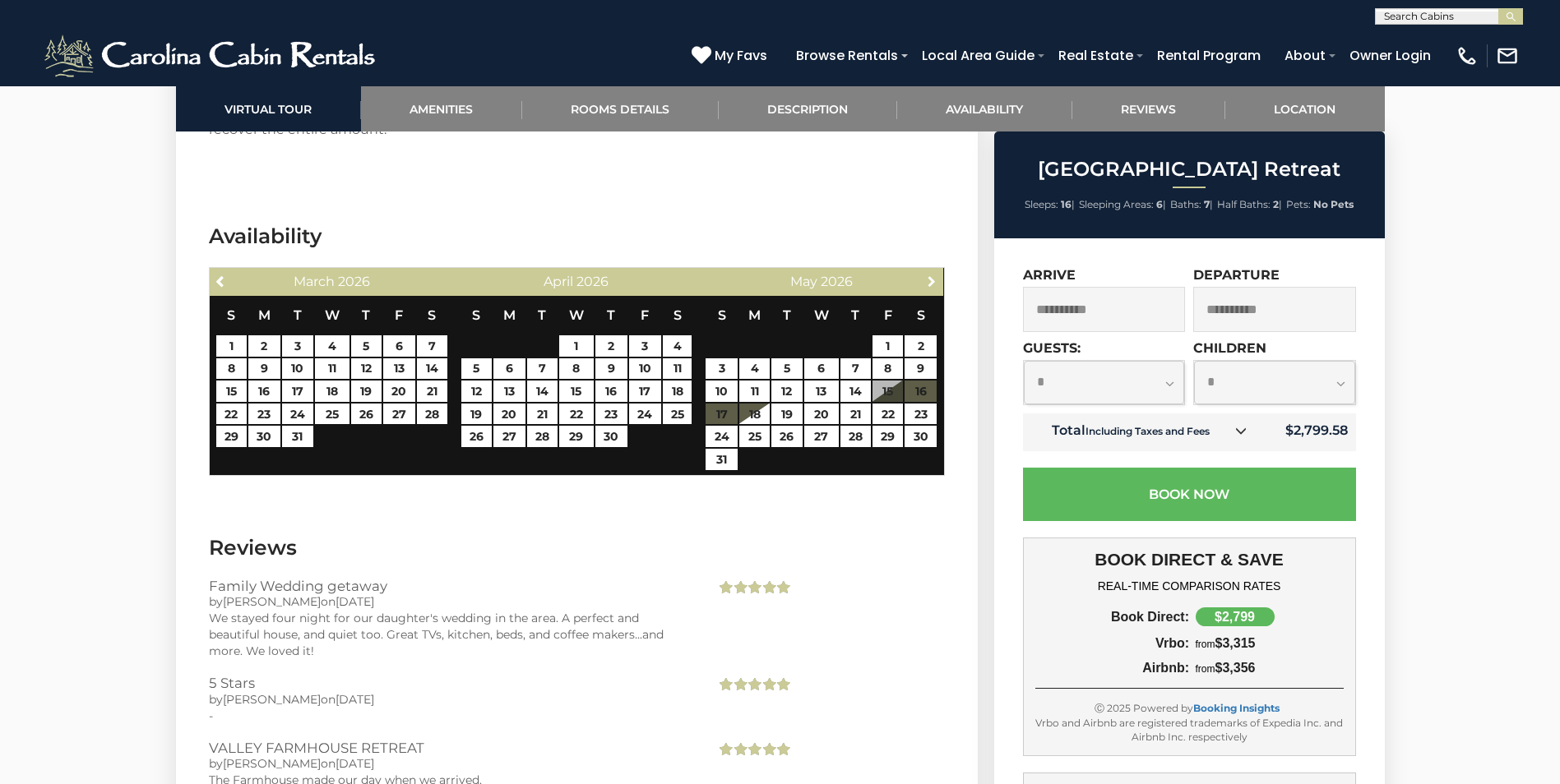
click at [932, 275] on span "Next" at bounding box center [931, 281] width 13 height 13
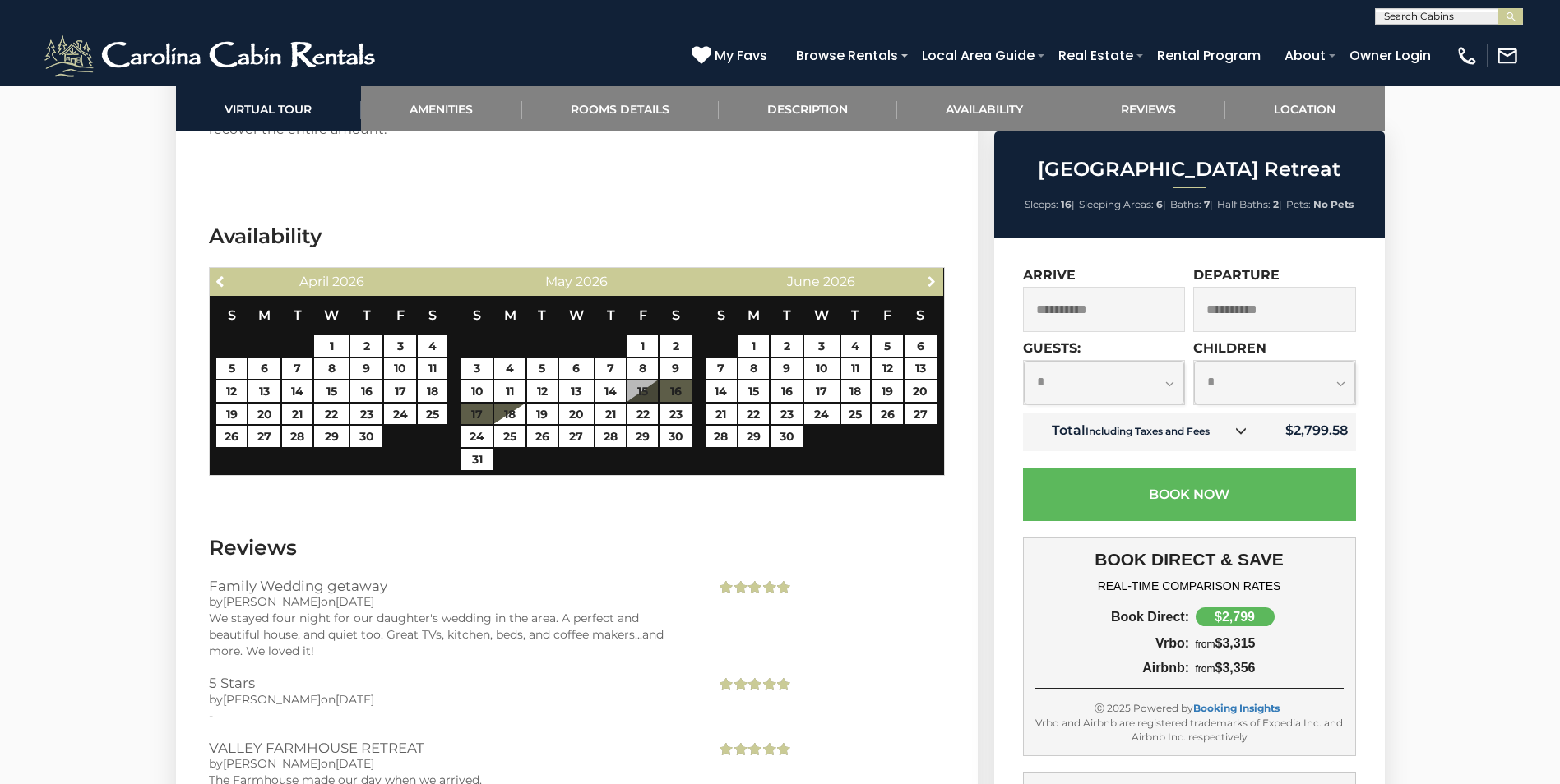
click at [932, 275] on span "Next" at bounding box center [931, 281] width 13 height 13
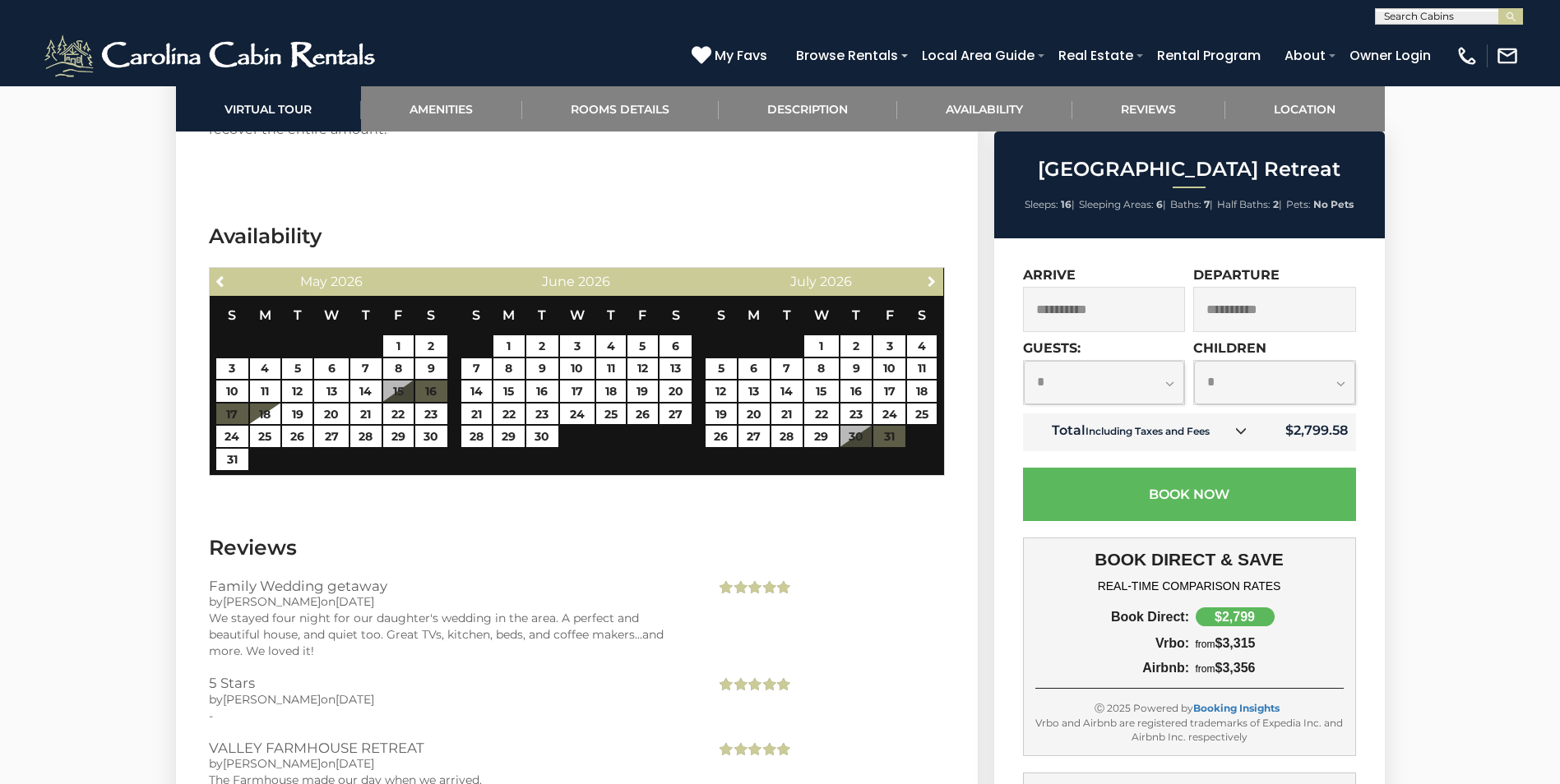
click at [932, 275] on span "Next" at bounding box center [931, 281] width 13 height 13
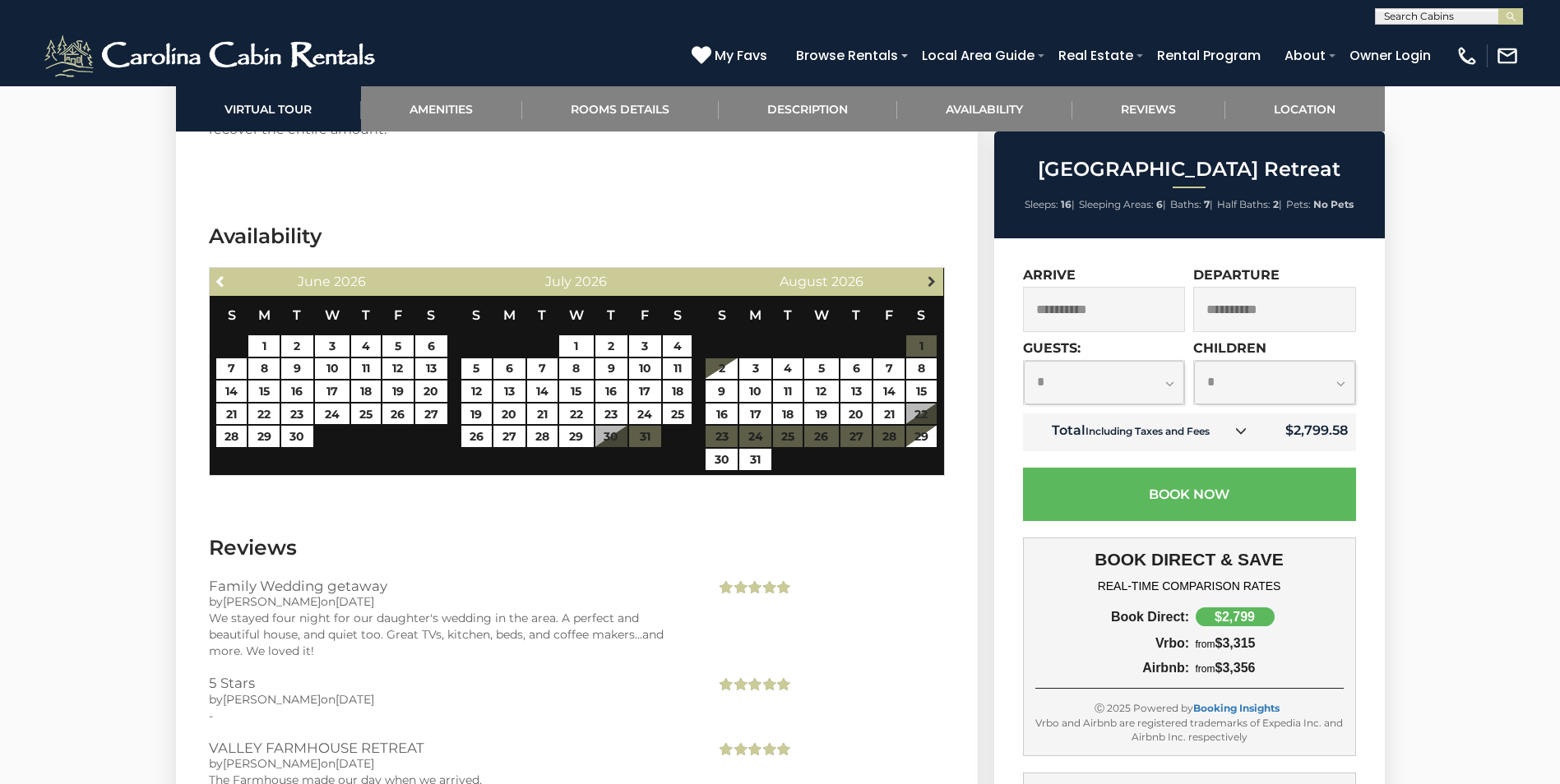
click at [932, 275] on span "Next" at bounding box center [931, 281] width 13 height 13
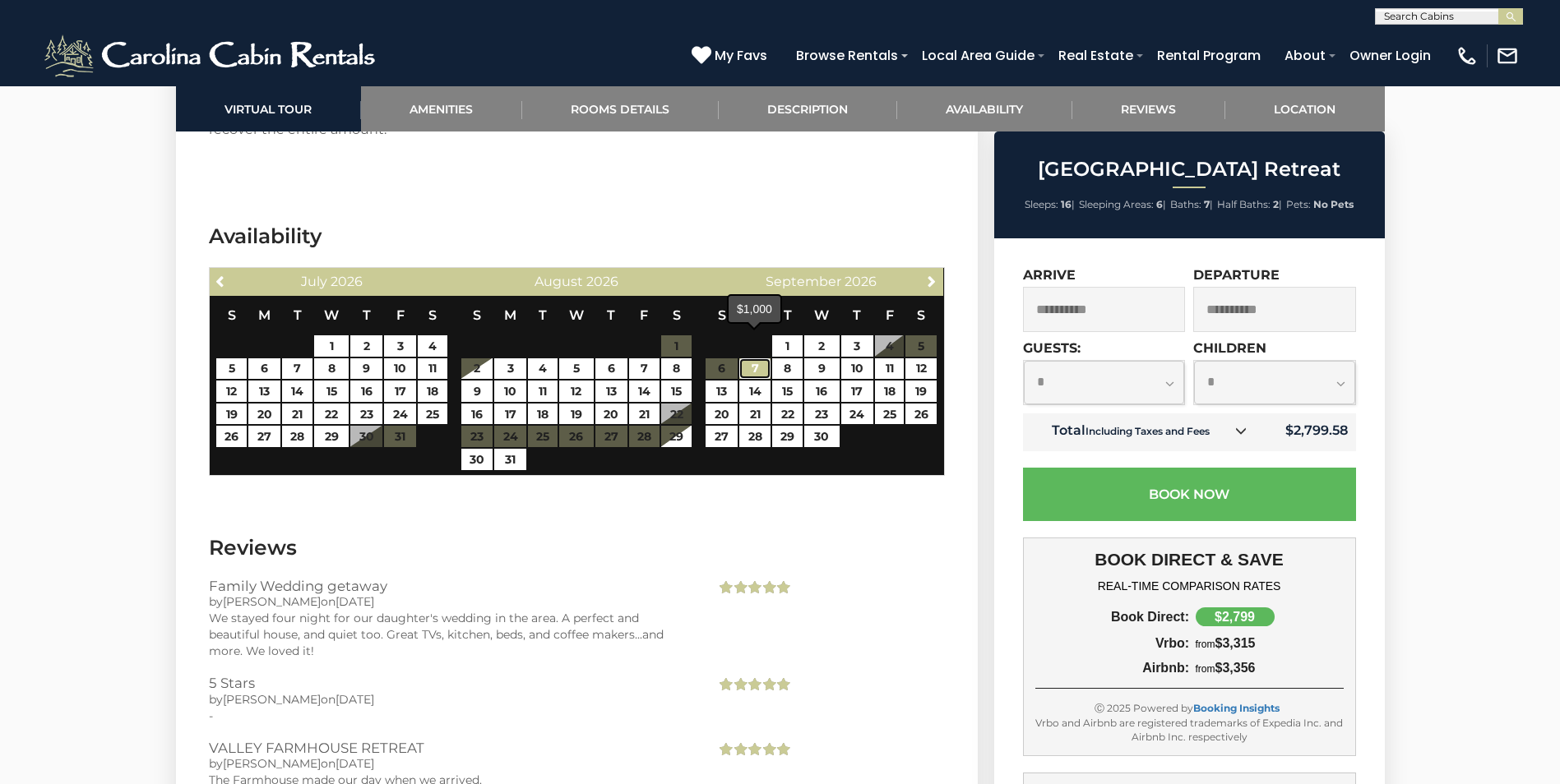
click at [747, 358] on link "7" at bounding box center [754, 369] width 31 height 22
type input "**********"
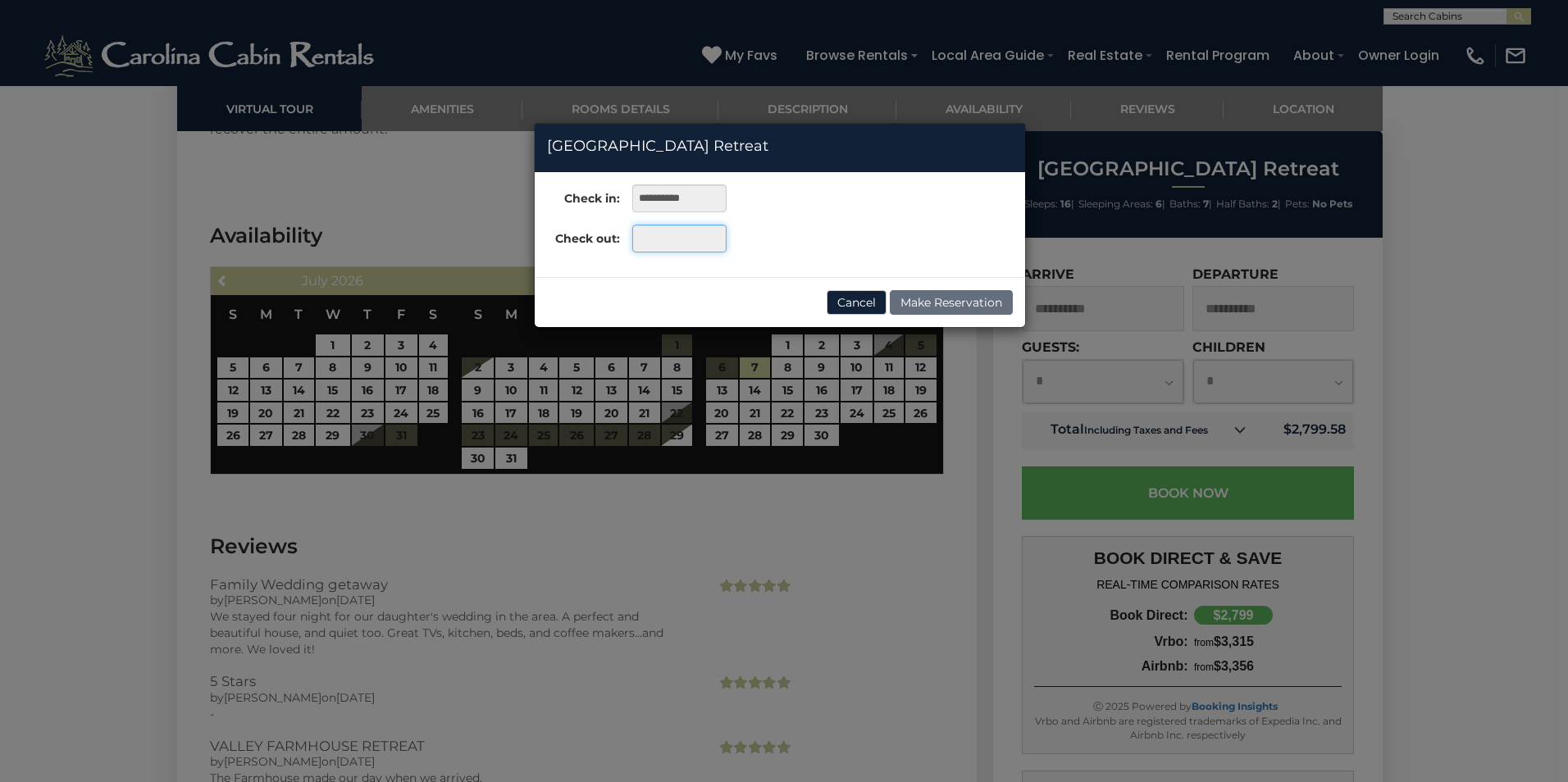
click at [671, 241] on input "text" at bounding box center [679, 239] width 95 height 28
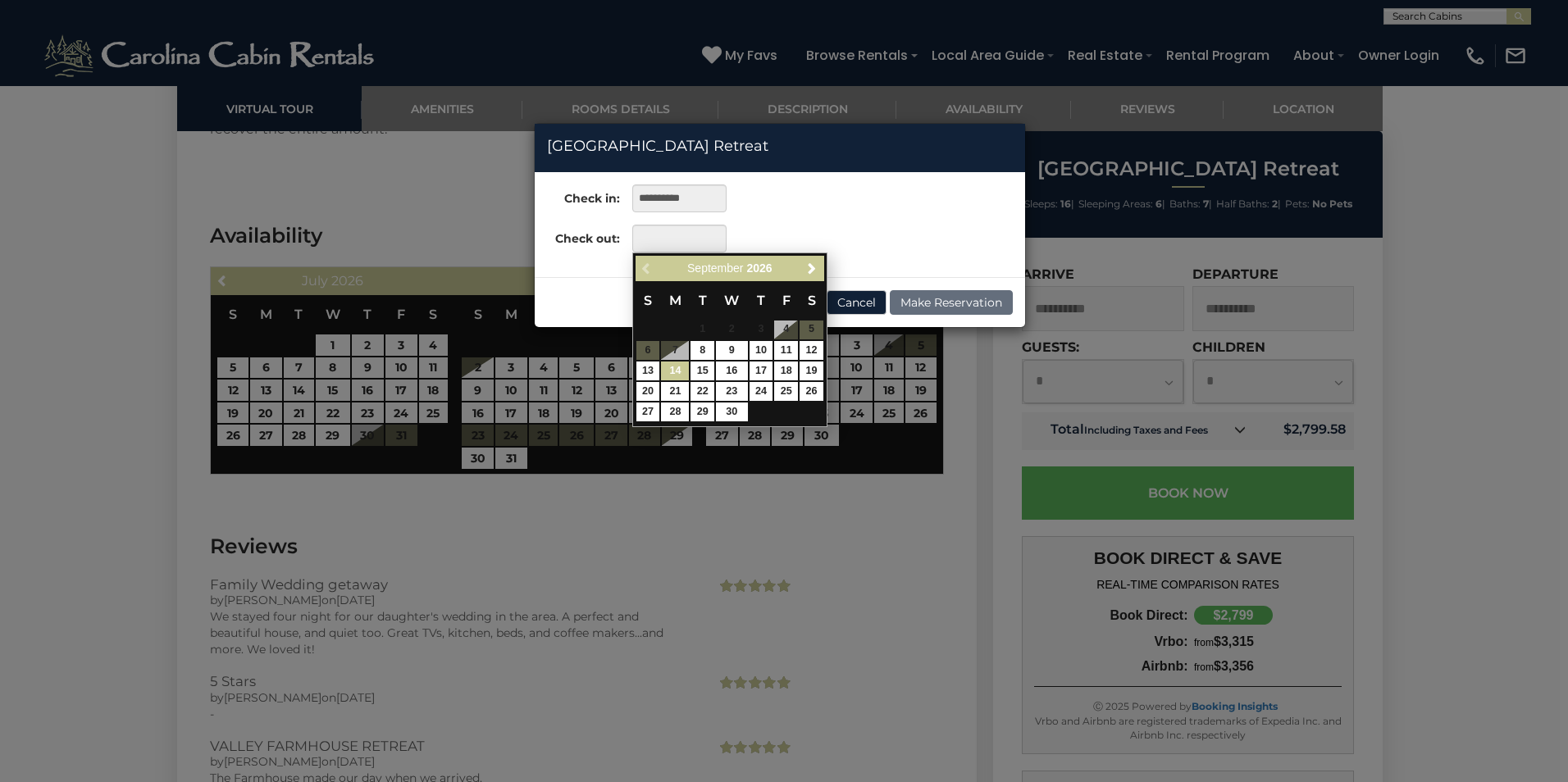
click at [673, 370] on link "14" at bounding box center [675, 371] width 28 height 19
type input "**********"
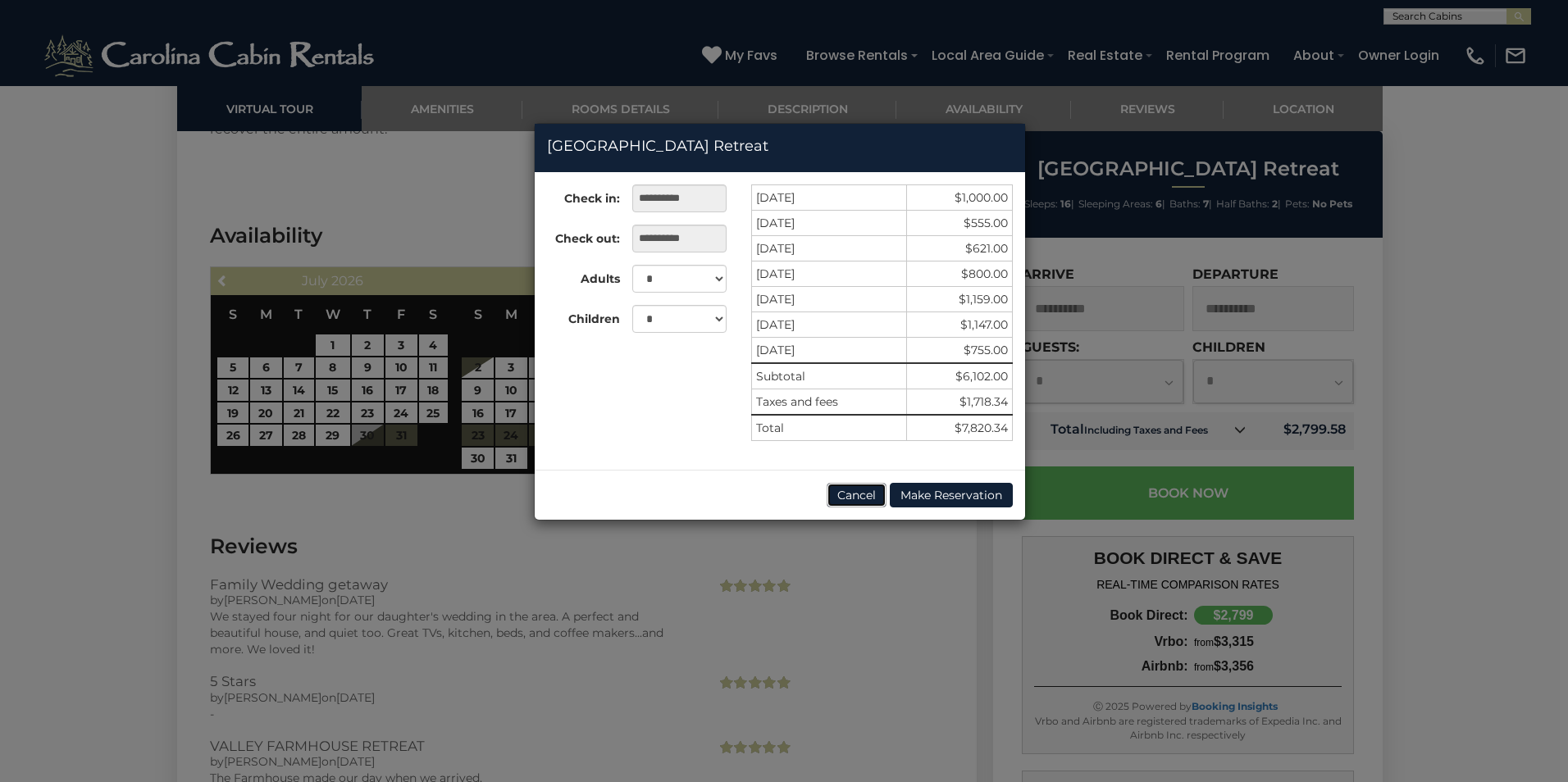
click at [860, 498] on button "Cancel" at bounding box center [856, 495] width 60 height 25
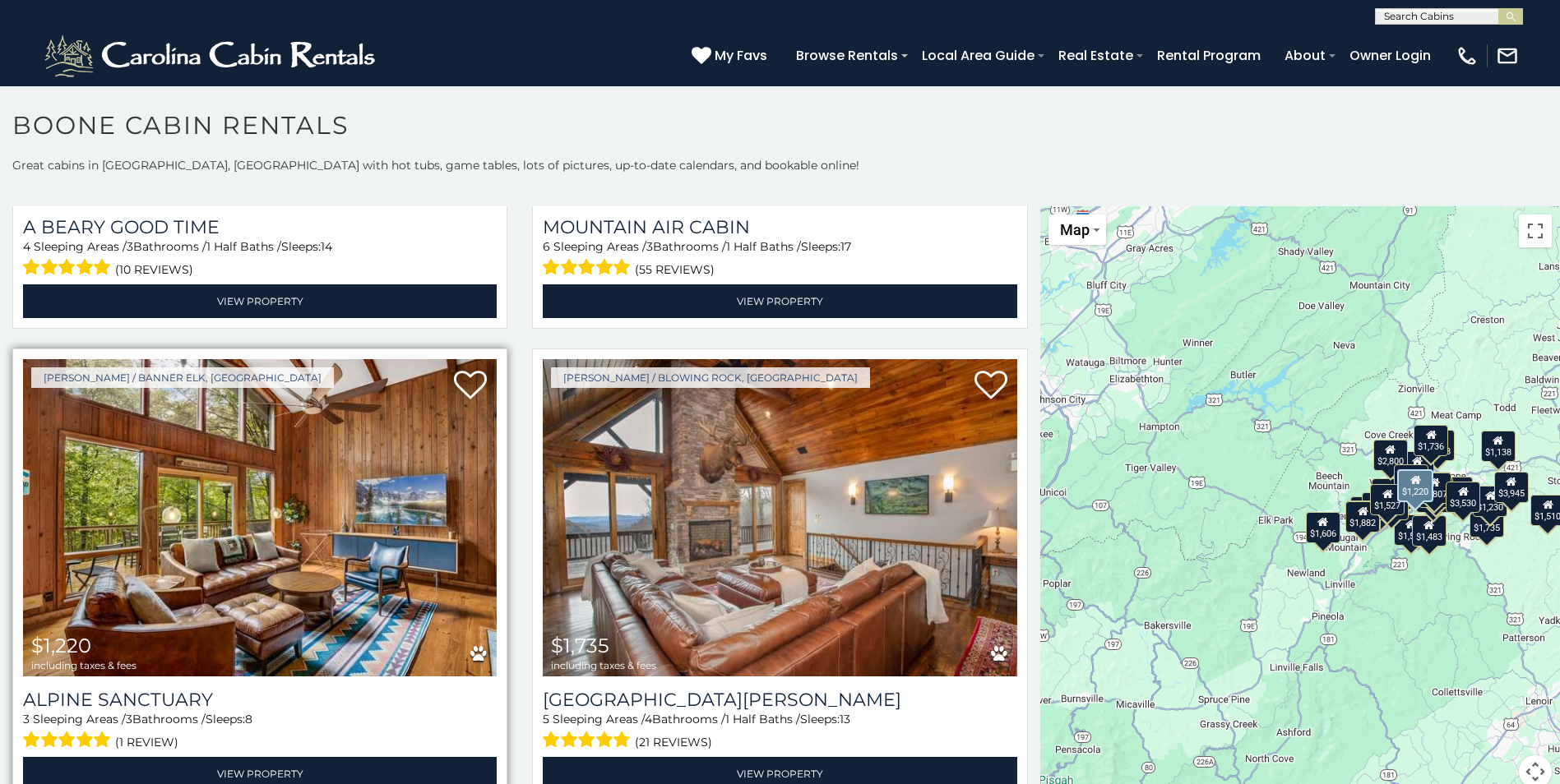
scroll to position [3205, 0]
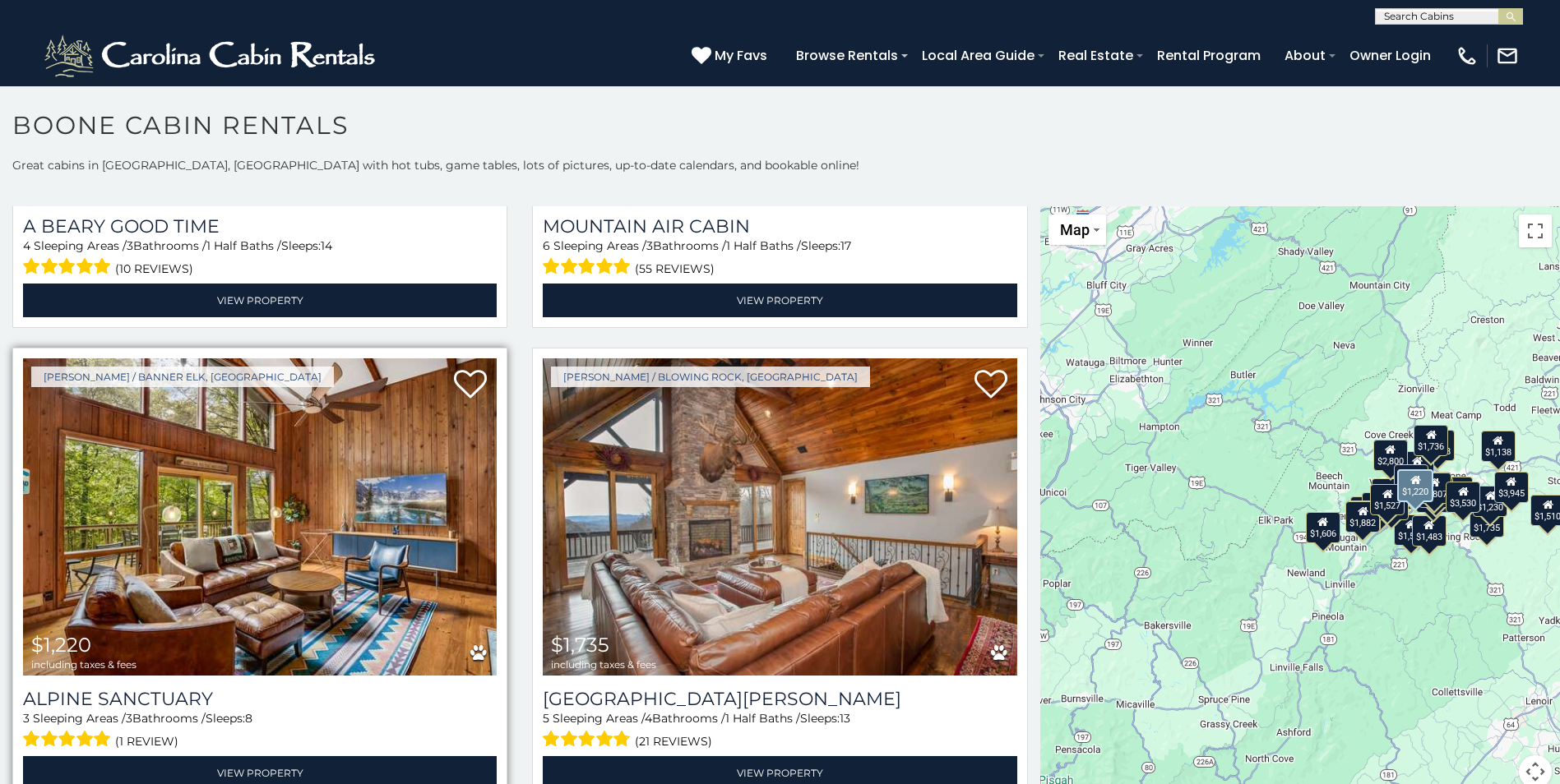
click at [205, 592] on img at bounding box center [259, 516] width 474 height 317
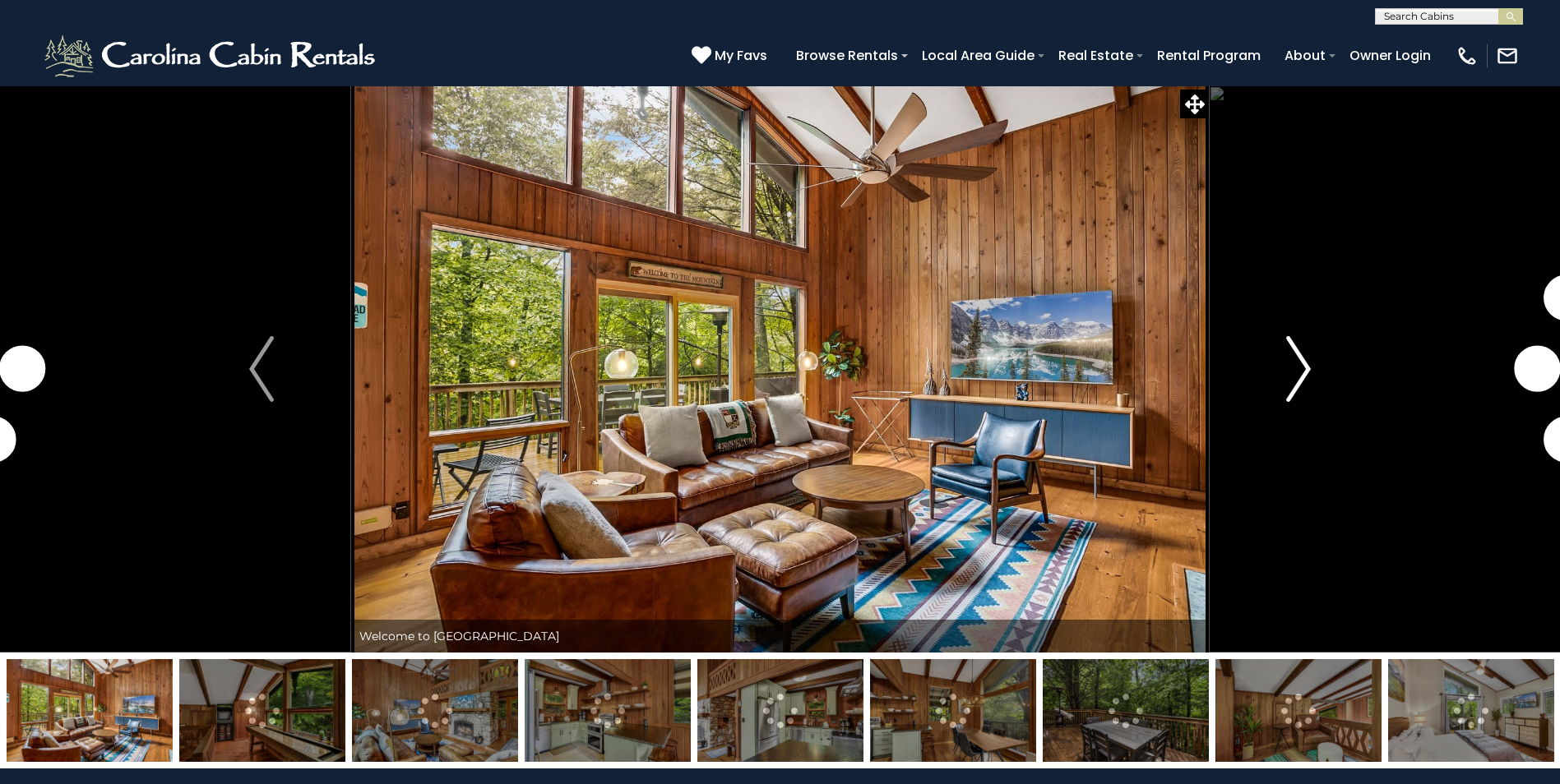
click at [1310, 368] on img "Next" at bounding box center [1298, 369] width 25 height 66
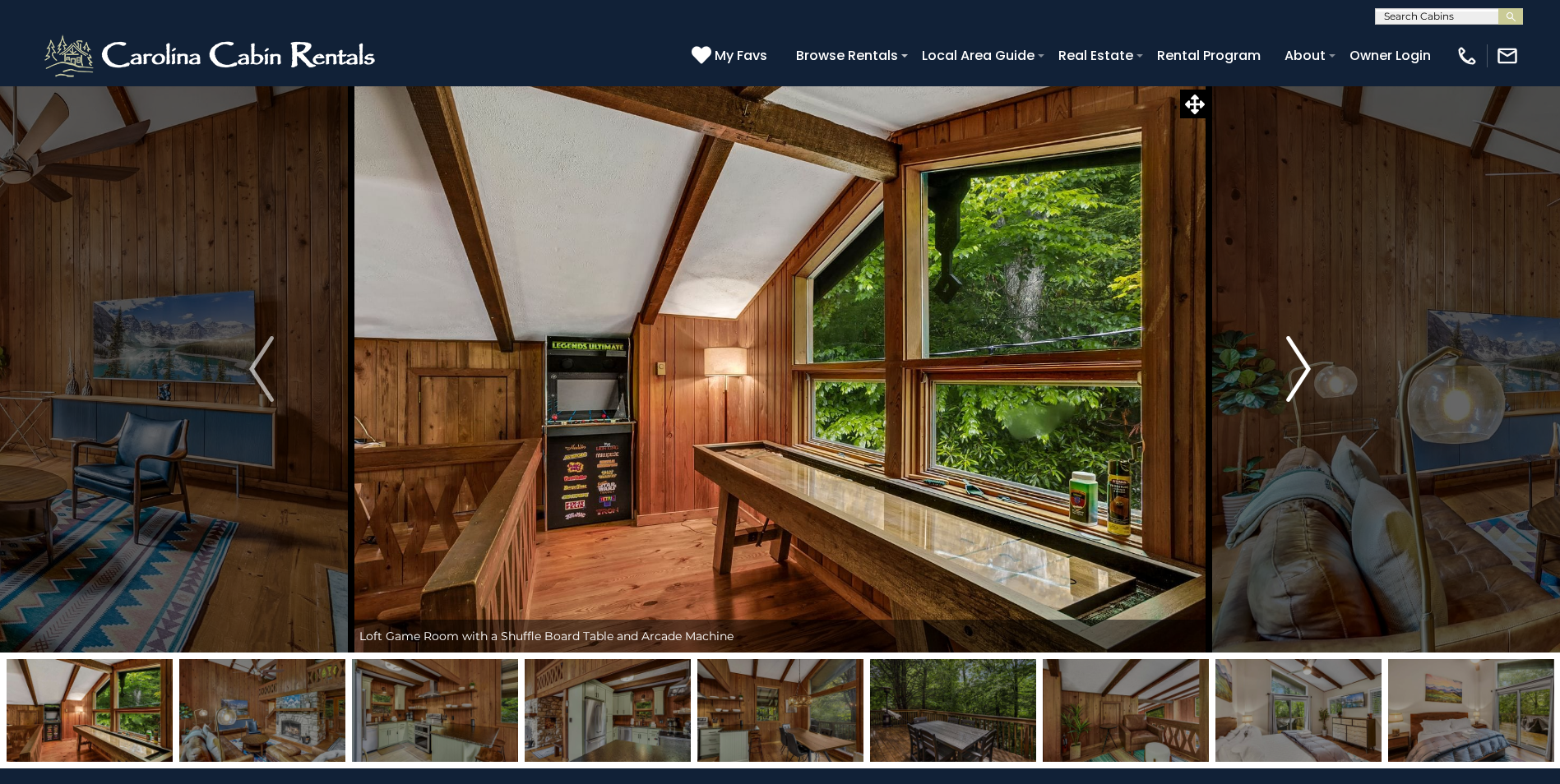
click at [1310, 368] on img "Next" at bounding box center [1298, 369] width 25 height 66
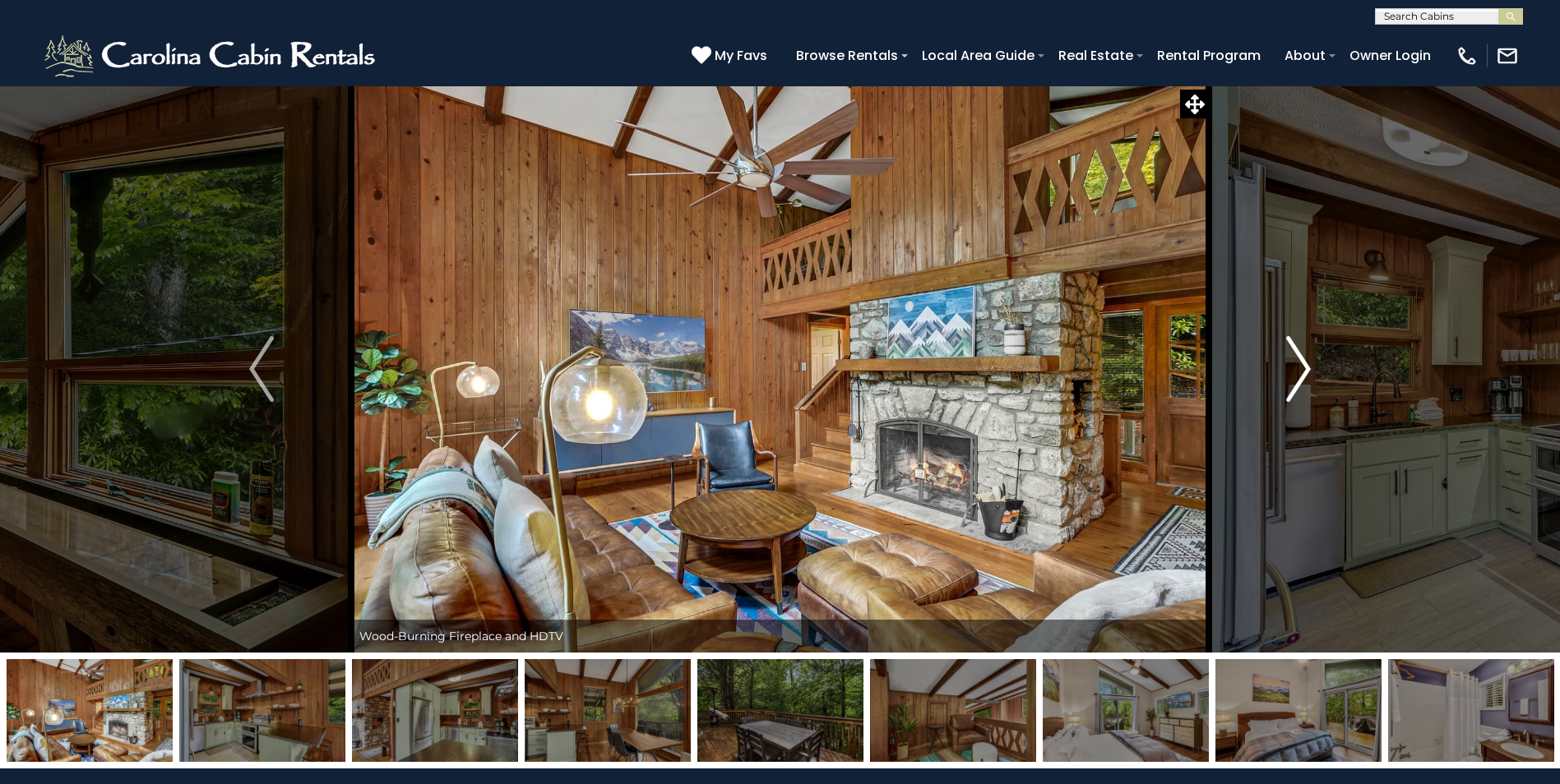
click at [1310, 368] on img "Next" at bounding box center [1298, 369] width 25 height 66
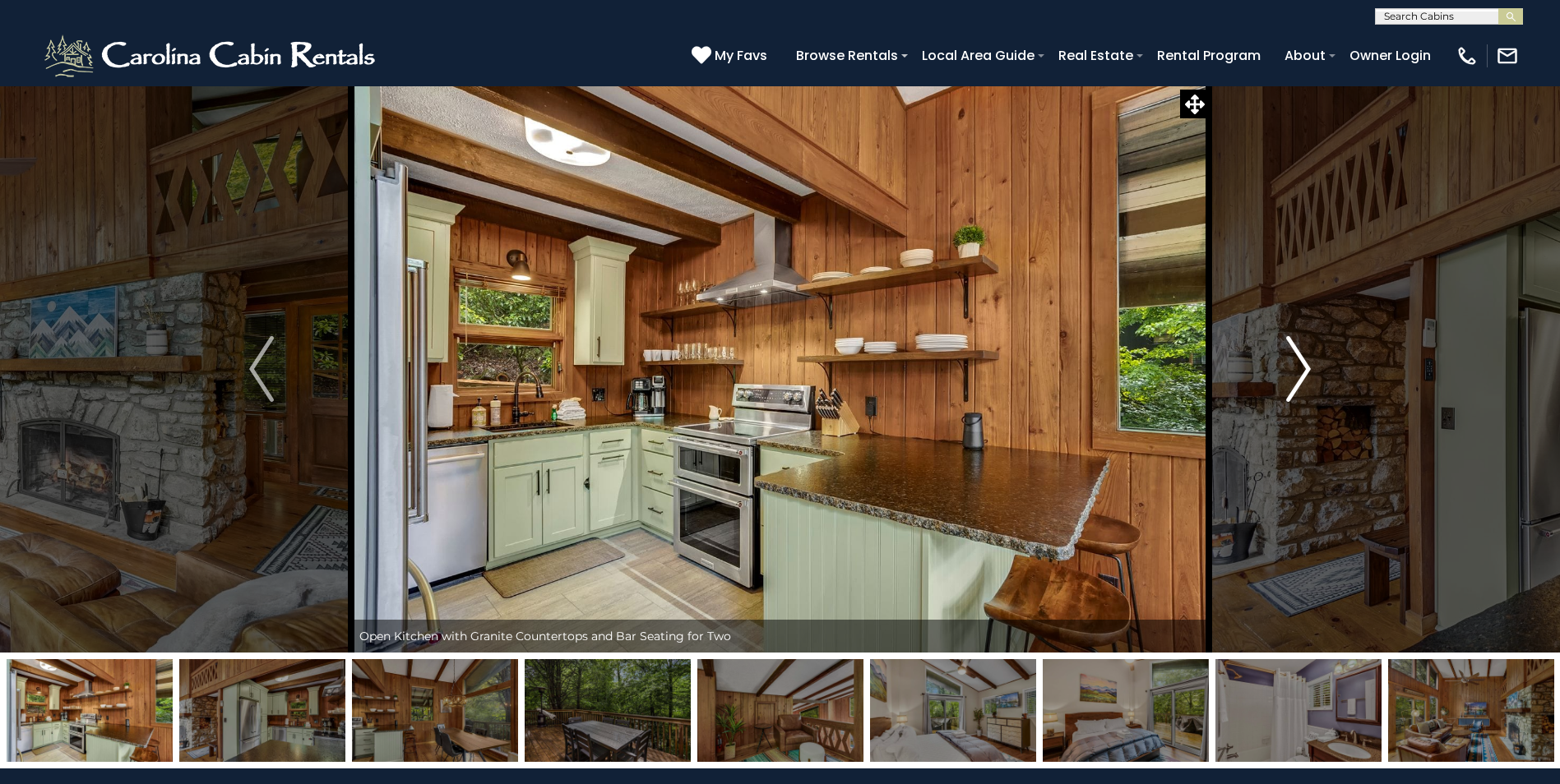
click at [1310, 368] on img "Next" at bounding box center [1298, 369] width 25 height 66
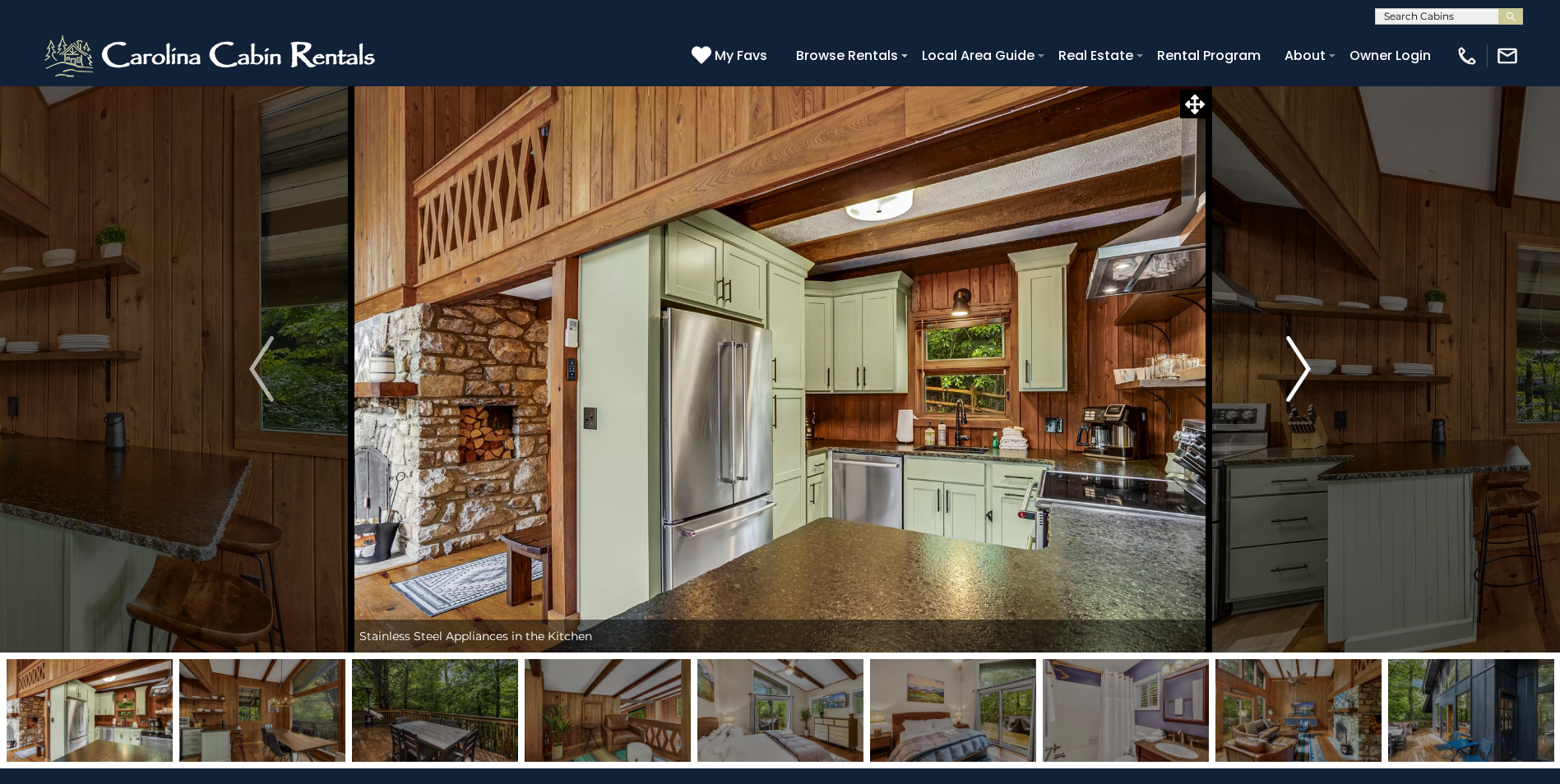
click at [1310, 368] on img "Next" at bounding box center [1298, 369] width 25 height 66
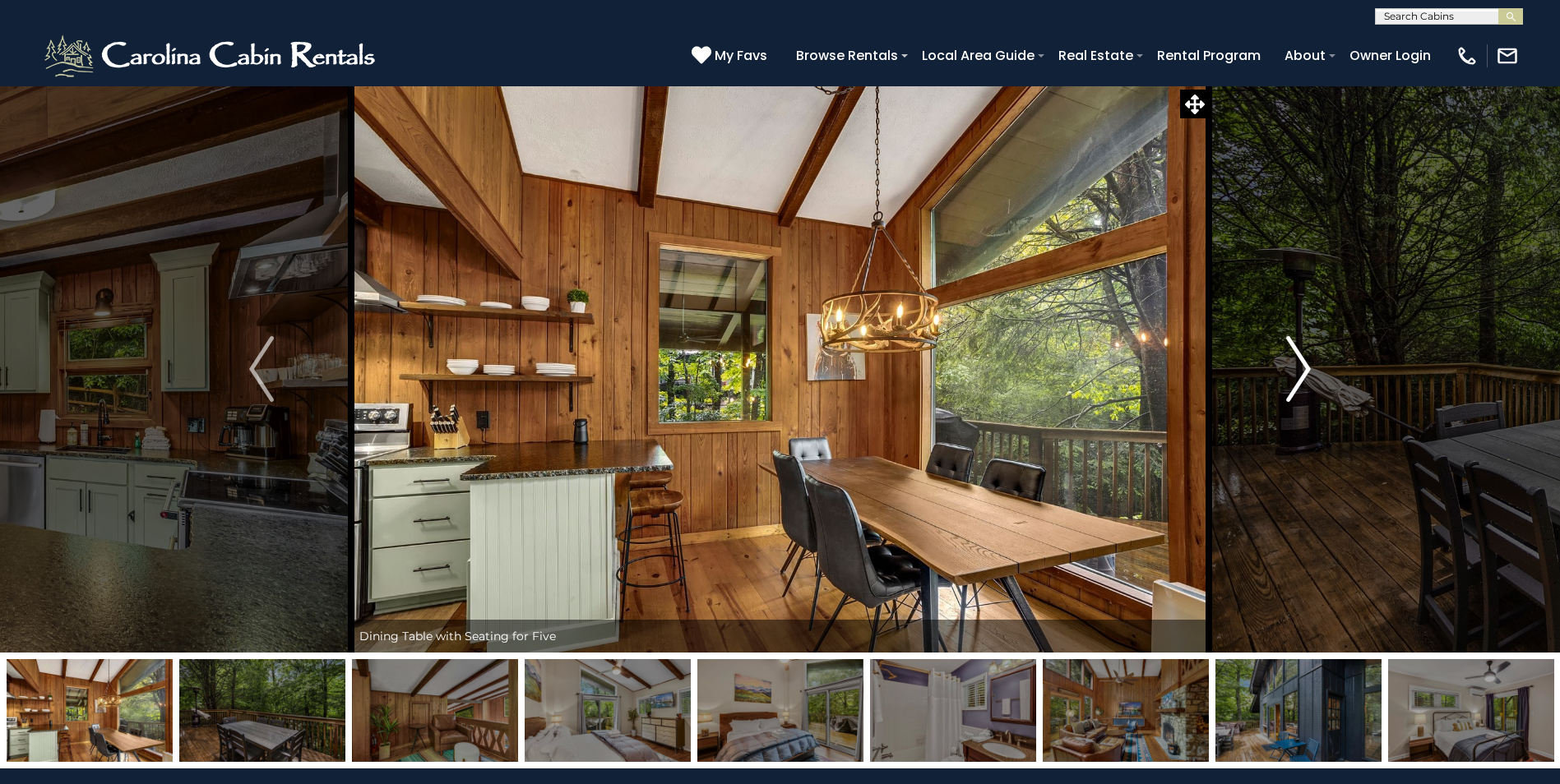
click at [1310, 368] on img "Next" at bounding box center [1298, 369] width 25 height 66
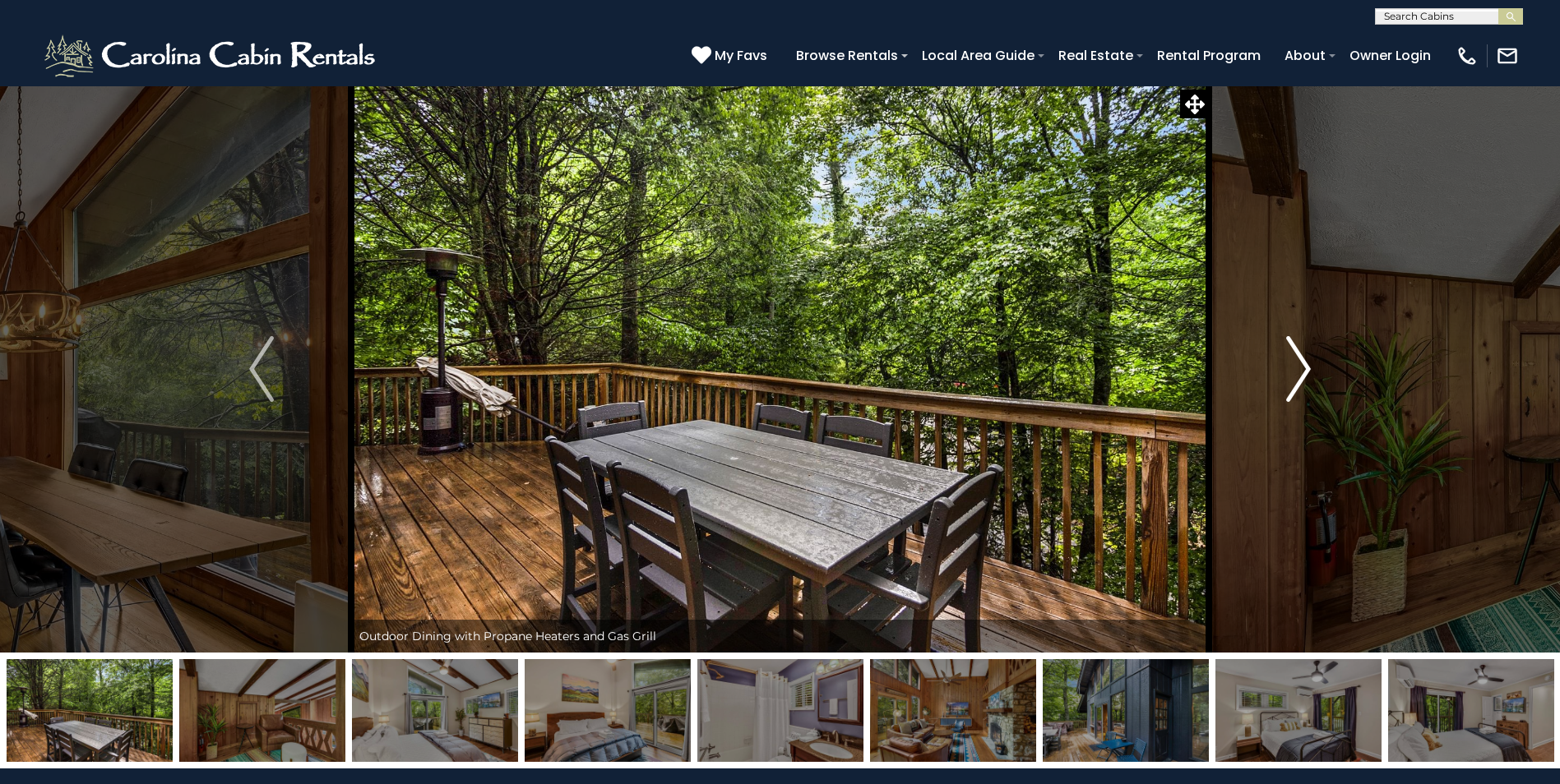
click at [1310, 368] on img "Next" at bounding box center [1298, 369] width 25 height 66
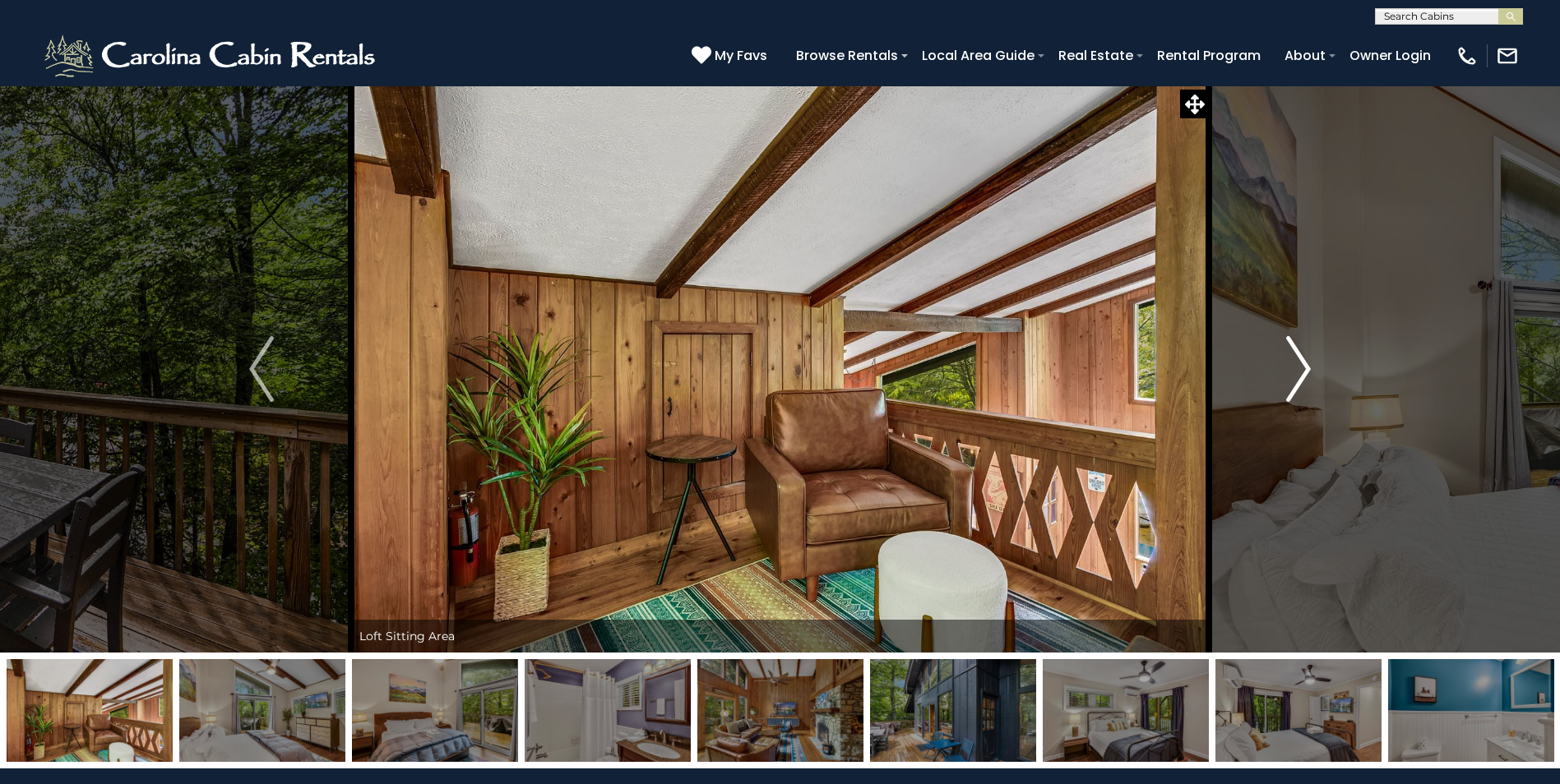
click at [1310, 368] on img "Next" at bounding box center [1298, 369] width 25 height 66
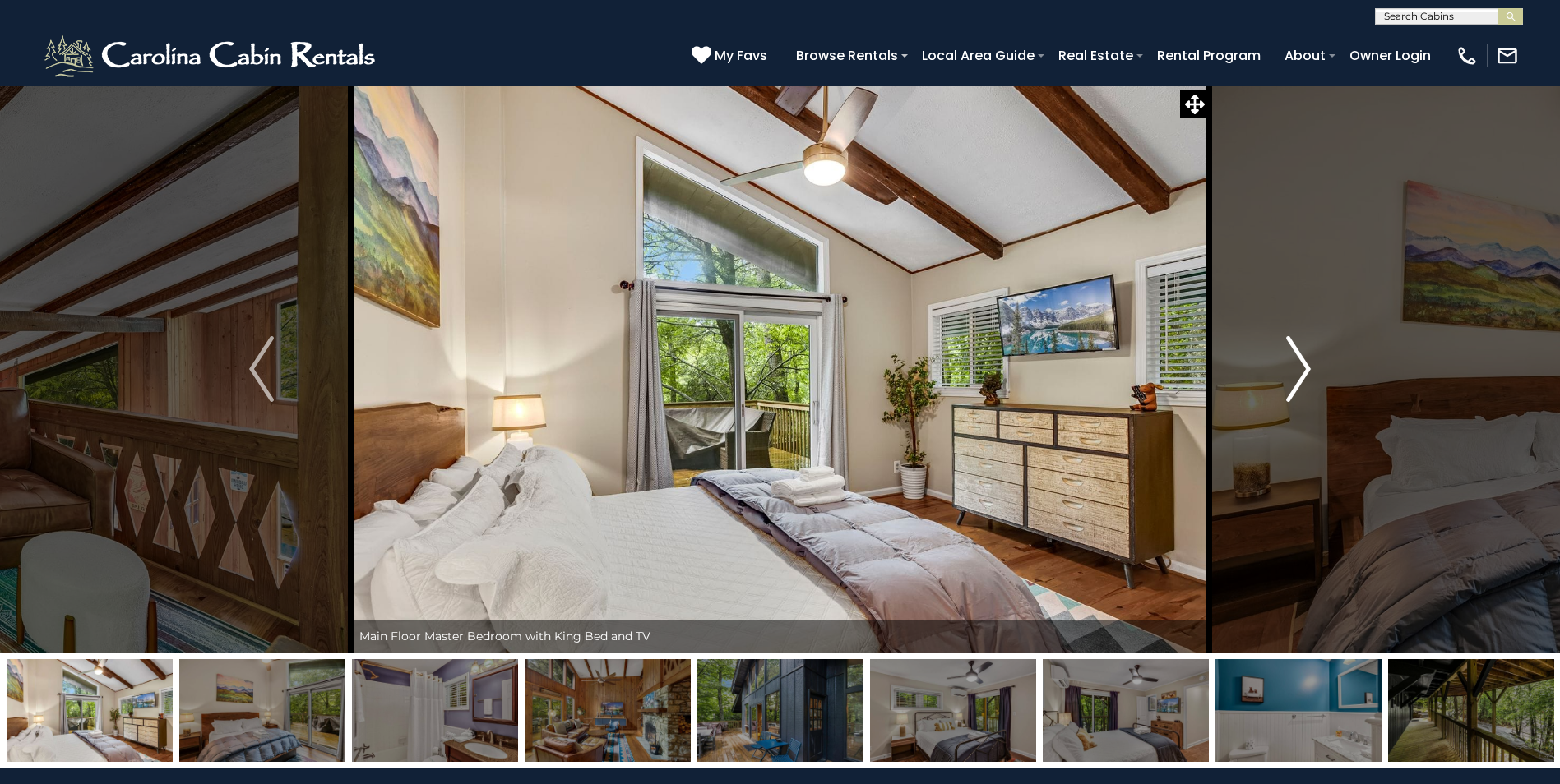
click at [1310, 368] on img "Next" at bounding box center [1298, 369] width 25 height 66
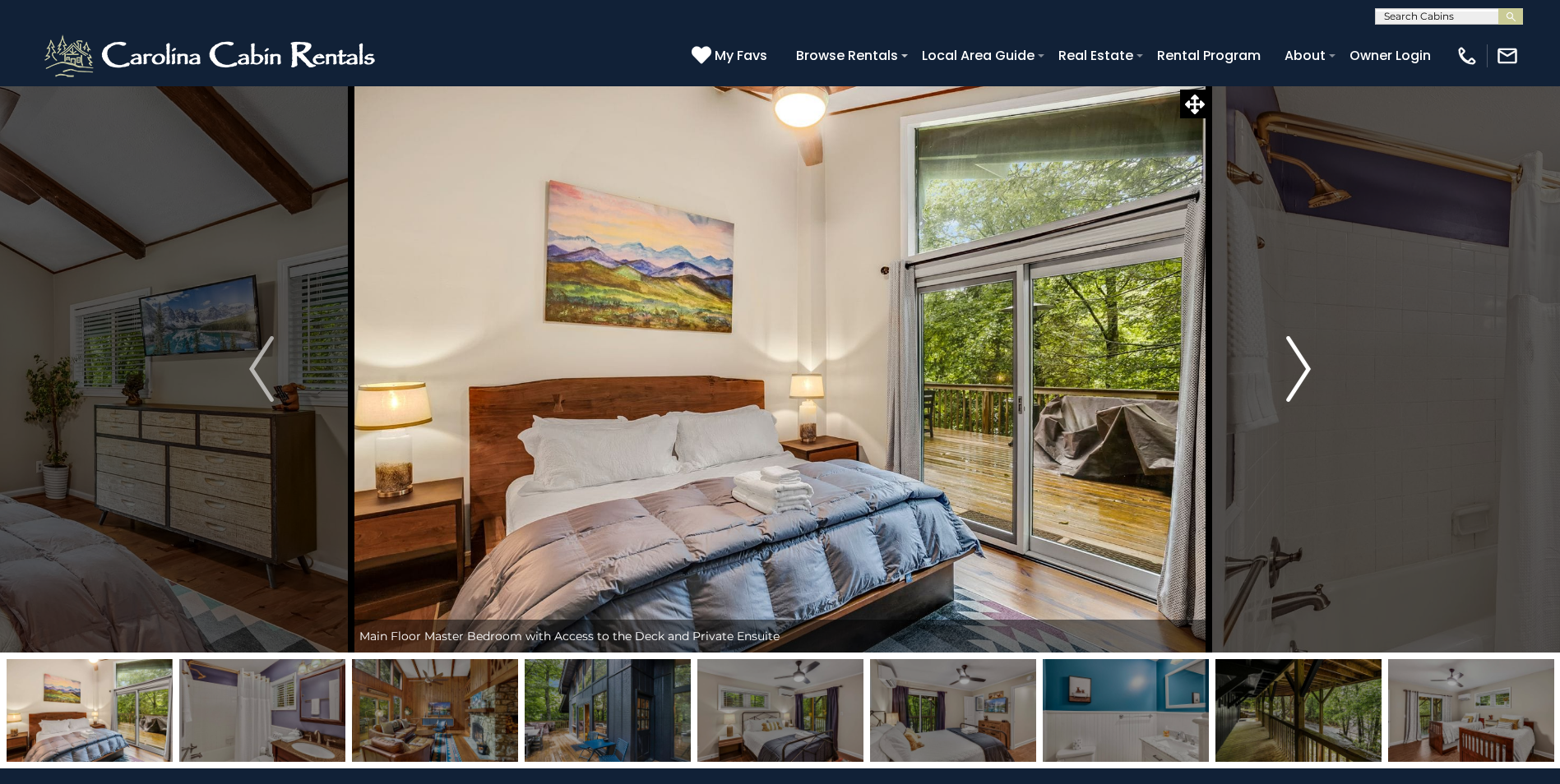
click at [1310, 368] on img "Next" at bounding box center [1298, 369] width 25 height 66
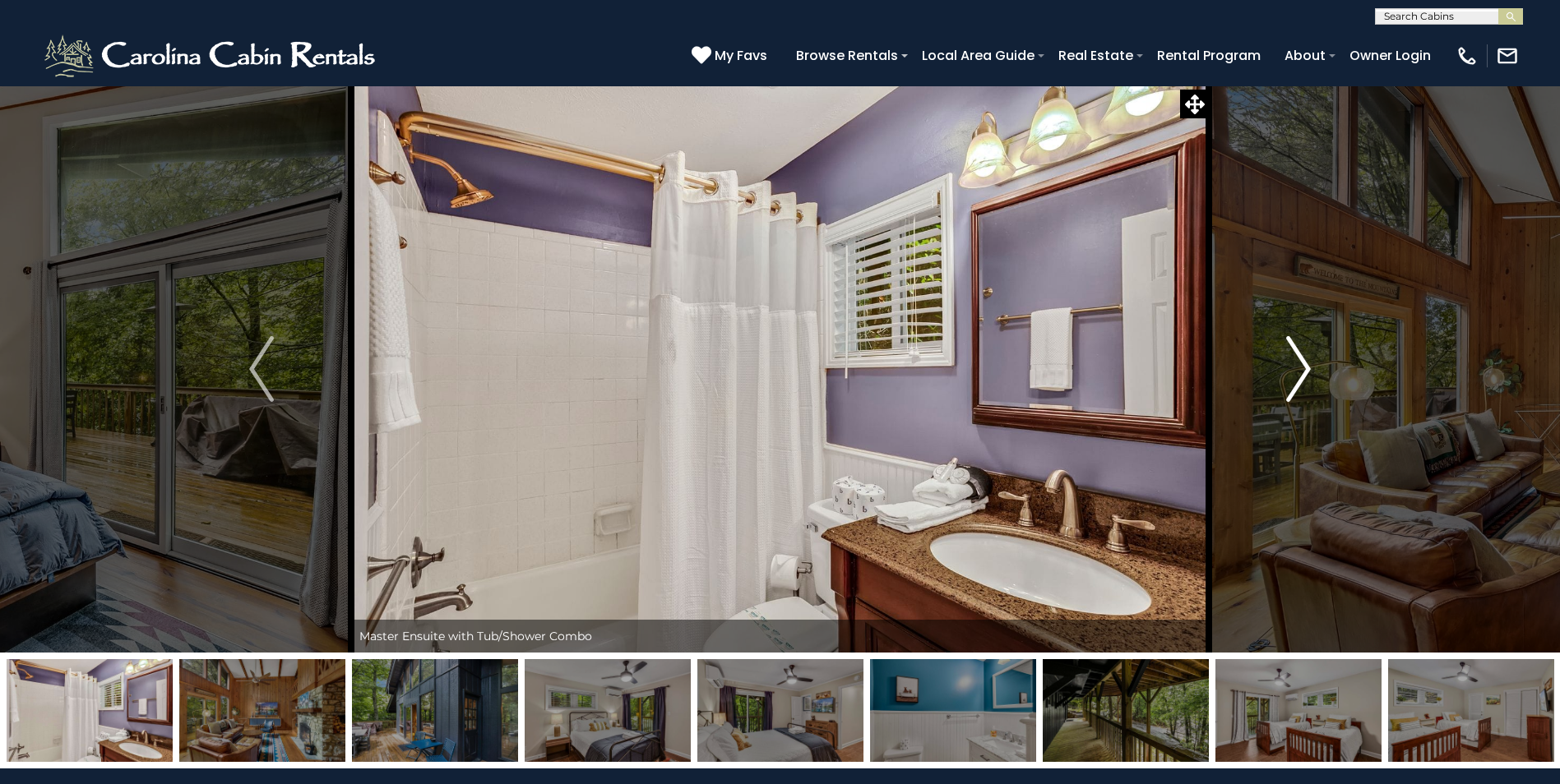
click at [1310, 368] on img "Next" at bounding box center [1298, 369] width 25 height 66
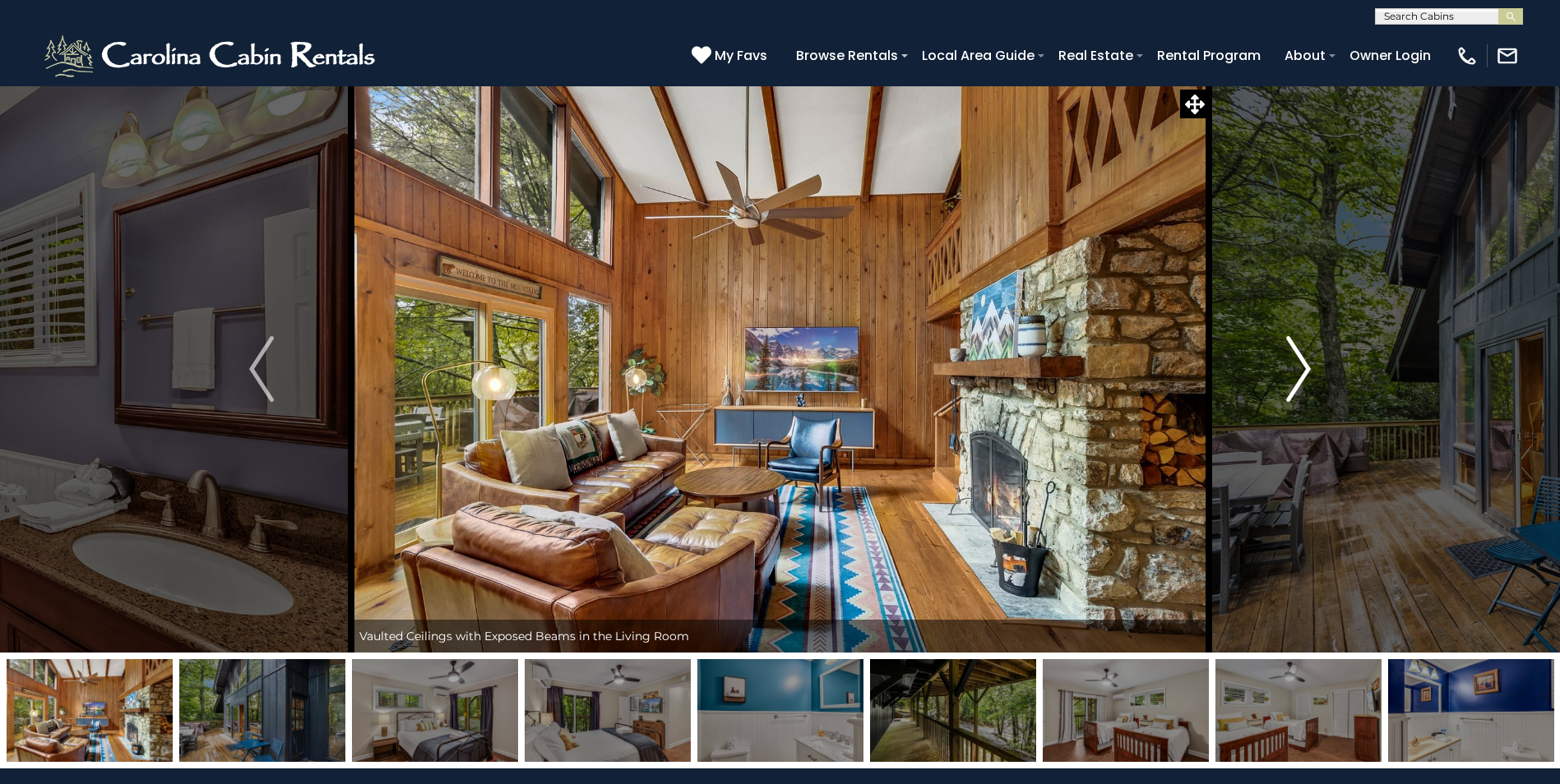
click at [1310, 368] on img "Next" at bounding box center [1298, 369] width 25 height 66
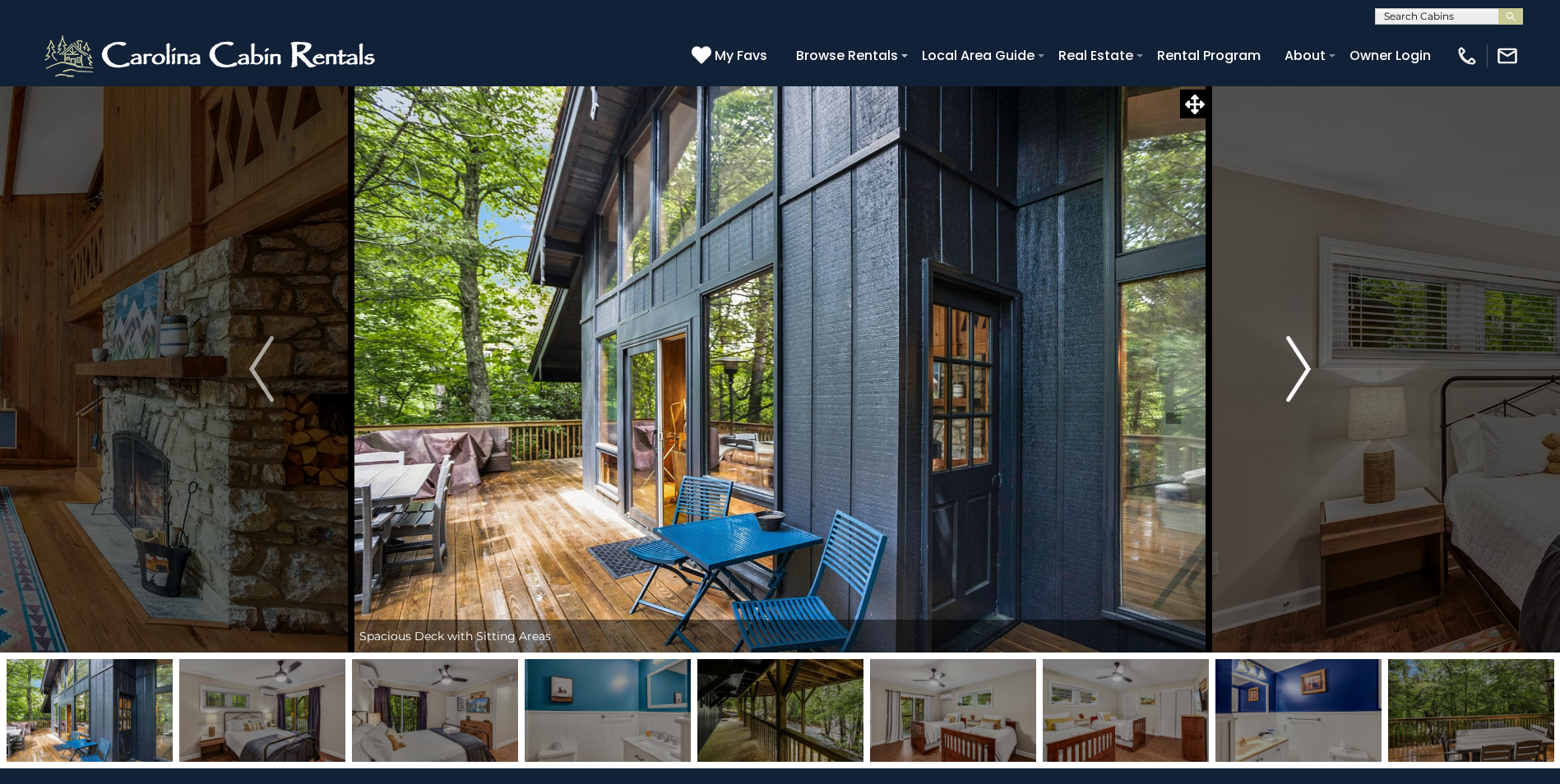
click at [1310, 368] on img "Next" at bounding box center [1298, 369] width 25 height 66
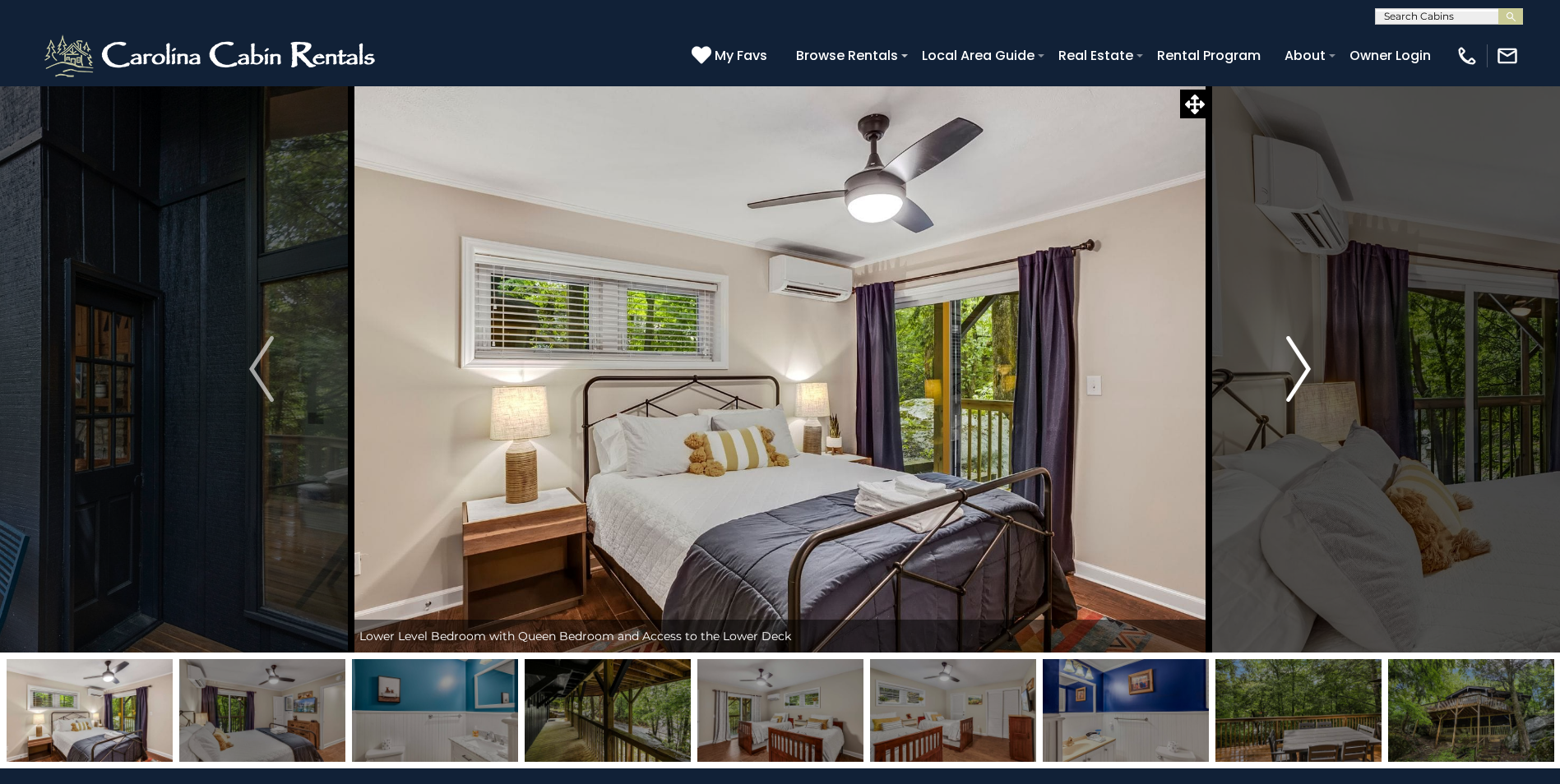
click at [1310, 368] on img "Next" at bounding box center [1298, 369] width 25 height 66
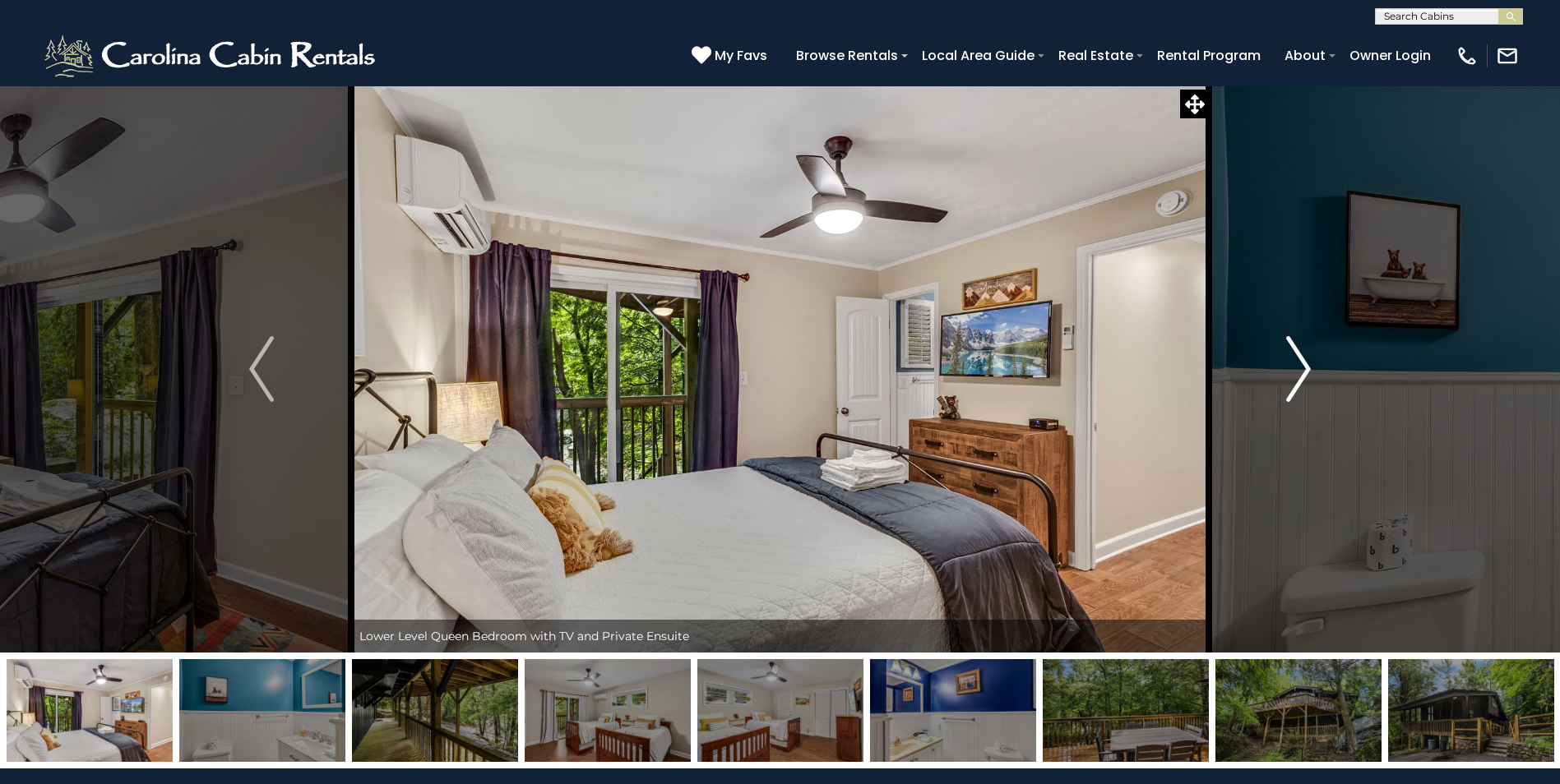
click at [1310, 368] on img "Next" at bounding box center [1298, 369] width 25 height 66
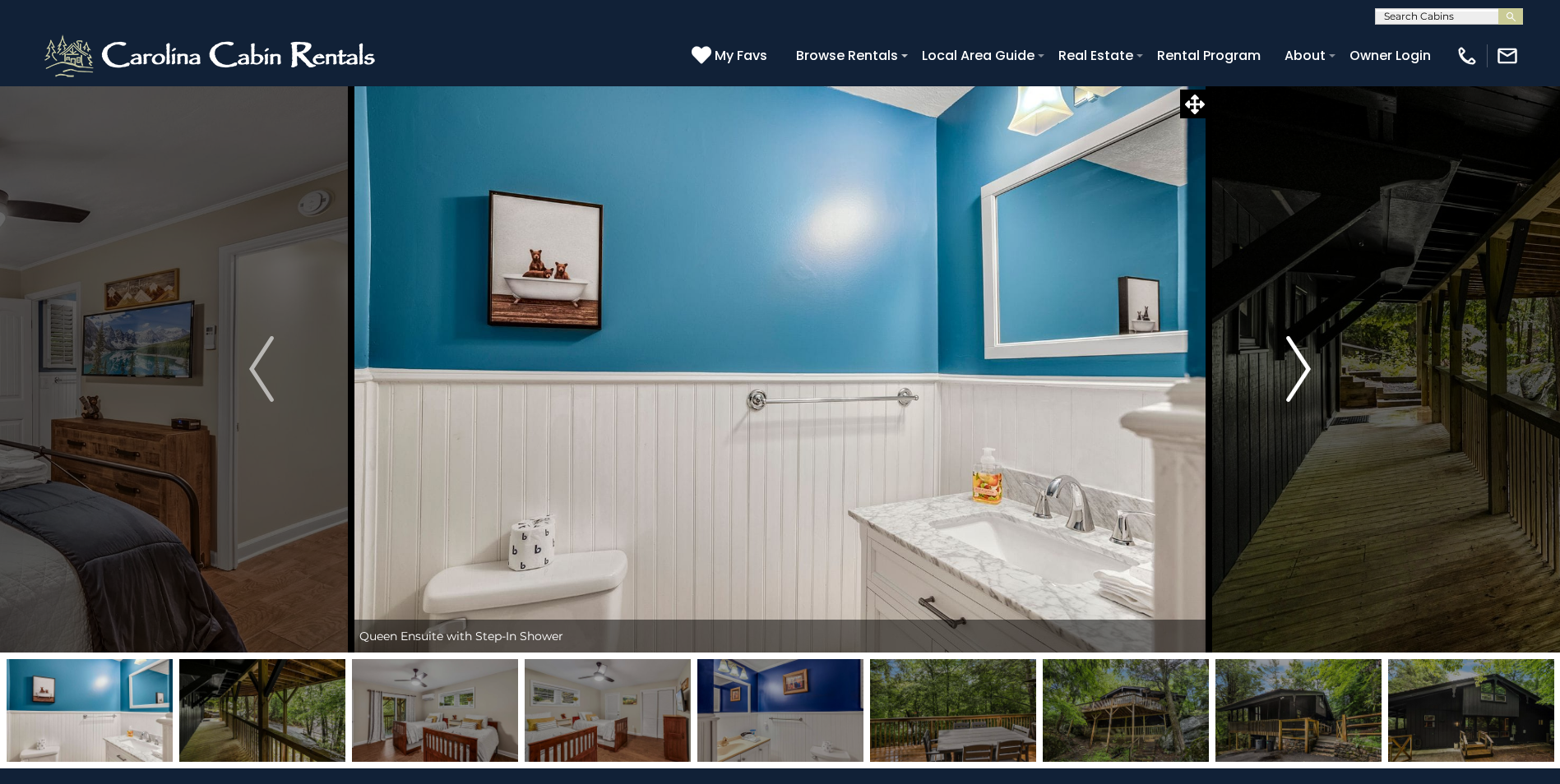
click at [1310, 368] on img "Next" at bounding box center [1298, 369] width 25 height 66
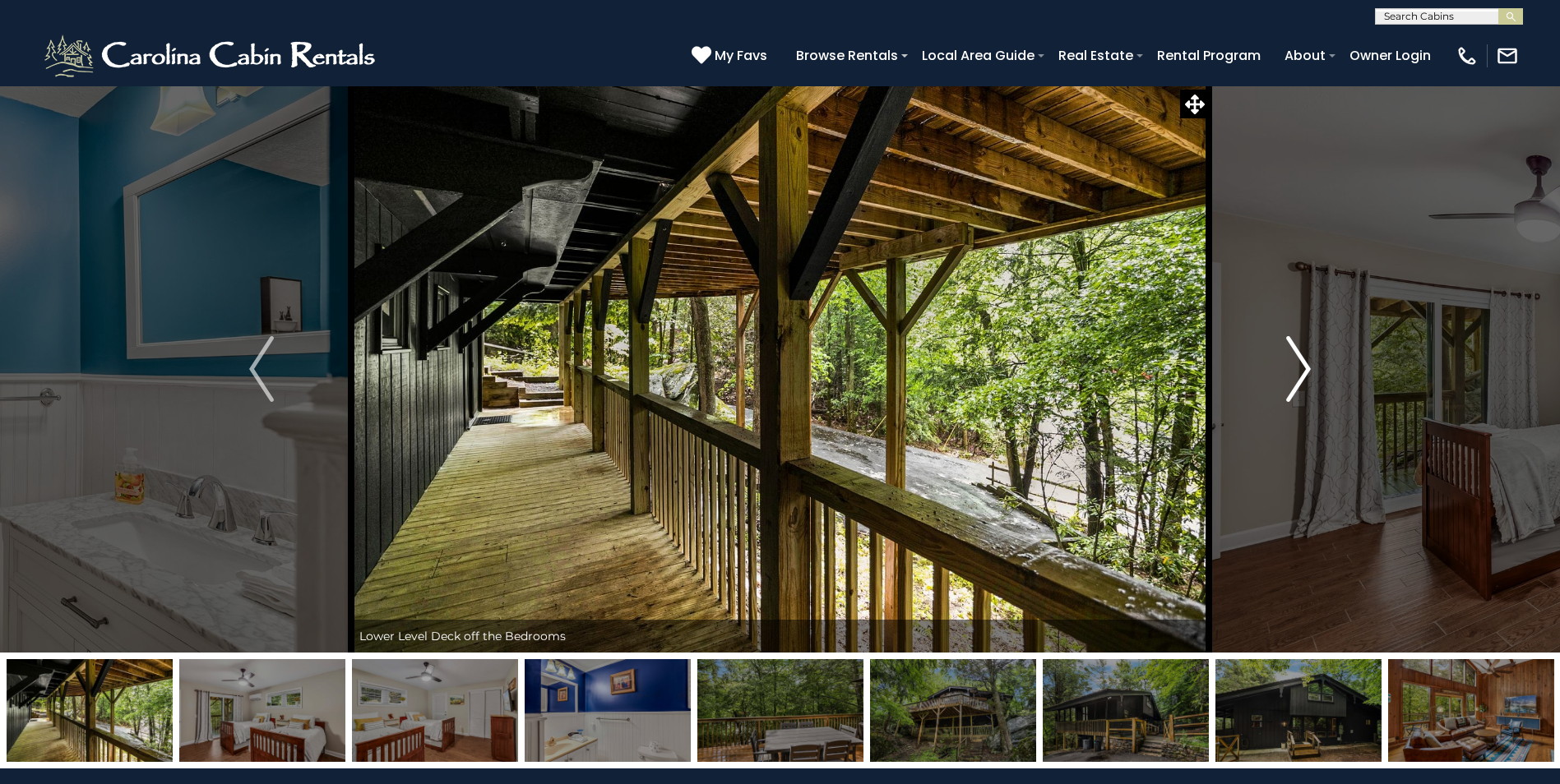
click at [1310, 368] on img "Next" at bounding box center [1298, 369] width 25 height 66
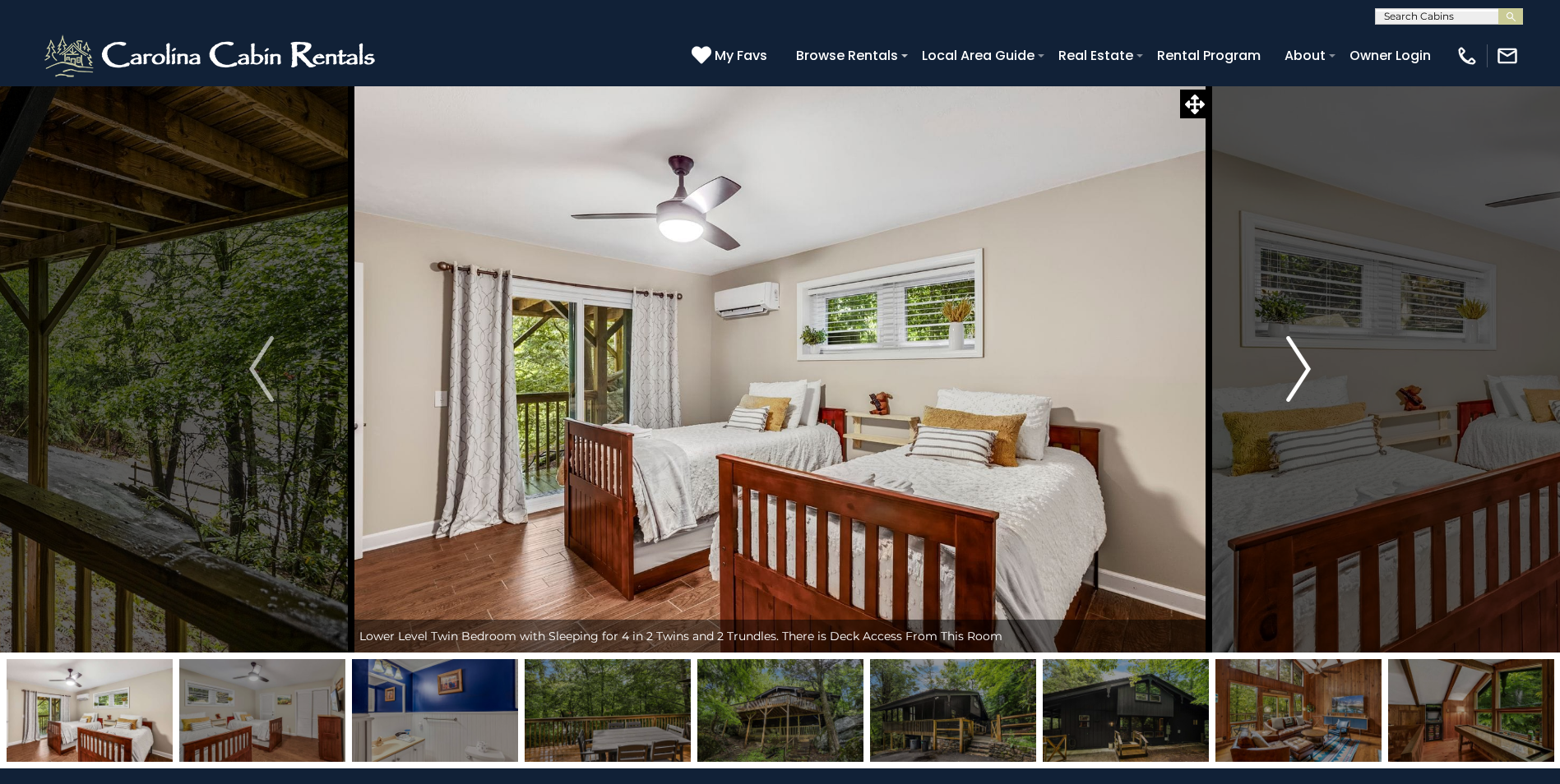
click at [1310, 368] on img "Next" at bounding box center [1298, 369] width 25 height 66
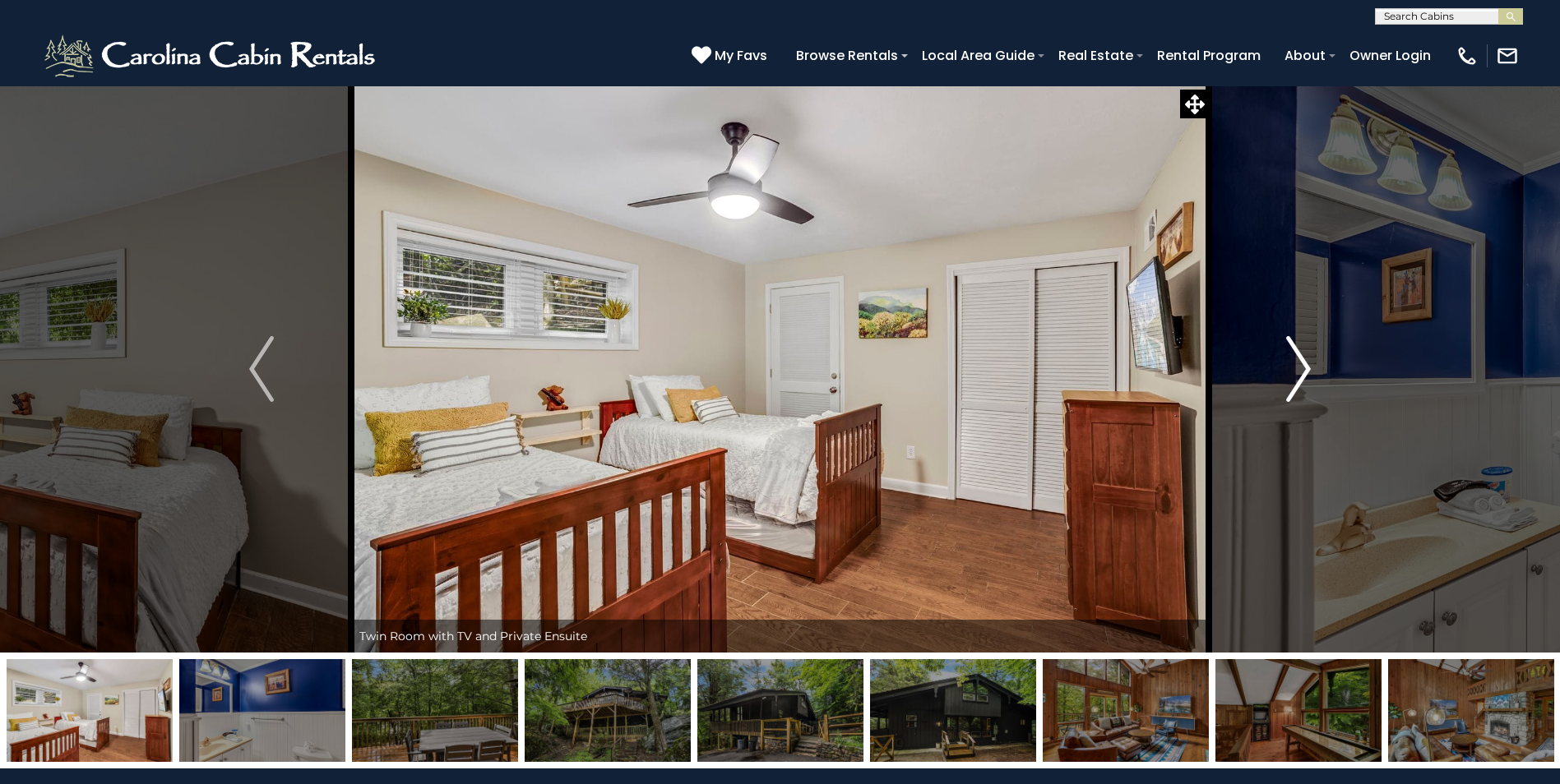
click at [1310, 368] on img "Next" at bounding box center [1298, 369] width 25 height 66
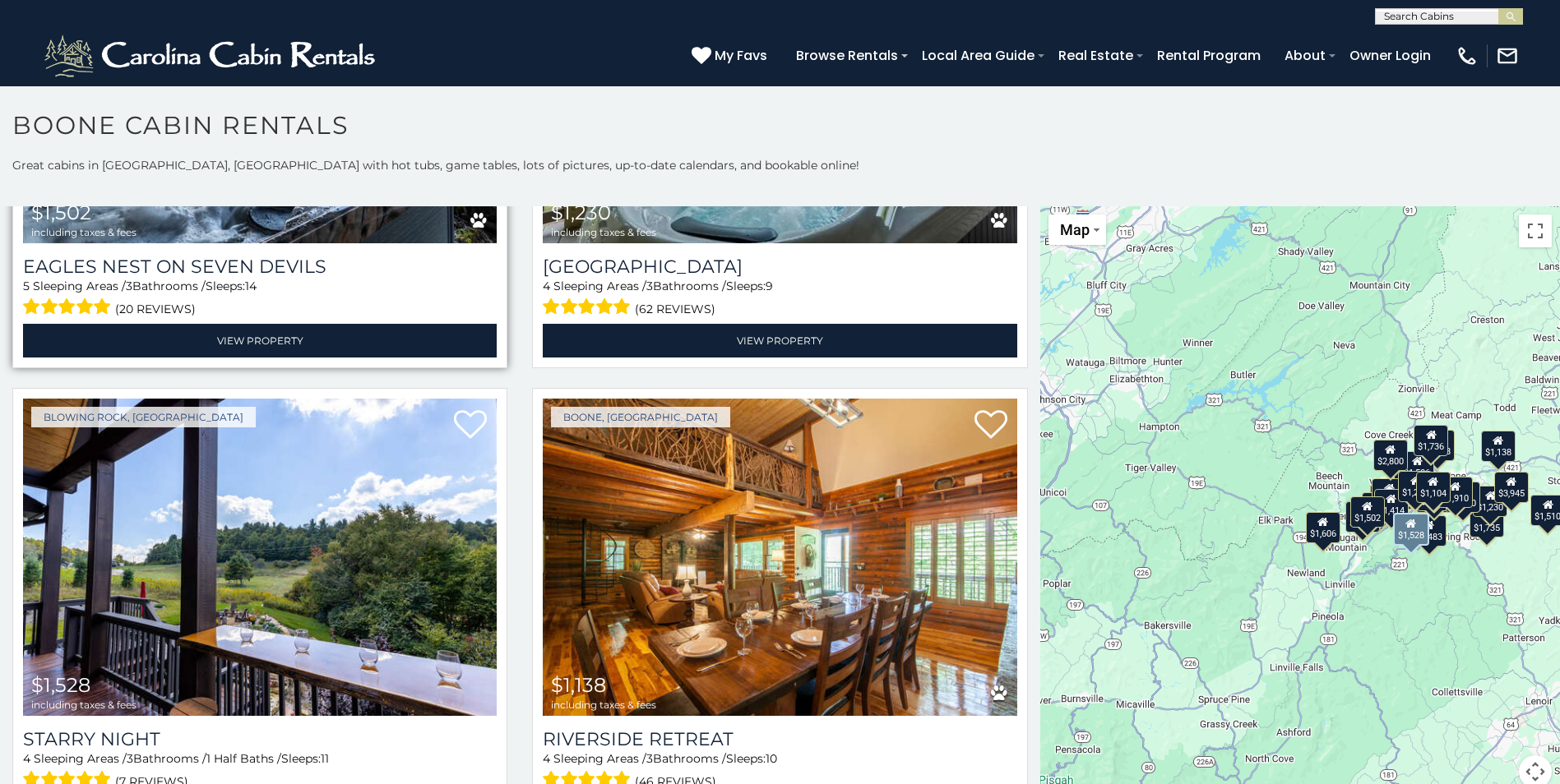
scroll to position [5096, 0]
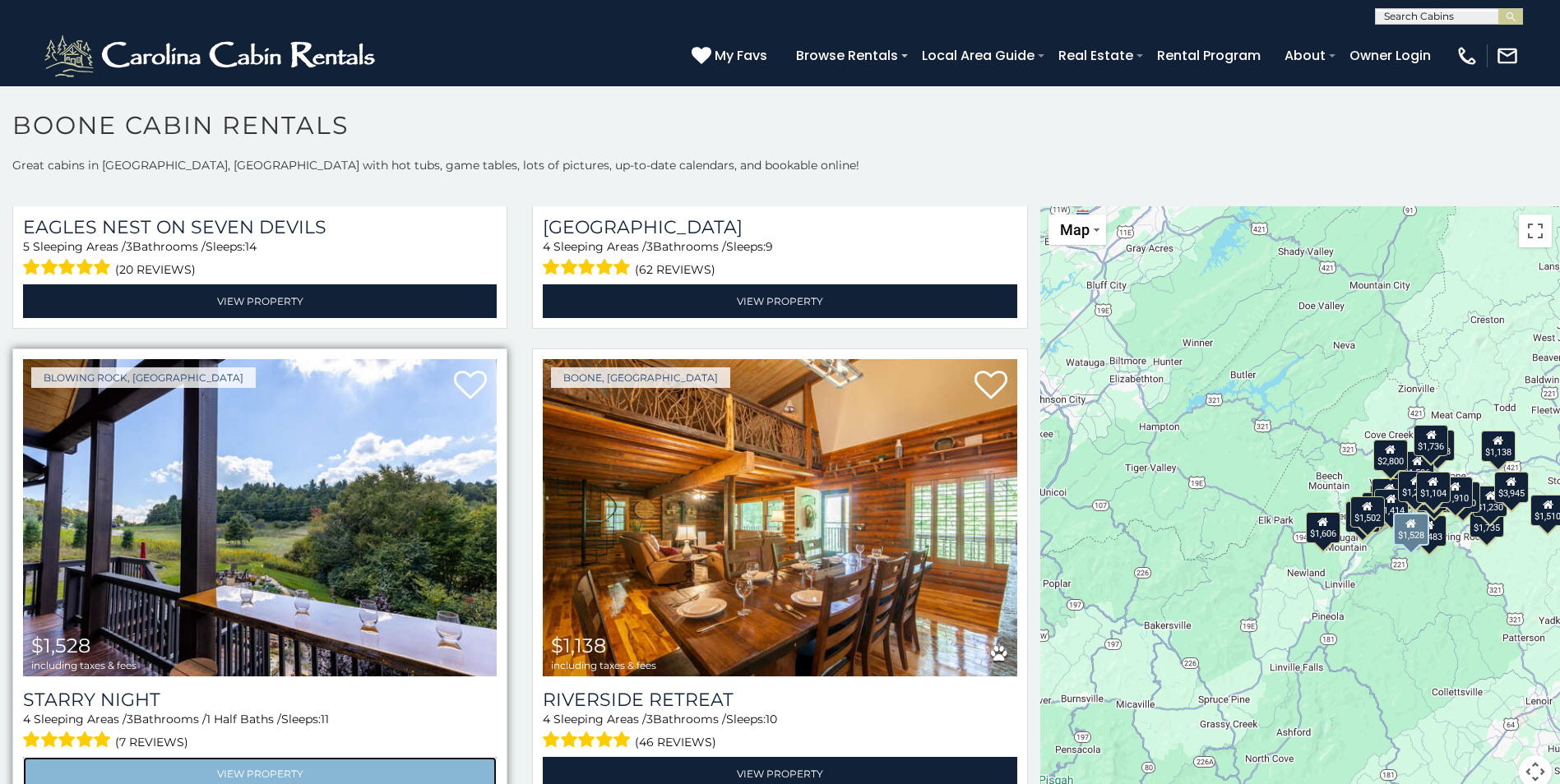
click at [251, 757] on link "View Property" at bounding box center [259, 774] width 474 height 34
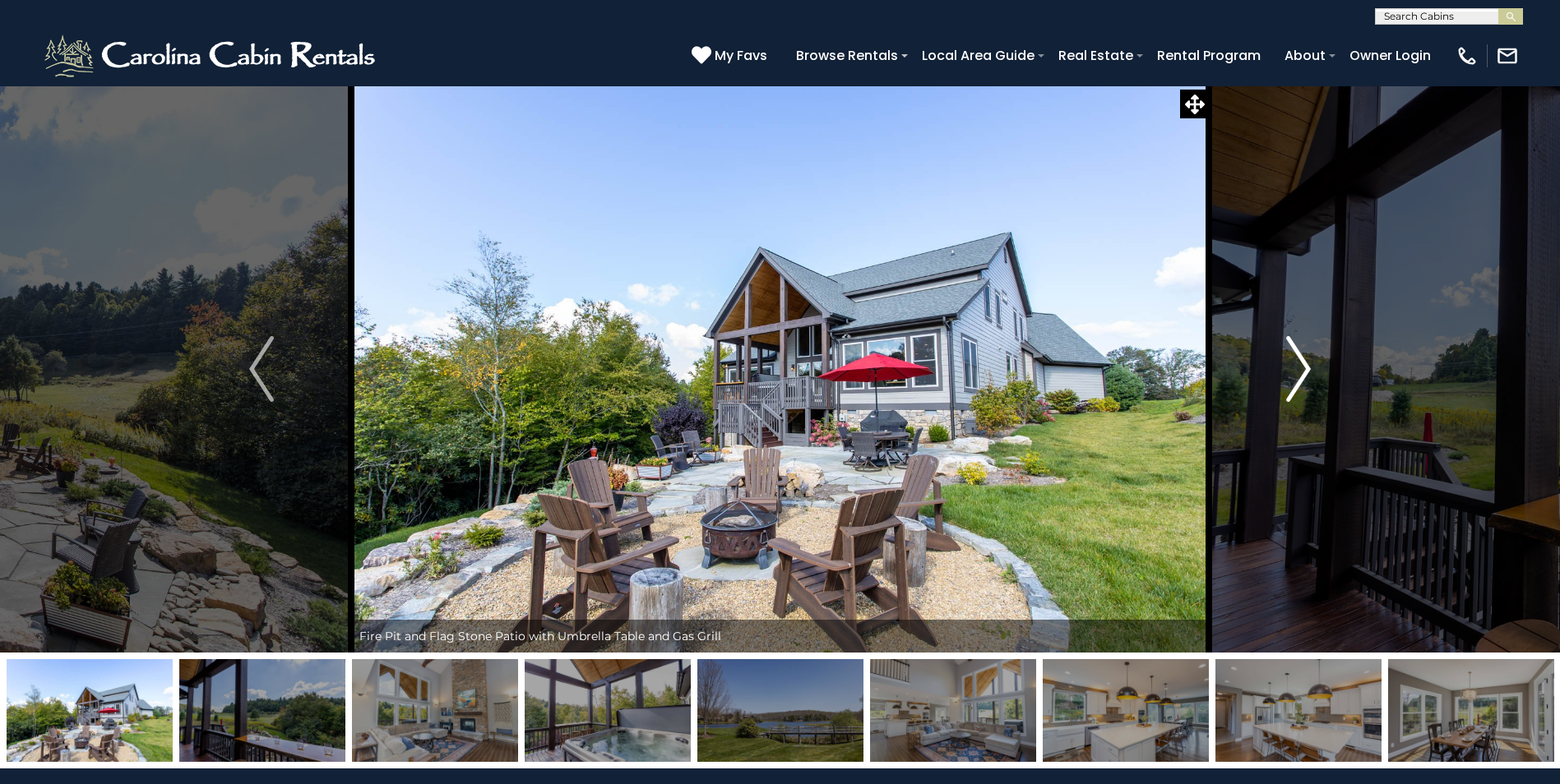
click at [1308, 373] on img "Next" at bounding box center [1298, 369] width 25 height 66
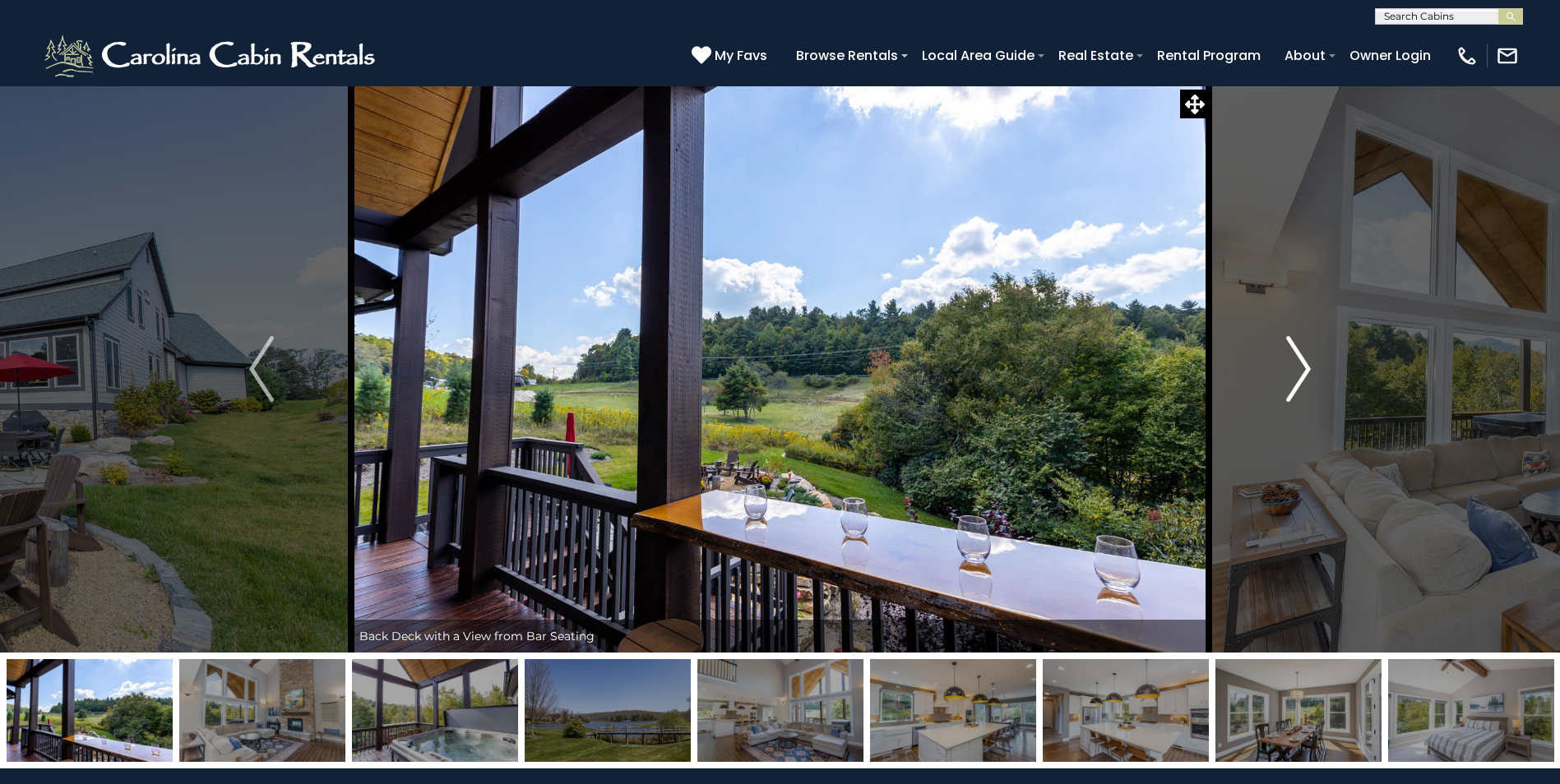
click at [1309, 373] on img "Next" at bounding box center [1298, 369] width 25 height 66
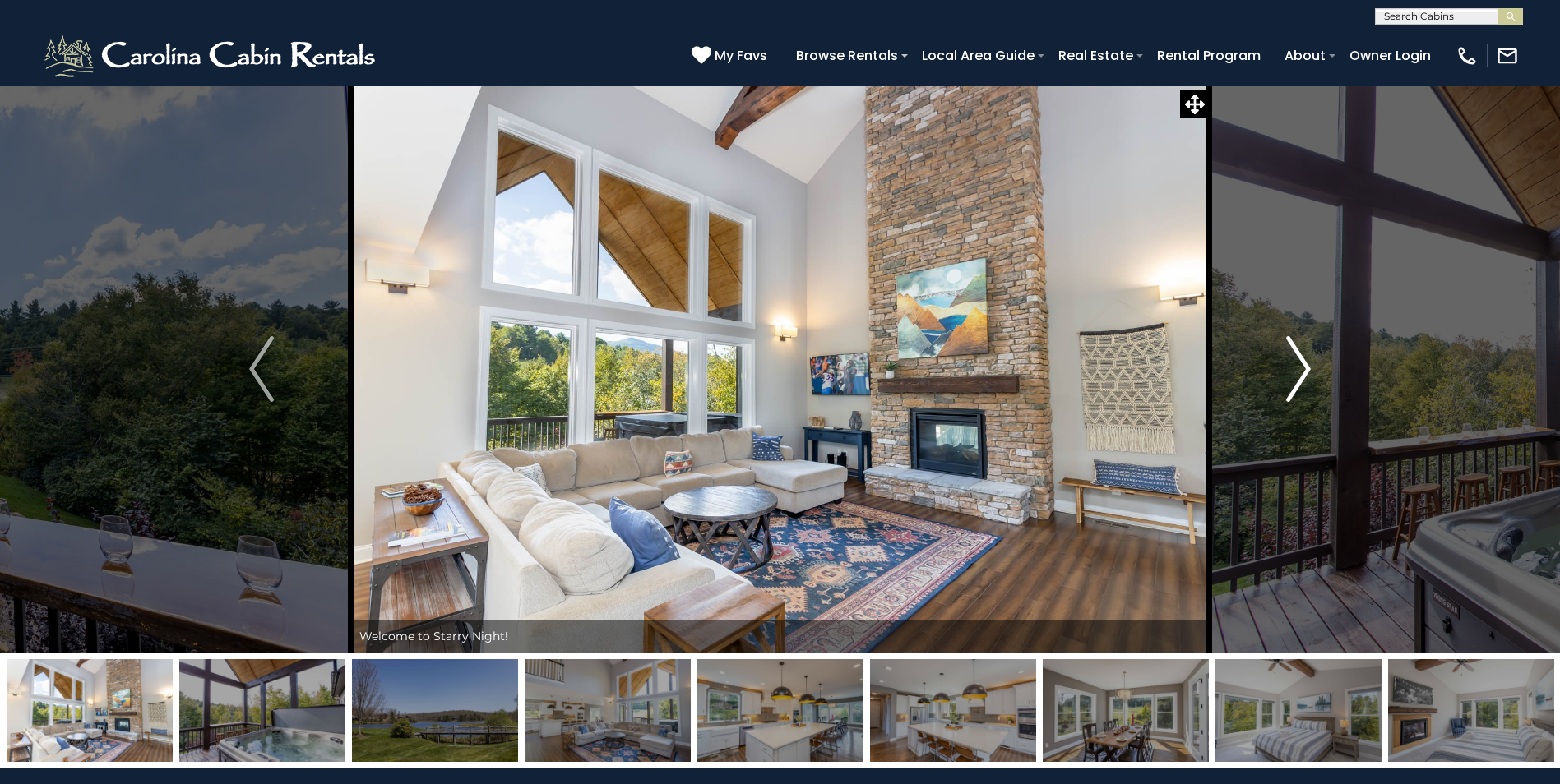
click at [1309, 373] on img "Next" at bounding box center [1298, 369] width 25 height 66
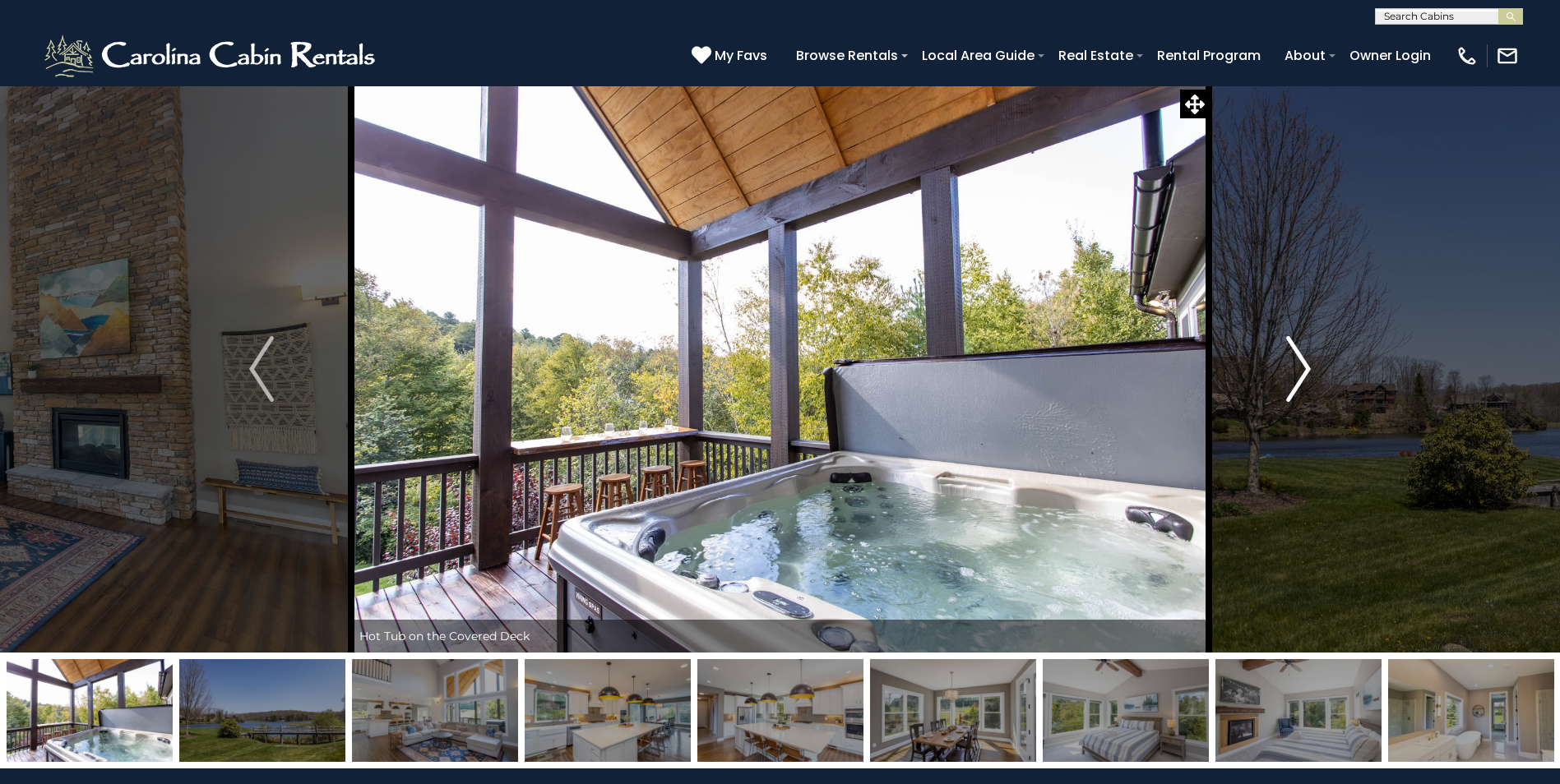
click at [1309, 373] on img "Next" at bounding box center [1298, 369] width 25 height 66
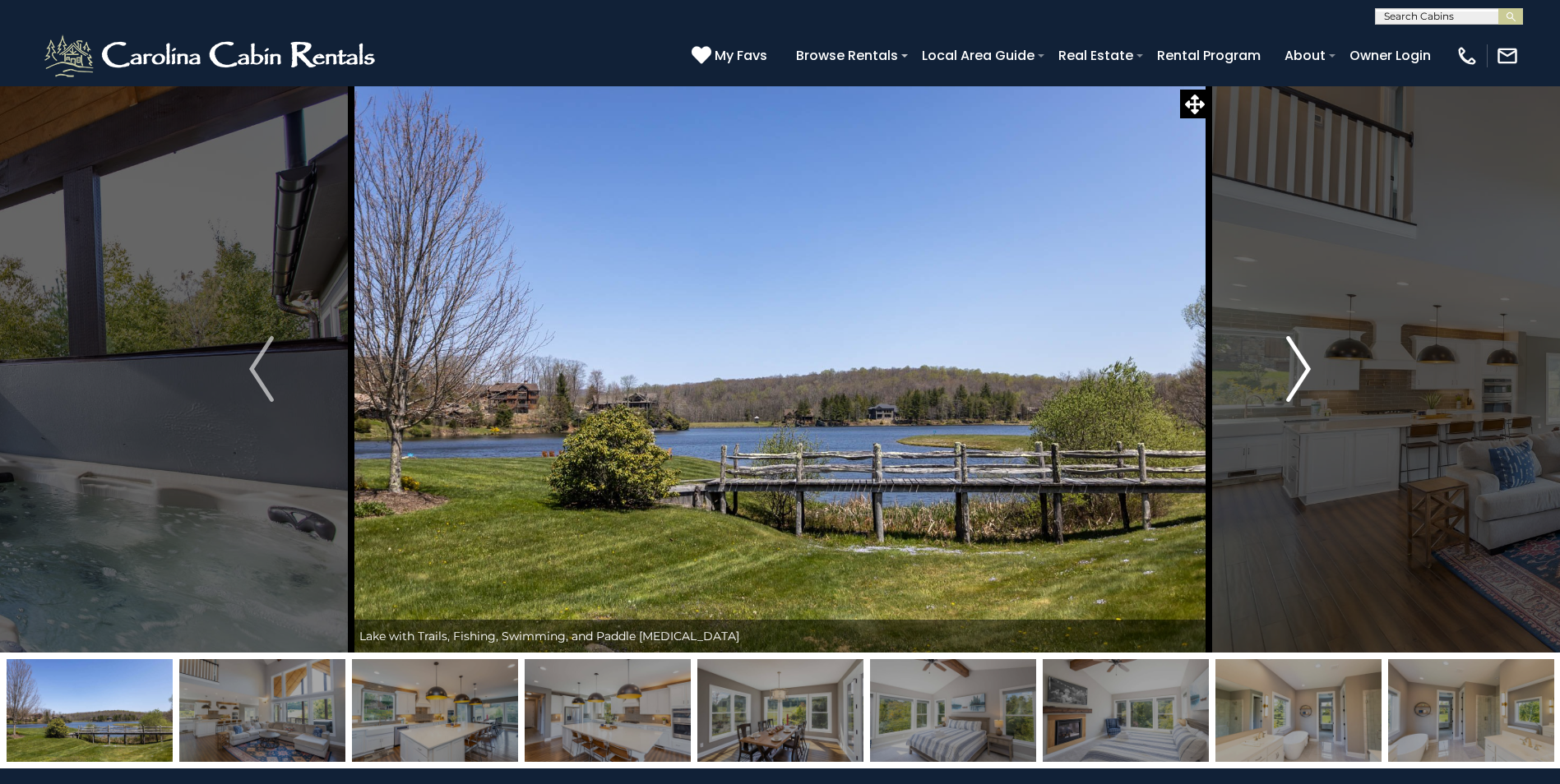
click at [1309, 373] on img "Next" at bounding box center [1298, 369] width 25 height 66
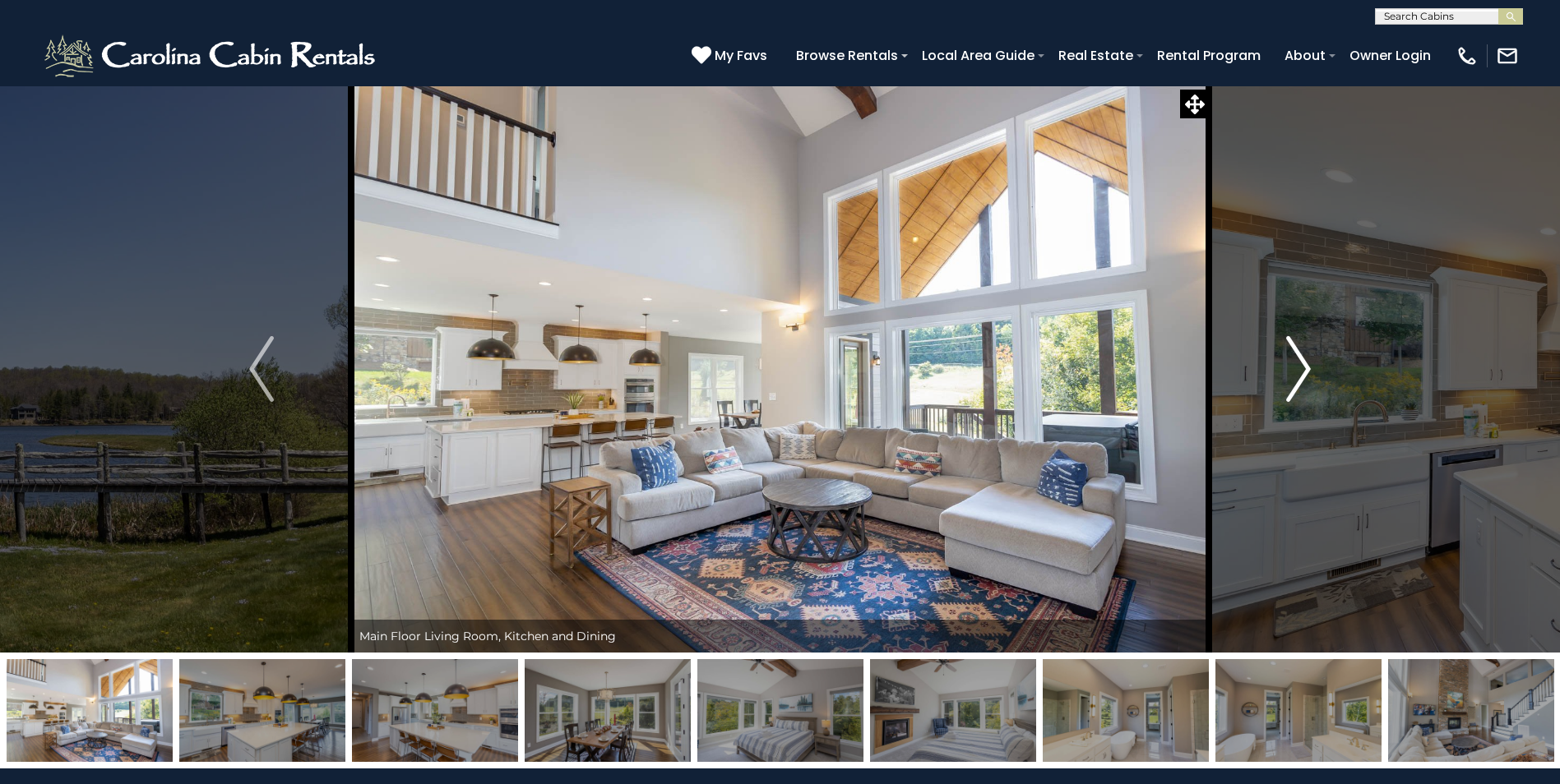
click at [1309, 373] on img "Next" at bounding box center [1298, 369] width 25 height 66
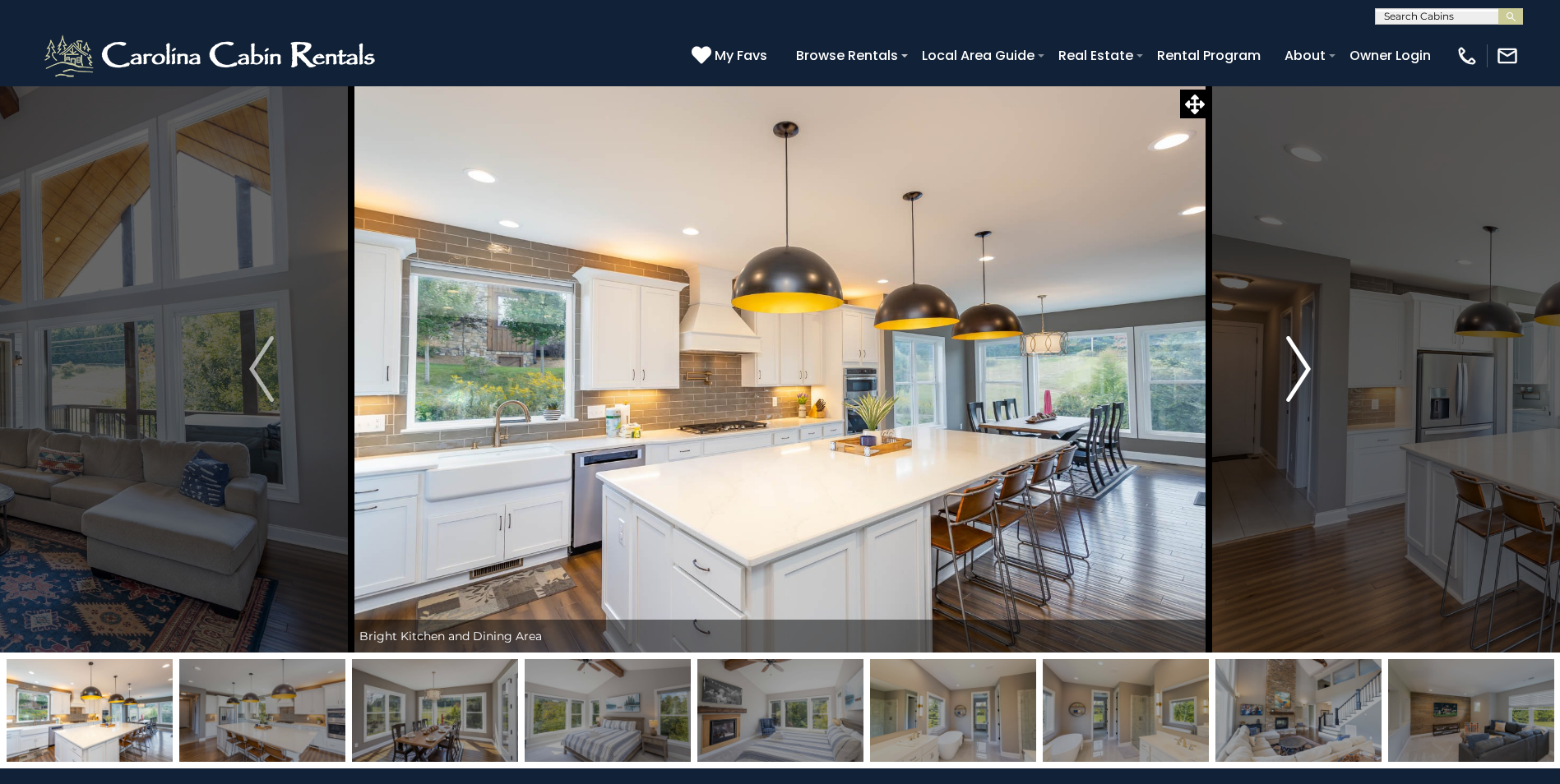
click at [1309, 373] on img "Next" at bounding box center [1298, 369] width 25 height 66
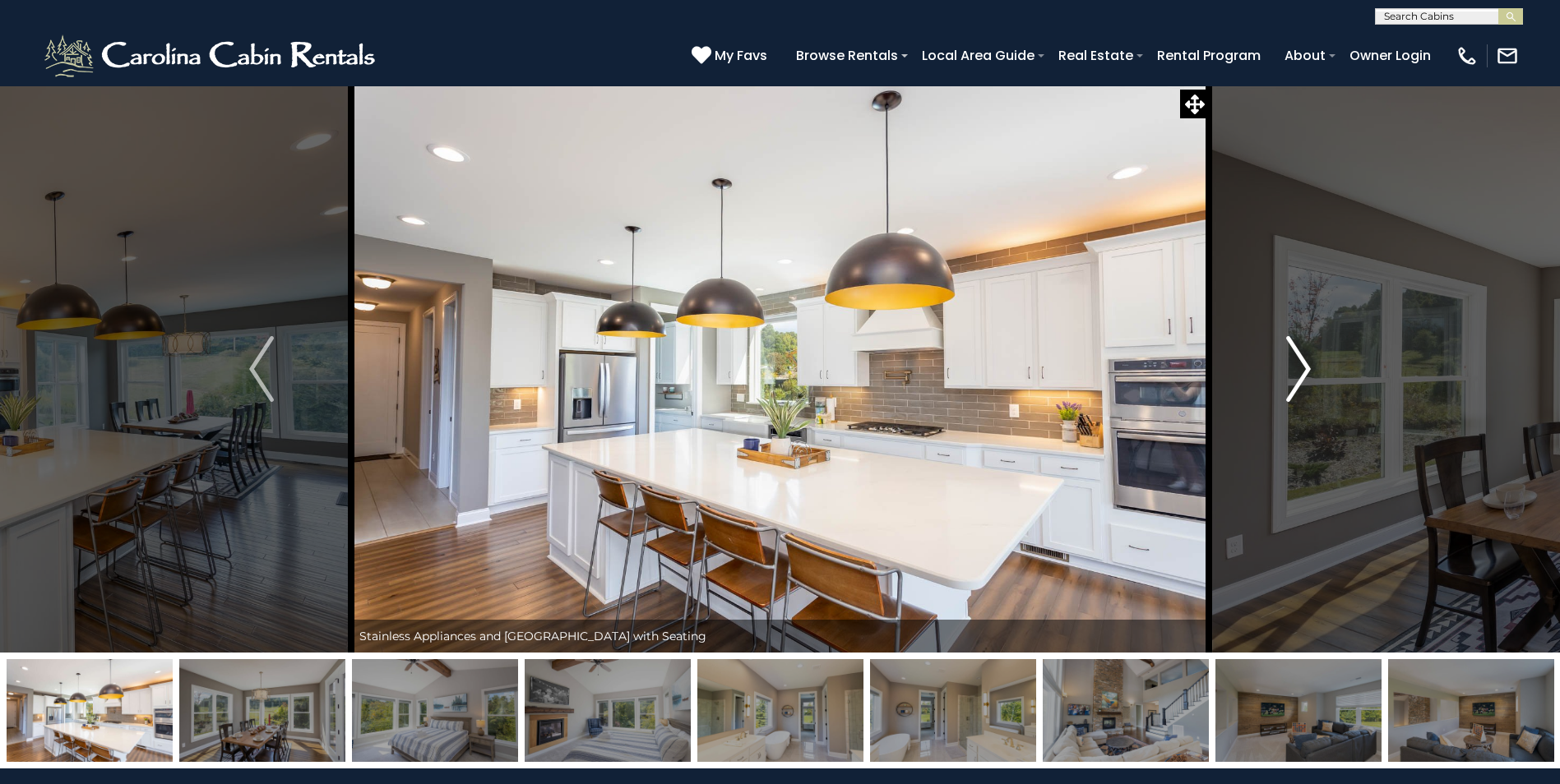
click at [1309, 373] on img "Next" at bounding box center [1298, 369] width 25 height 66
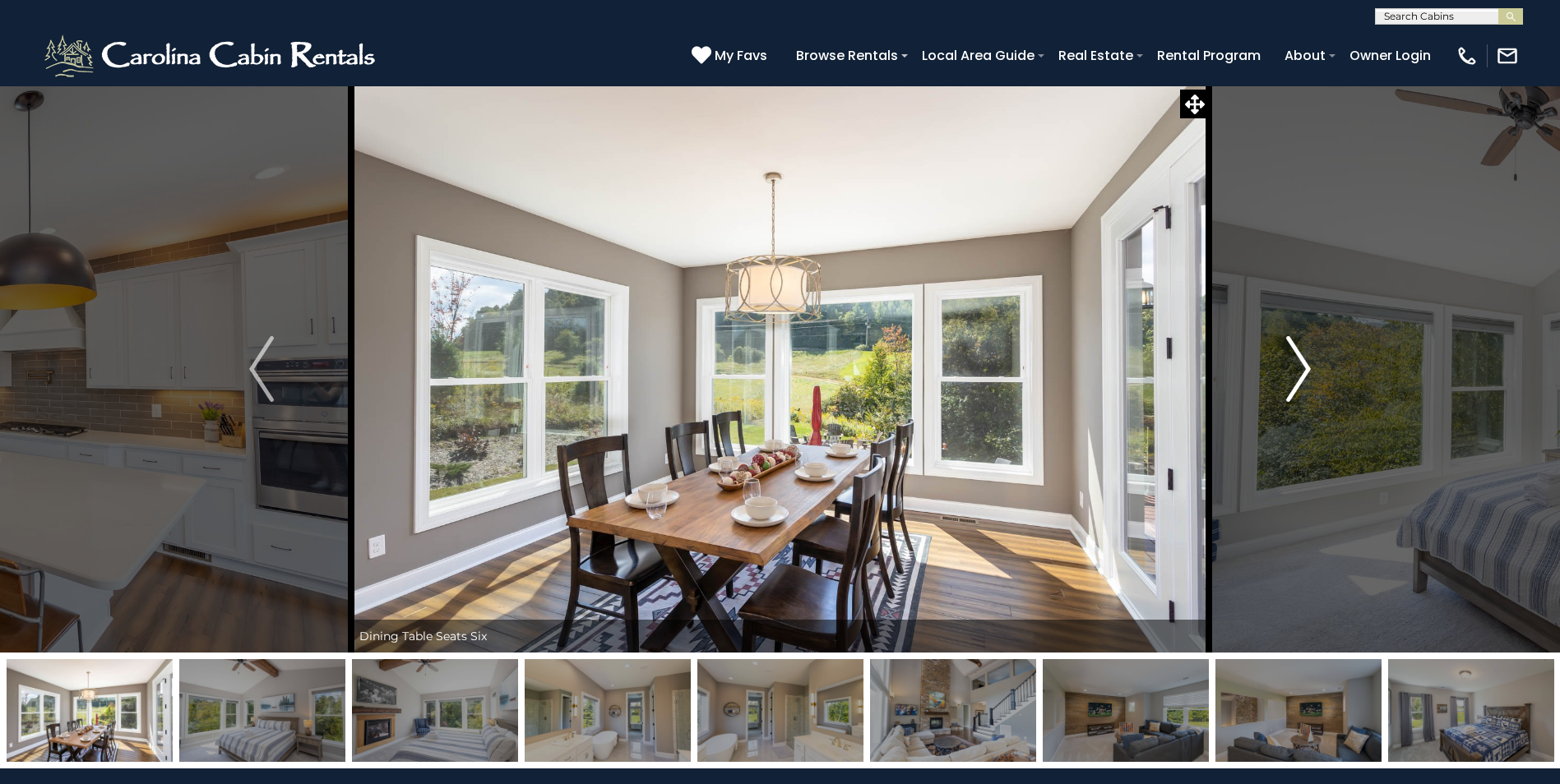
click at [1309, 373] on img "Next" at bounding box center [1298, 369] width 25 height 66
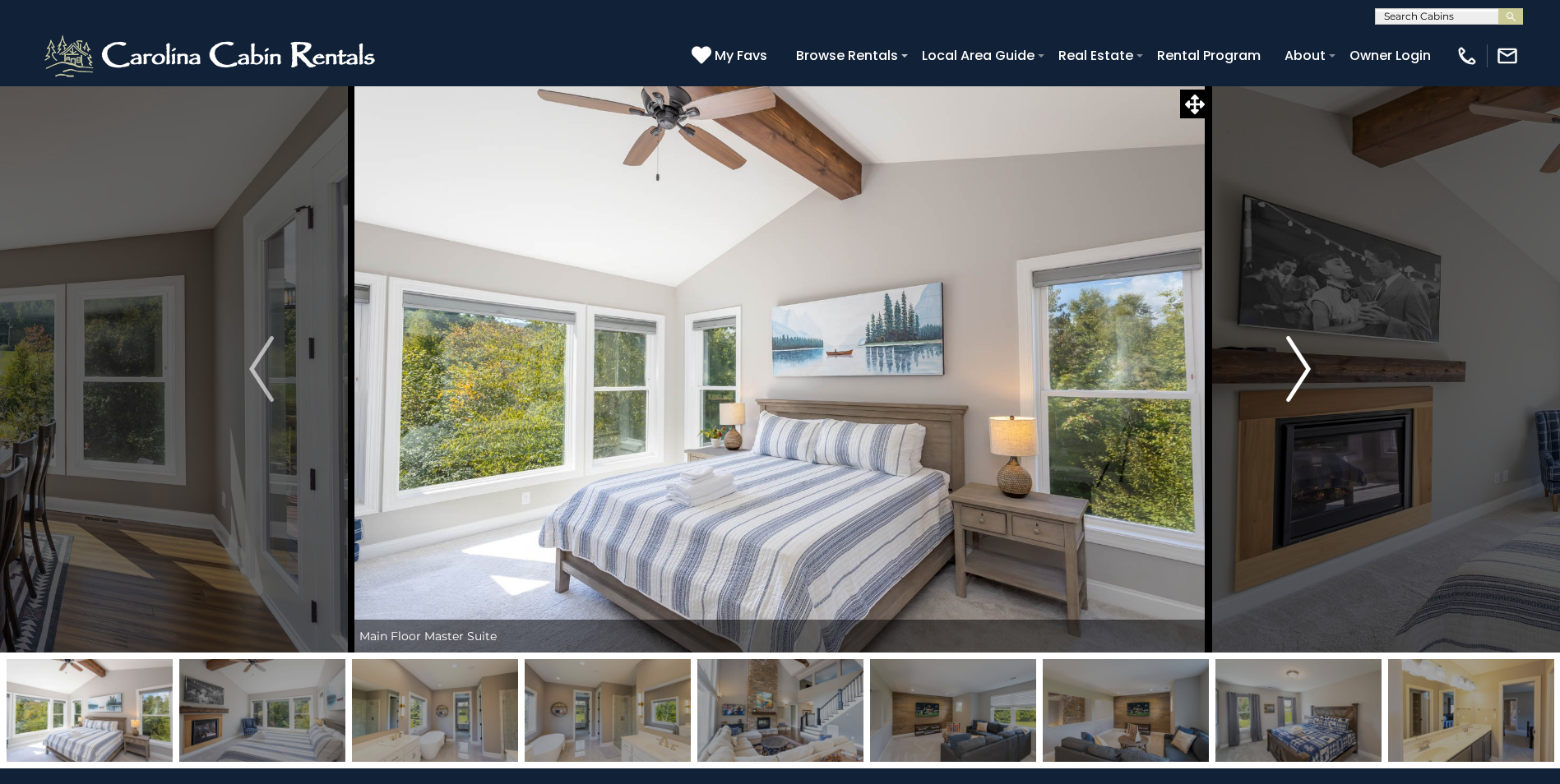
click at [1309, 373] on img "Next" at bounding box center [1298, 369] width 25 height 66
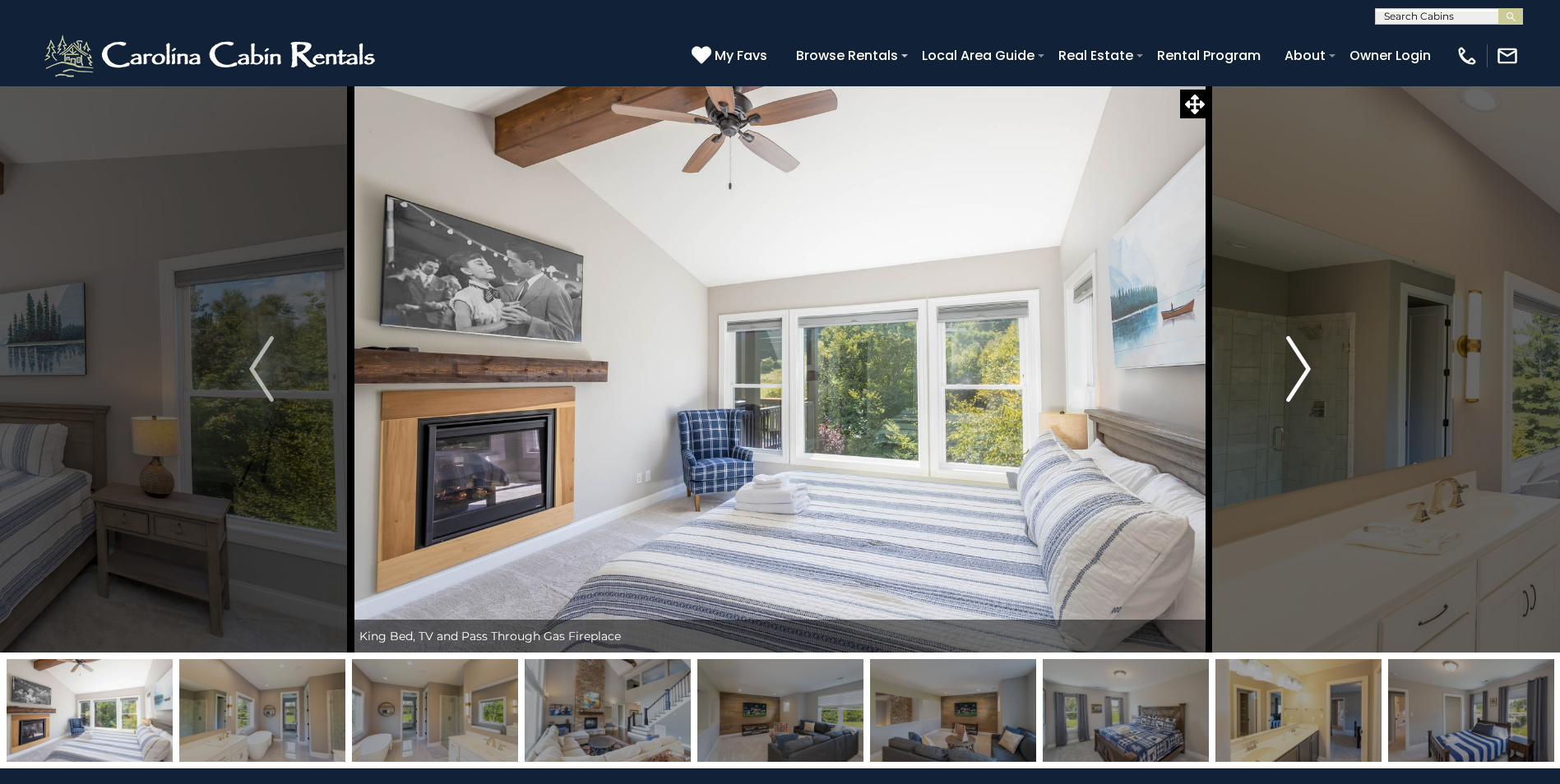
click at [1309, 373] on img "Next" at bounding box center [1298, 369] width 25 height 66
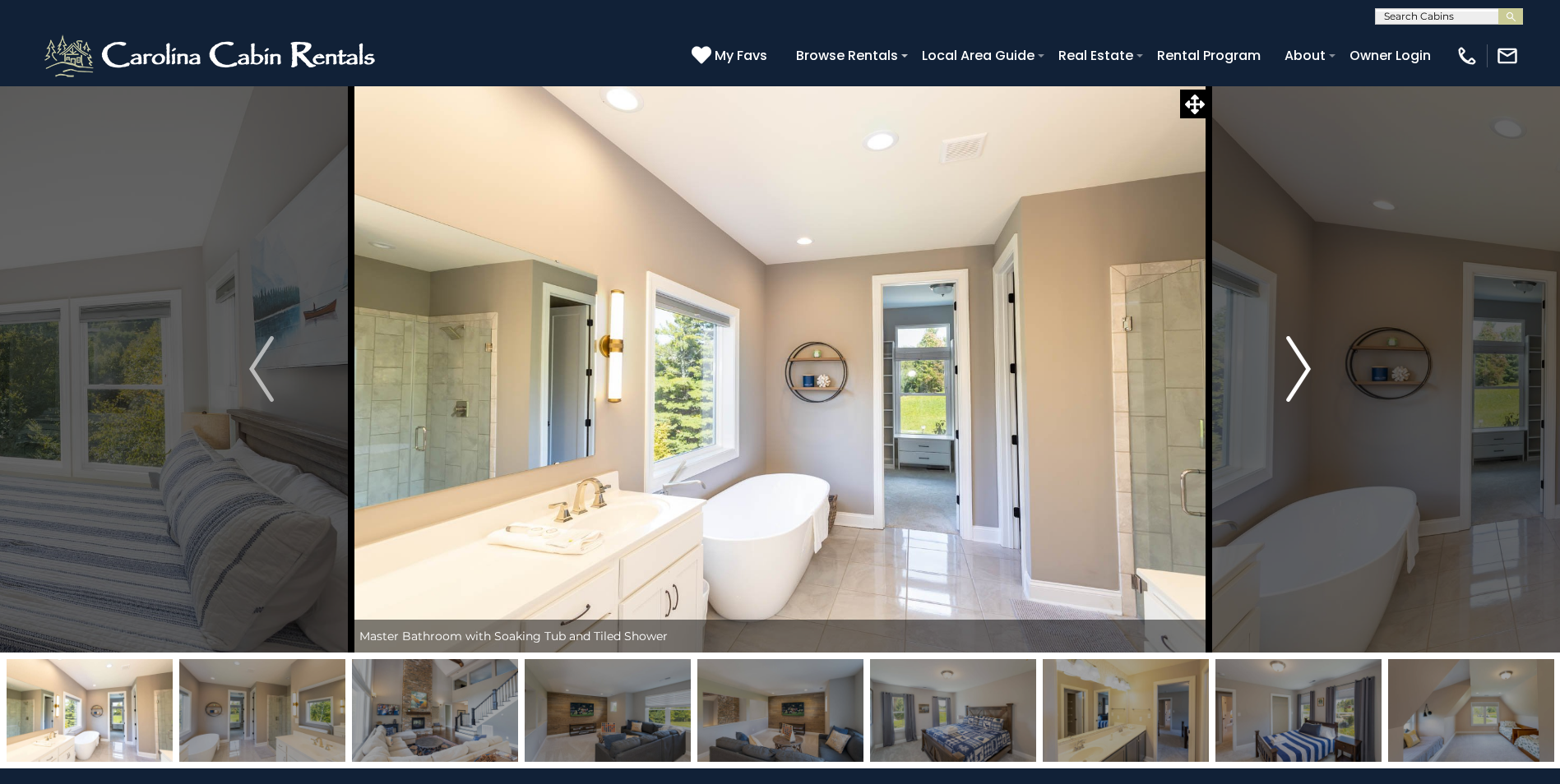
click at [1309, 373] on img "Next" at bounding box center [1298, 369] width 25 height 66
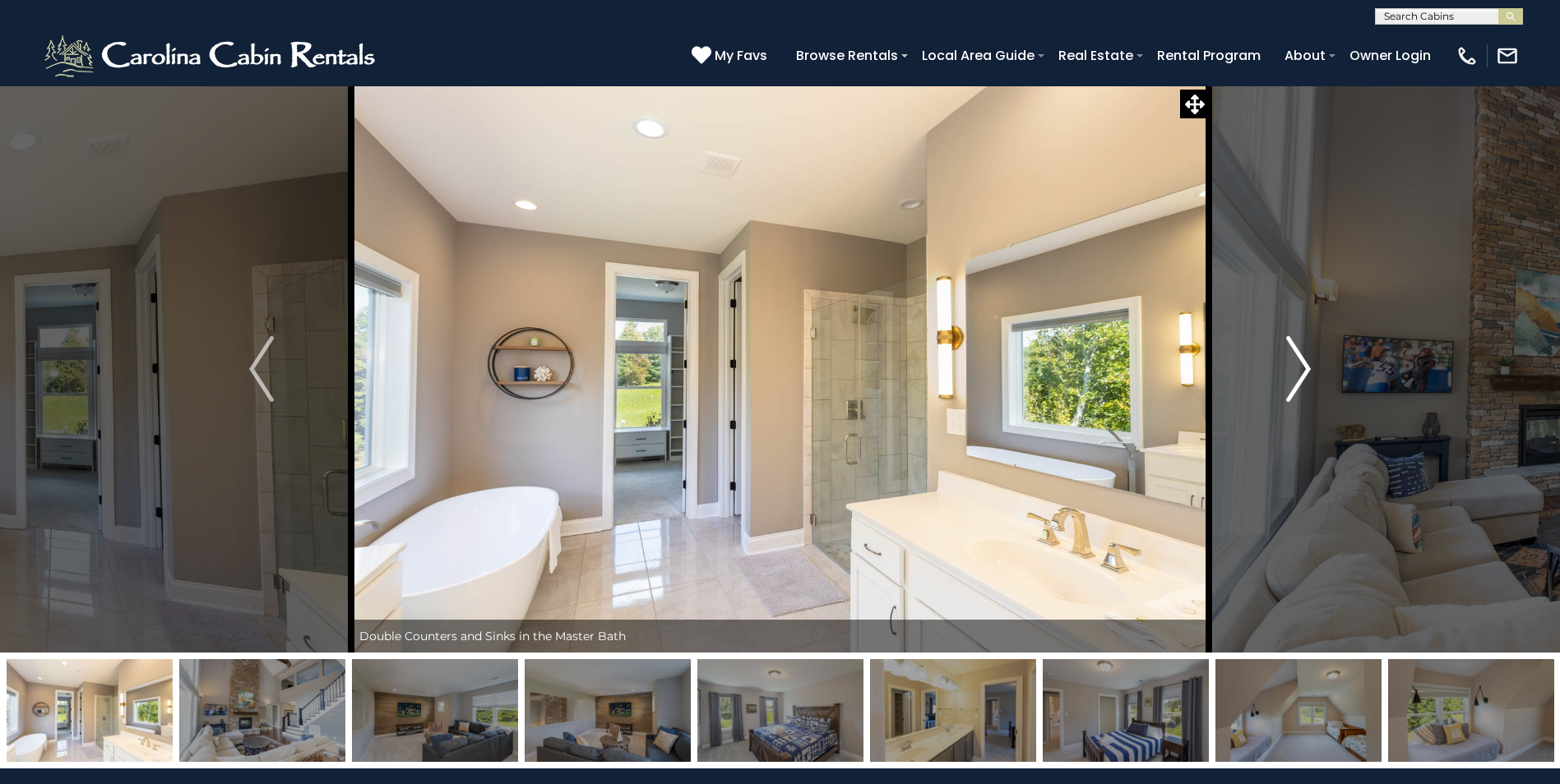
click at [1309, 373] on img "Next" at bounding box center [1298, 369] width 25 height 66
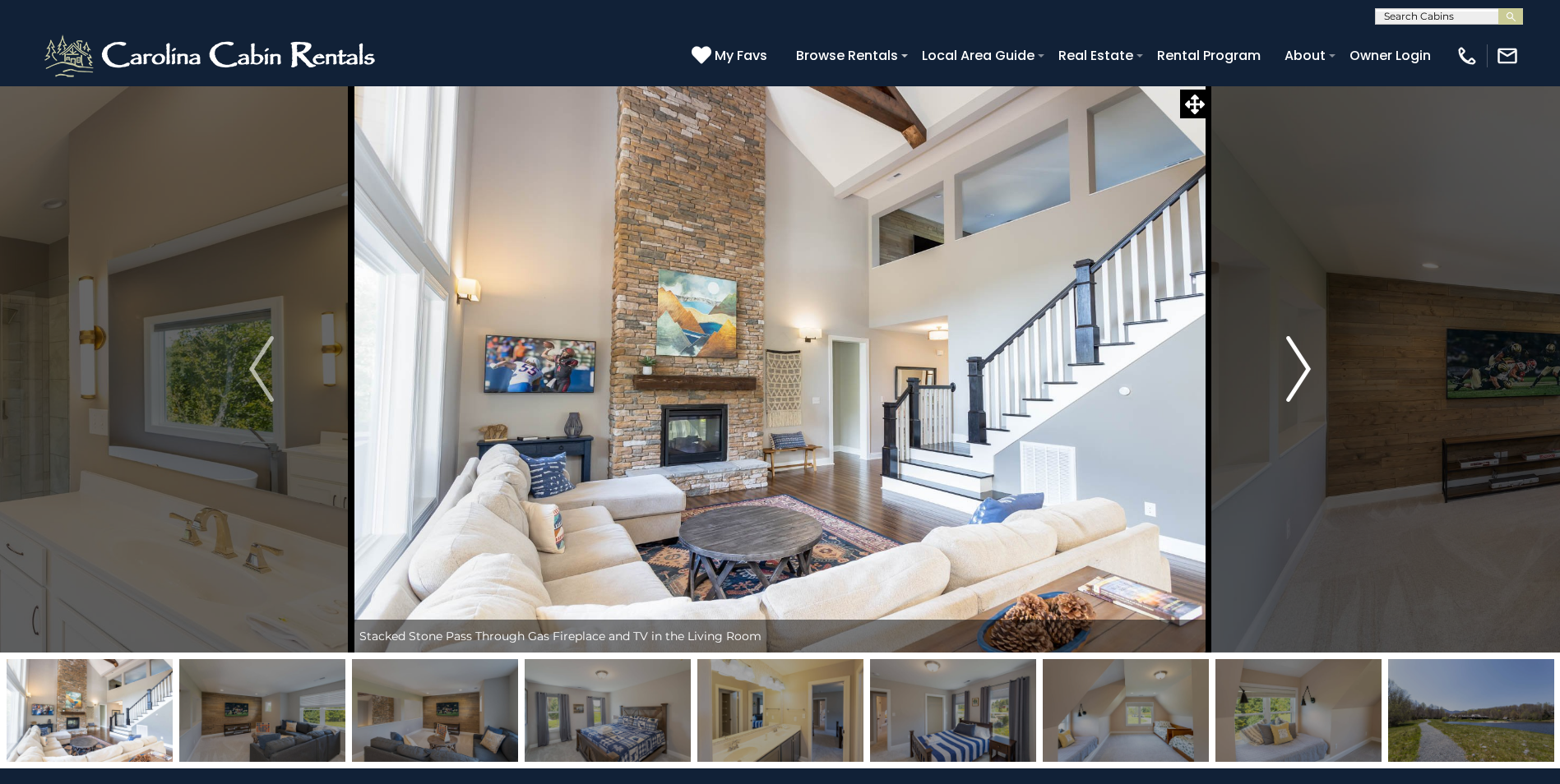
click at [1309, 373] on img "Next" at bounding box center [1298, 369] width 25 height 66
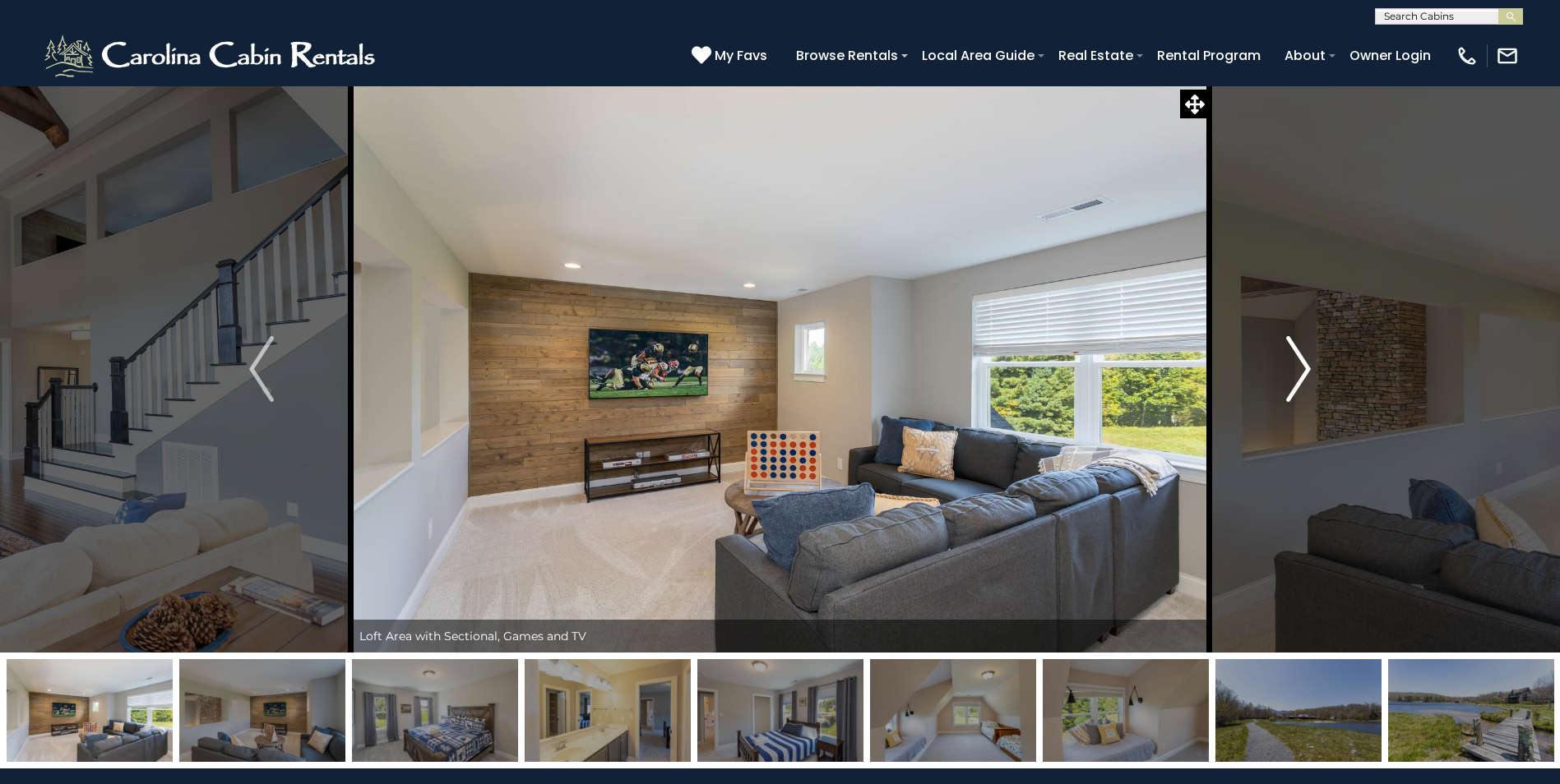
click at [1309, 373] on img "Next" at bounding box center [1298, 369] width 25 height 66
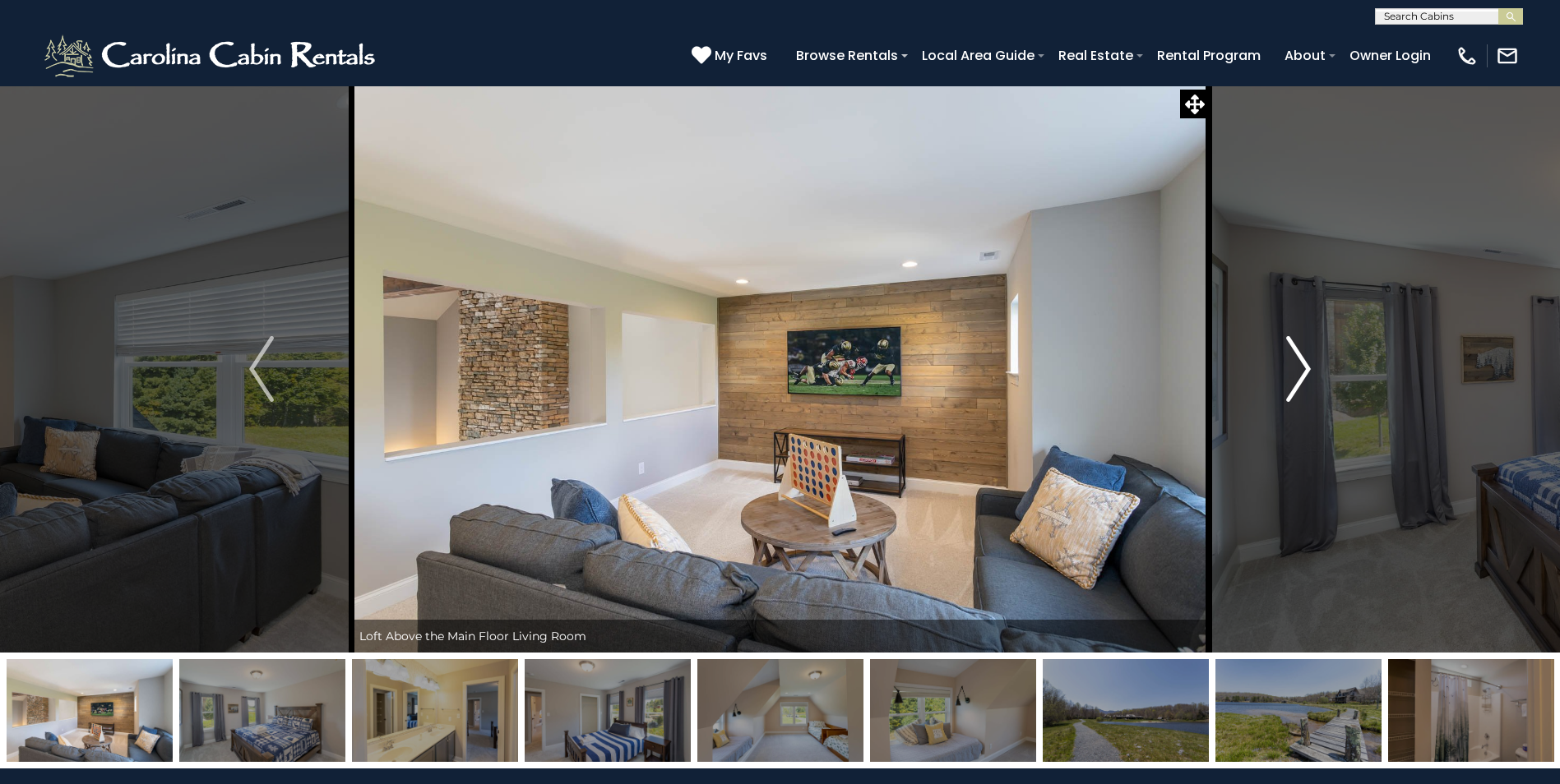
click at [1309, 373] on img "Next" at bounding box center [1298, 369] width 25 height 66
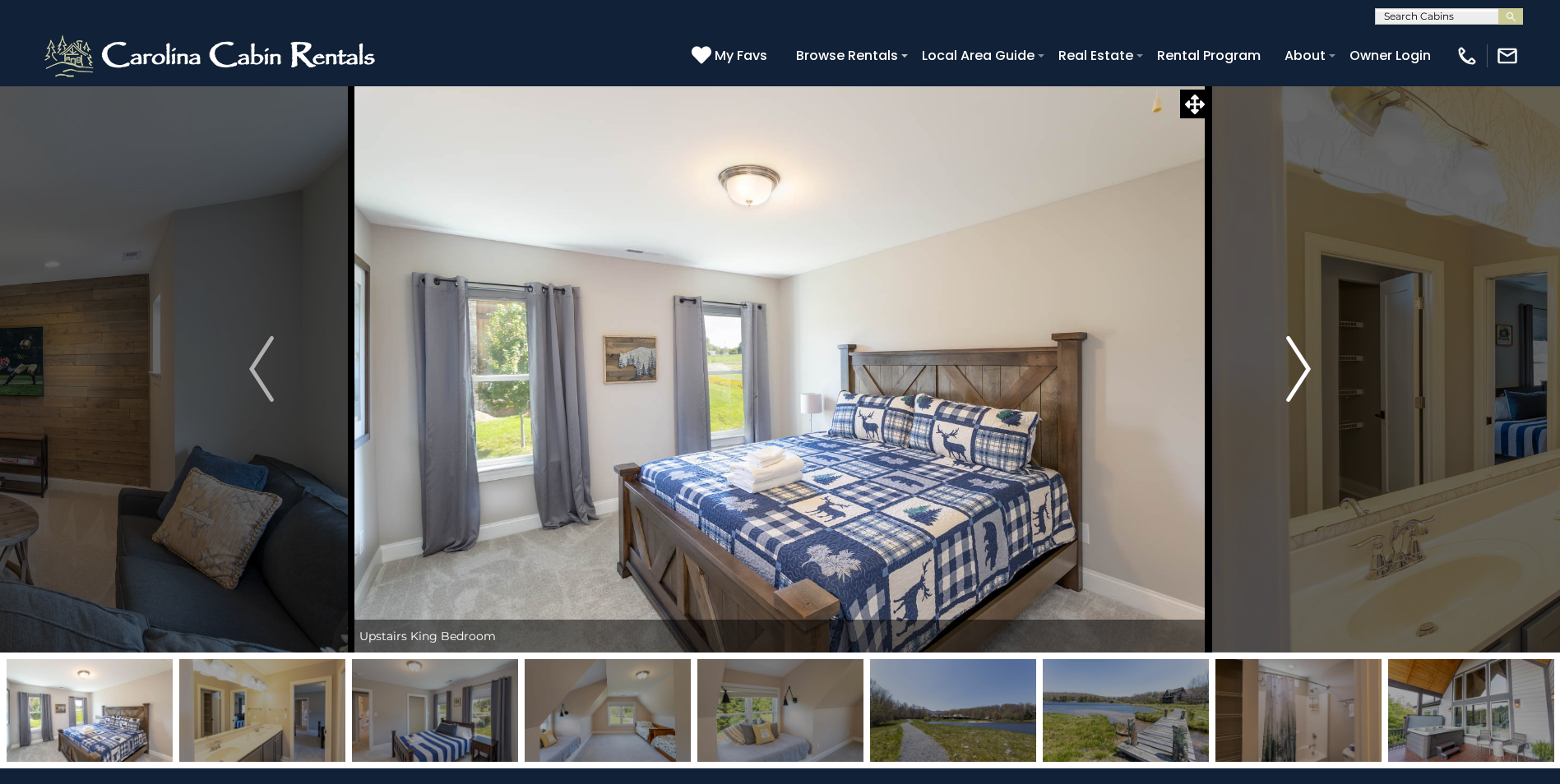
click at [1309, 373] on img "Next" at bounding box center [1298, 369] width 25 height 66
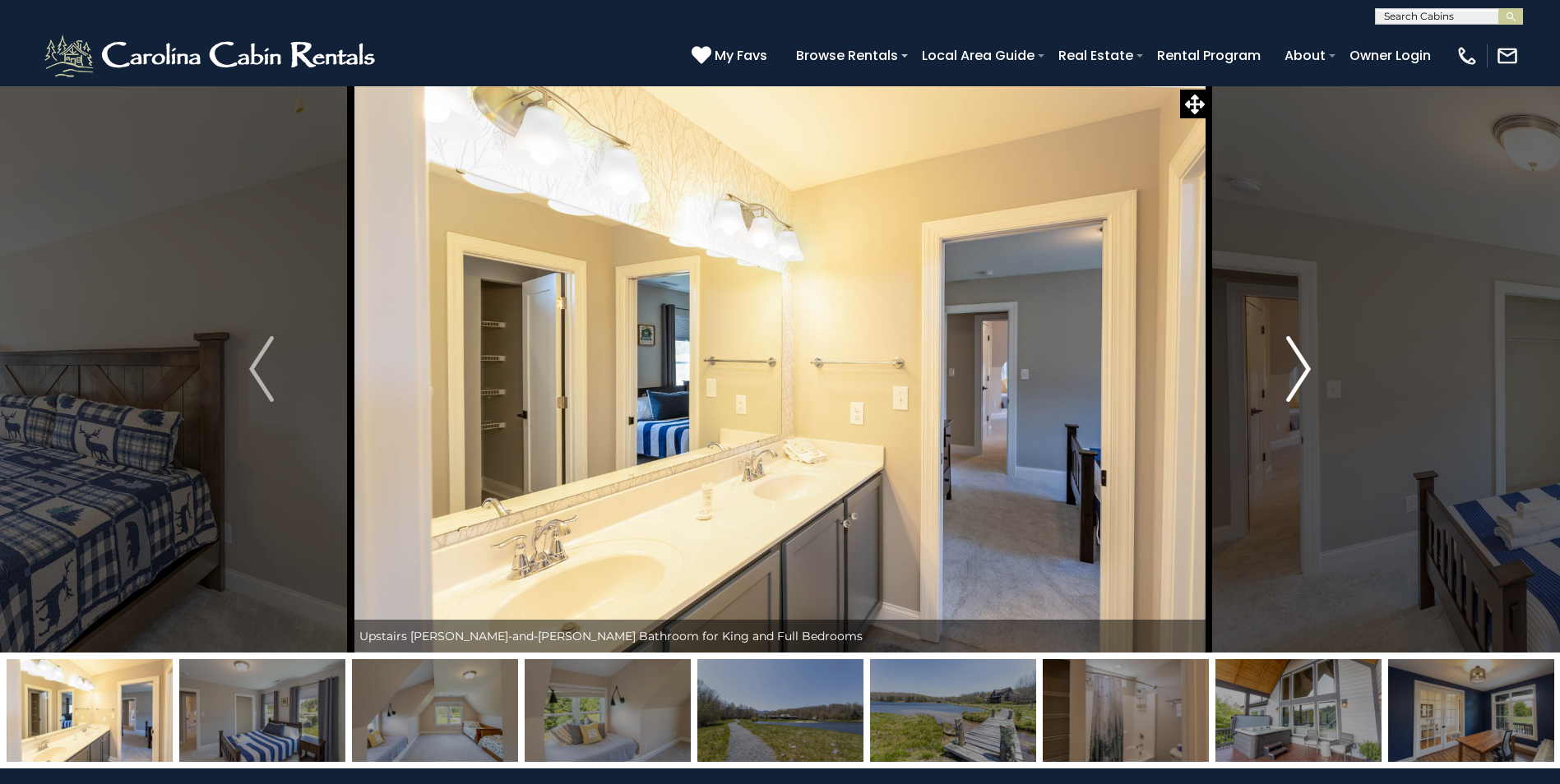
click at [1309, 373] on img "Next" at bounding box center [1298, 369] width 25 height 66
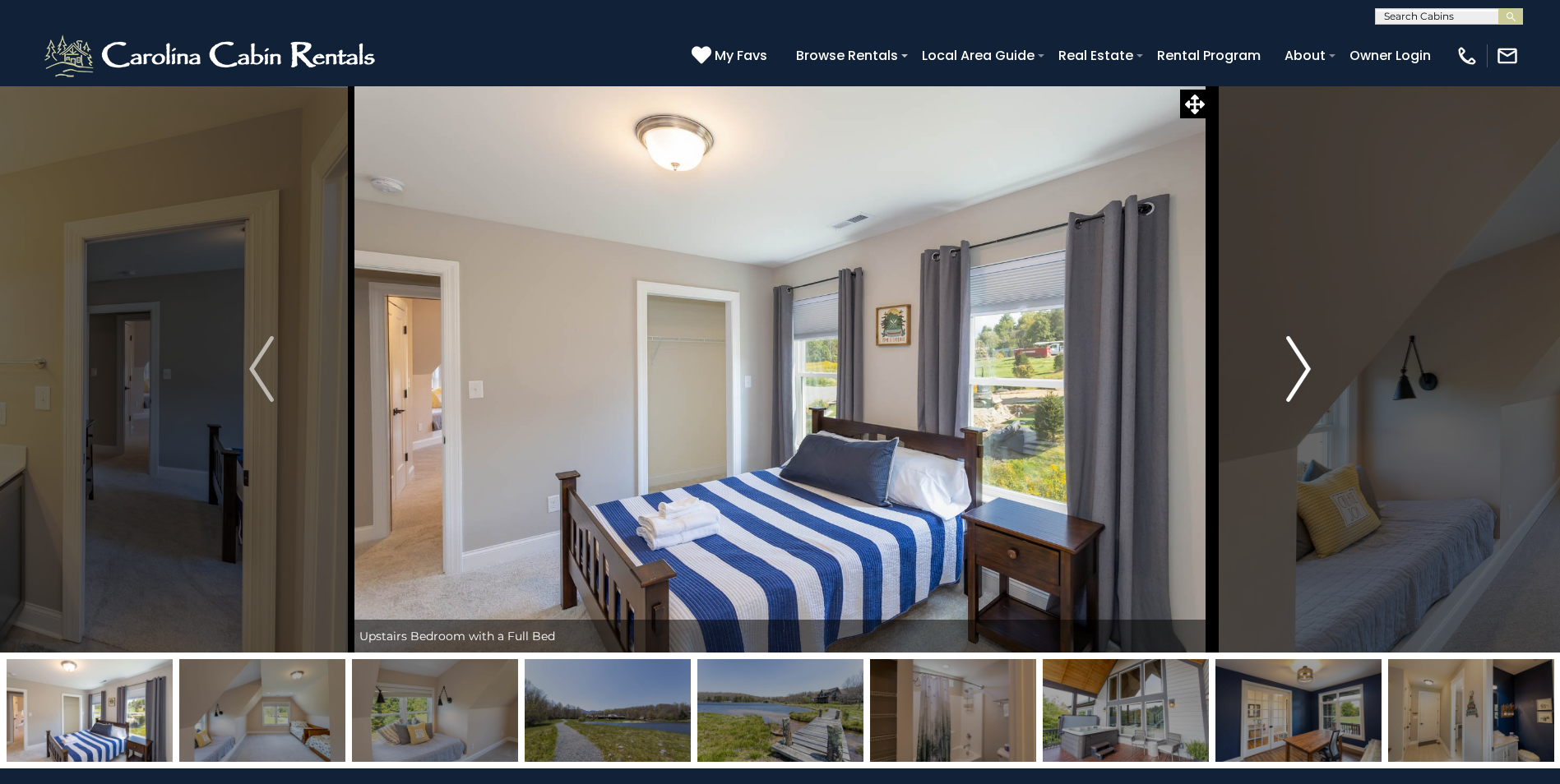
click at [1309, 373] on img "Next" at bounding box center [1298, 369] width 25 height 66
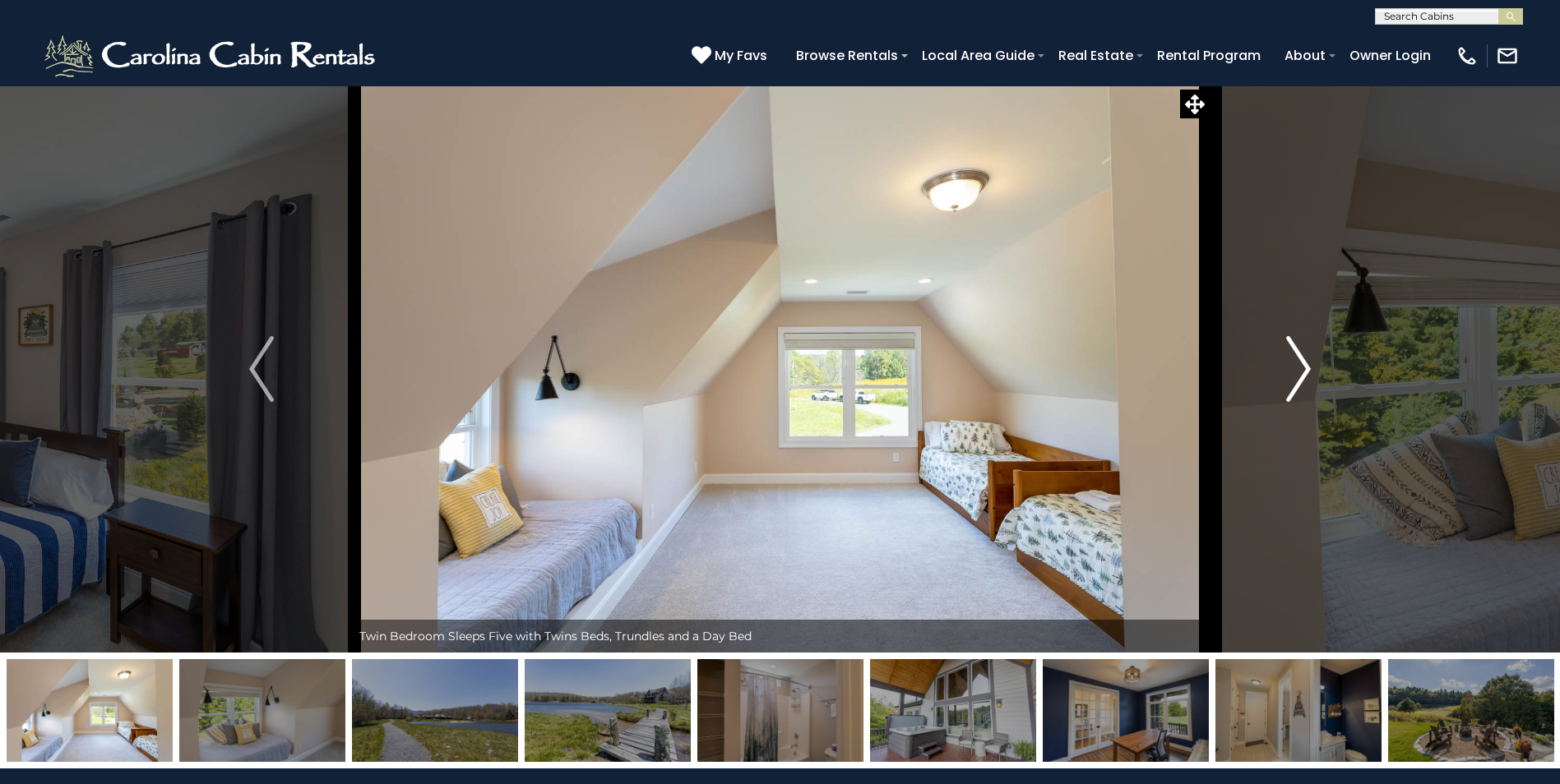
click at [1309, 373] on img "Next" at bounding box center [1298, 369] width 25 height 66
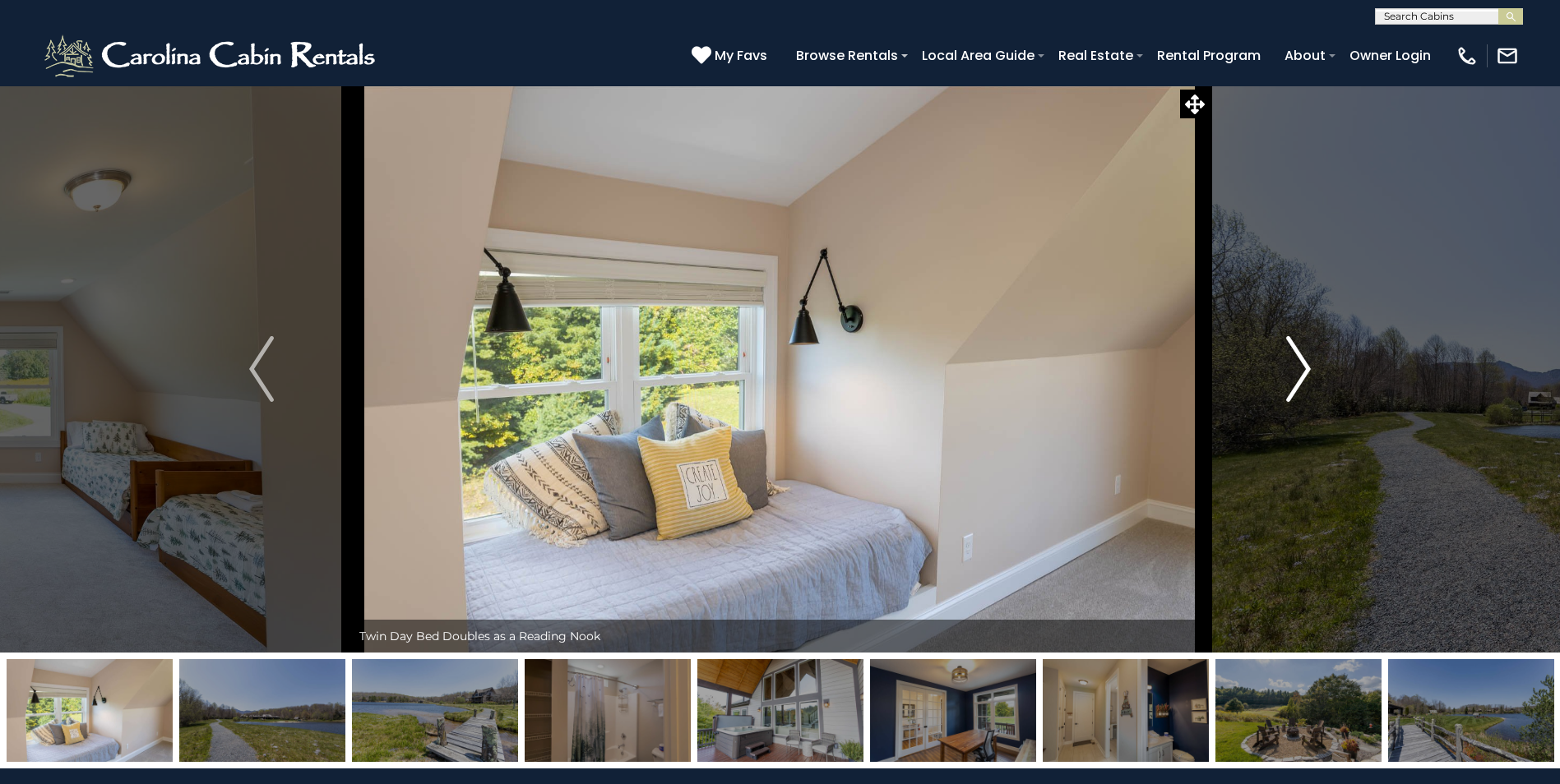
click at [1309, 373] on img "Next" at bounding box center [1298, 369] width 25 height 66
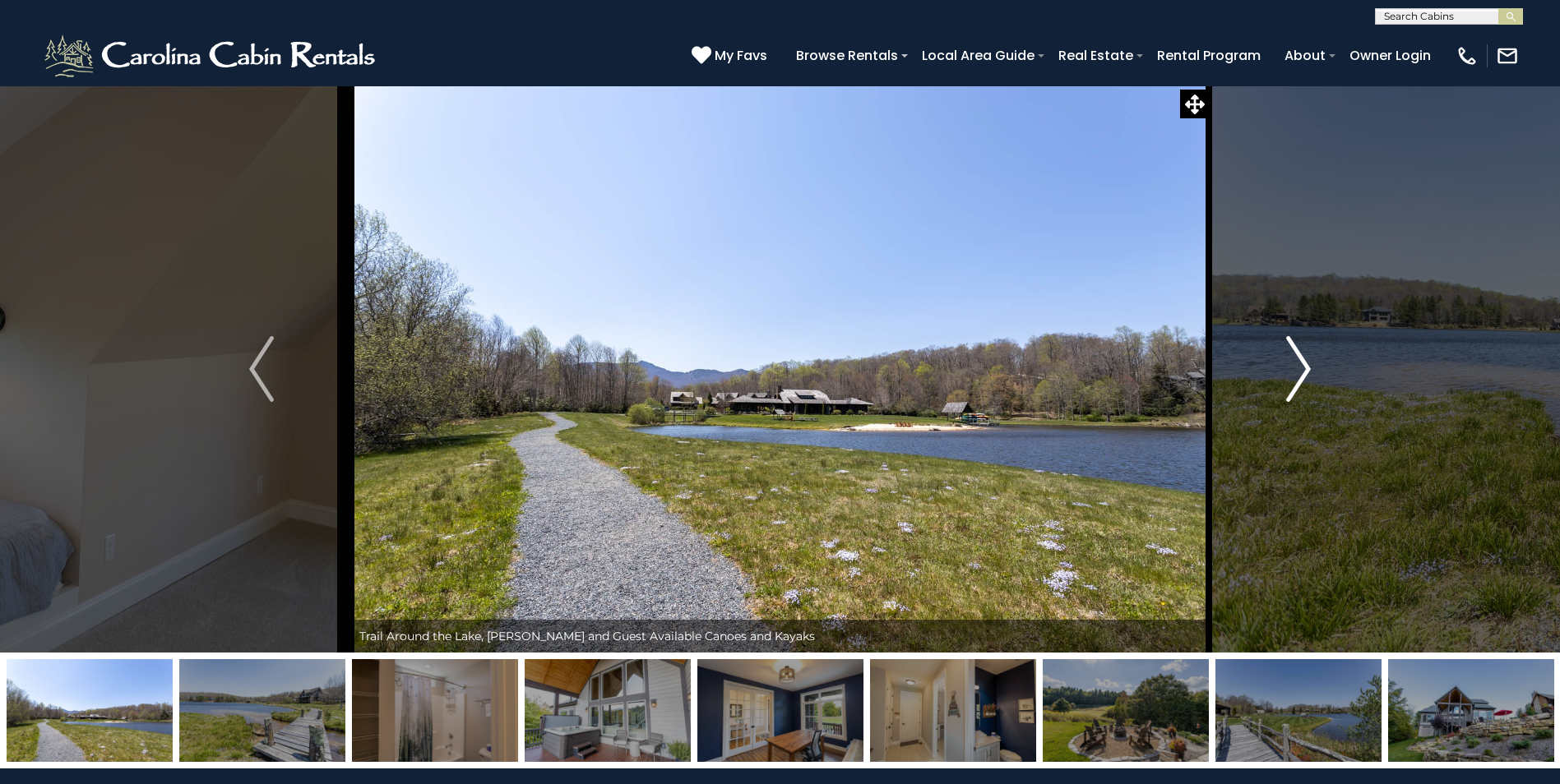
click at [1305, 368] on img "Next" at bounding box center [1298, 369] width 25 height 66
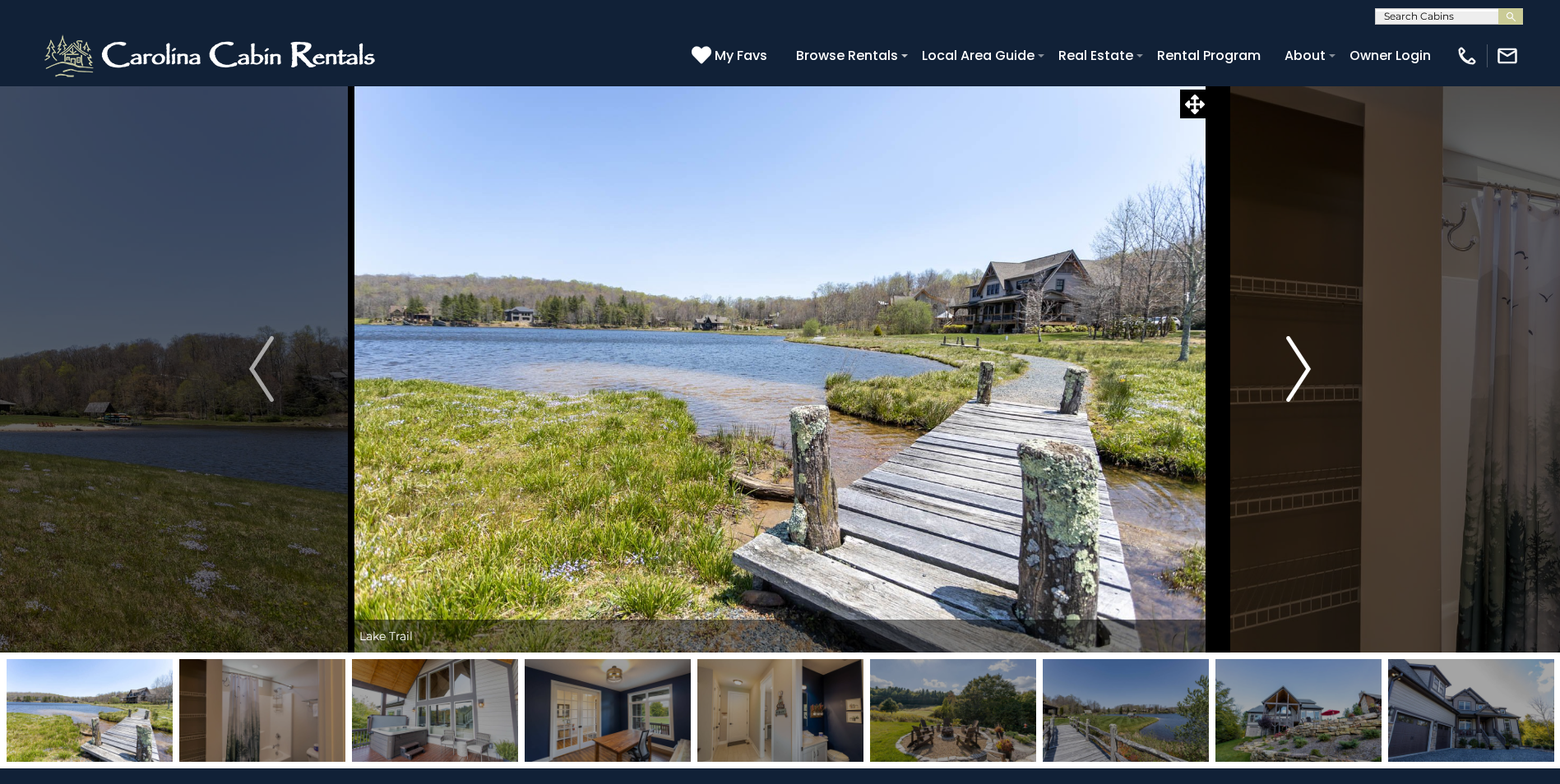
click at [1305, 368] on img "Next" at bounding box center [1298, 369] width 25 height 66
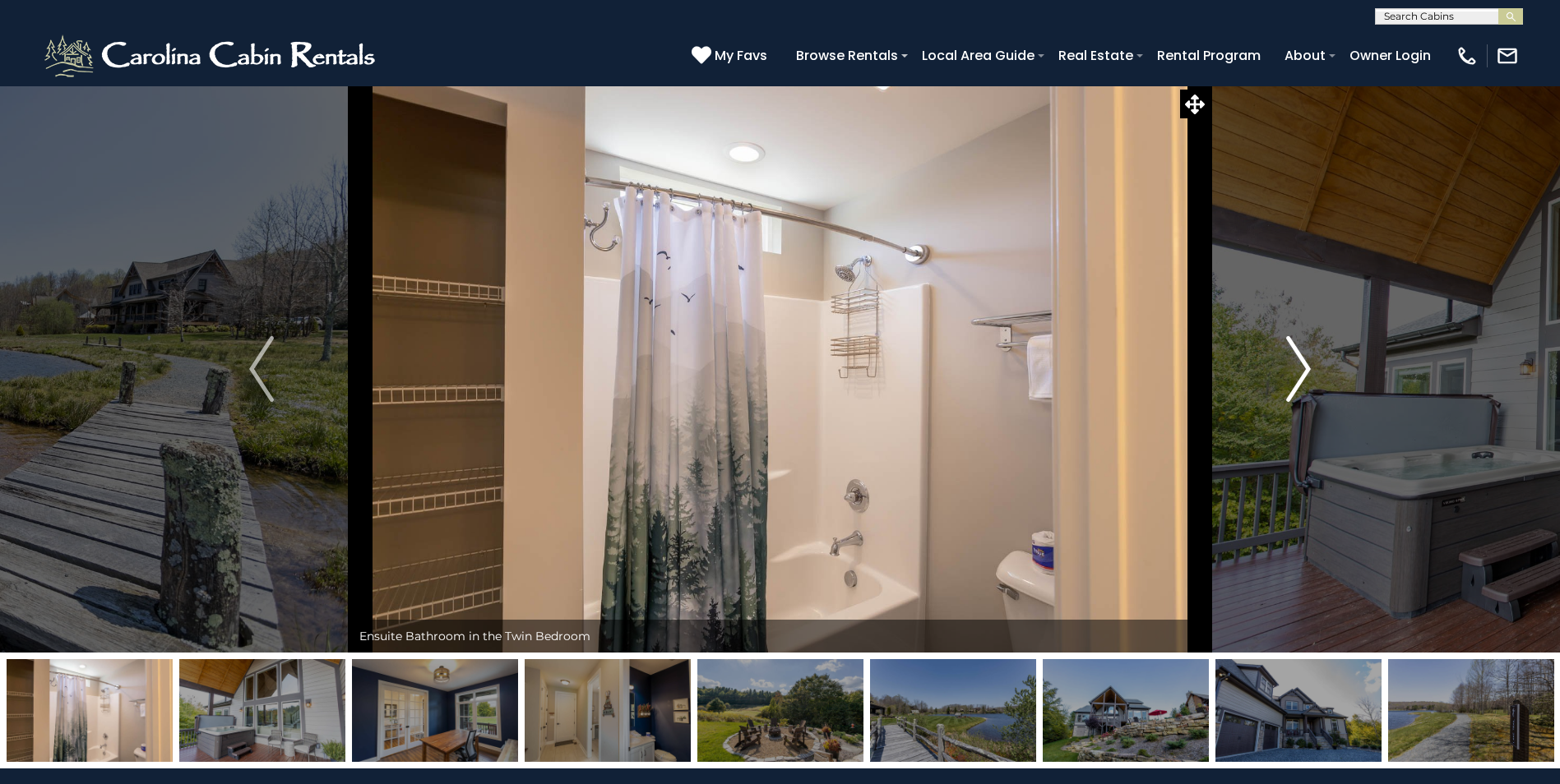
click at [1305, 368] on img "Next" at bounding box center [1298, 369] width 25 height 66
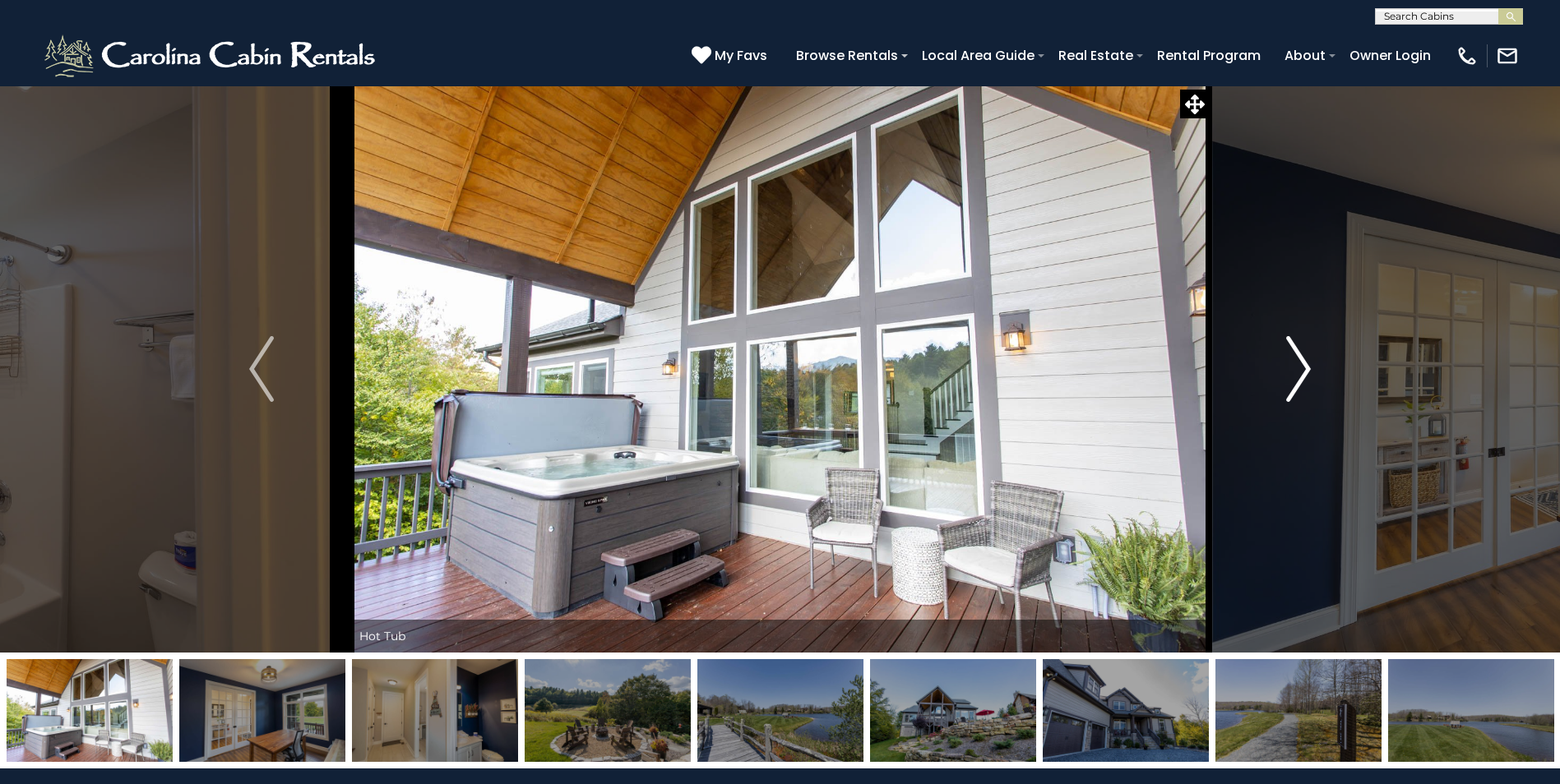
click at [1305, 368] on img "Next" at bounding box center [1298, 369] width 25 height 66
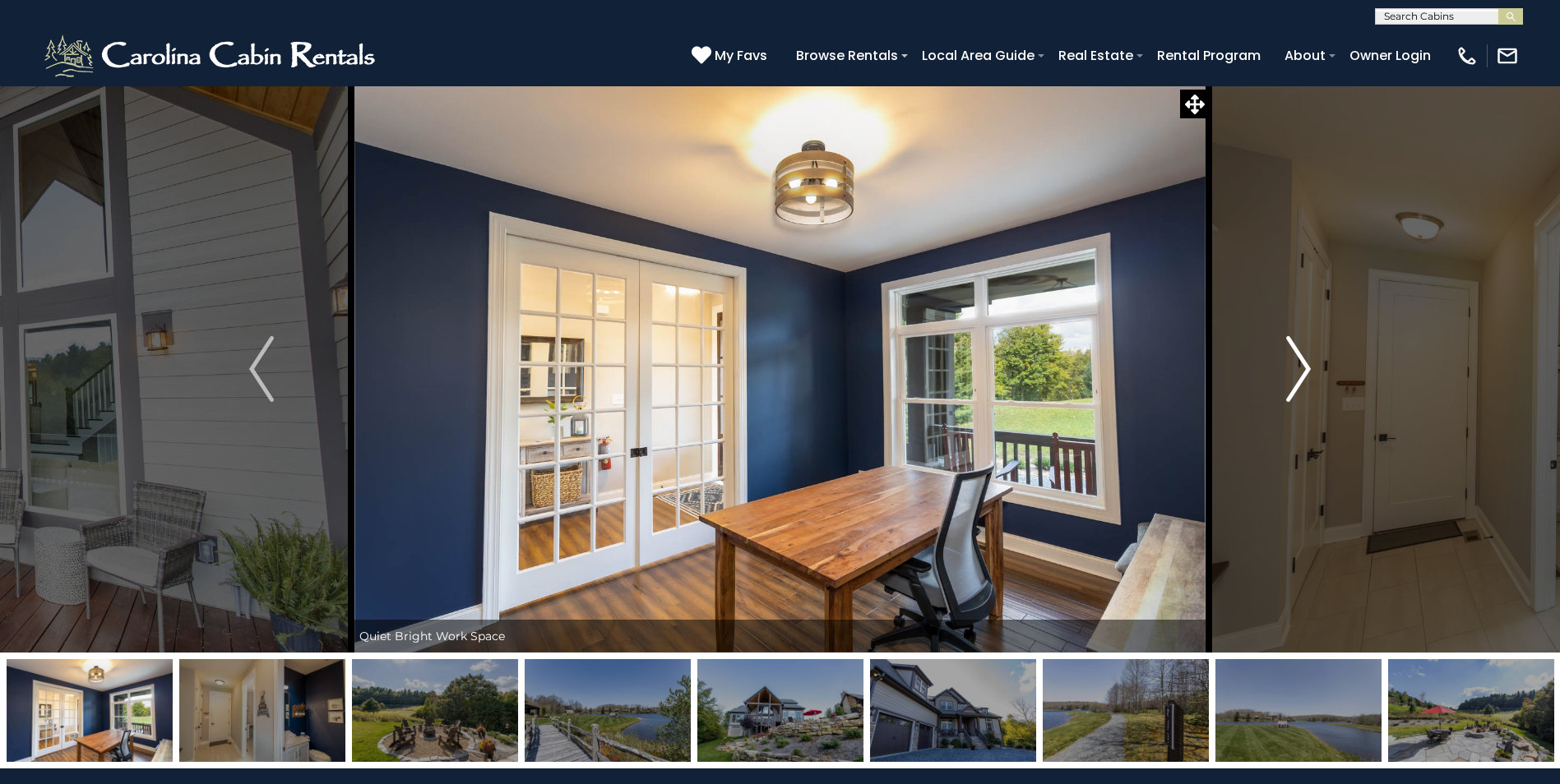
click at [1305, 368] on img "Next" at bounding box center [1298, 369] width 25 height 66
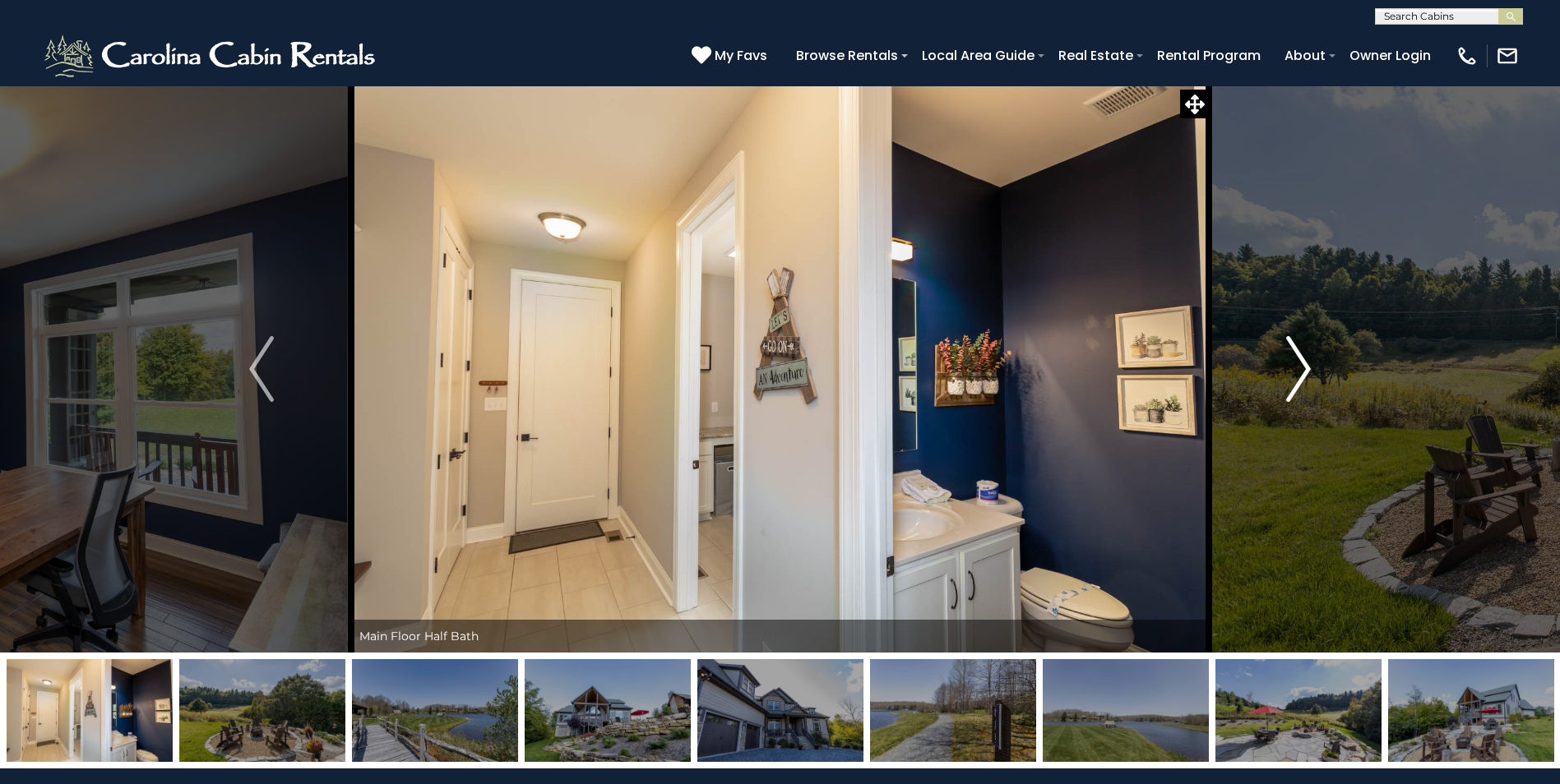
click at [1305, 368] on img "Next" at bounding box center [1298, 369] width 25 height 66
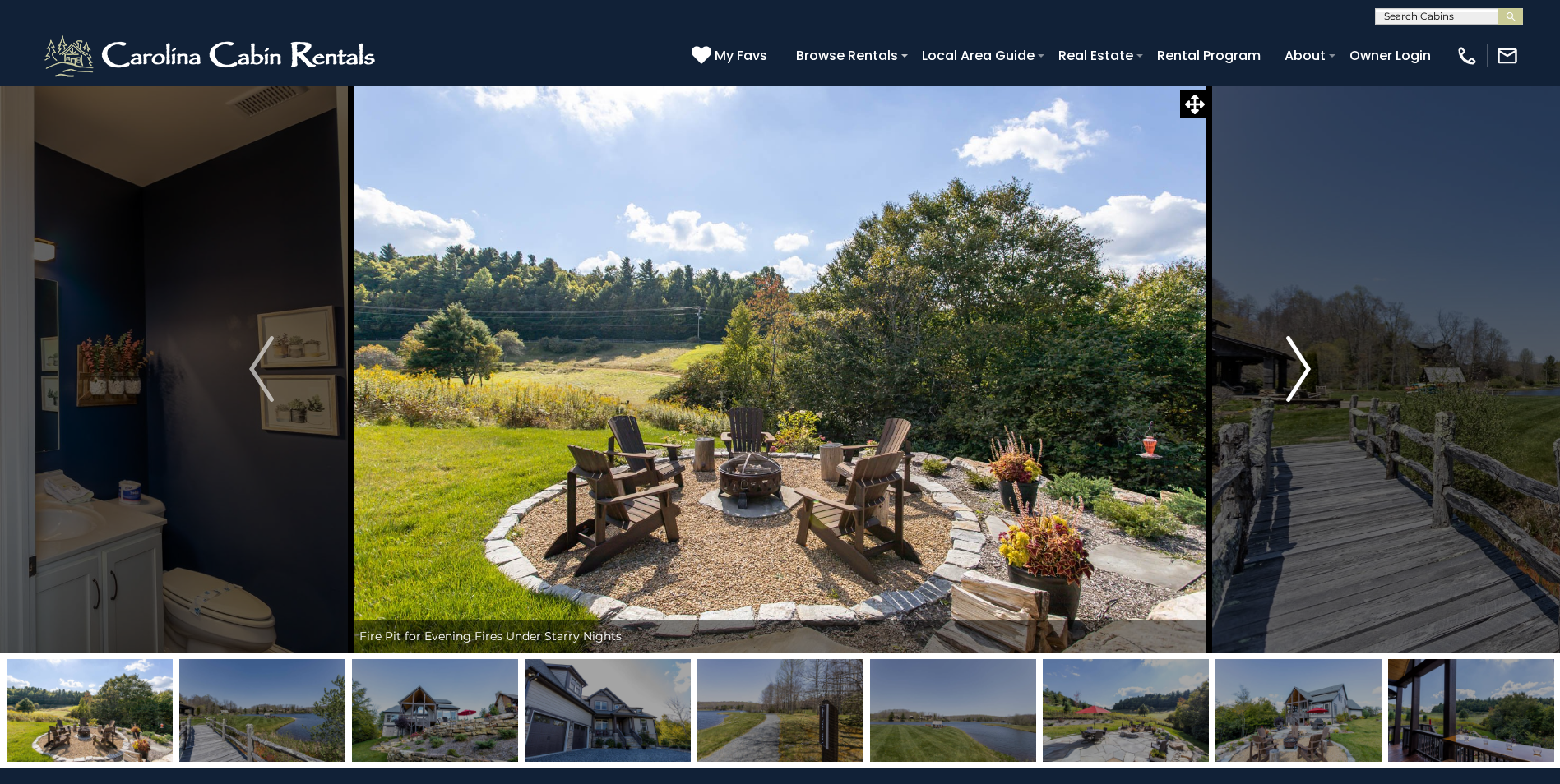
click at [1305, 368] on img "Next" at bounding box center [1298, 369] width 25 height 66
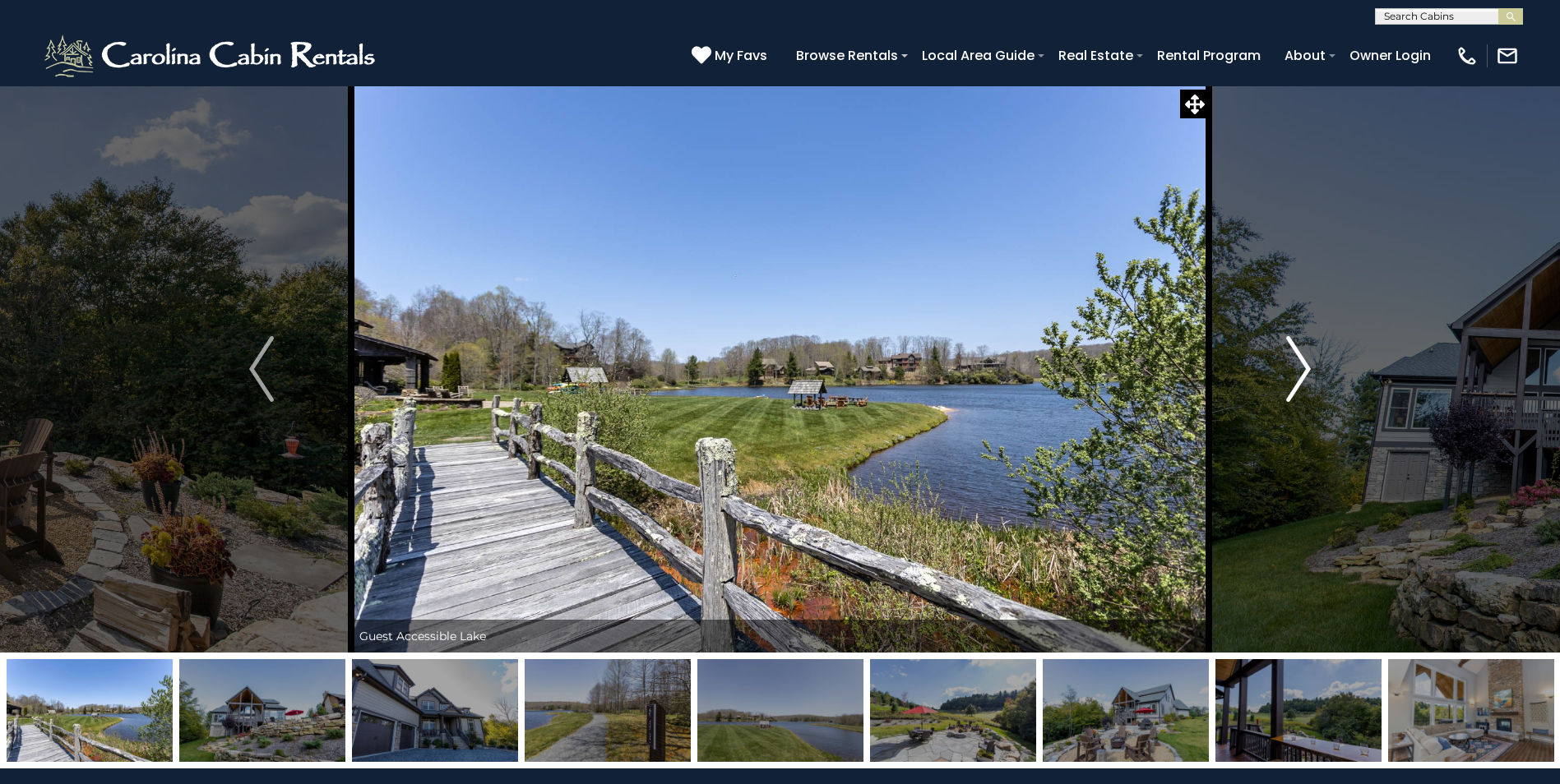
click at [1305, 368] on img "Next" at bounding box center [1298, 369] width 25 height 66
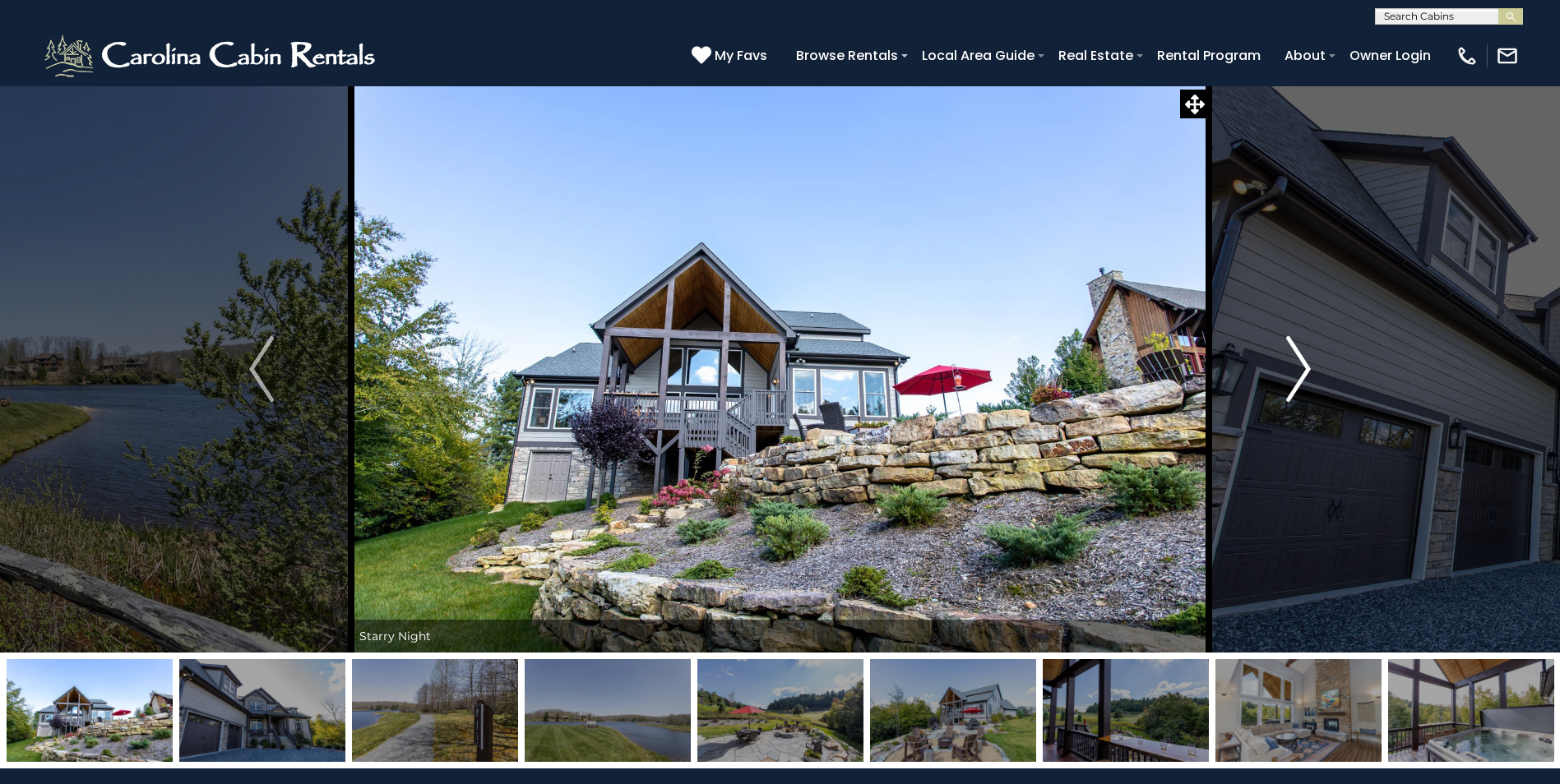
click at [1305, 368] on img "Next" at bounding box center [1298, 369] width 25 height 66
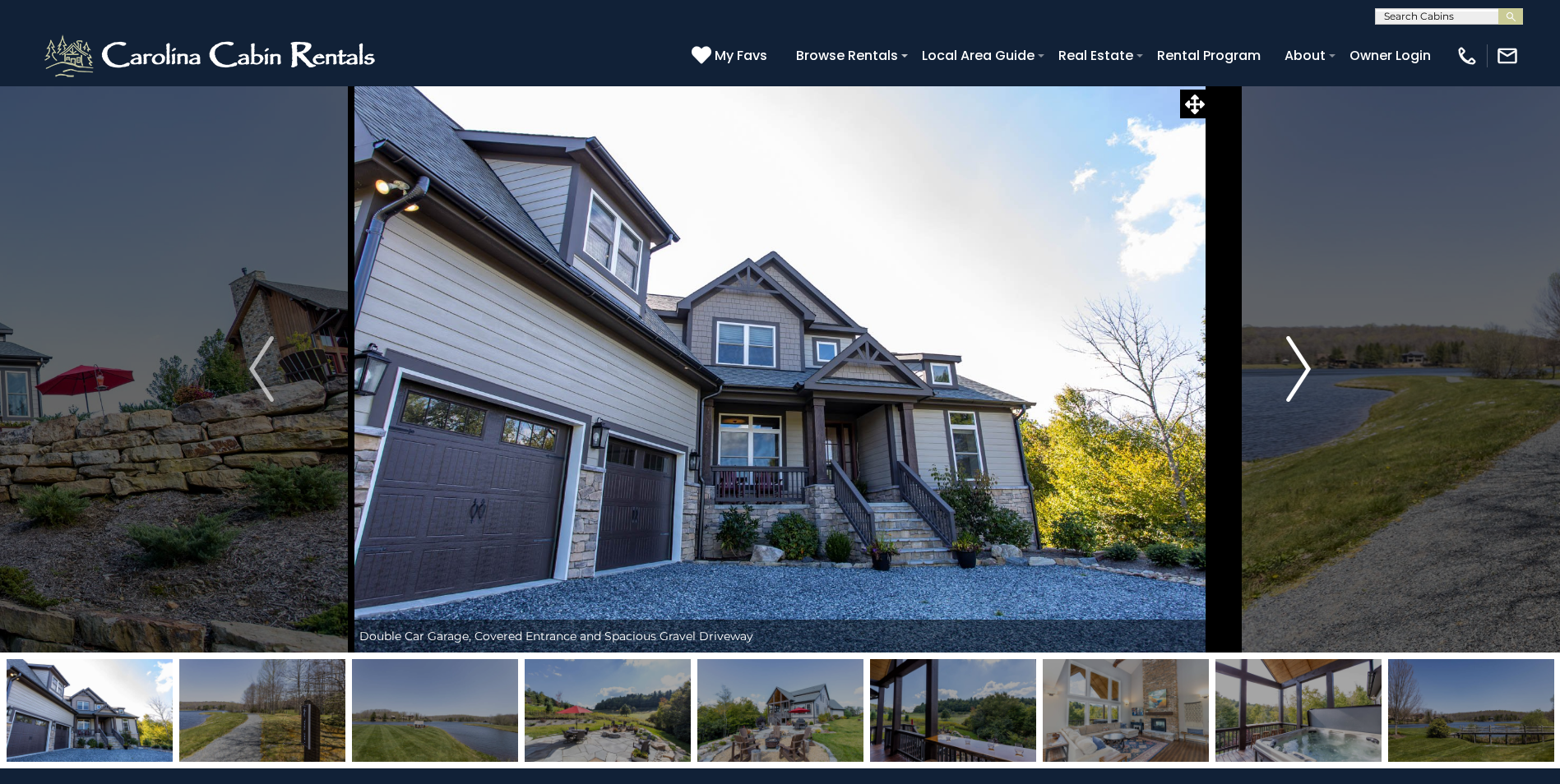
click at [1305, 368] on img "Next" at bounding box center [1298, 369] width 25 height 66
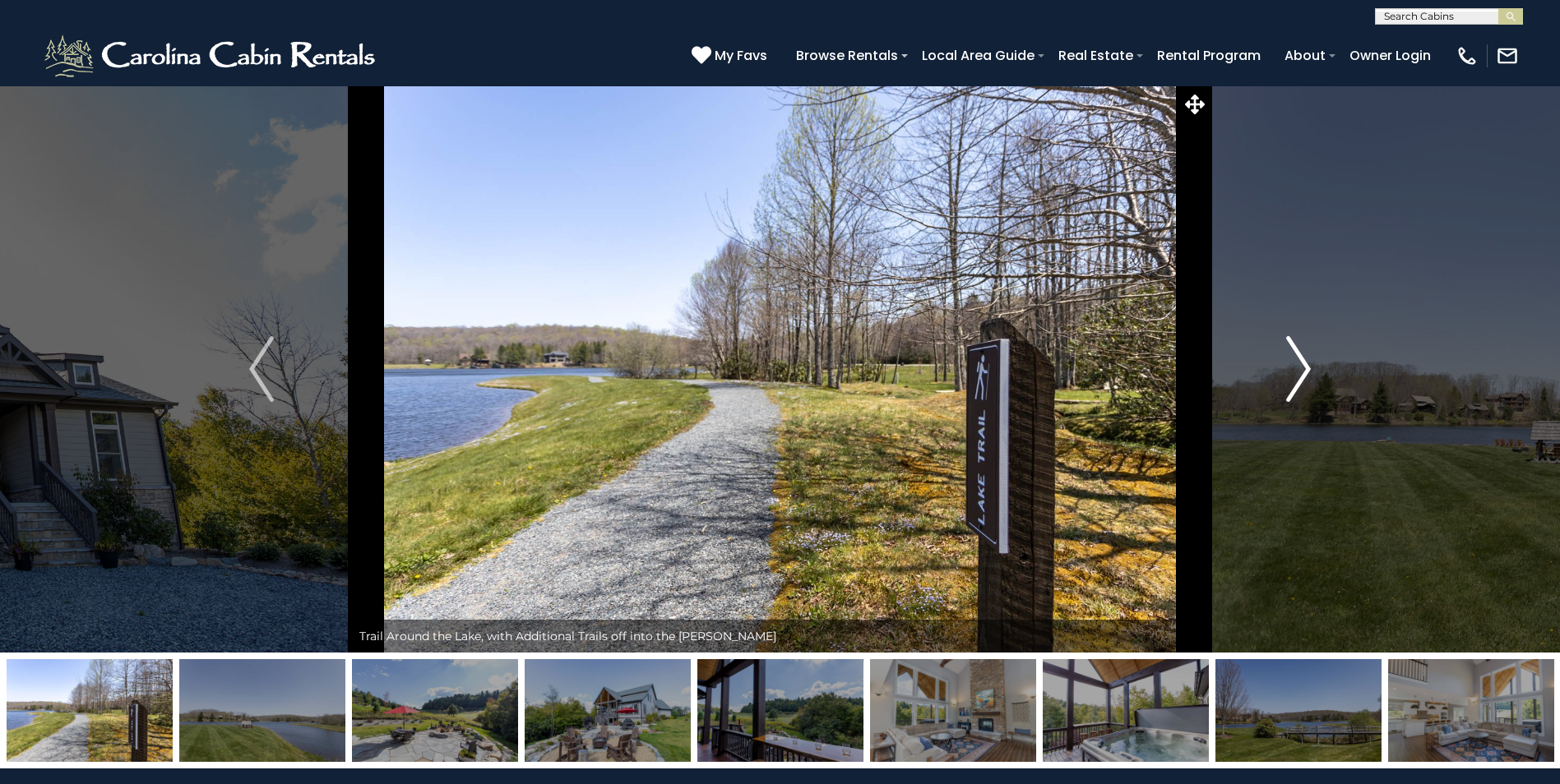
click at [1305, 368] on img "Next" at bounding box center [1298, 369] width 25 height 66
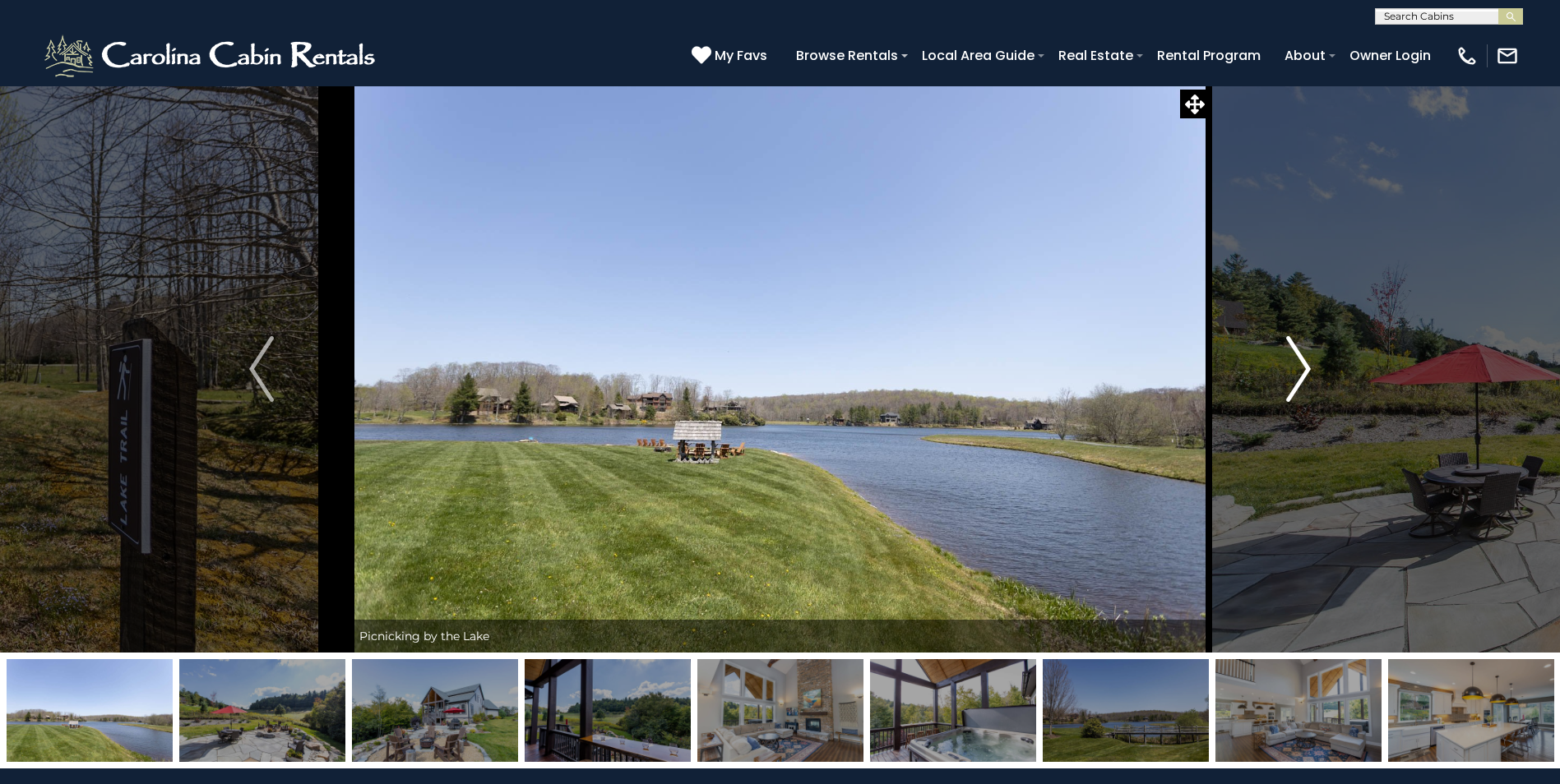
click at [1305, 368] on img "Next" at bounding box center [1298, 369] width 25 height 66
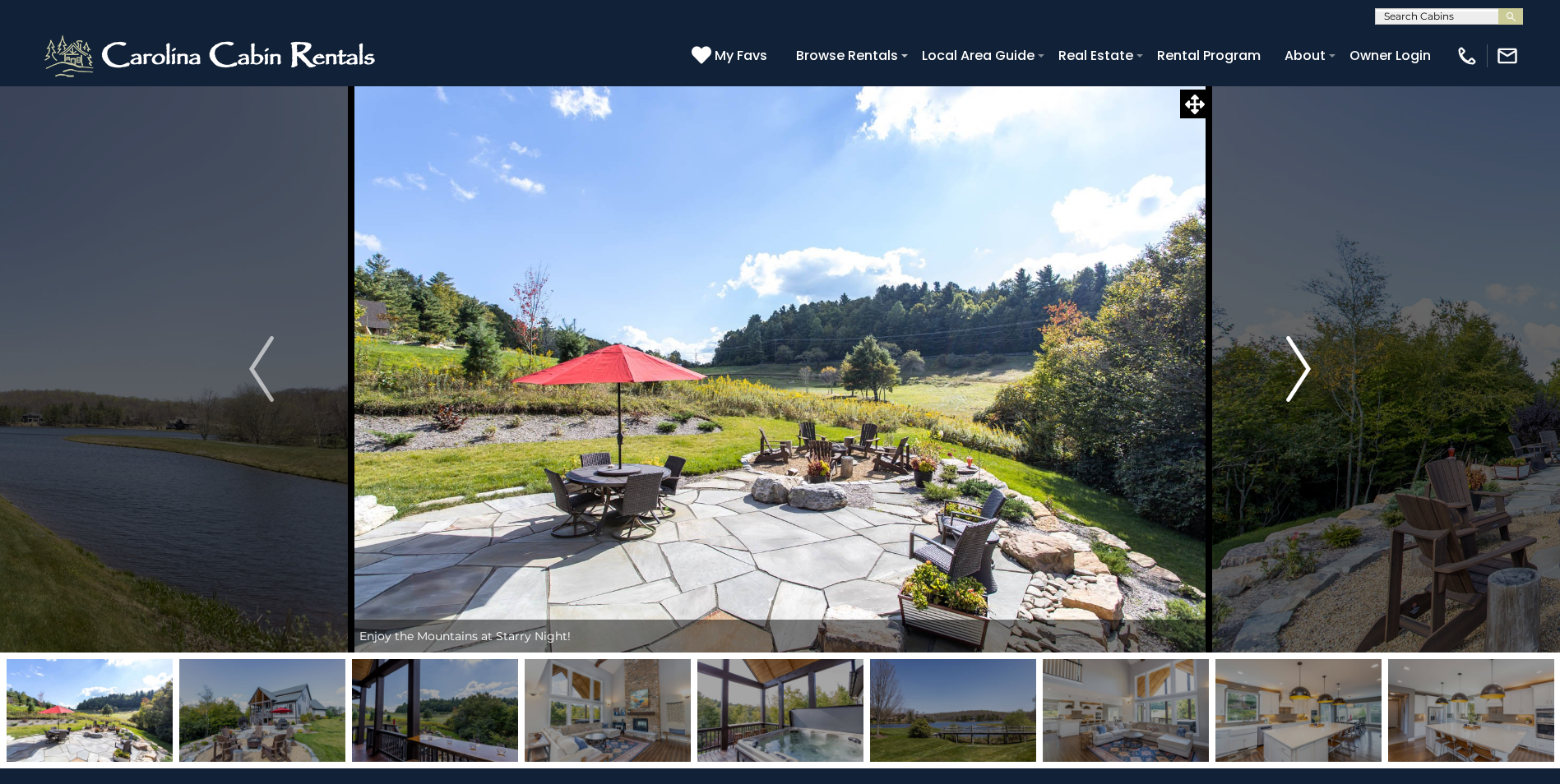
click at [1305, 368] on img "Next" at bounding box center [1298, 369] width 25 height 66
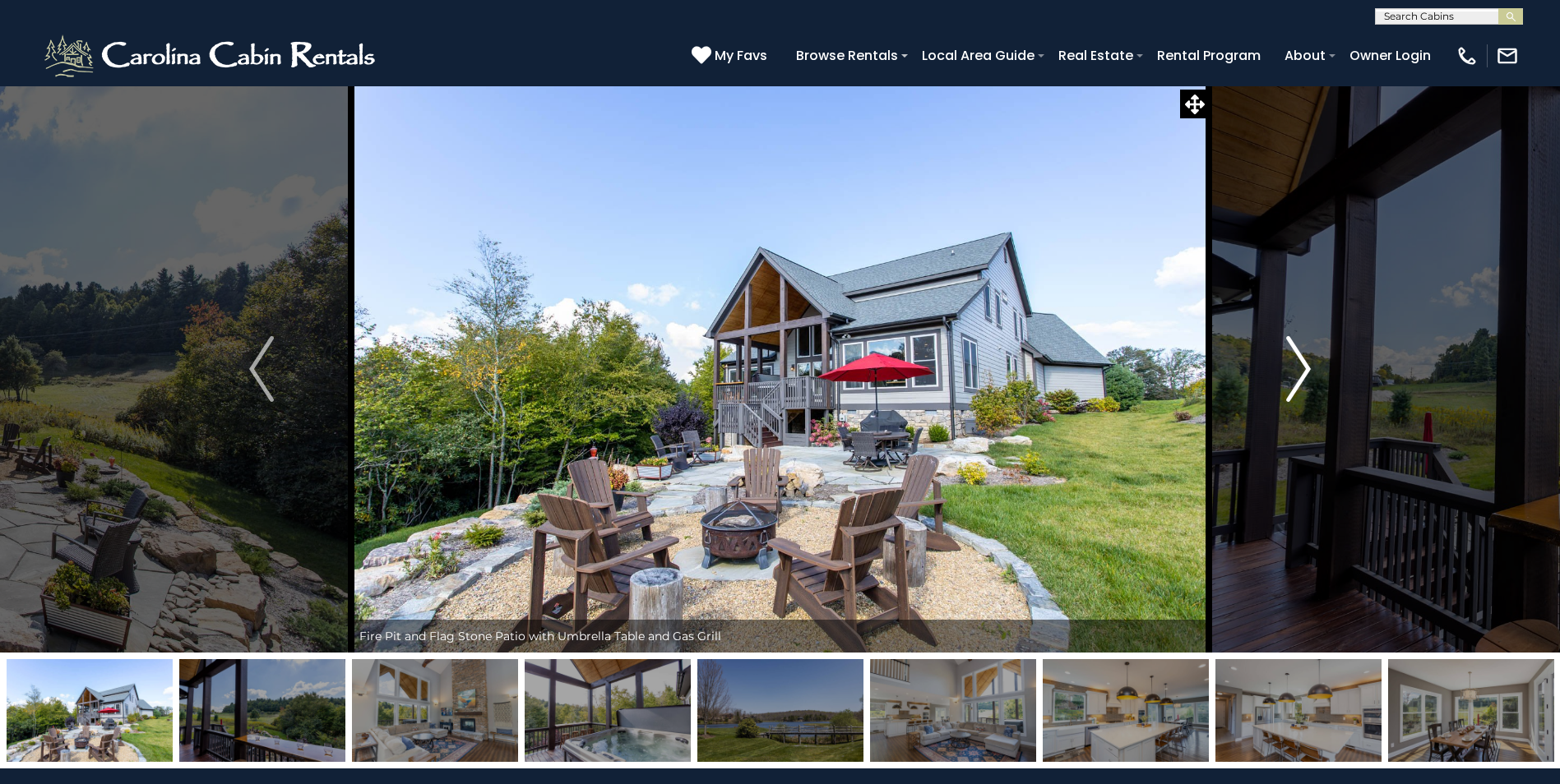
click at [1305, 368] on img "Next" at bounding box center [1298, 369] width 25 height 66
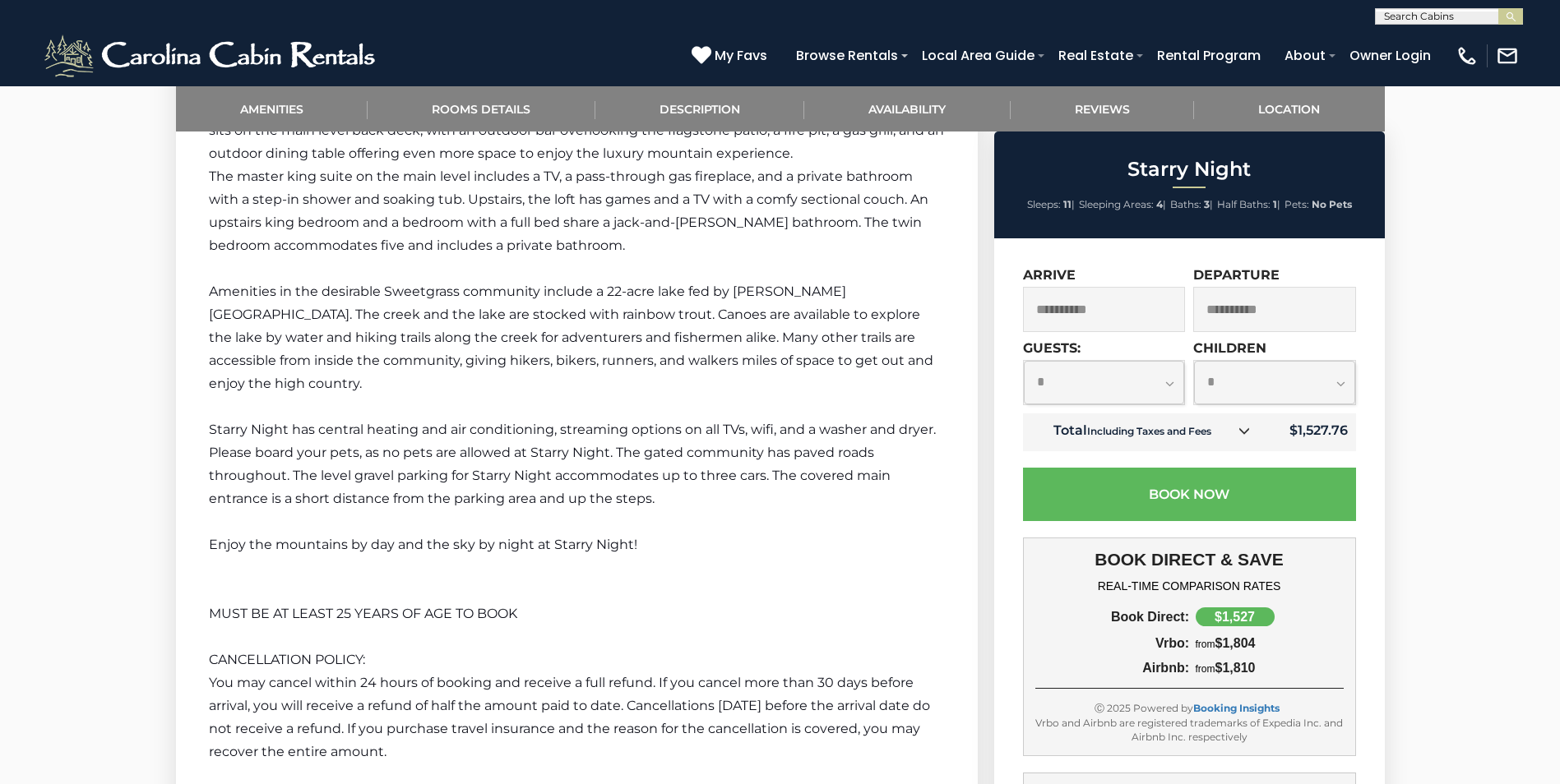
scroll to position [2054, 0]
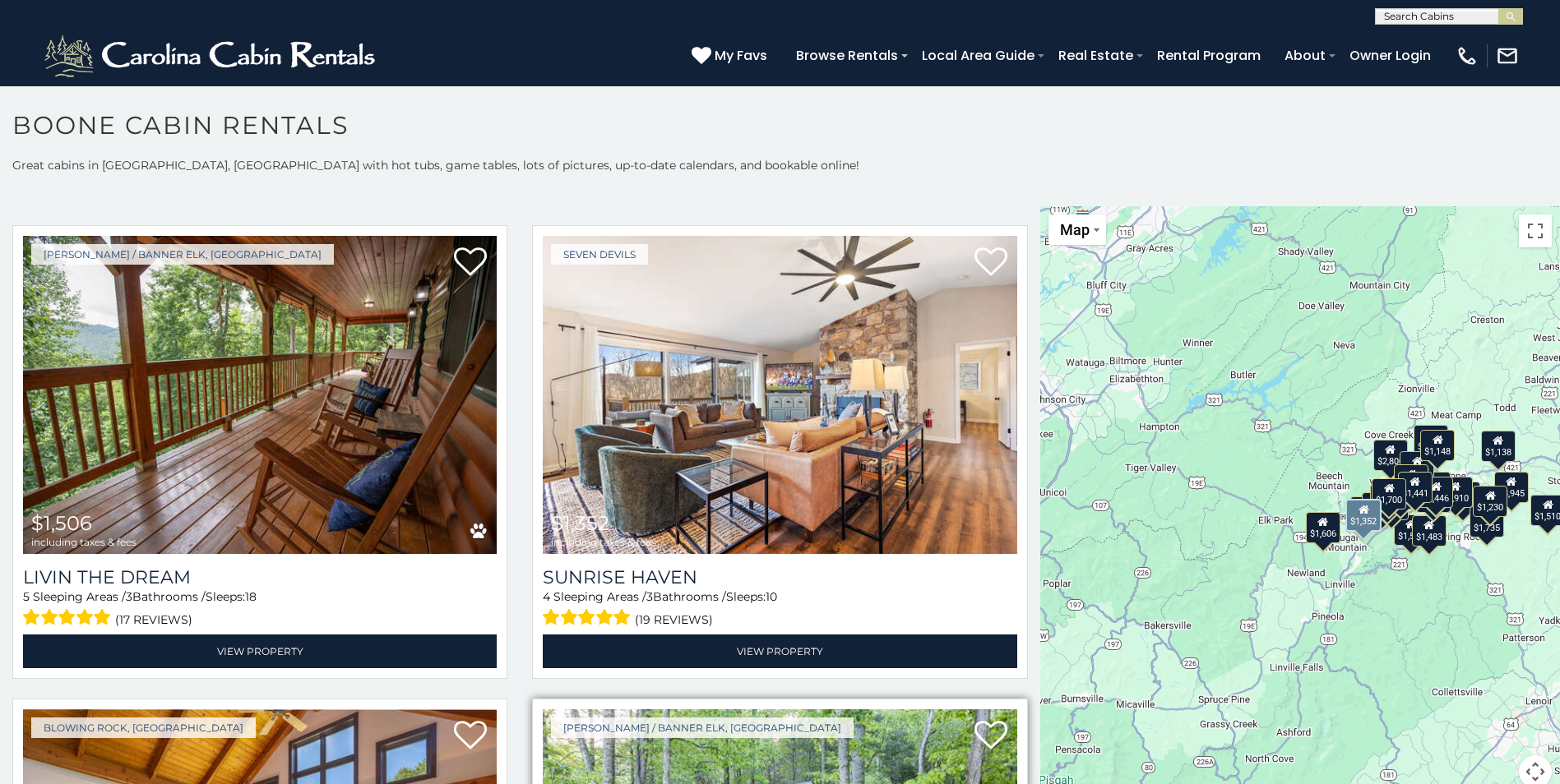
scroll to position [6459, 0]
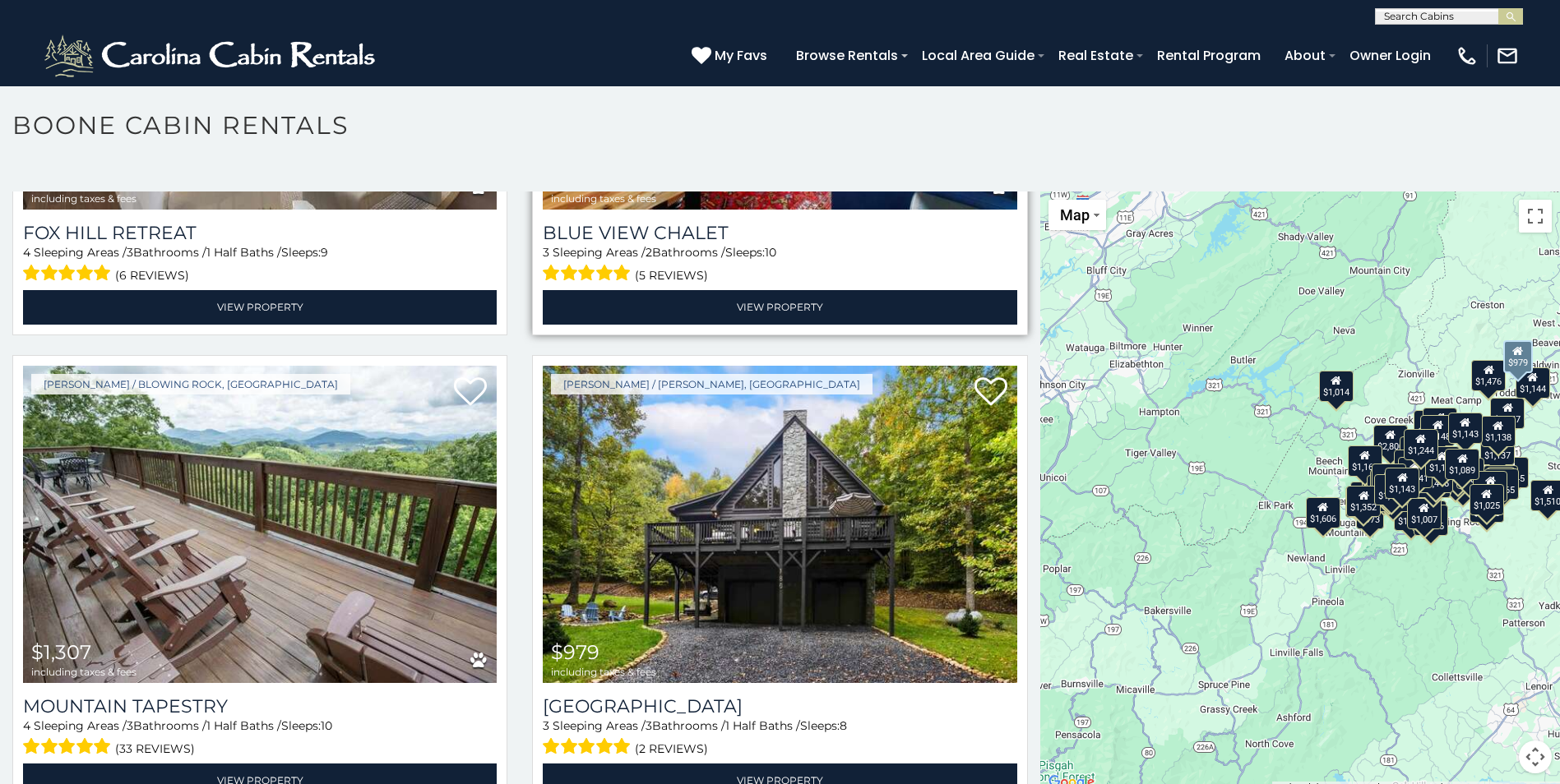
scroll to position [9829, 0]
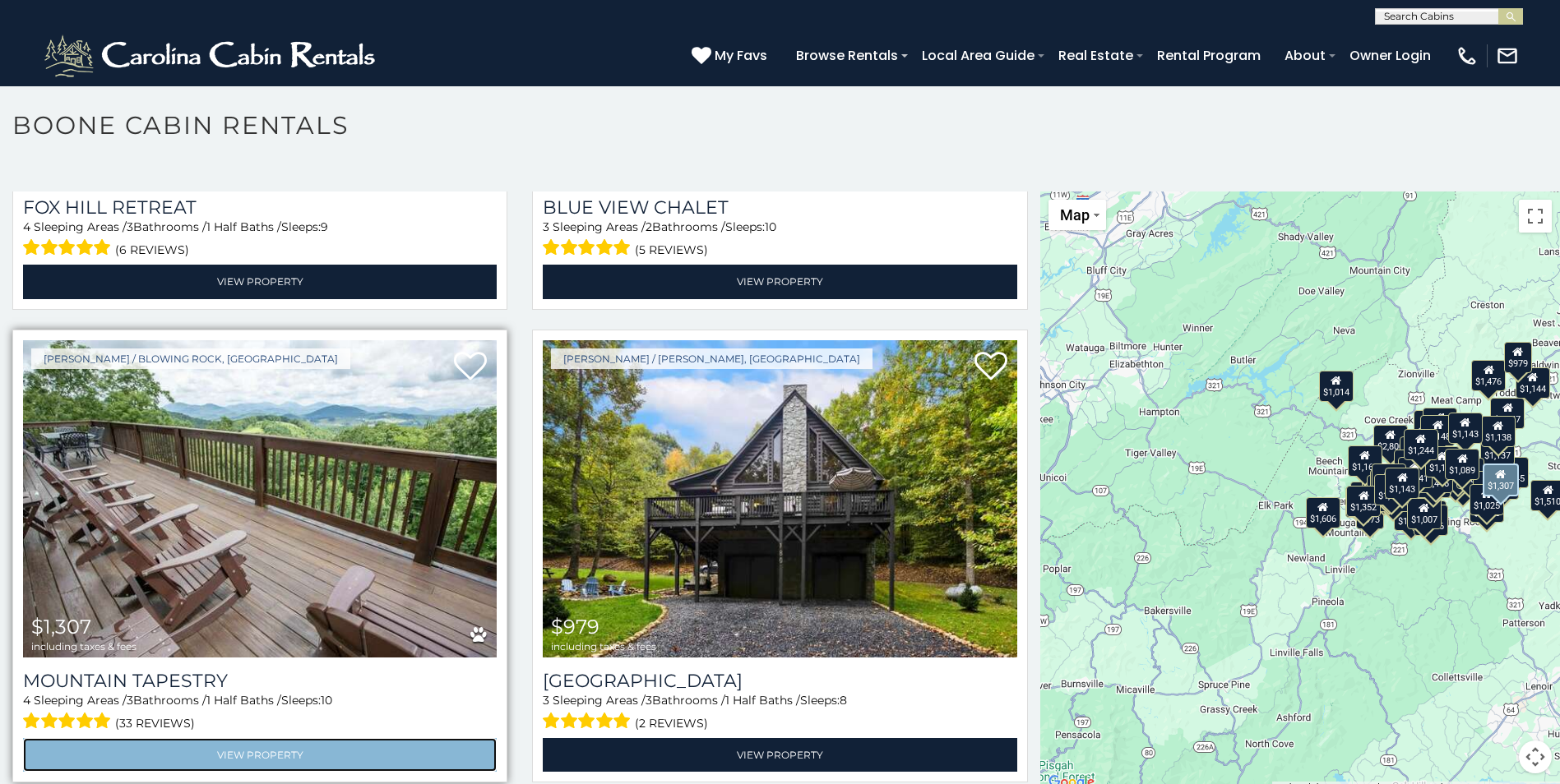
click at [237, 739] on link "View Property" at bounding box center [259, 755] width 474 height 34
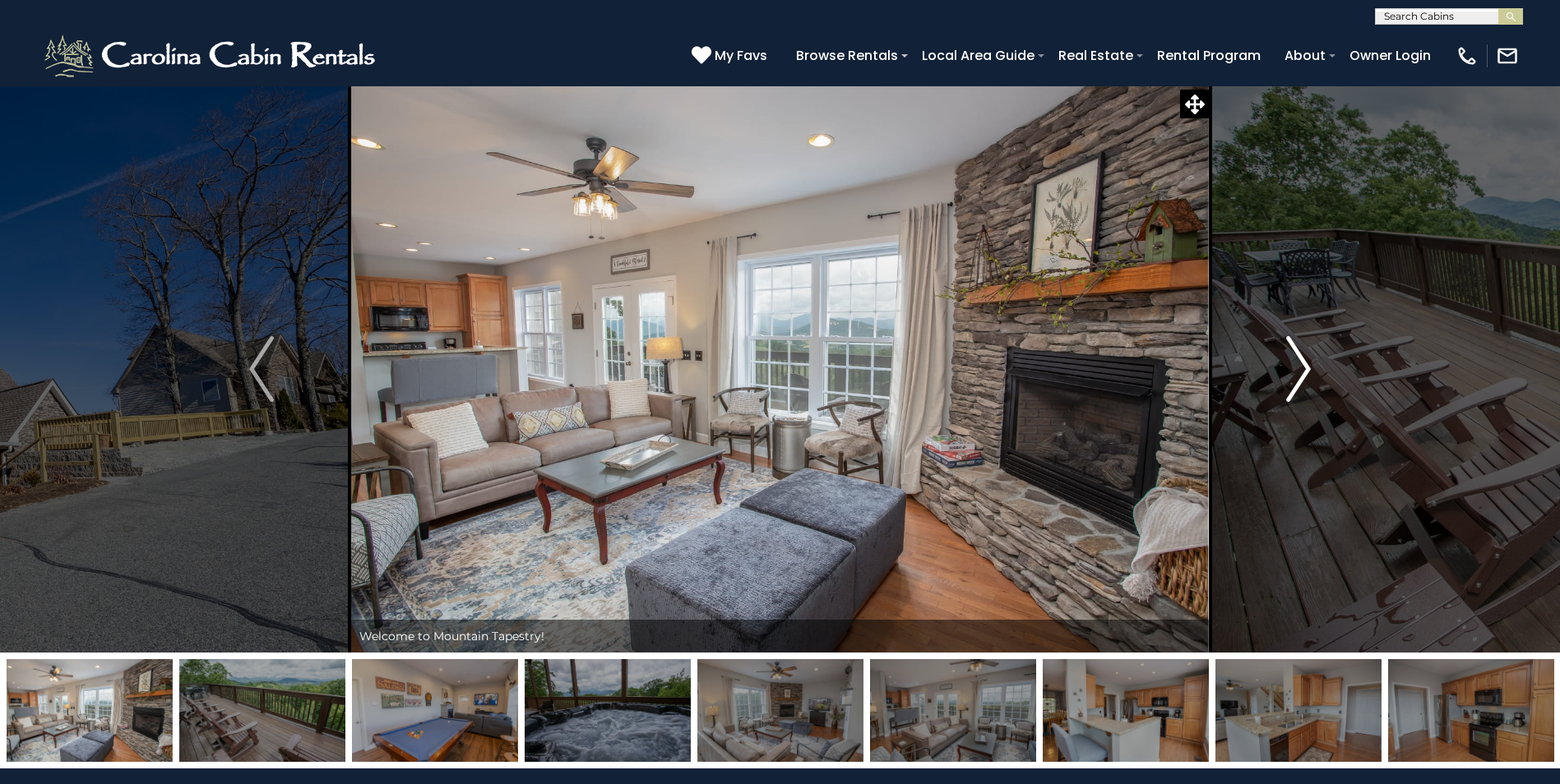
click at [1294, 367] on img "Next" at bounding box center [1298, 369] width 25 height 66
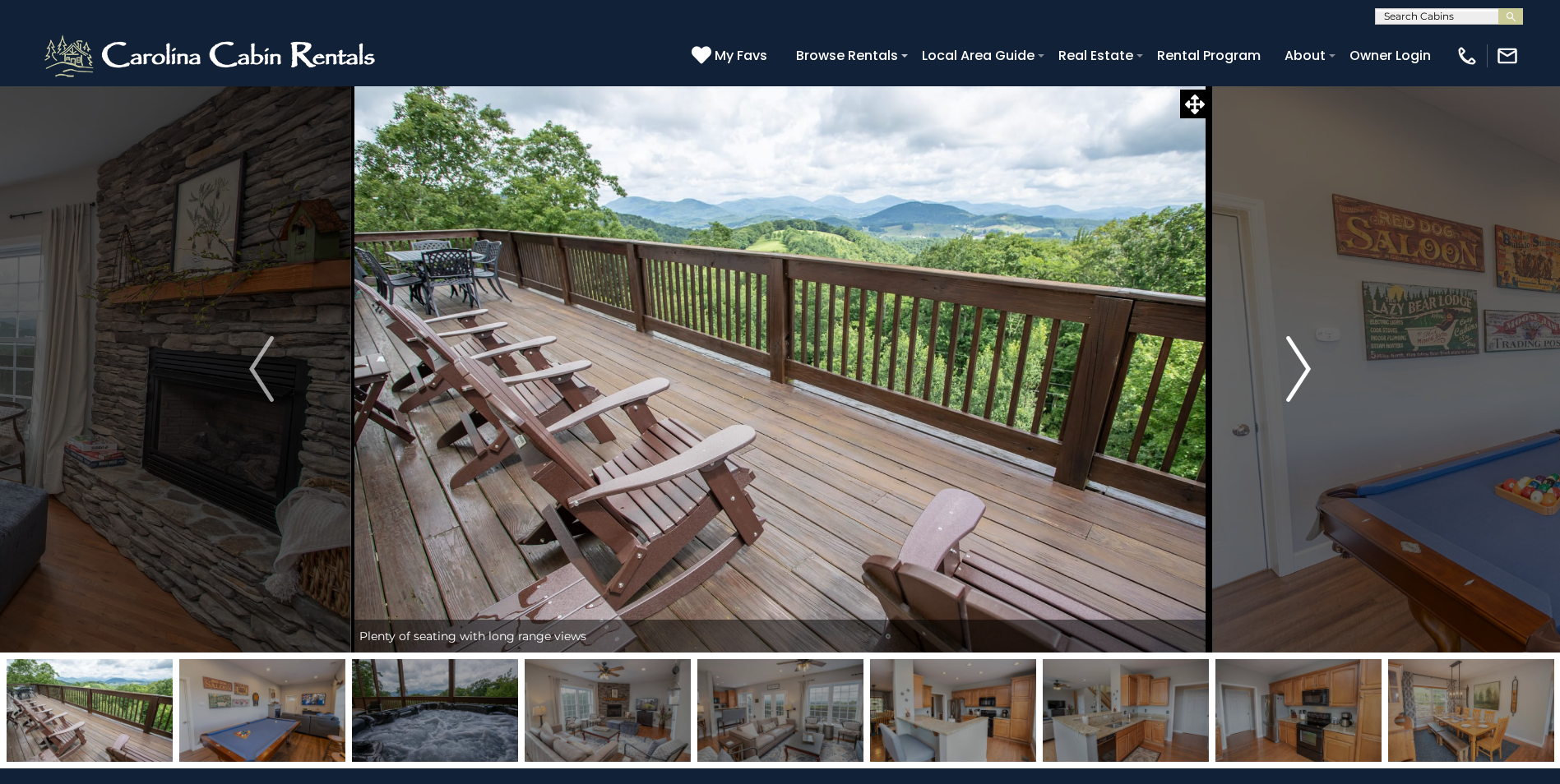
click at [1294, 367] on img "Next" at bounding box center [1298, 369] width 25 height 66
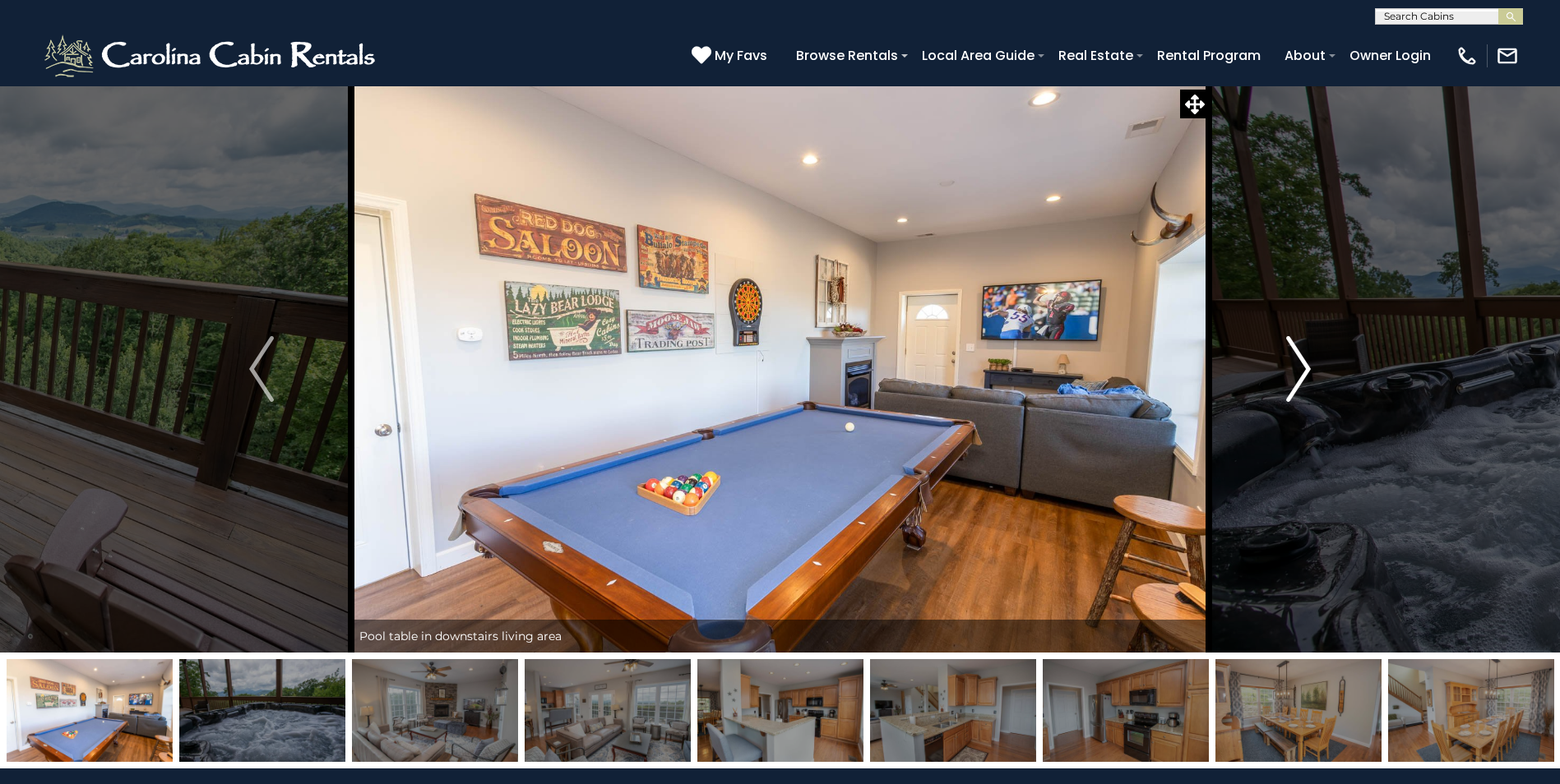
click at [1294, 367] on img "Next" at bounding box center [1298, 369] width 25 height 66
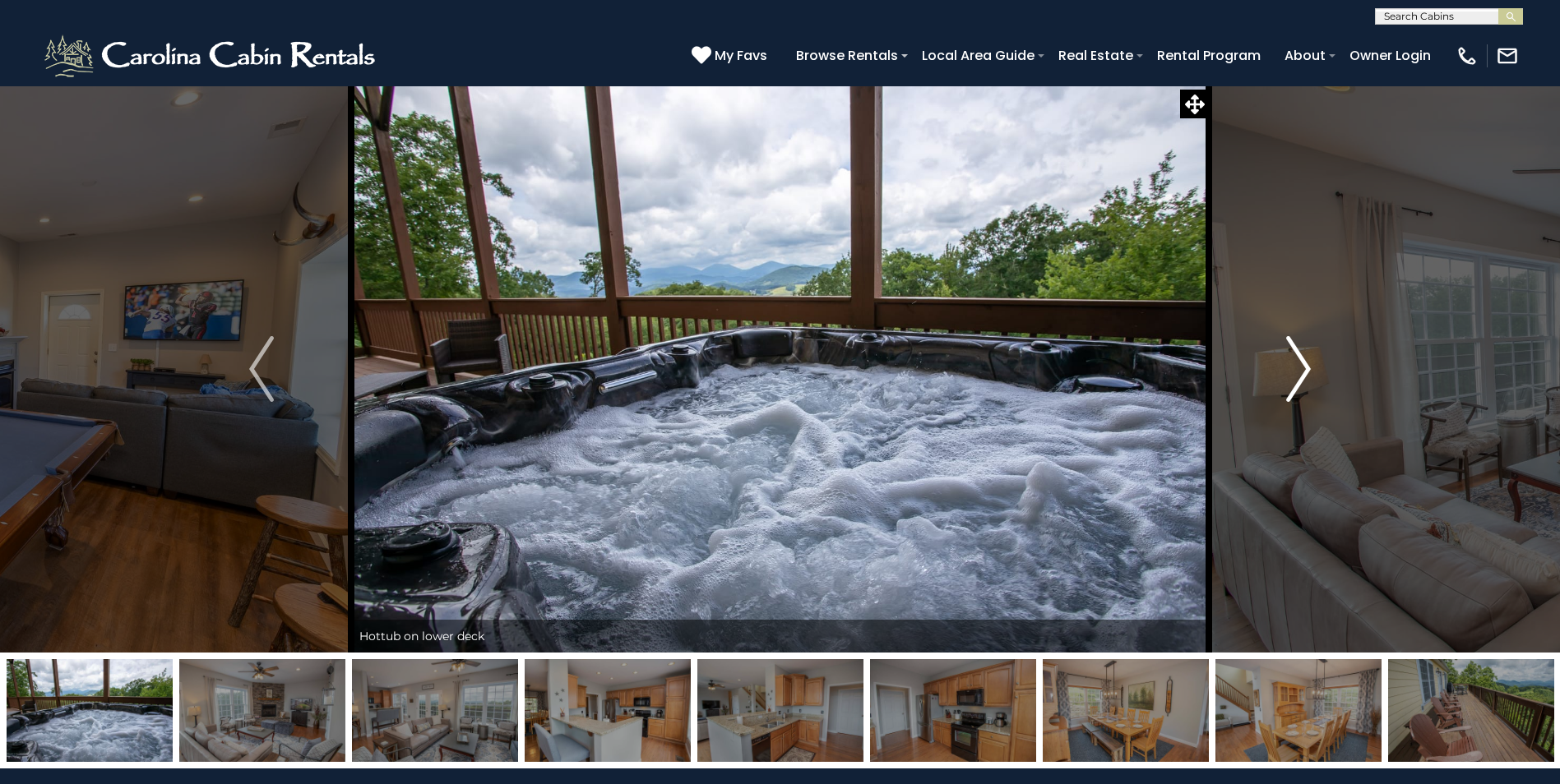
click at [1294, 367] on img "Next" at bounding box center [1298, 369] width 25 height 66
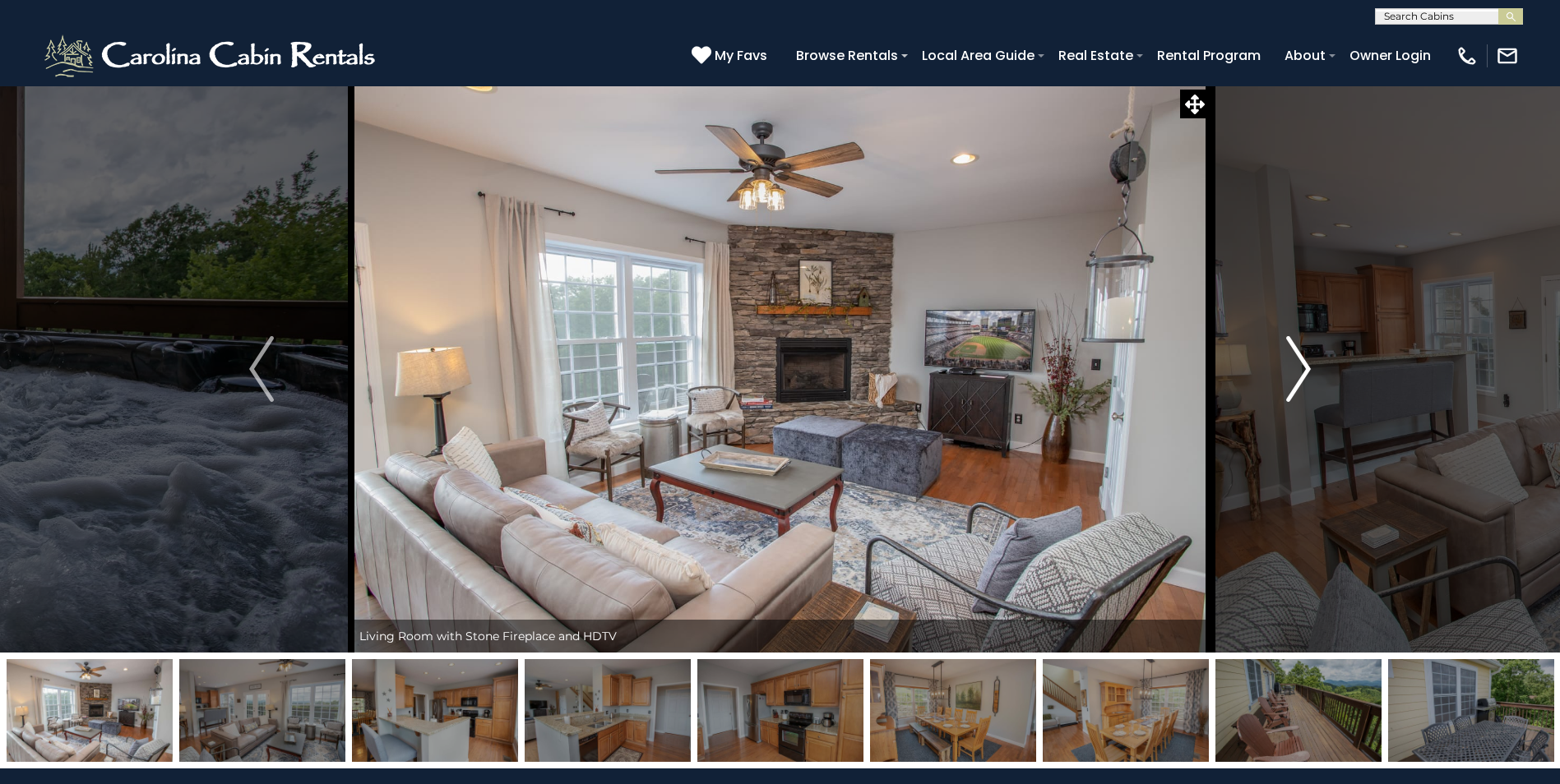
click at [1294, 367] on img "Next" at bounding box center [1298, 369] width 25 height 66
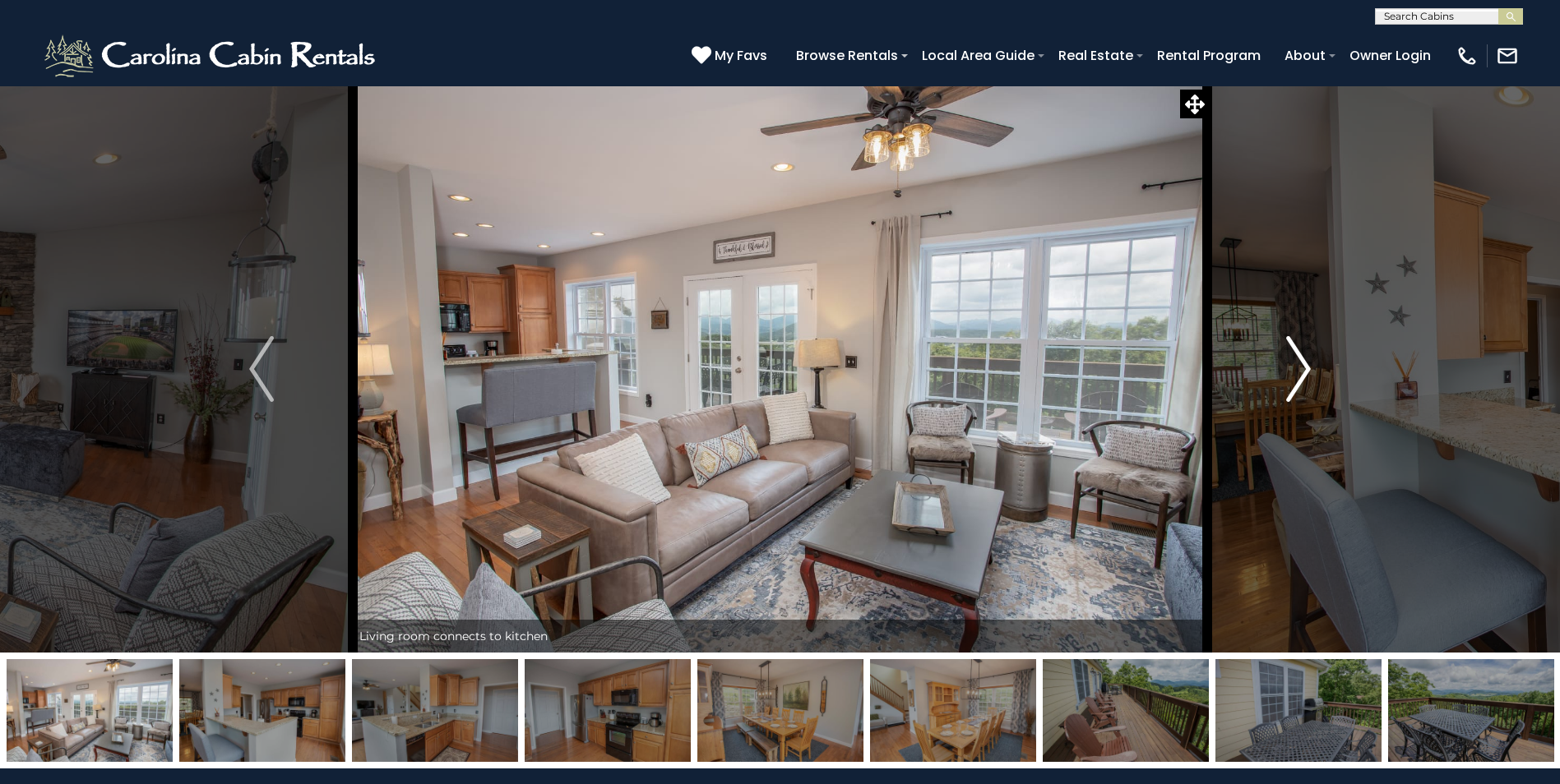
click at [1294, 367] on img "Next" at bounding box center [1298, 369] width 25 height 66
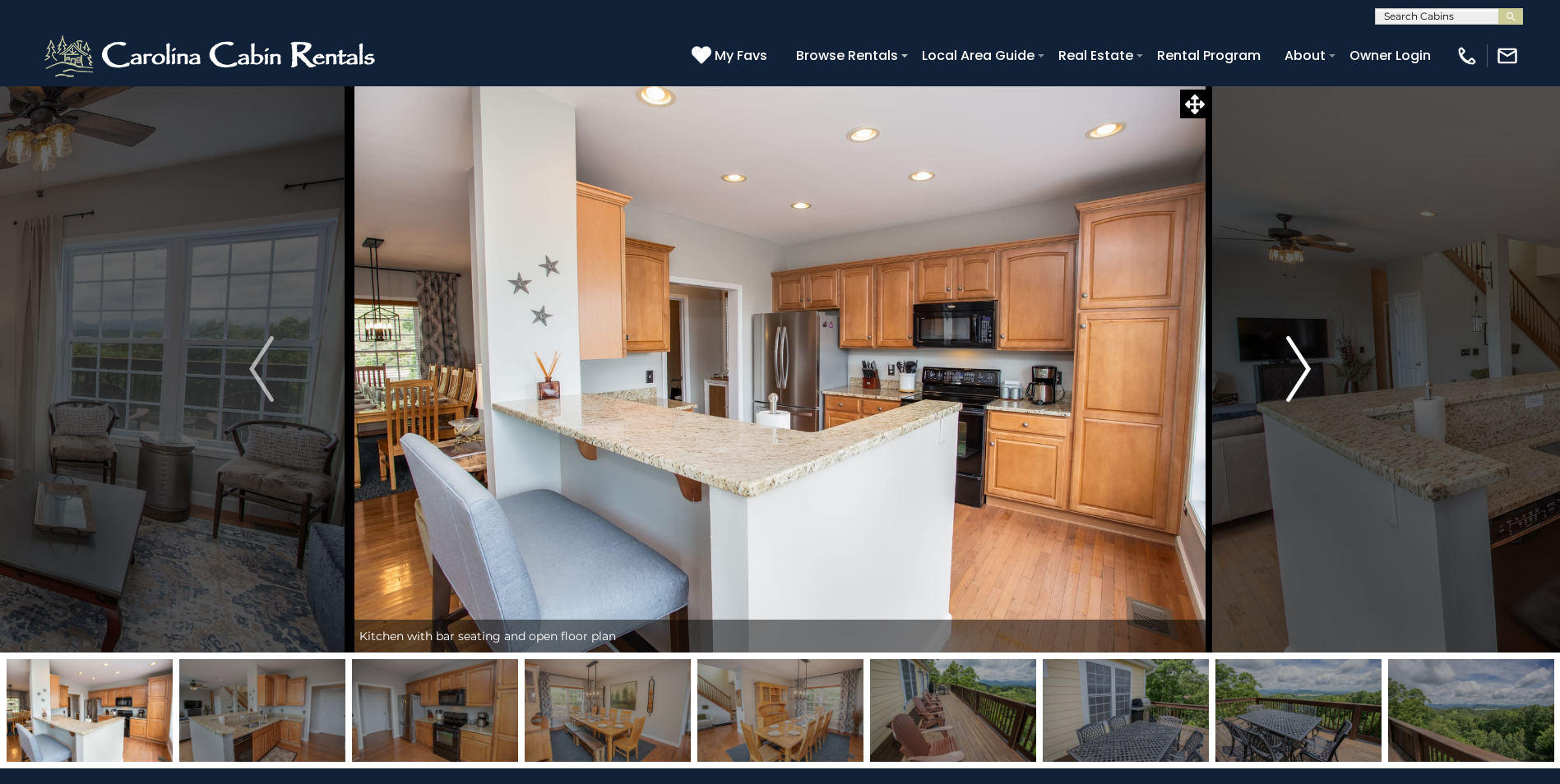
click at [1294, 367] on img "Next" at bounding box center [1298, 369] width 25 height 66
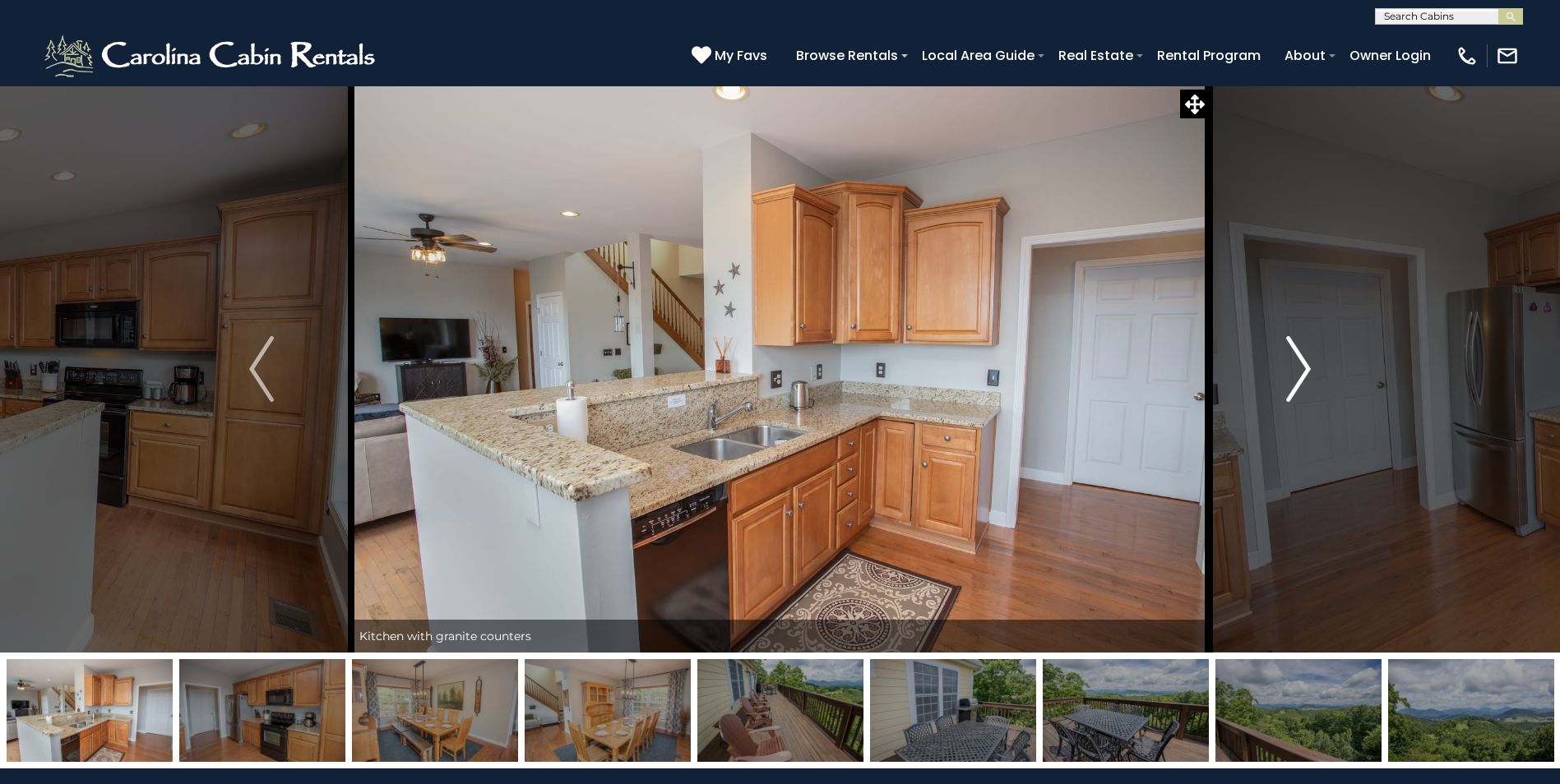
click at [1294, 367] on img "Next" at bounding box center [1298, 369] width 25 height 66
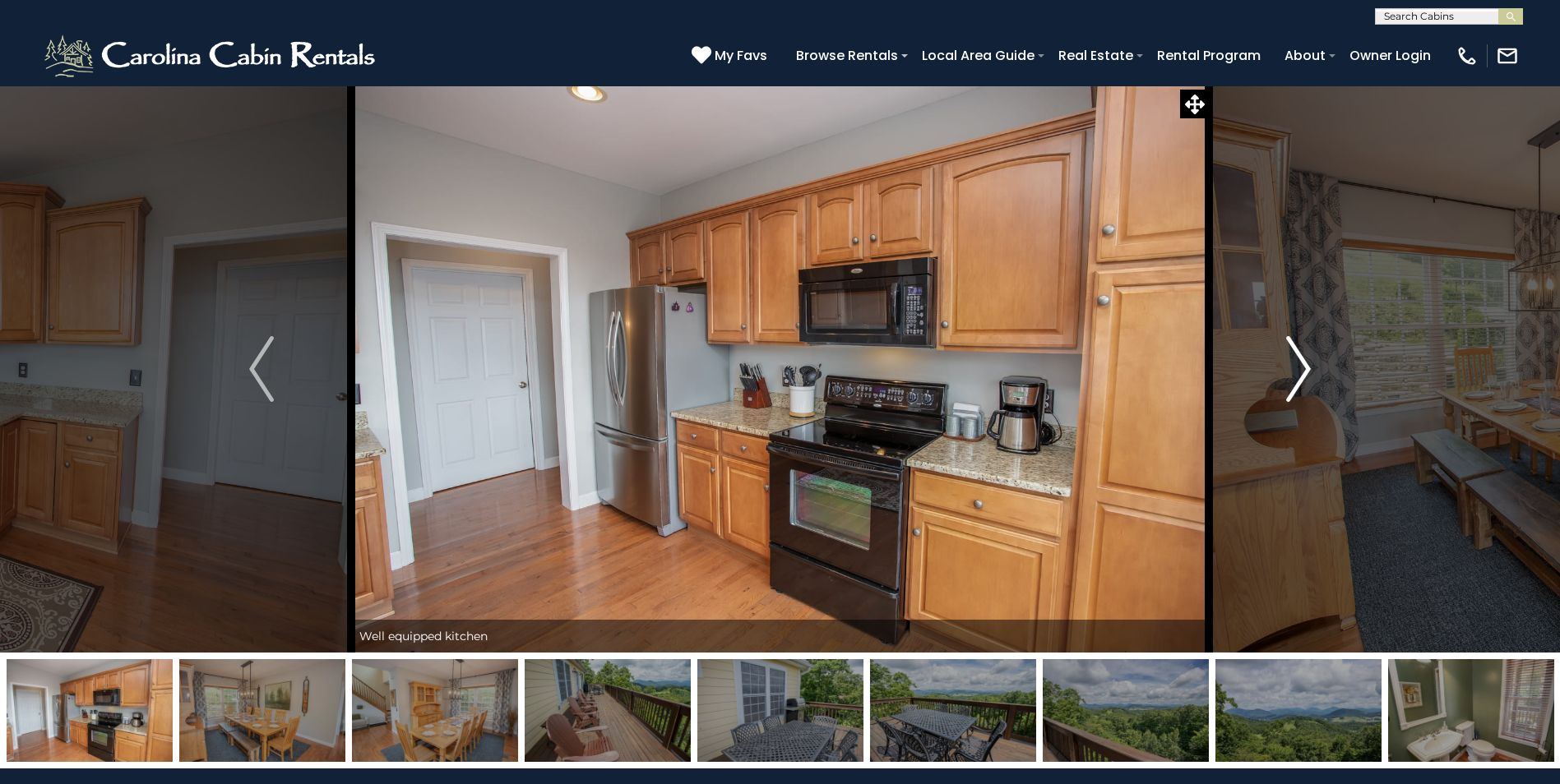
click at [1294, 367] on img "Next" at bounding box center [1298, 369] width 25 height 66
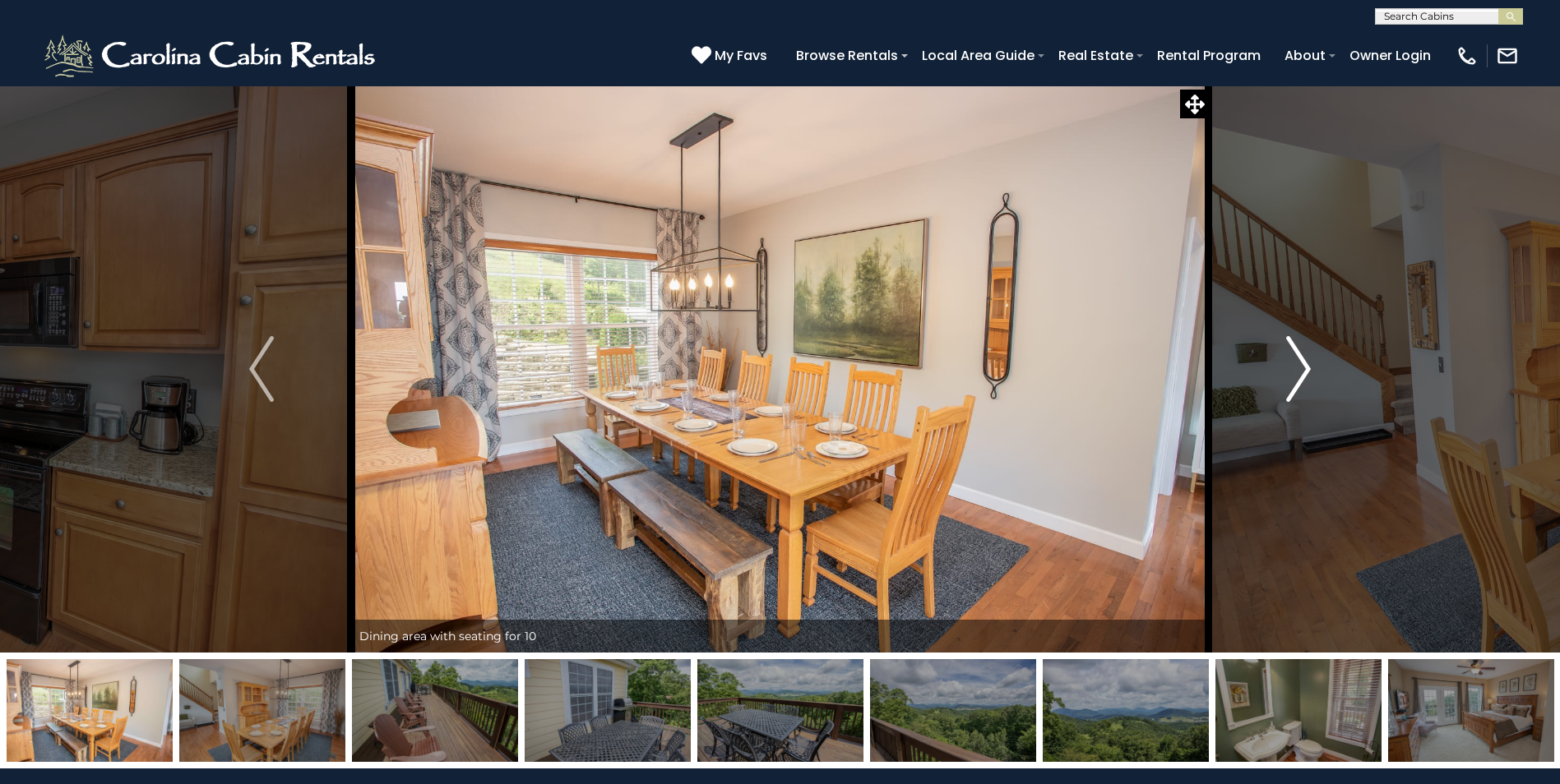
click at [1294, 367] on img "Next" at bounding box center [1298, 369] width 25 height 66
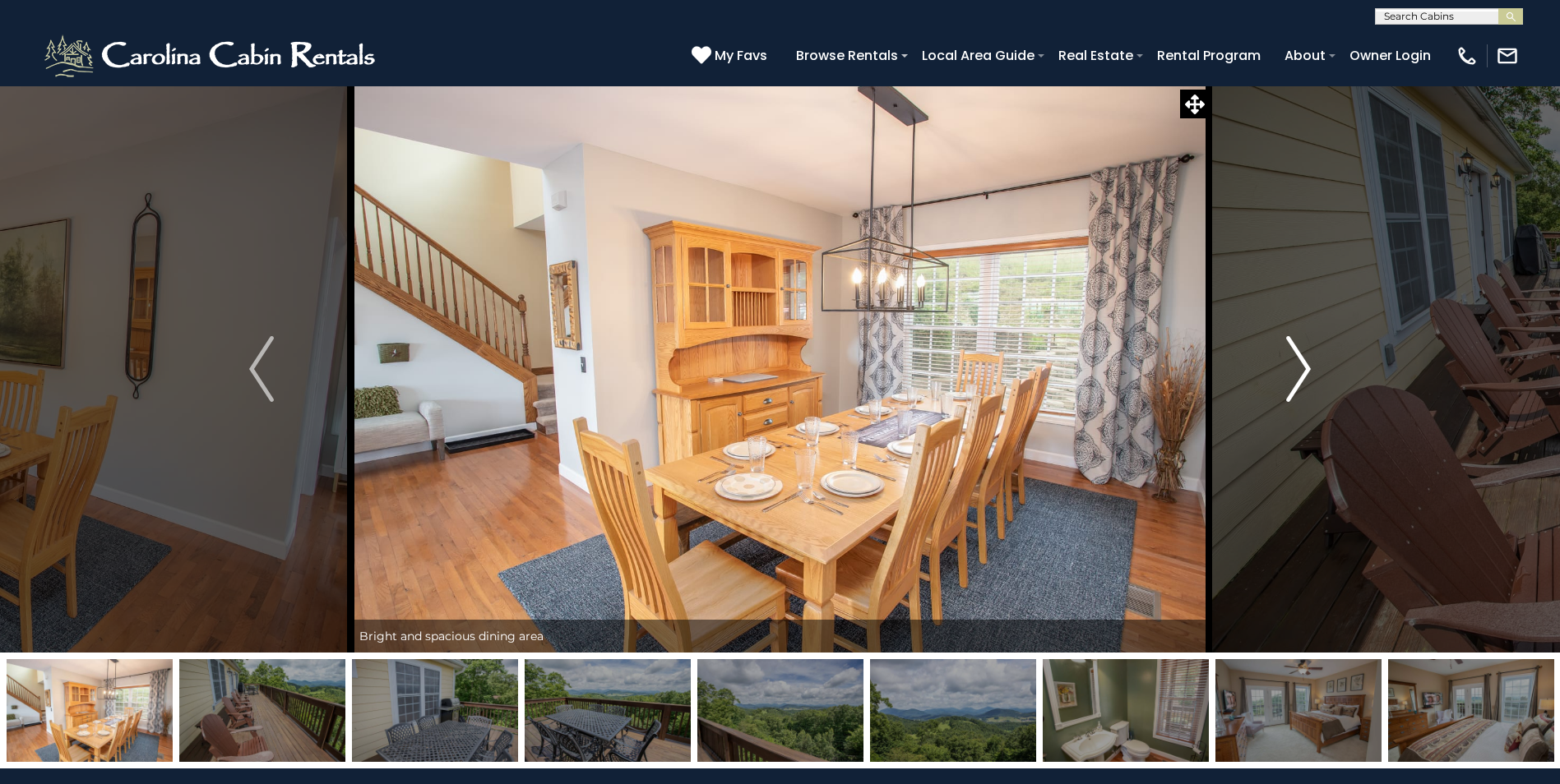
click at [1294, 367] on img "Next" at bounding box center [1298, 369] width 25 height 66
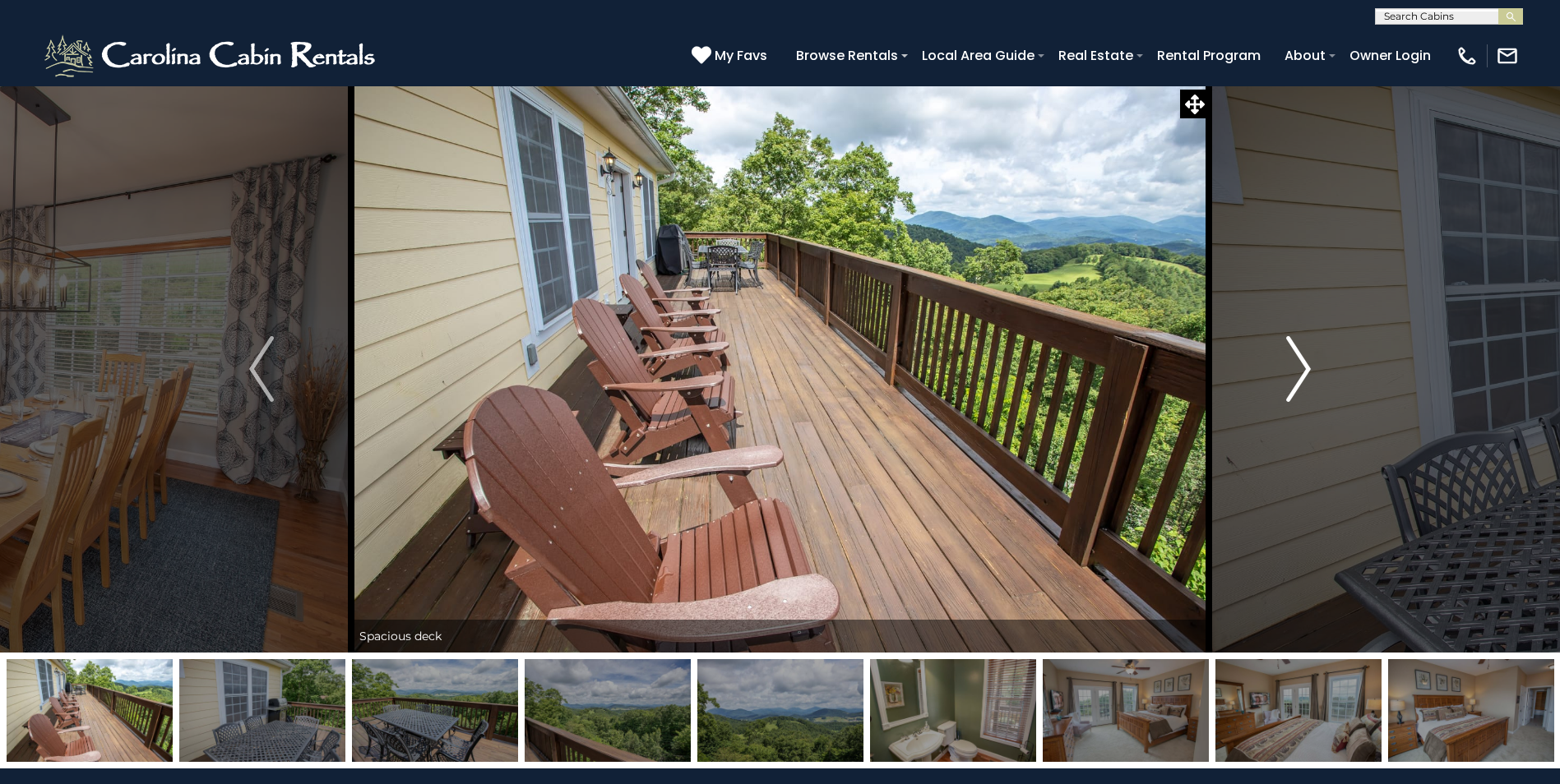
click at [1294, 367] on img "Next" at bounding box center [1298, 369] width 25 height 66
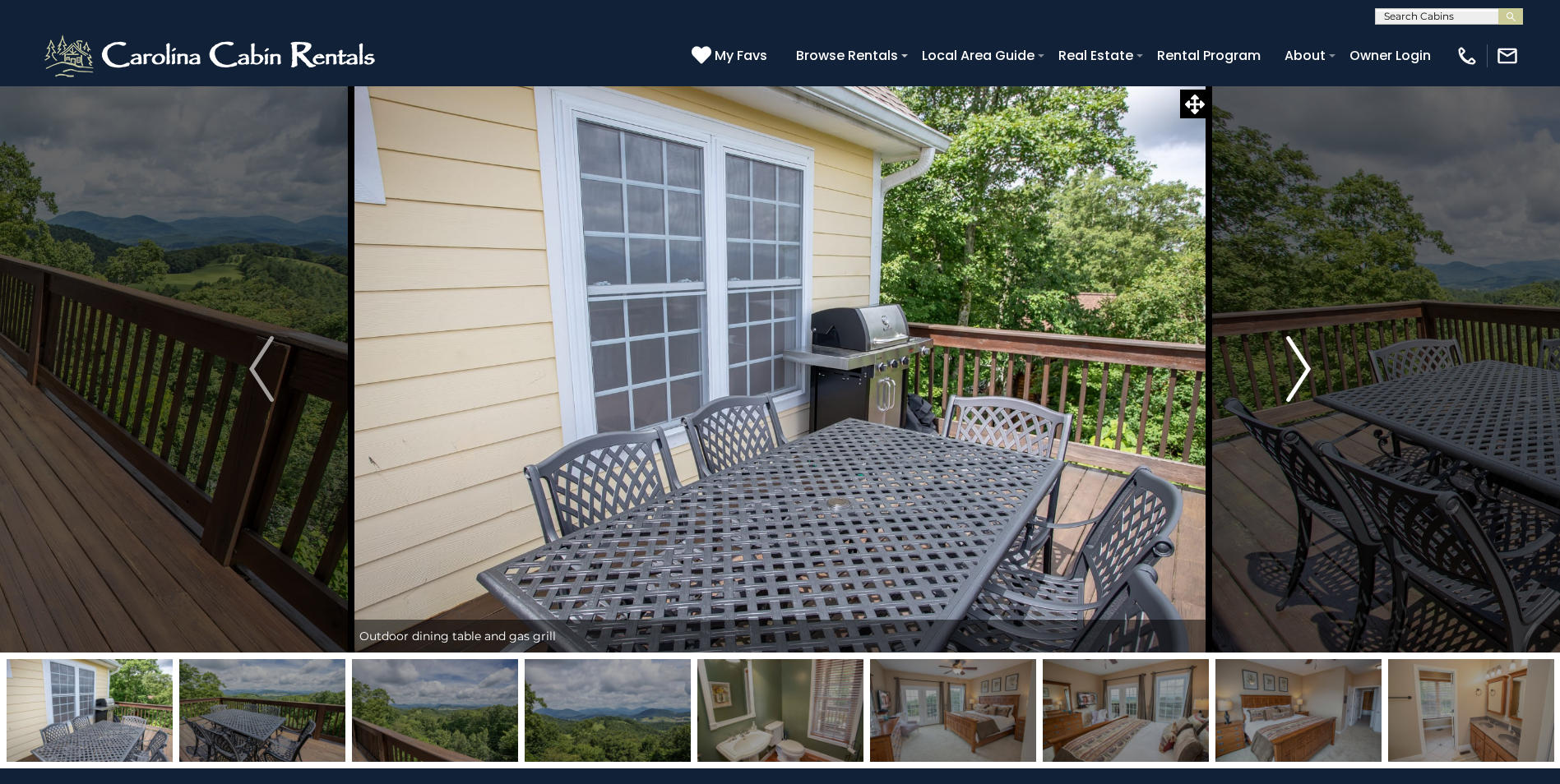
click at [1294, 367] on img "Next" at bounding box center [1298, 369] width 25 height 66
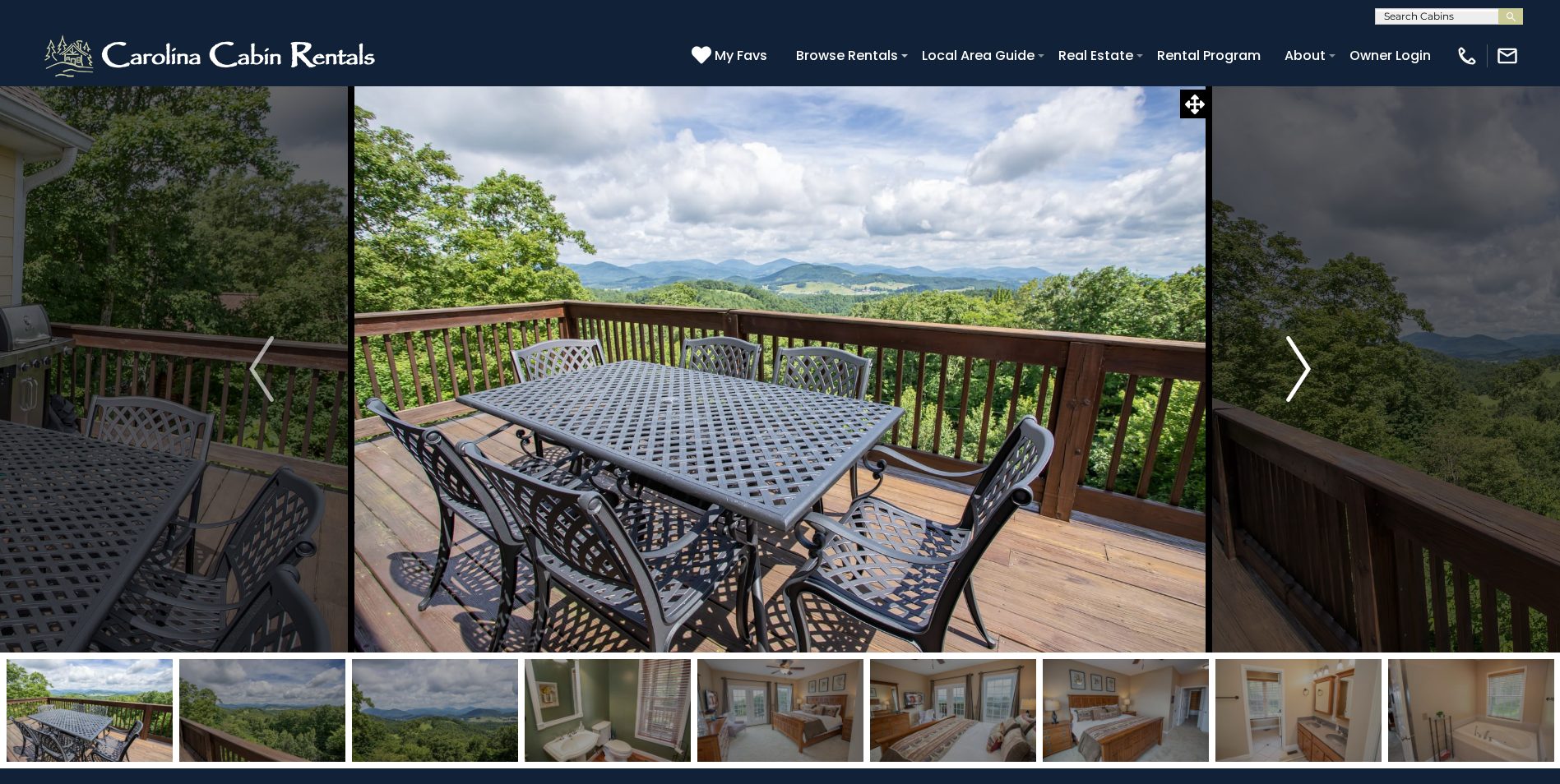
click at [1294, 367] on img "Next" at bounding box center [1298, 369] width 25 height 66
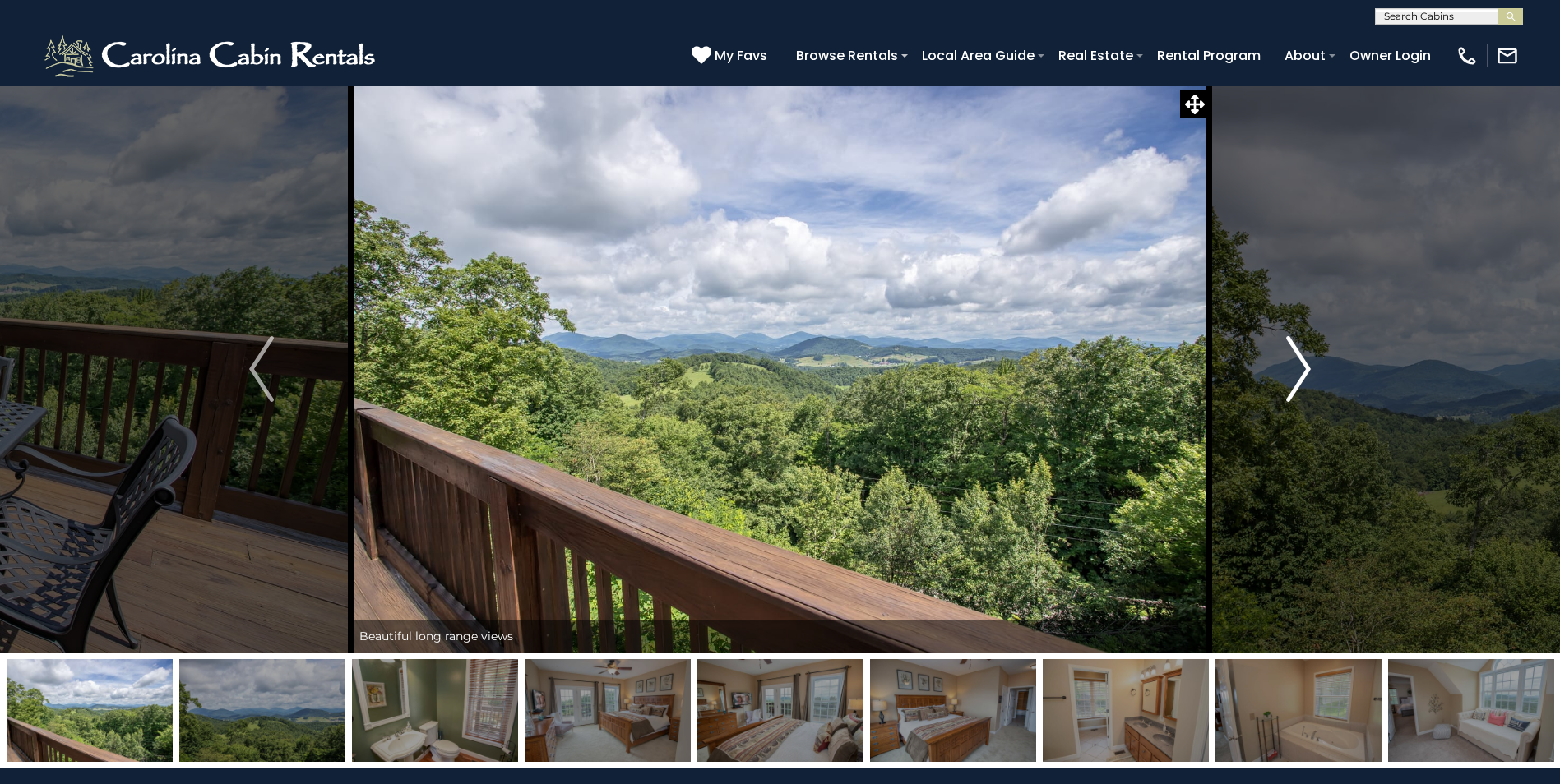
click at [1294, 367] on img "Next" at bounding box center [1298, 369] width 25 height 66
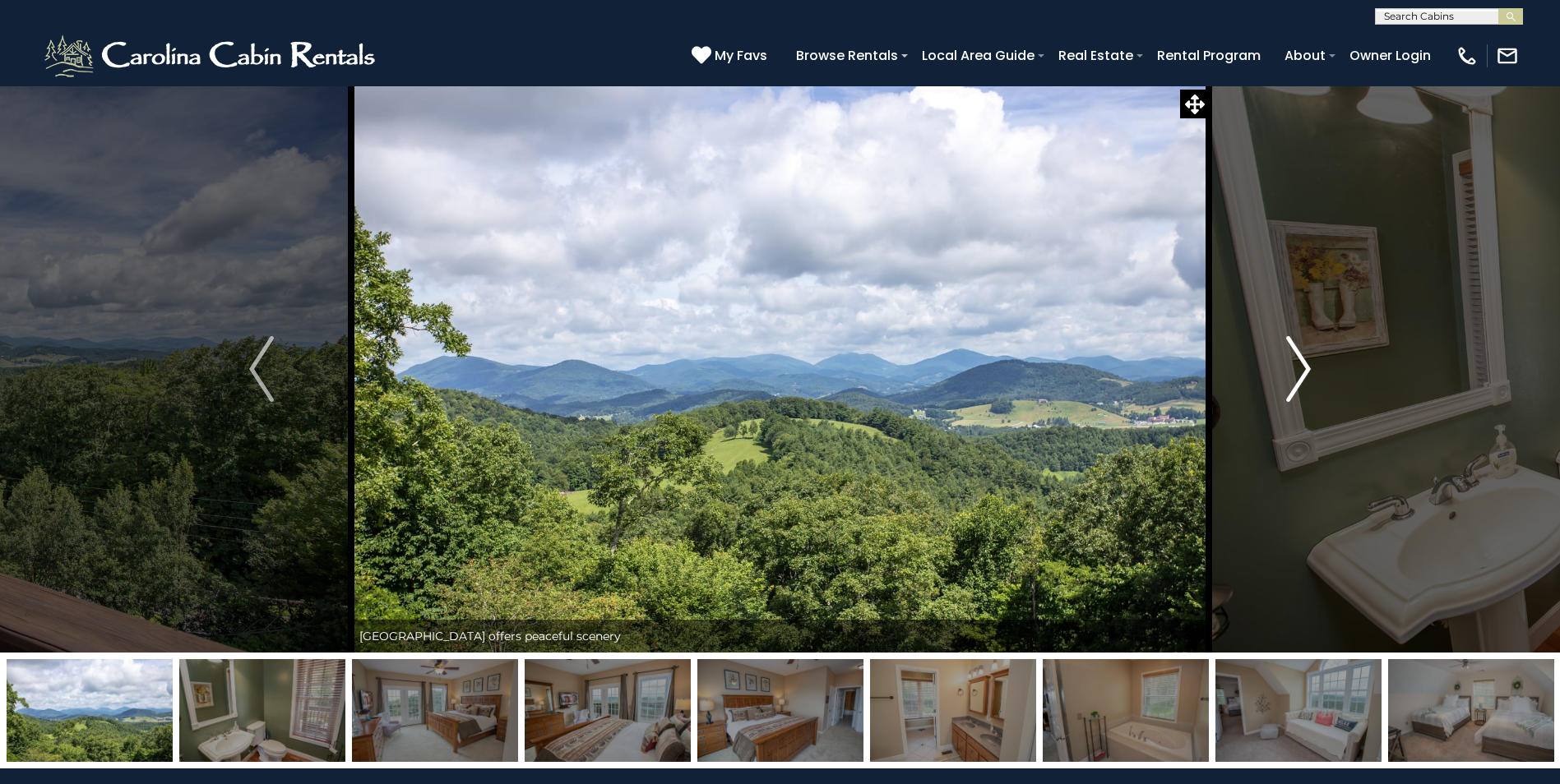
click at [1294, 367] on img "Next" at bounding box center [1298, 369] width 25 height 66
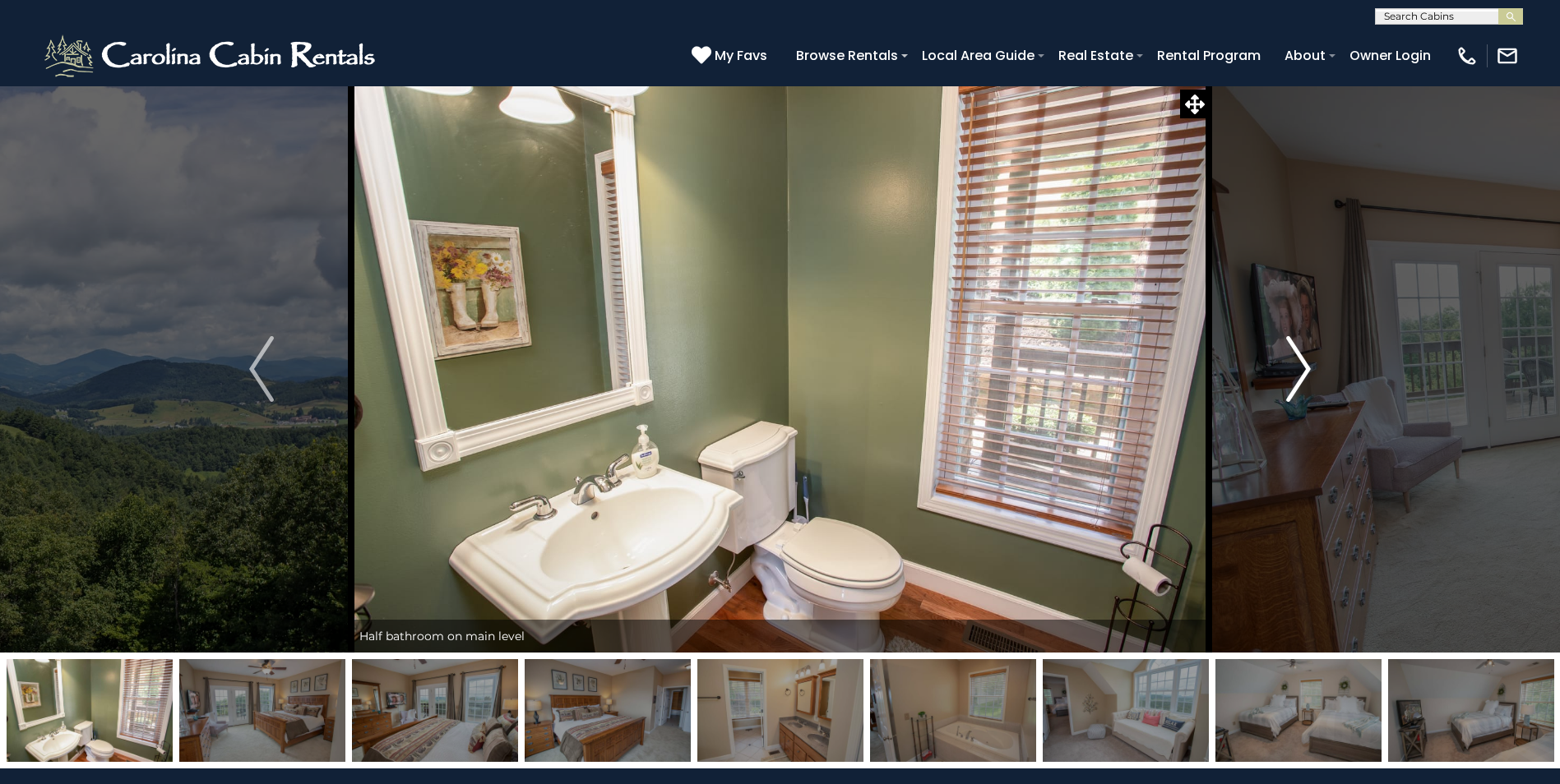
click at [1294, 367] on img "Next" at bounding box center [1298, 369] width 25 height 66
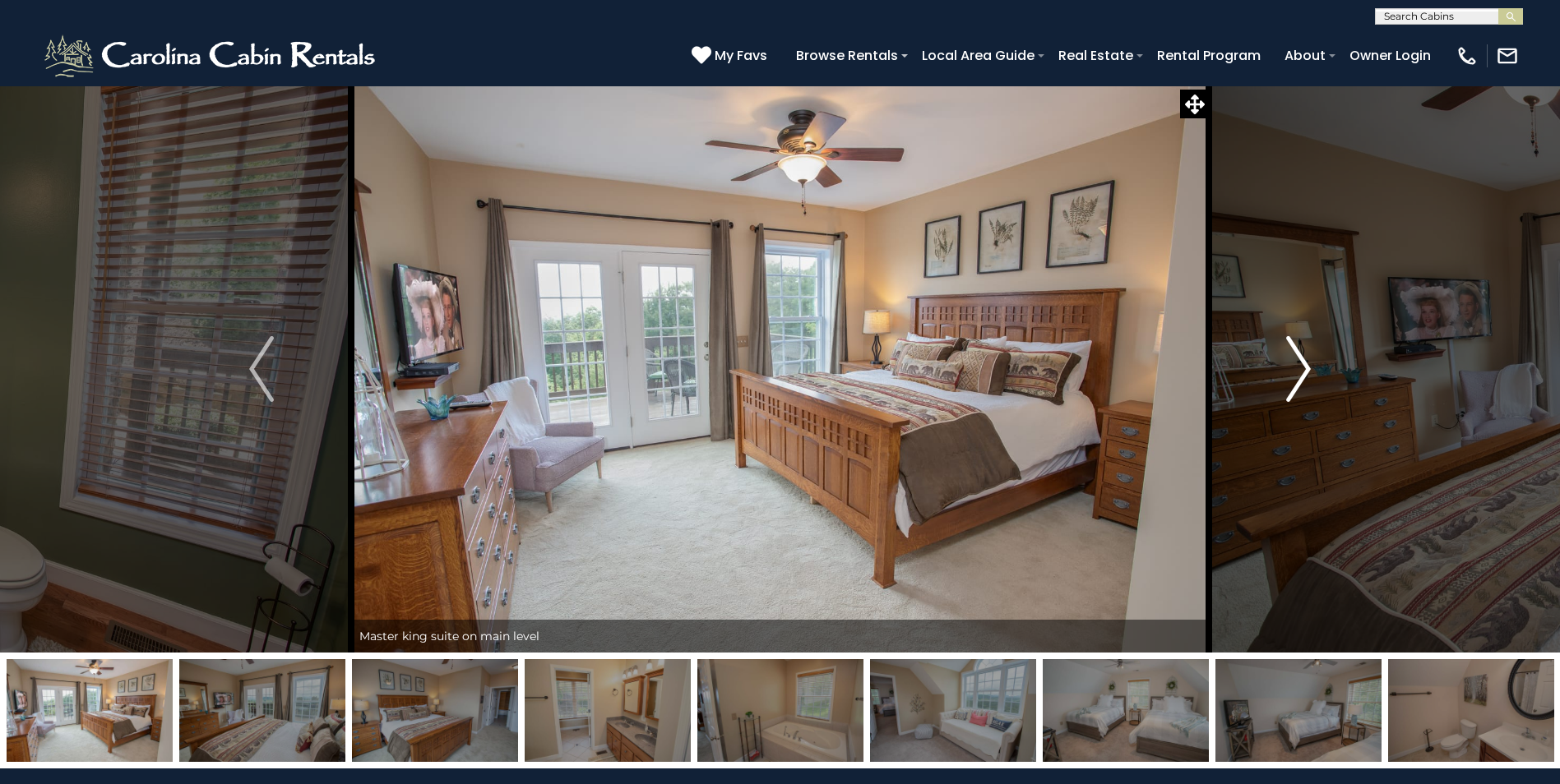
click at [1294, 367] on img "Next" at bounding box center [1298, 369] width 25 height 66
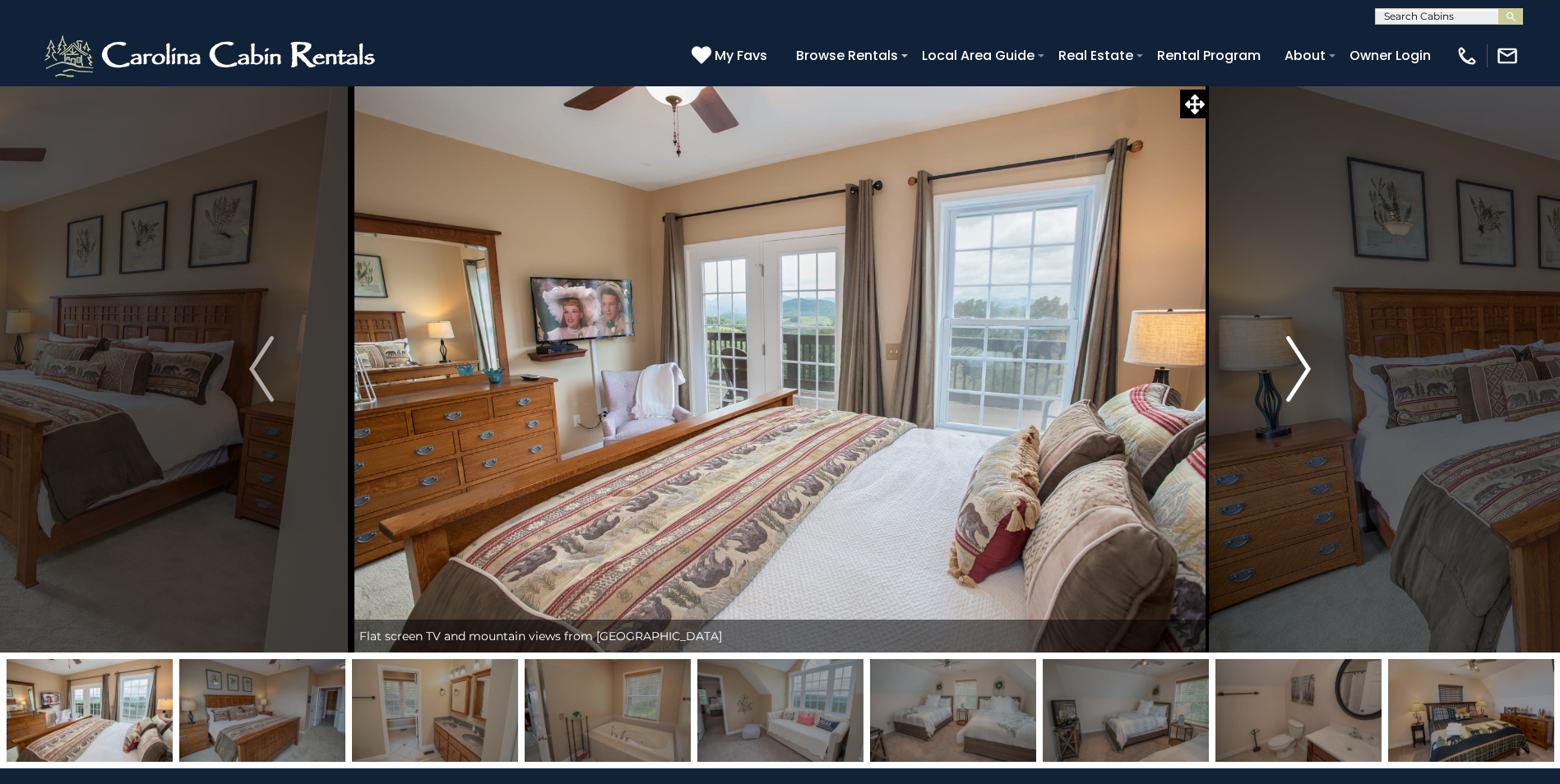
click at [1294, 367] on img "Next" at bounding box center [1298, 369] width 25 height 66
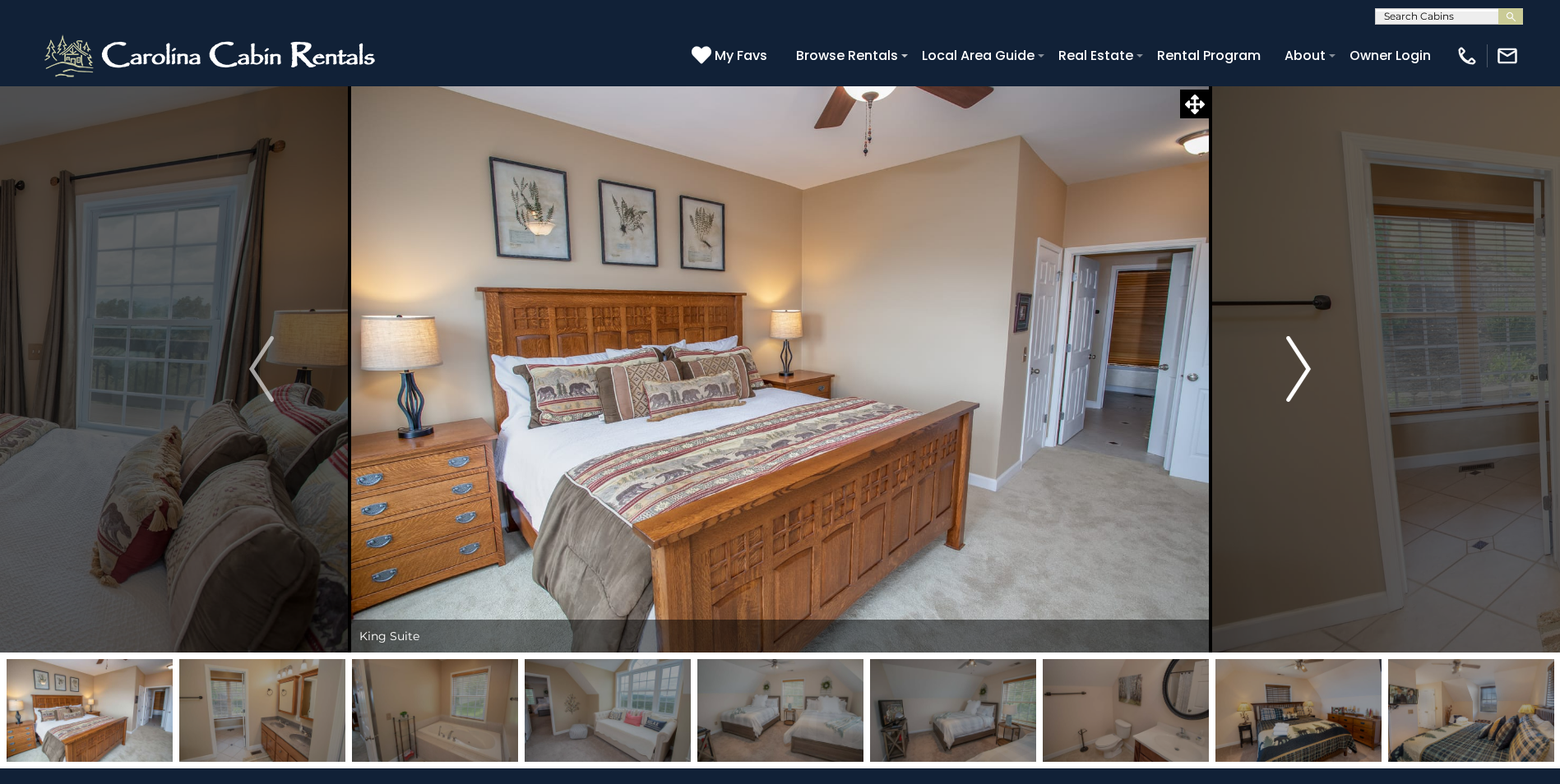
click at [1294, 367] on img "Next" at bounding box center [1298, 369] width 25 height 66
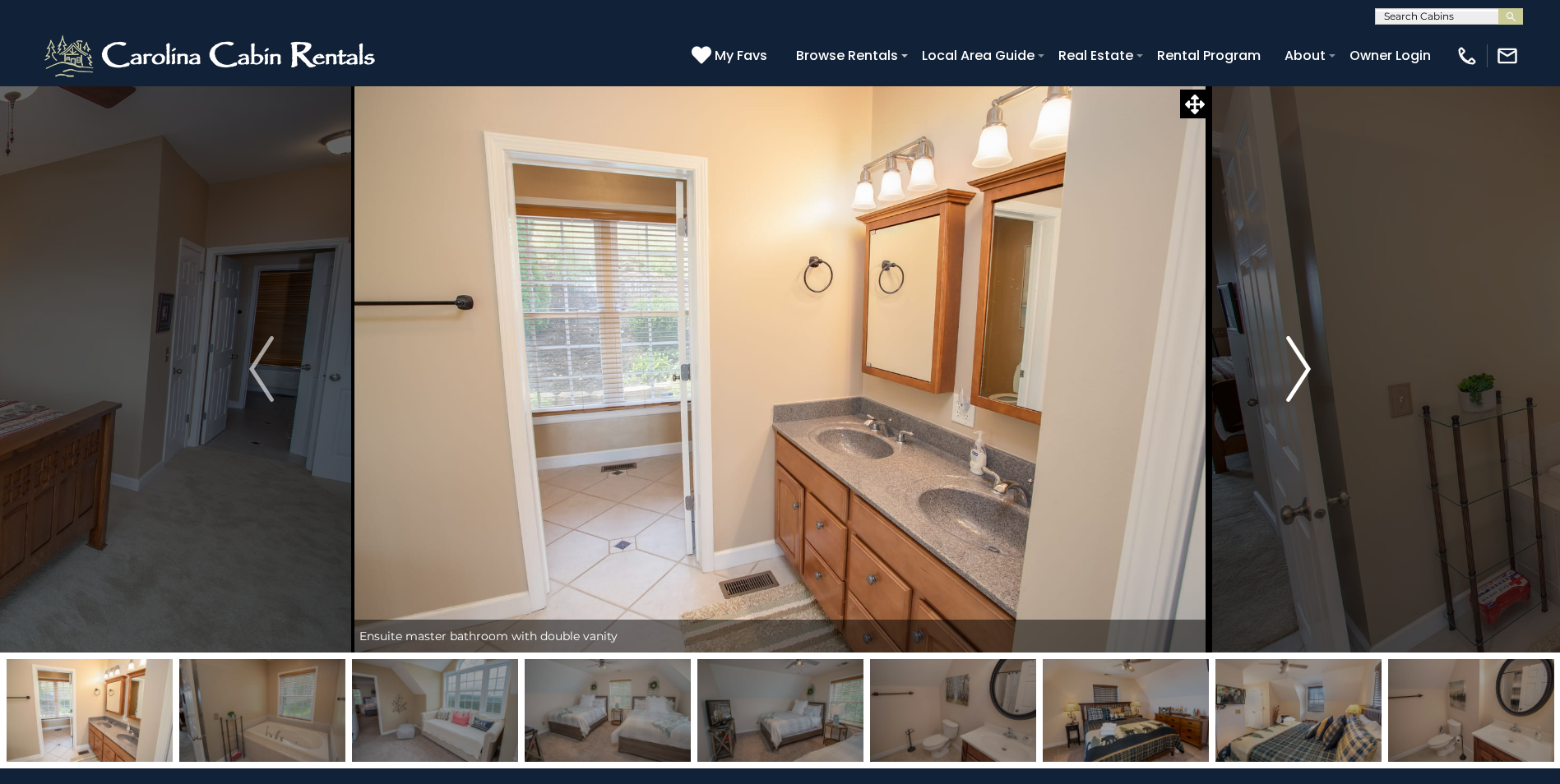
click at [1294, 367] on img "Next" at bounding box center [1298, 369] width 25 height 66
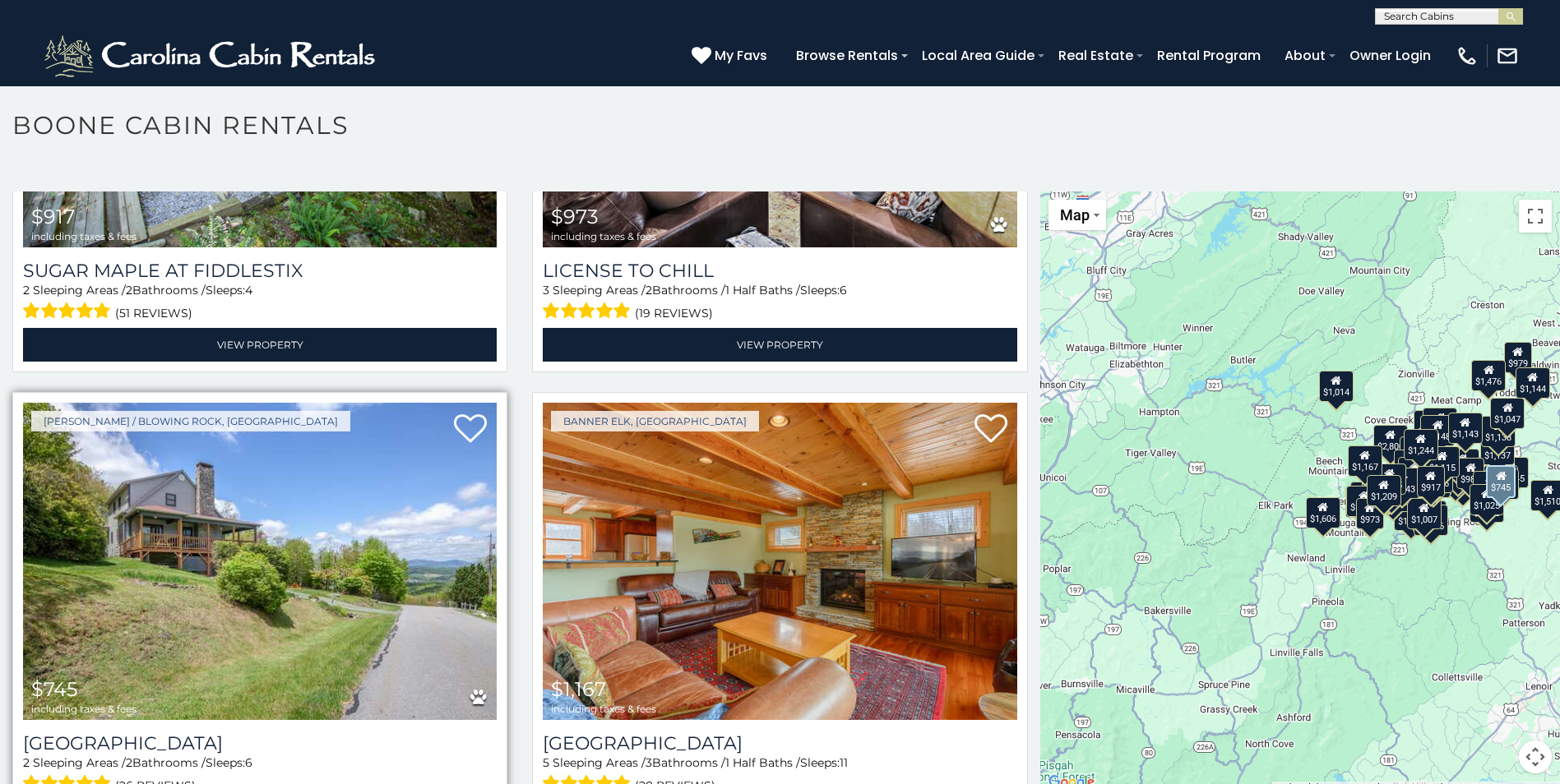
scroll to position [11802, 0]
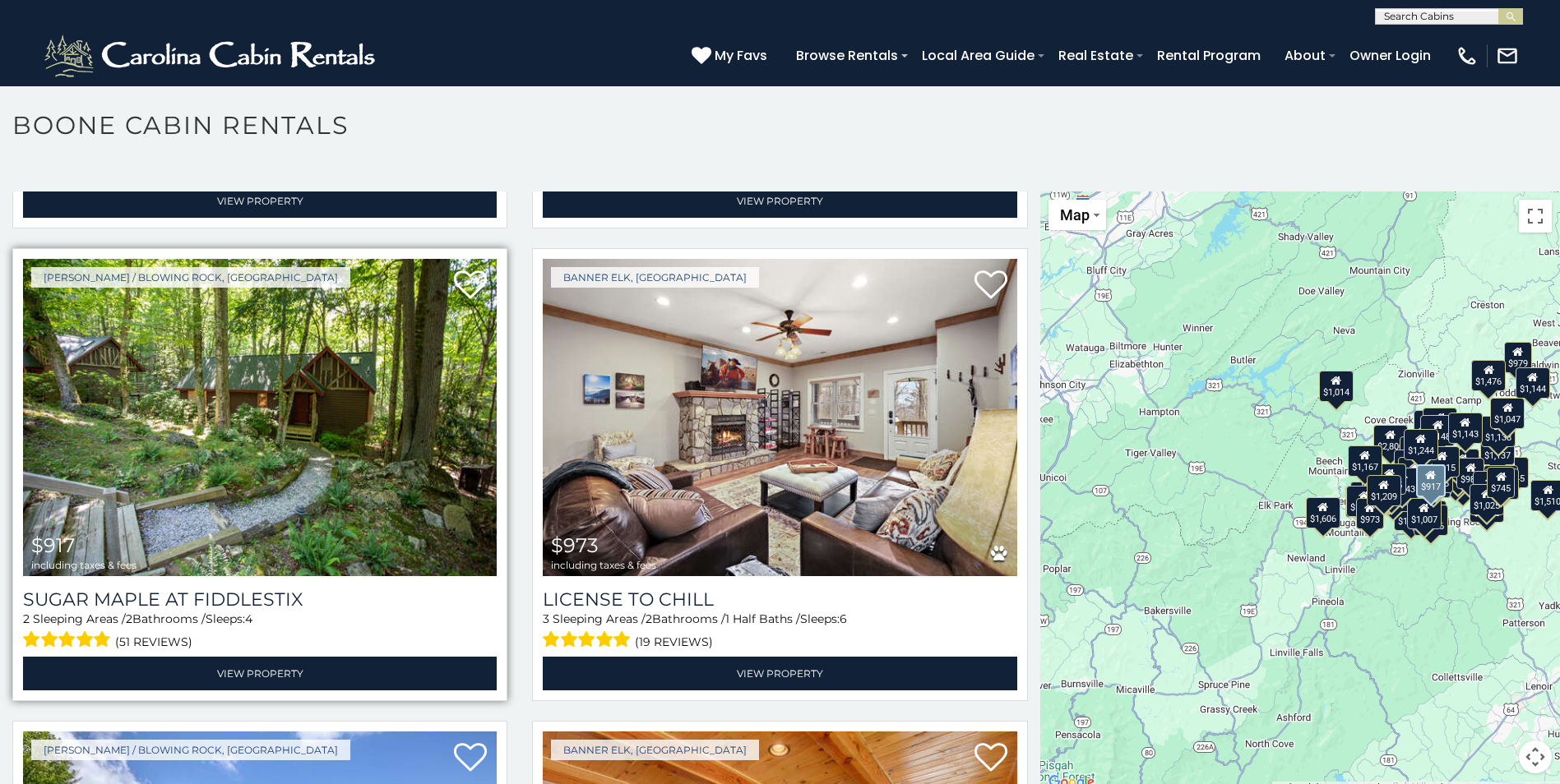
click at [270, 368] on img at bounding box center [259, 417] width 474 height 317
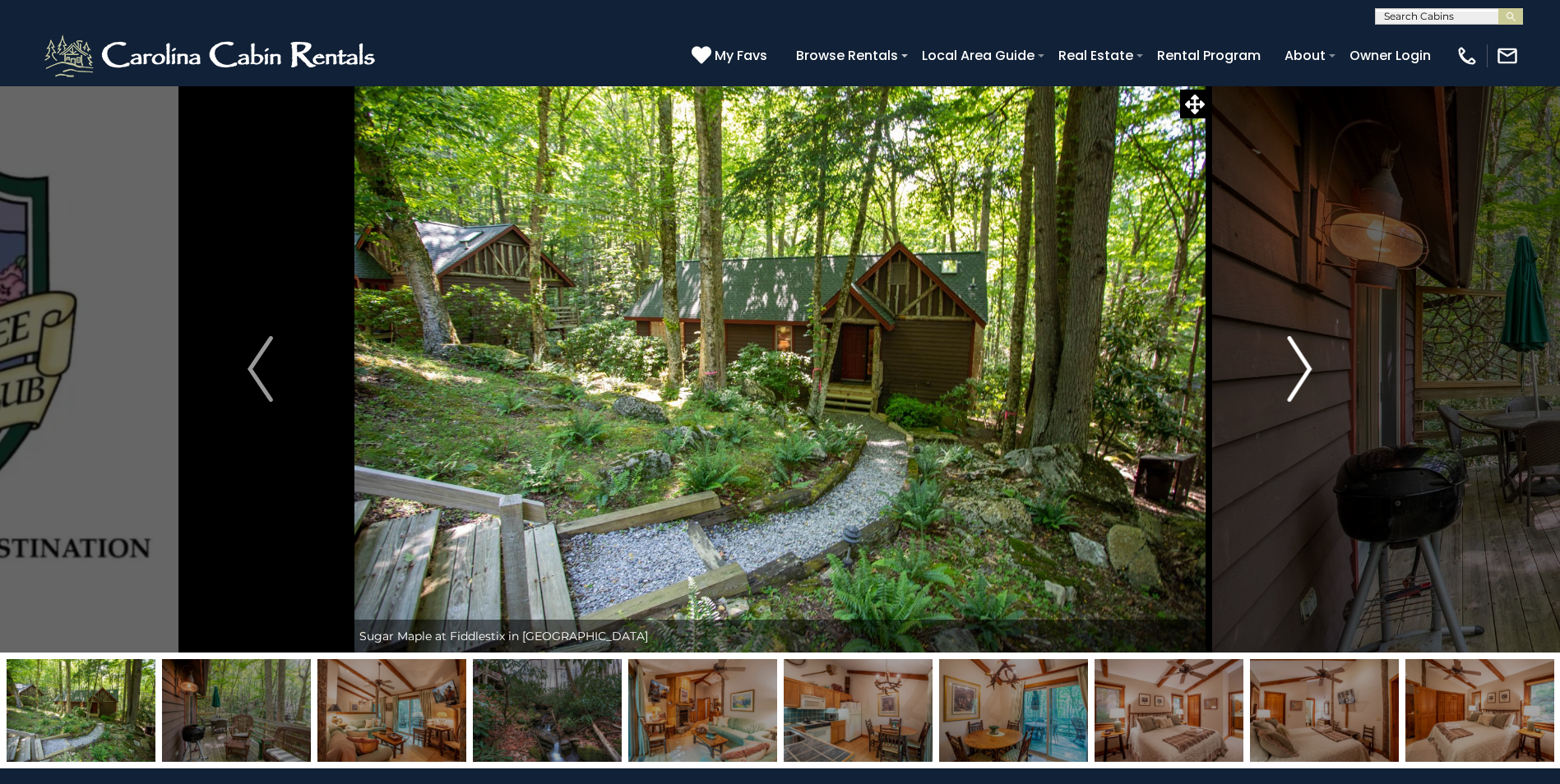
click at [1302, 371] on img "Next" at bounding box center [1299, 369] width 25 height 66
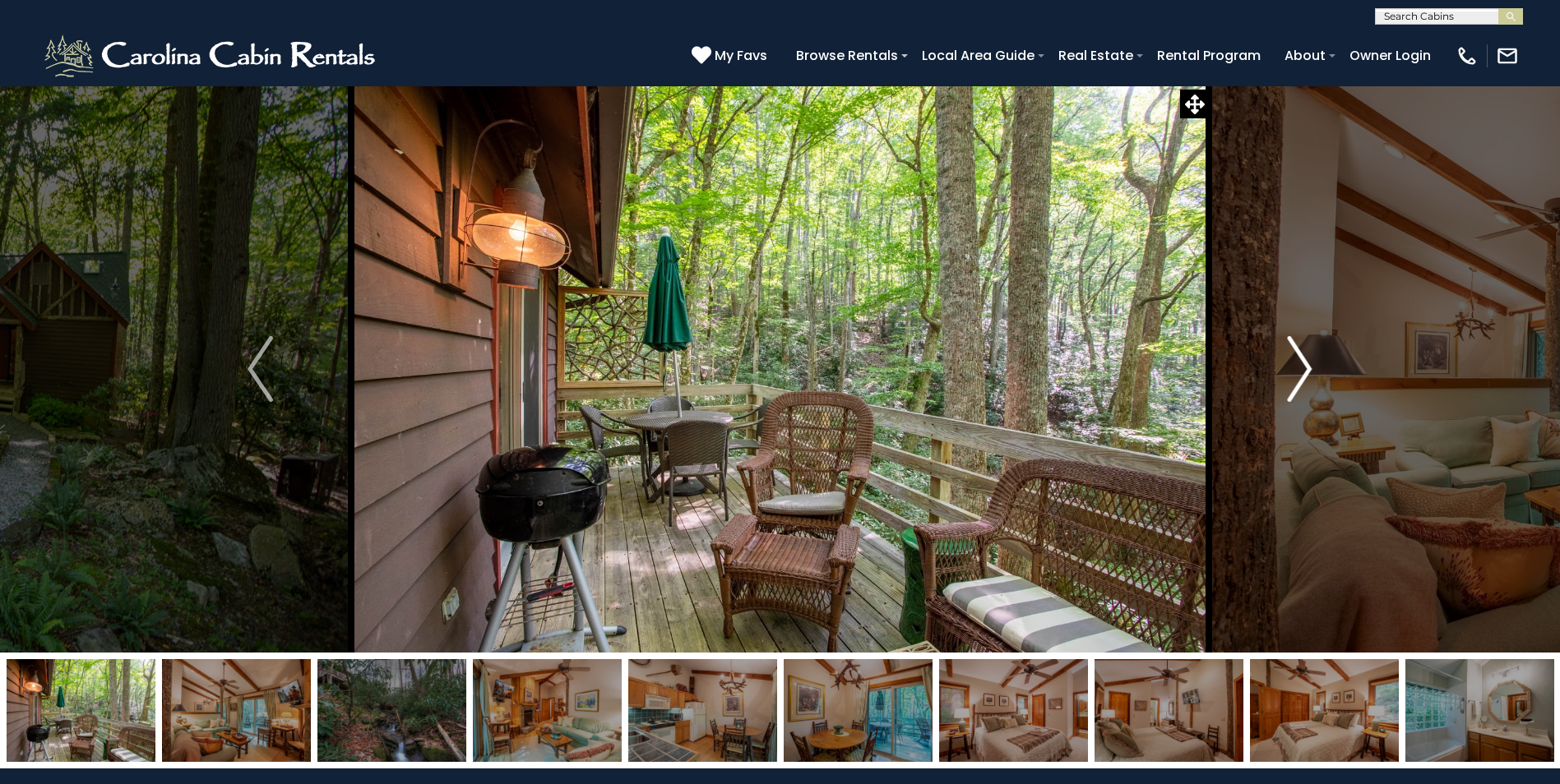
click at [1302, 371] on img "Next" at bounding box center [1299, 369] width 25 height 66
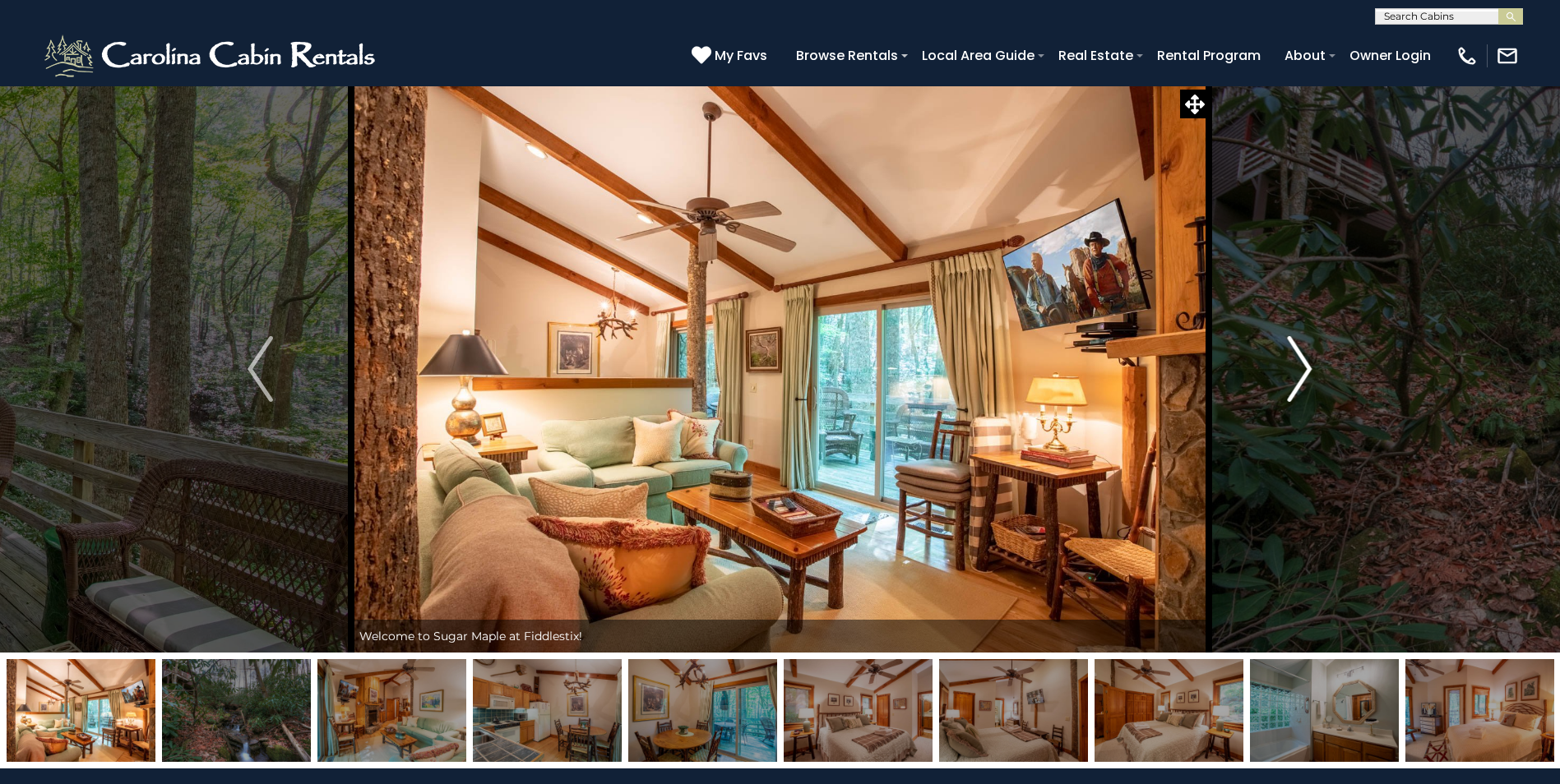
click at [1302, 371] on img "Next" at bounding box center [1299, 369] width 25 height 66
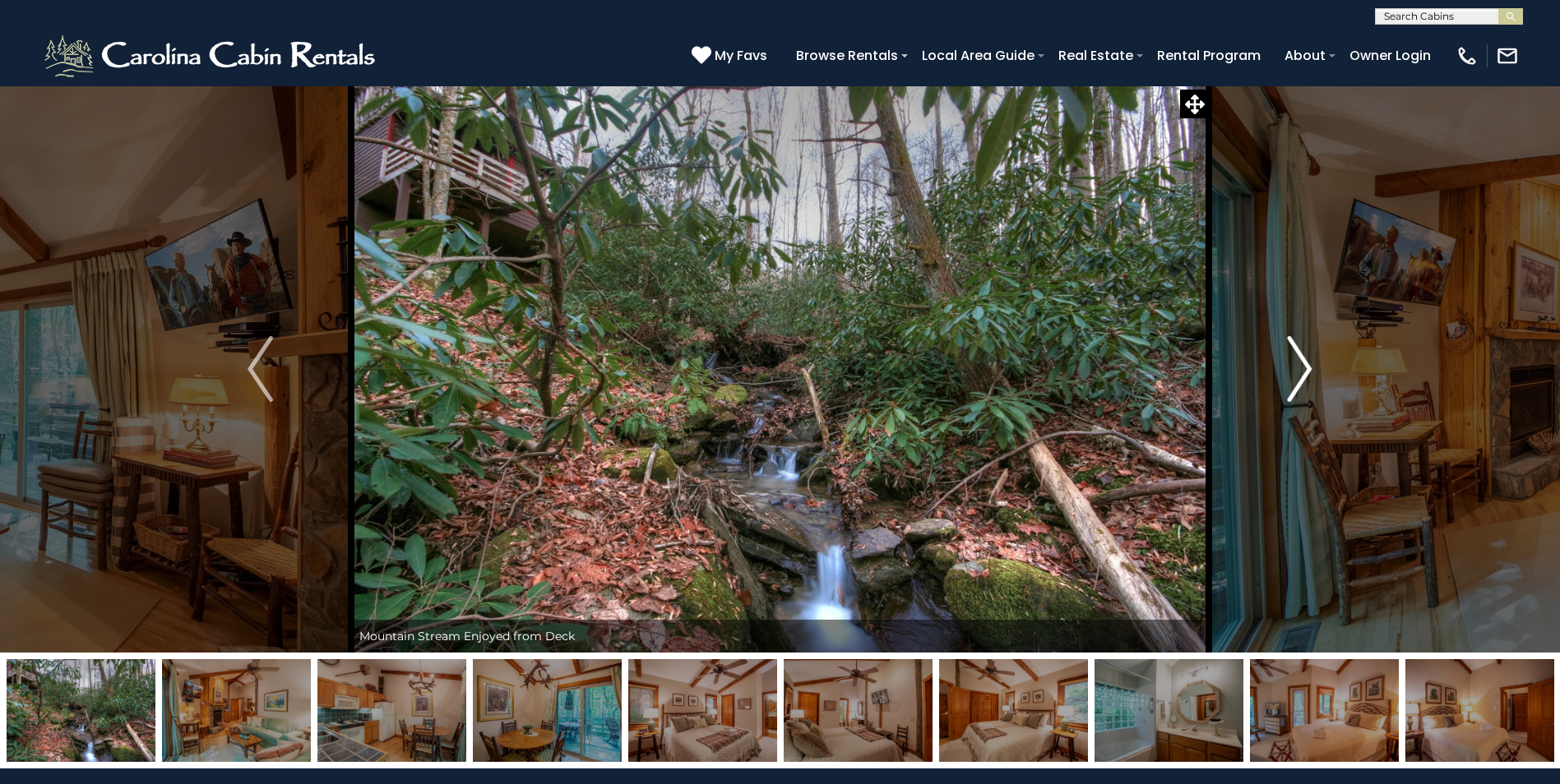
click at [1302, 371] on img "Next" at bounding box center [1299, 369] width 25 height 66
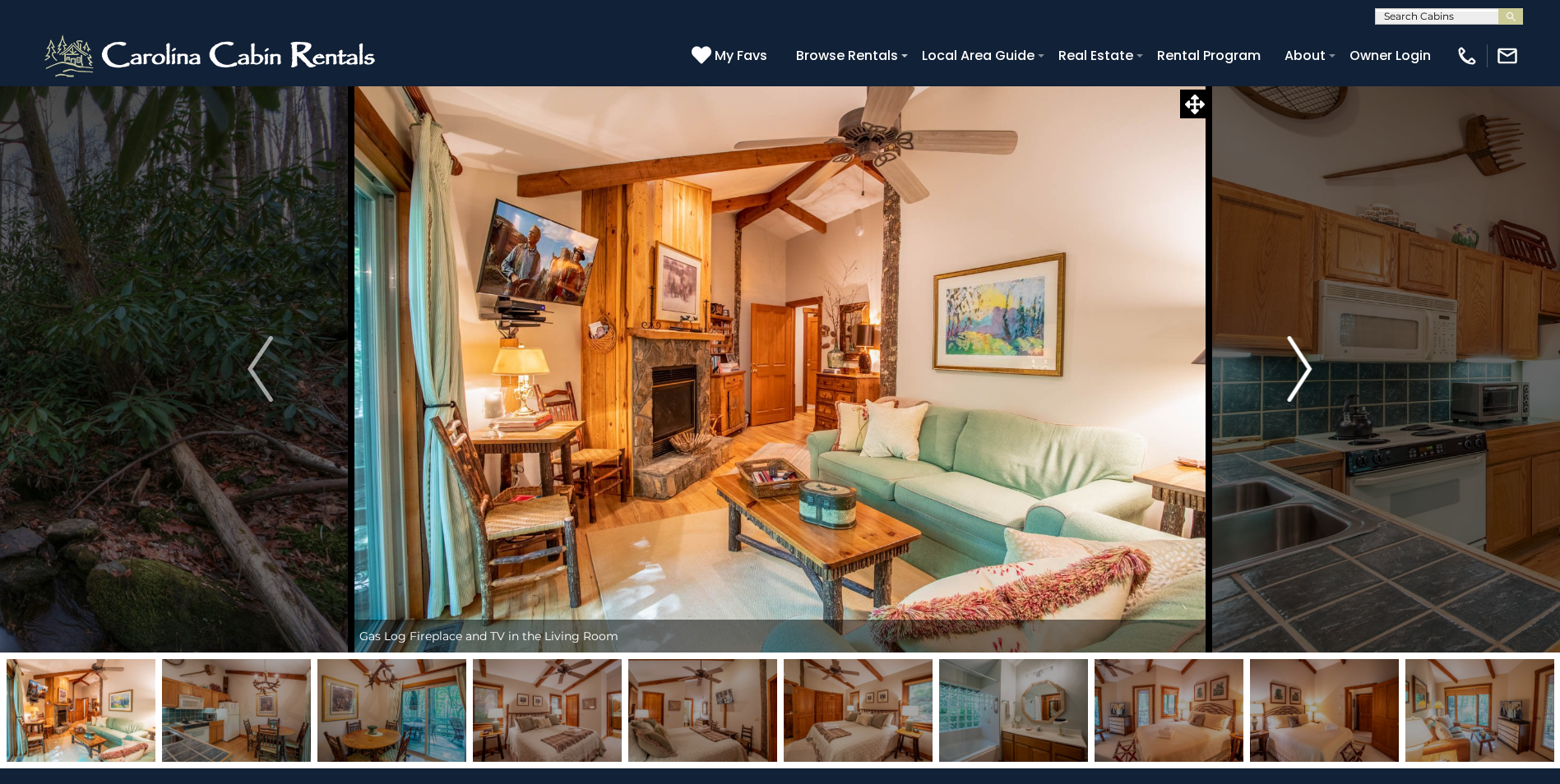
click at [1302, 371] on img "Next" at bounding box center [1299, 369] width 25 height 66
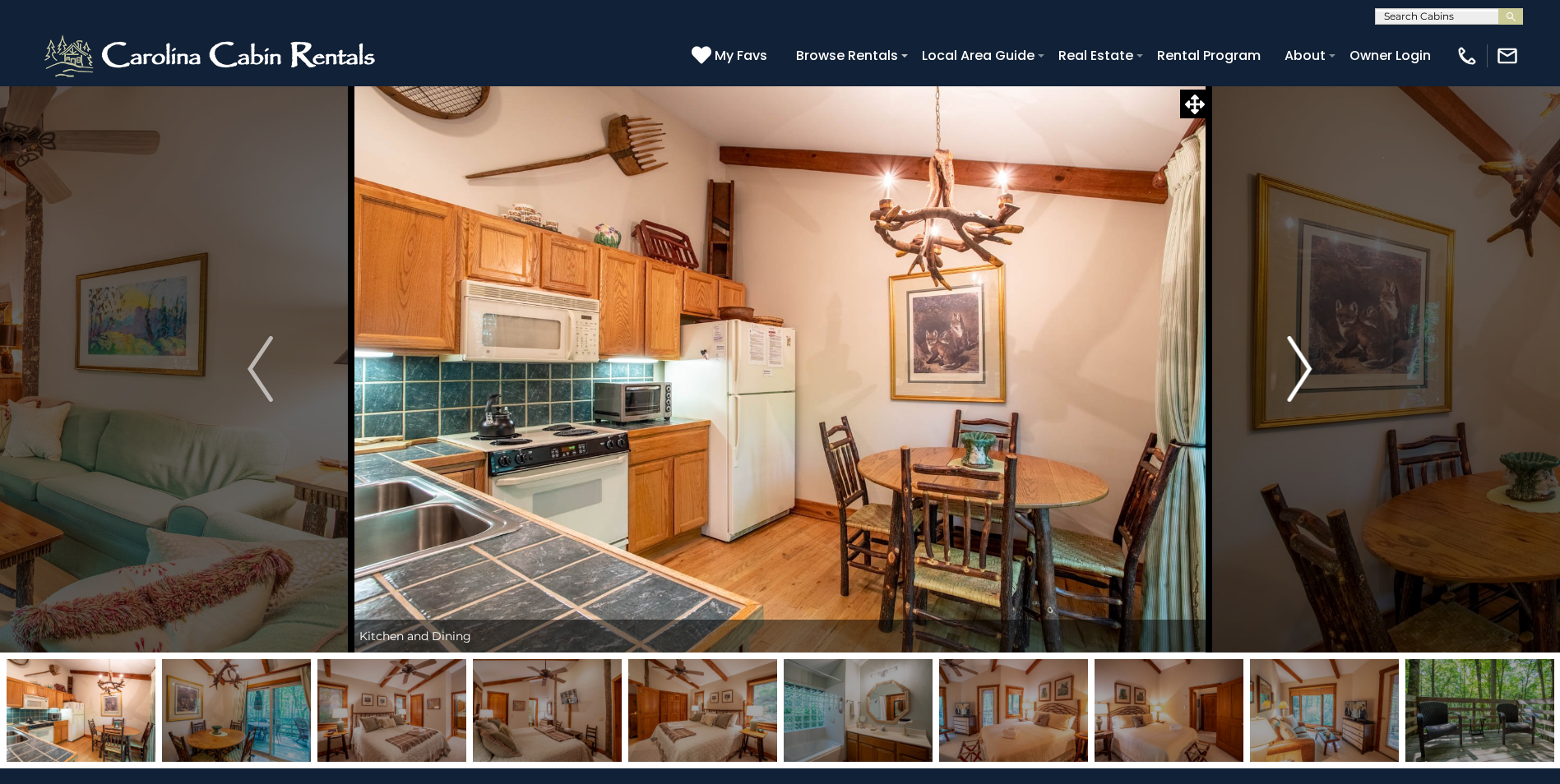
click at [1302, 371] on img "Next" at bounding box center [1299, 369] width 25 height 66
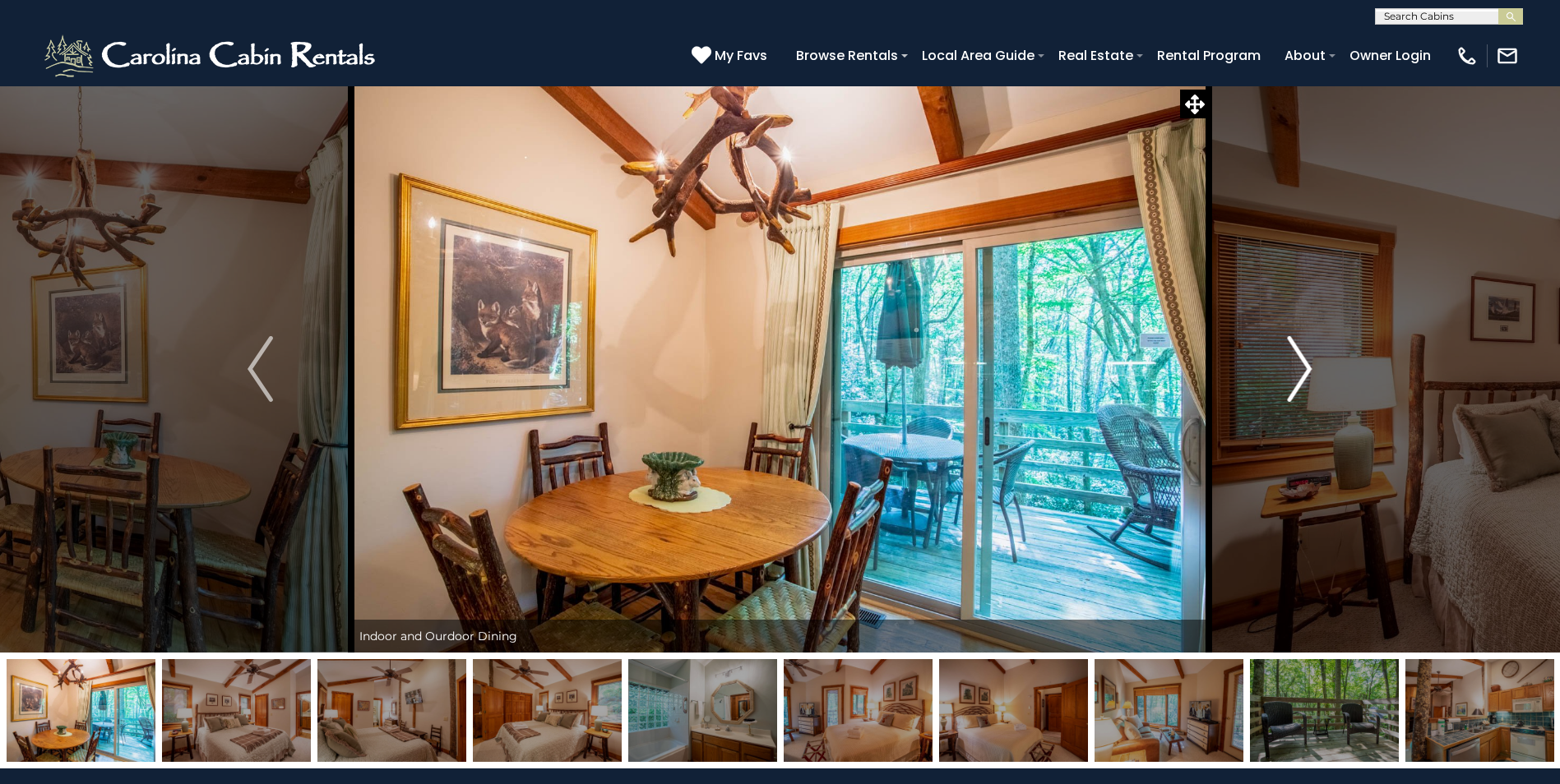
click at [1302, 371] on img "Next" at bounding box center [1299, 369] width 25 height 66
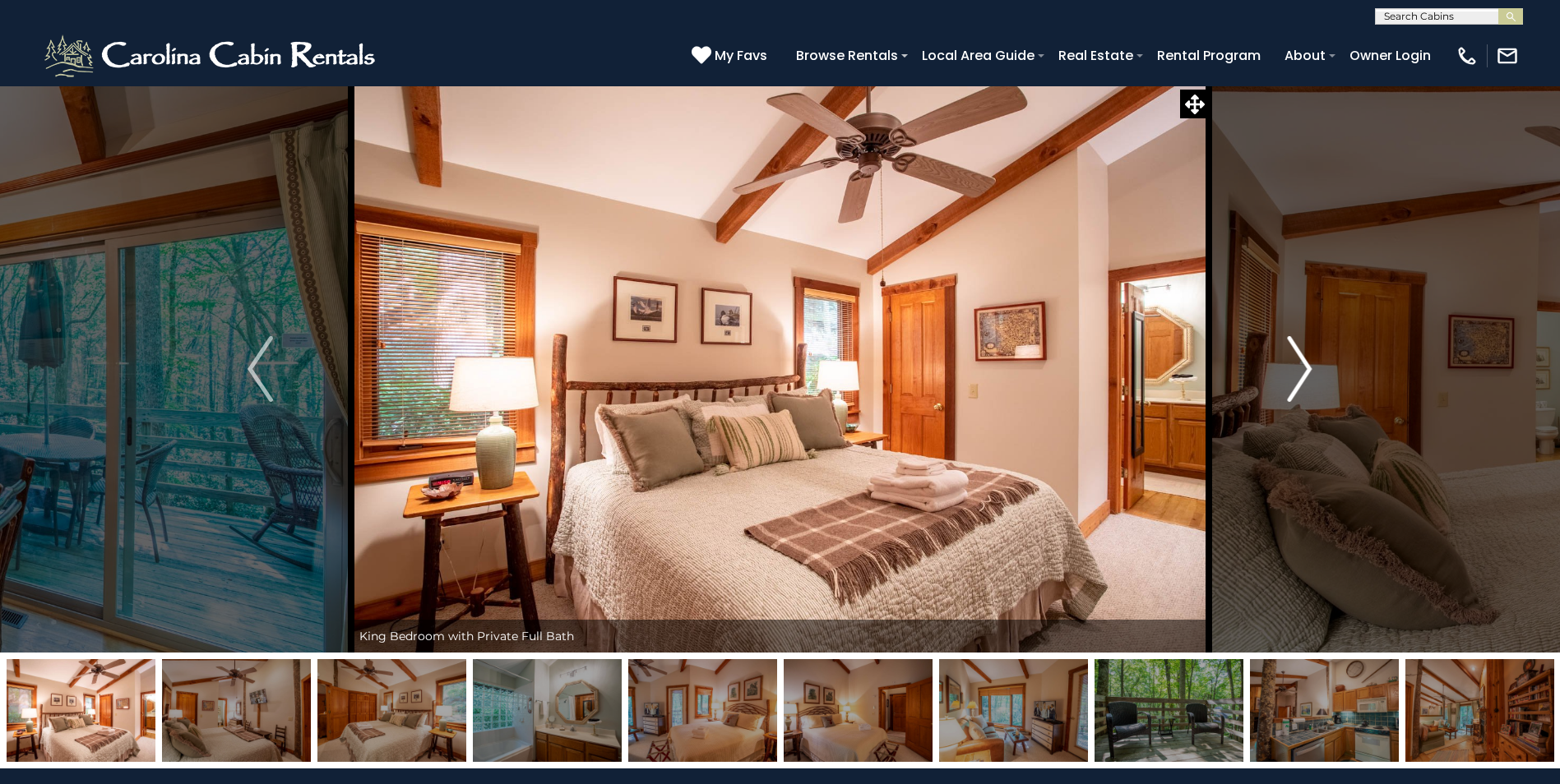
click at [1302, 371] on img "Next" at bounding box center [1299, 369] width 25 height 66
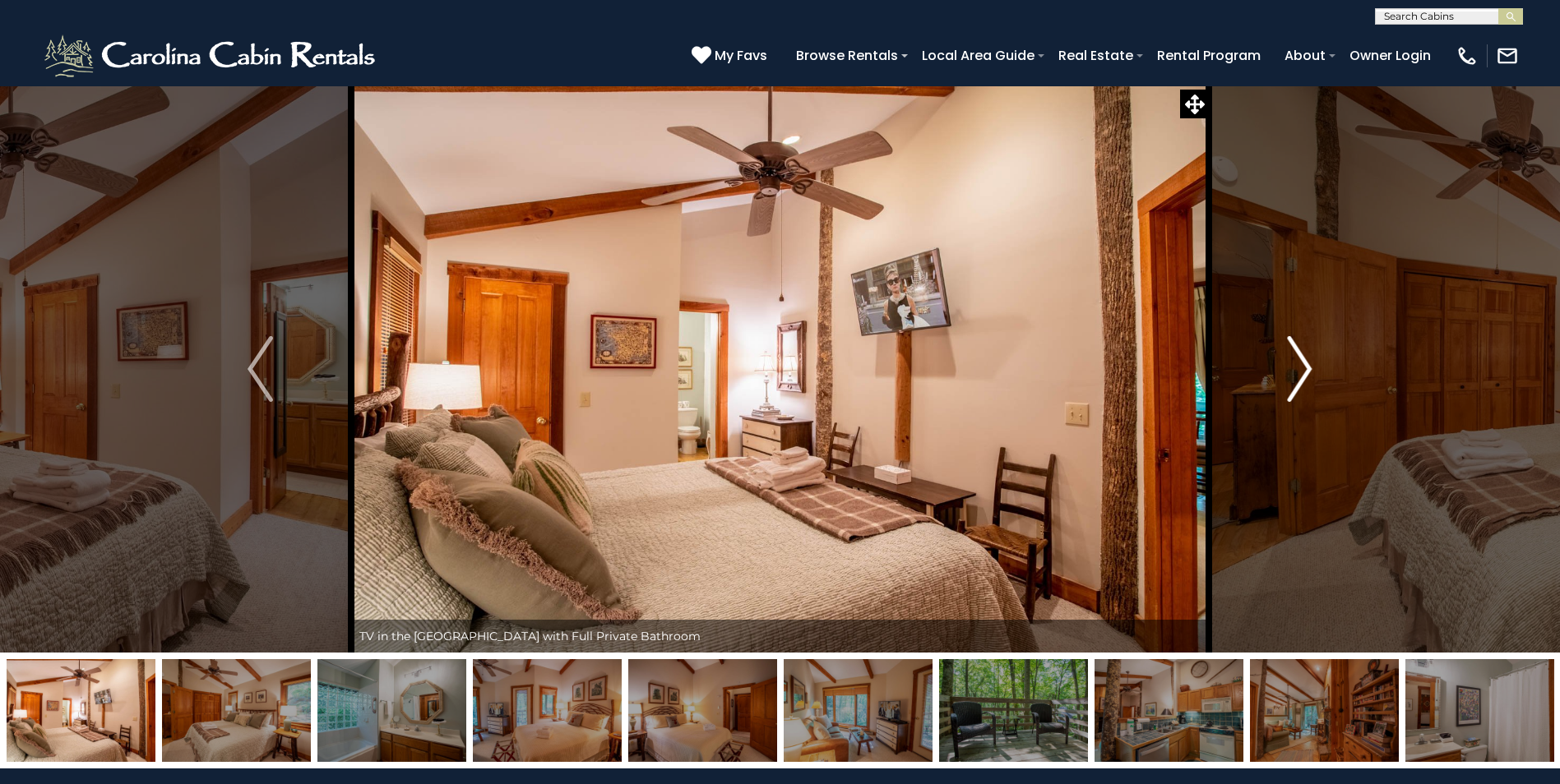
click at [1302, 371] on img "Next" at bounding box center [1299, 369] width 25 height 66
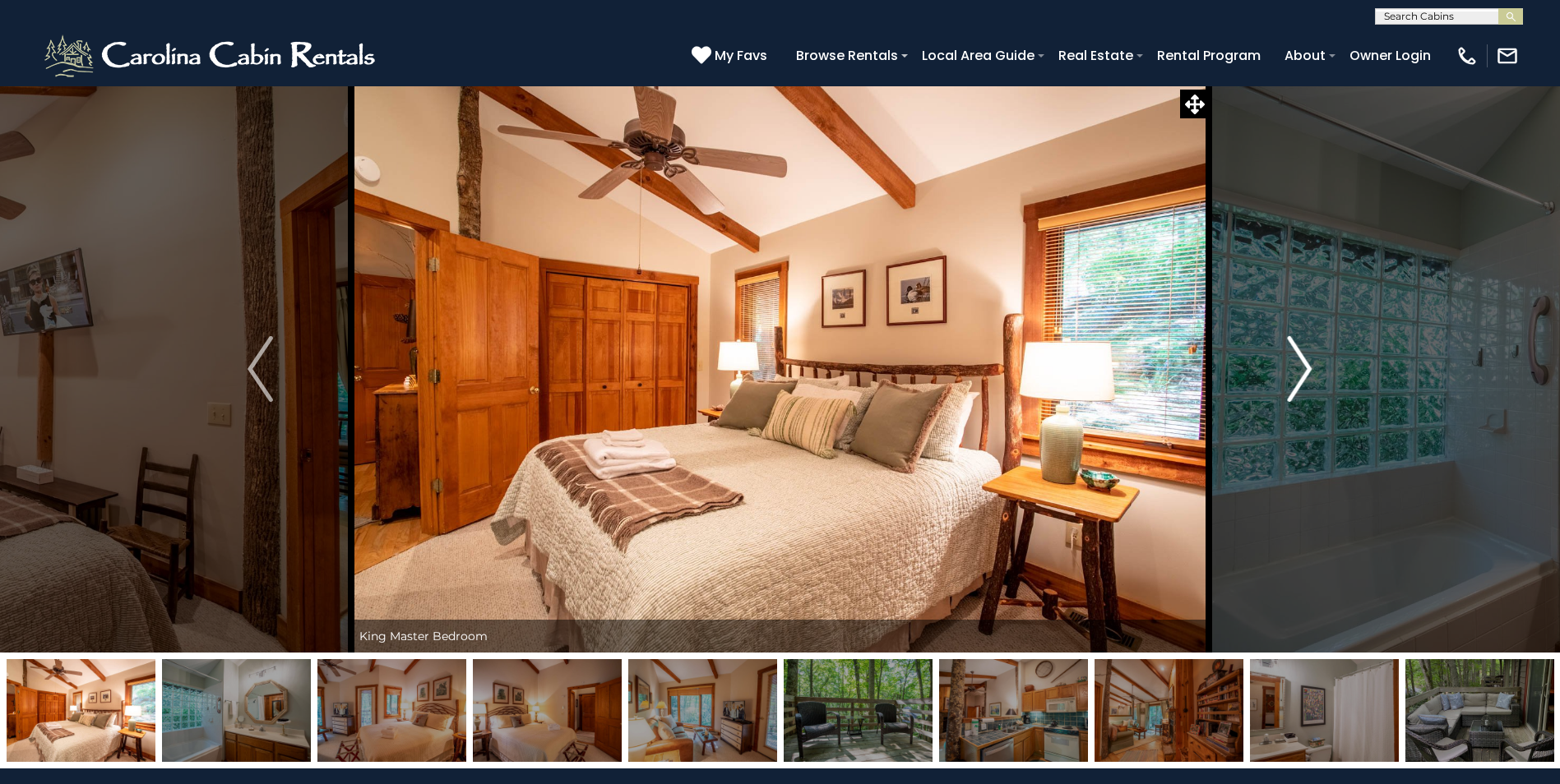
click at [1302, 371] on img "Next" at bounding box center [1299, 369] width 25 height 66
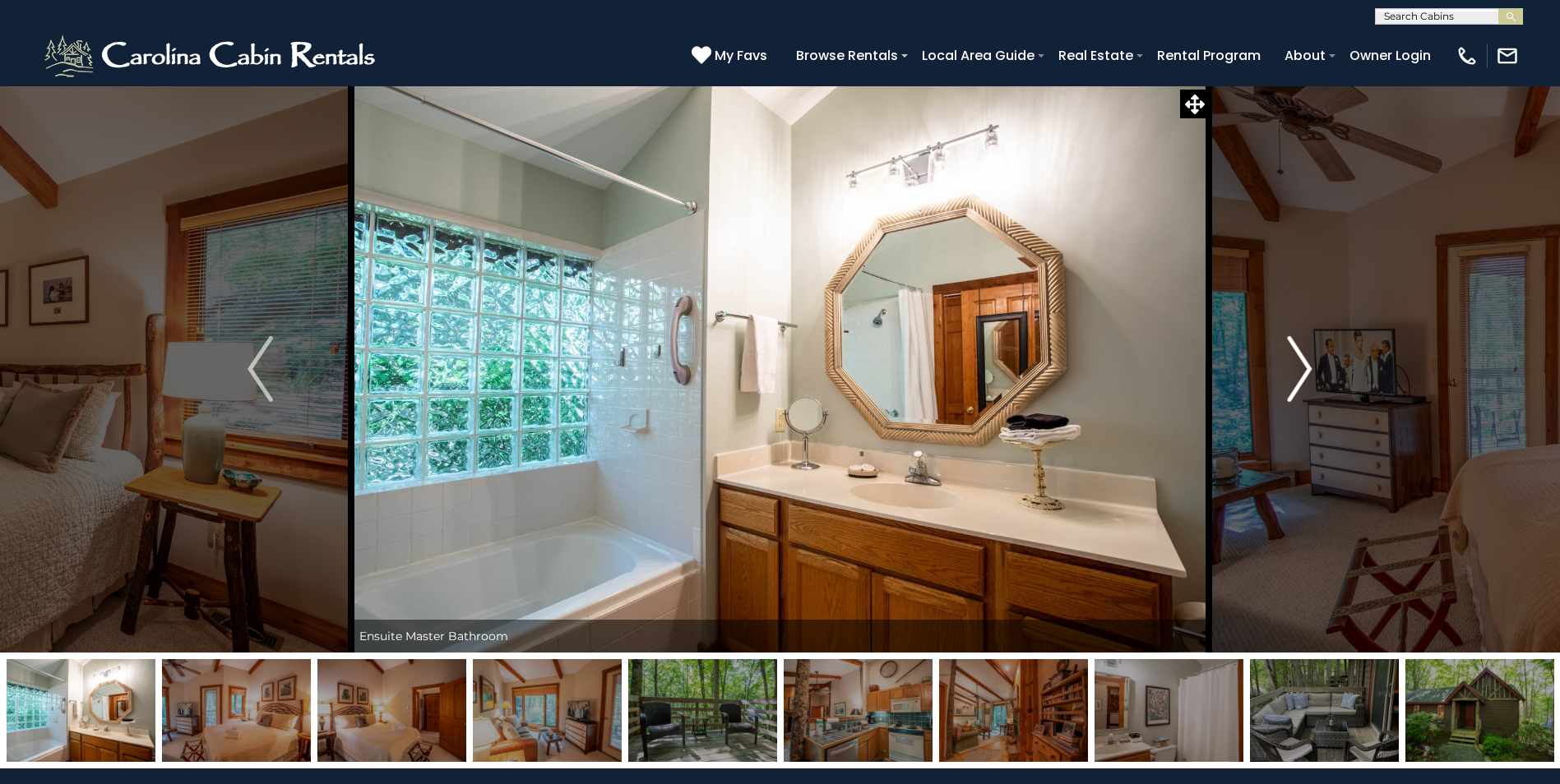
click at [1302, 371] on img "Next" at bounding box center [1299, 369] width 25 height 66
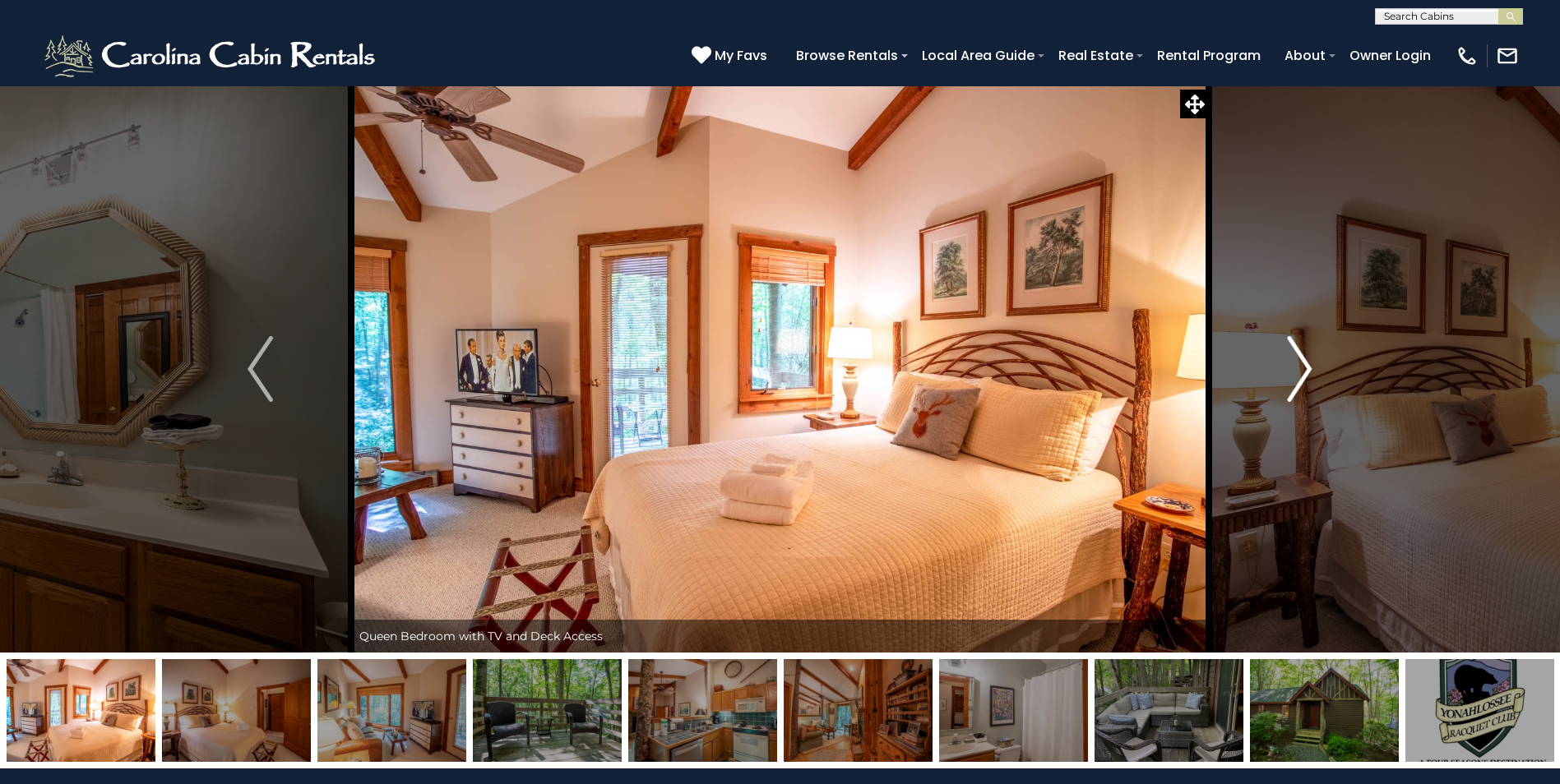
click at [1302, 371] on img "Next" at bounding box center [1299, 369] width 25 height 66
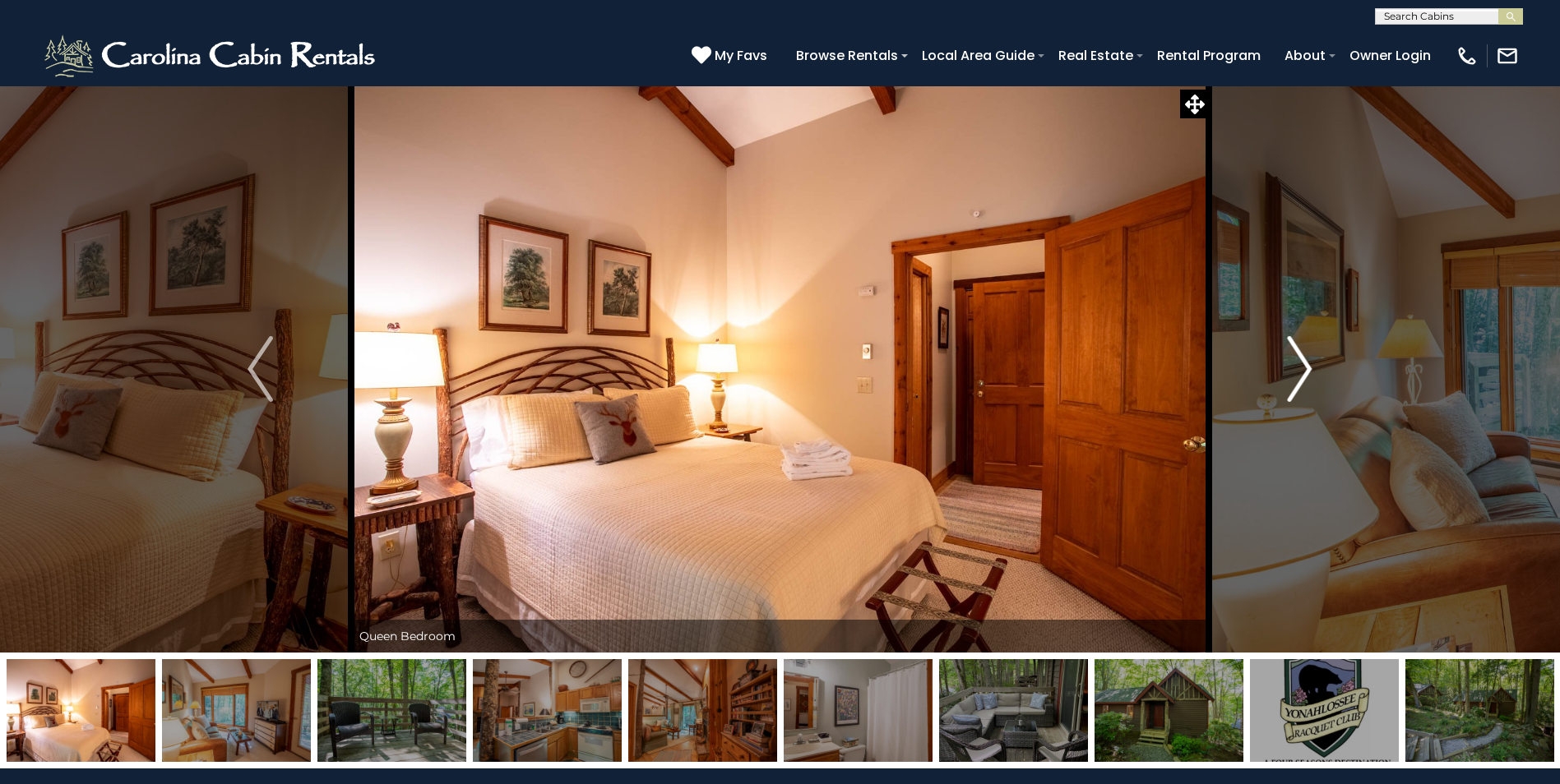
click at [1302, 371] on img "Next" at bounding box center [1299, 369] width 25 height 66
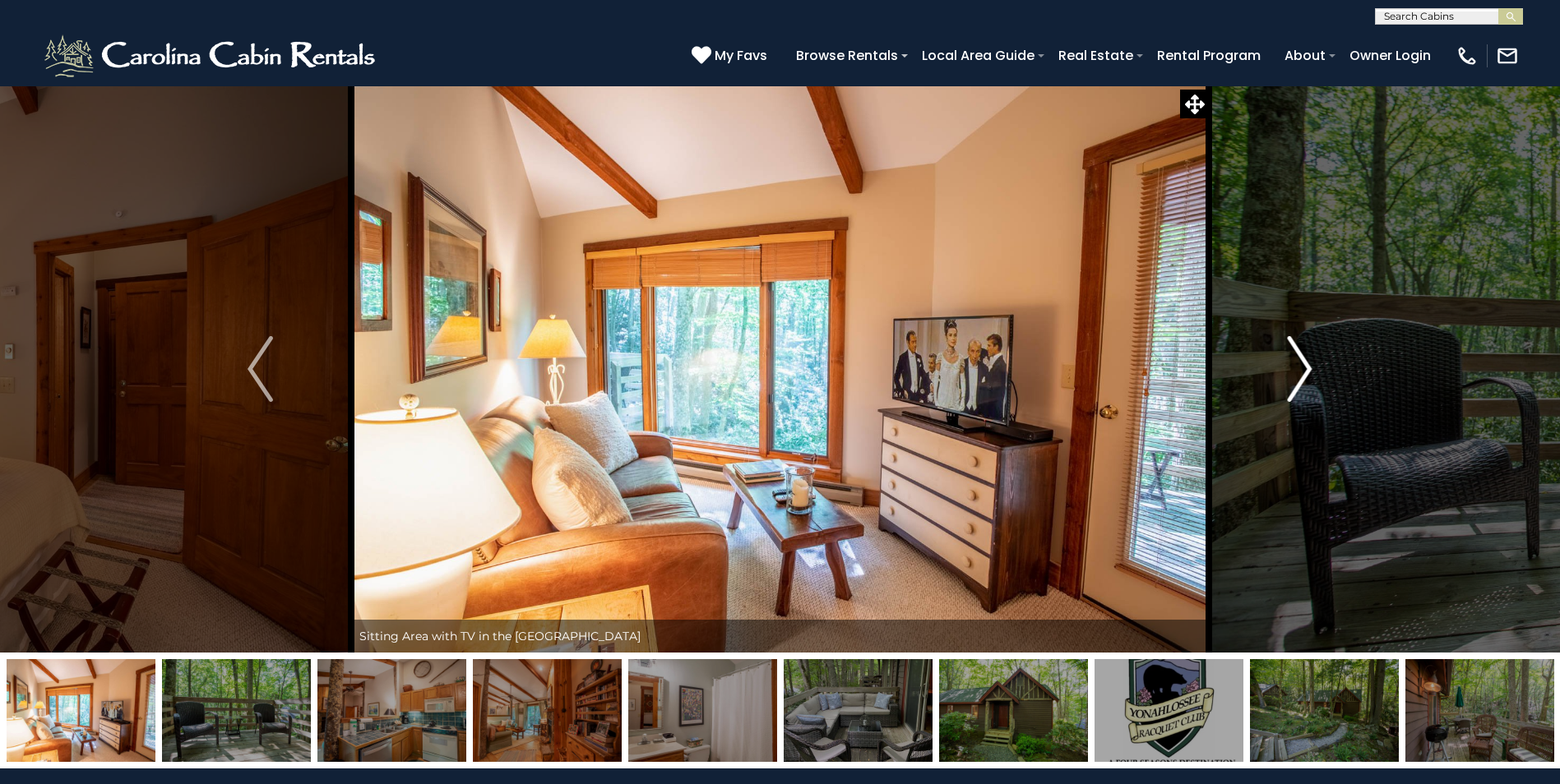
click at [1302, 371] on img "Next" at bounding box center [1299, 369] width 25 height 66
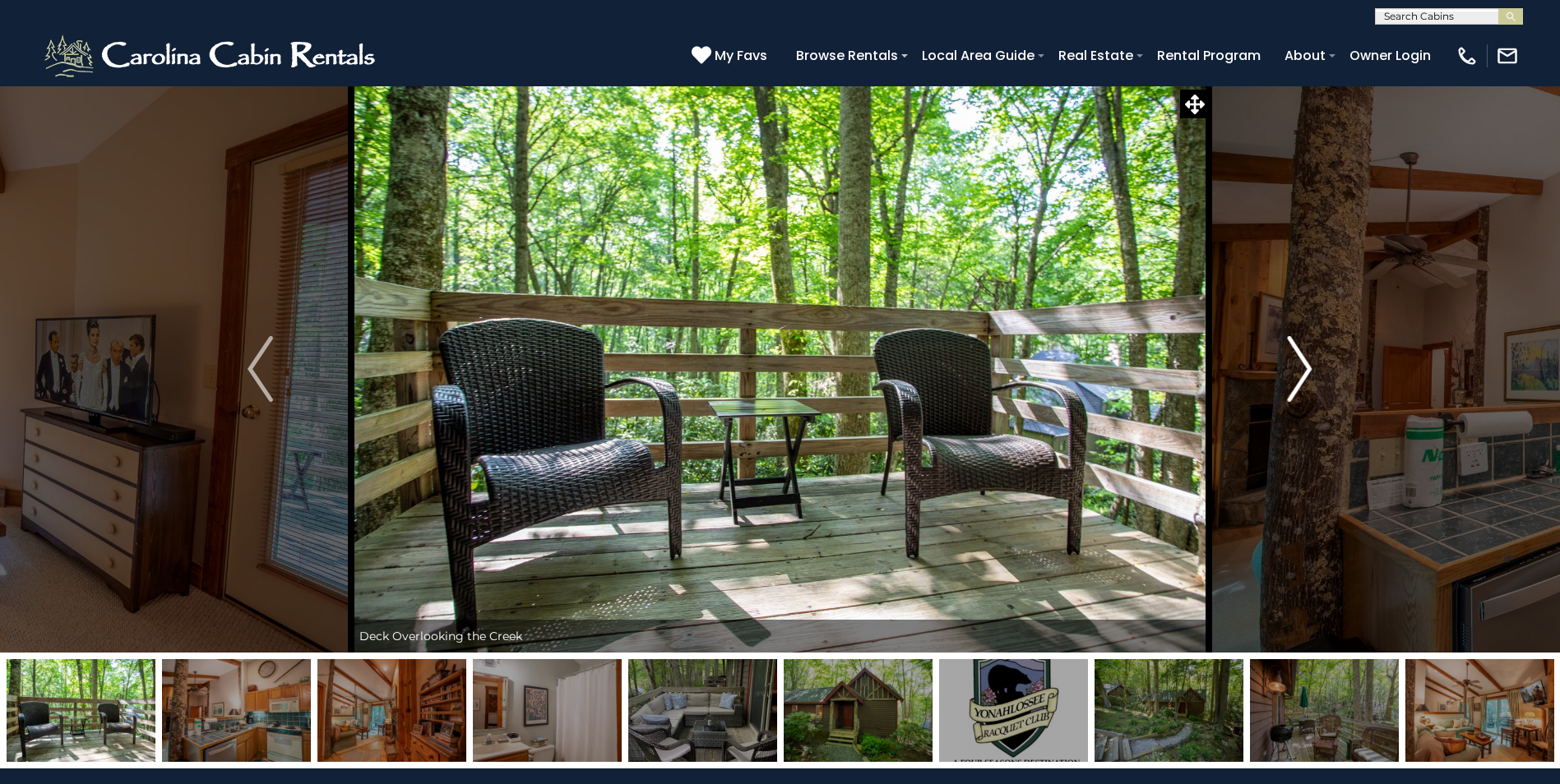
click at [1302, 371] on img "Next" at bounding box center [1299, 369] width 25 height 66
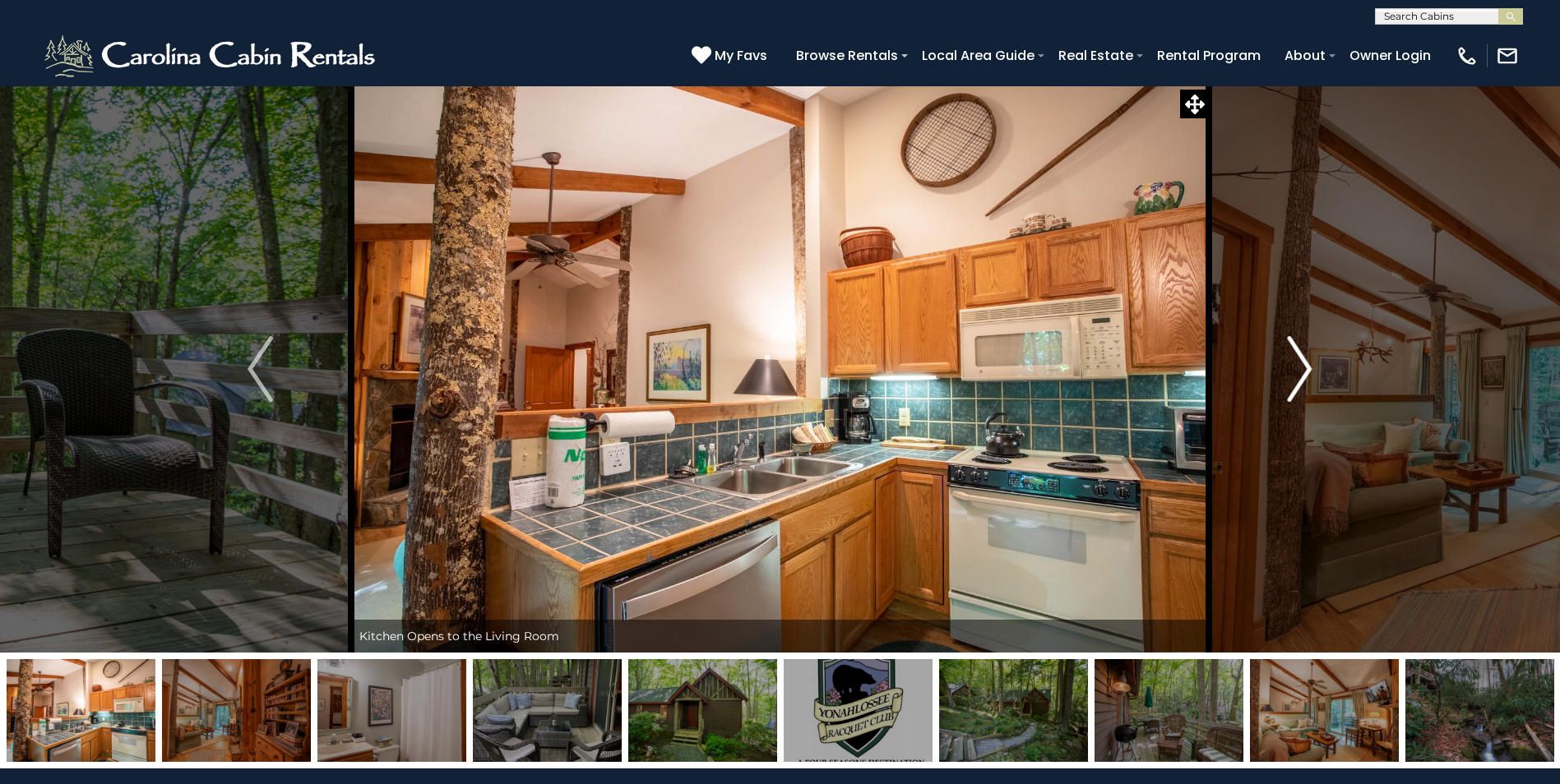
click at [1302, 371] on img "Next" at bounding box center [1299, 369] width 25 height 66
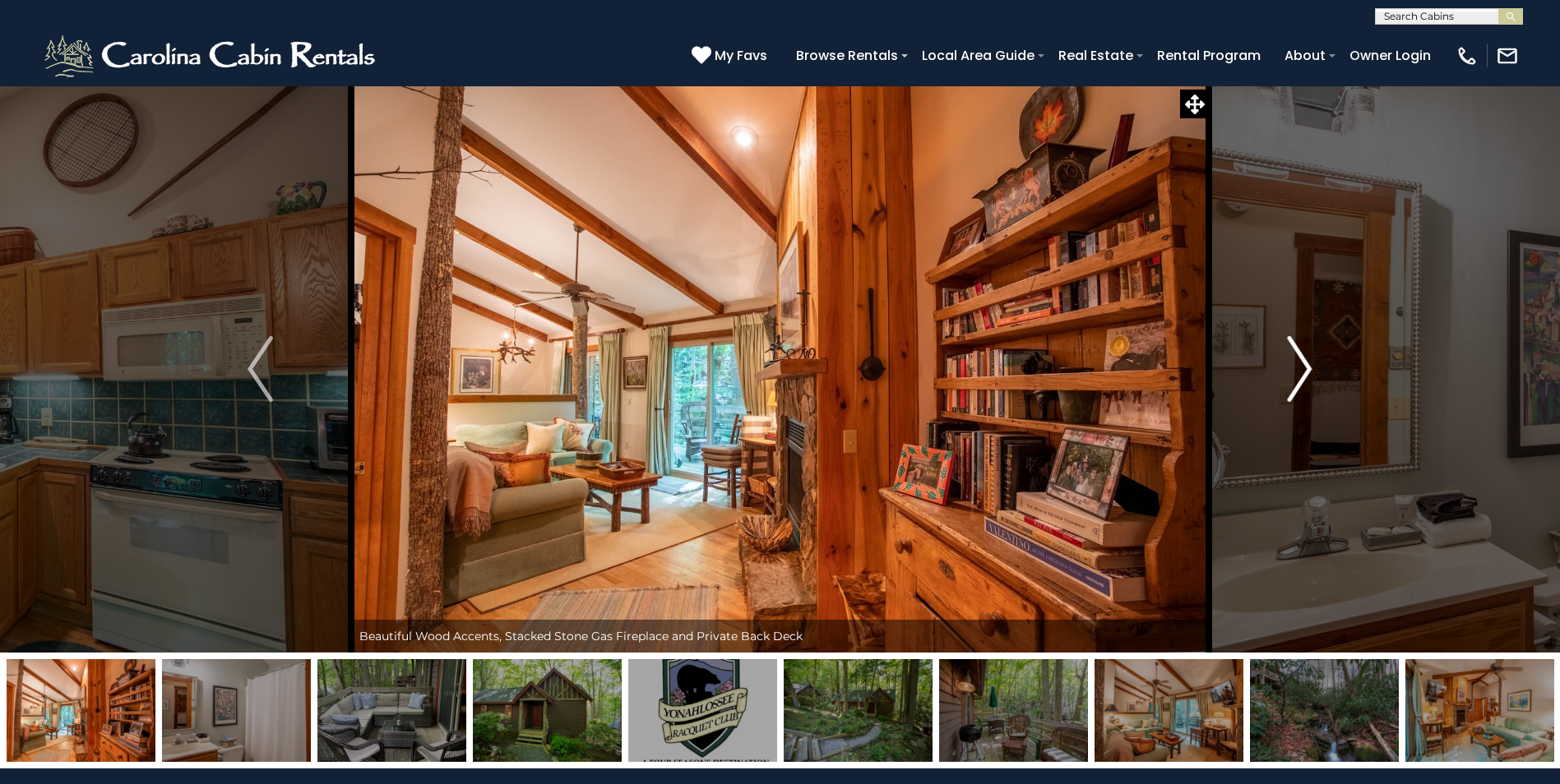
click at [1302, 371] on img "Next" at bounding box center [1299, 369] width 25 height 66
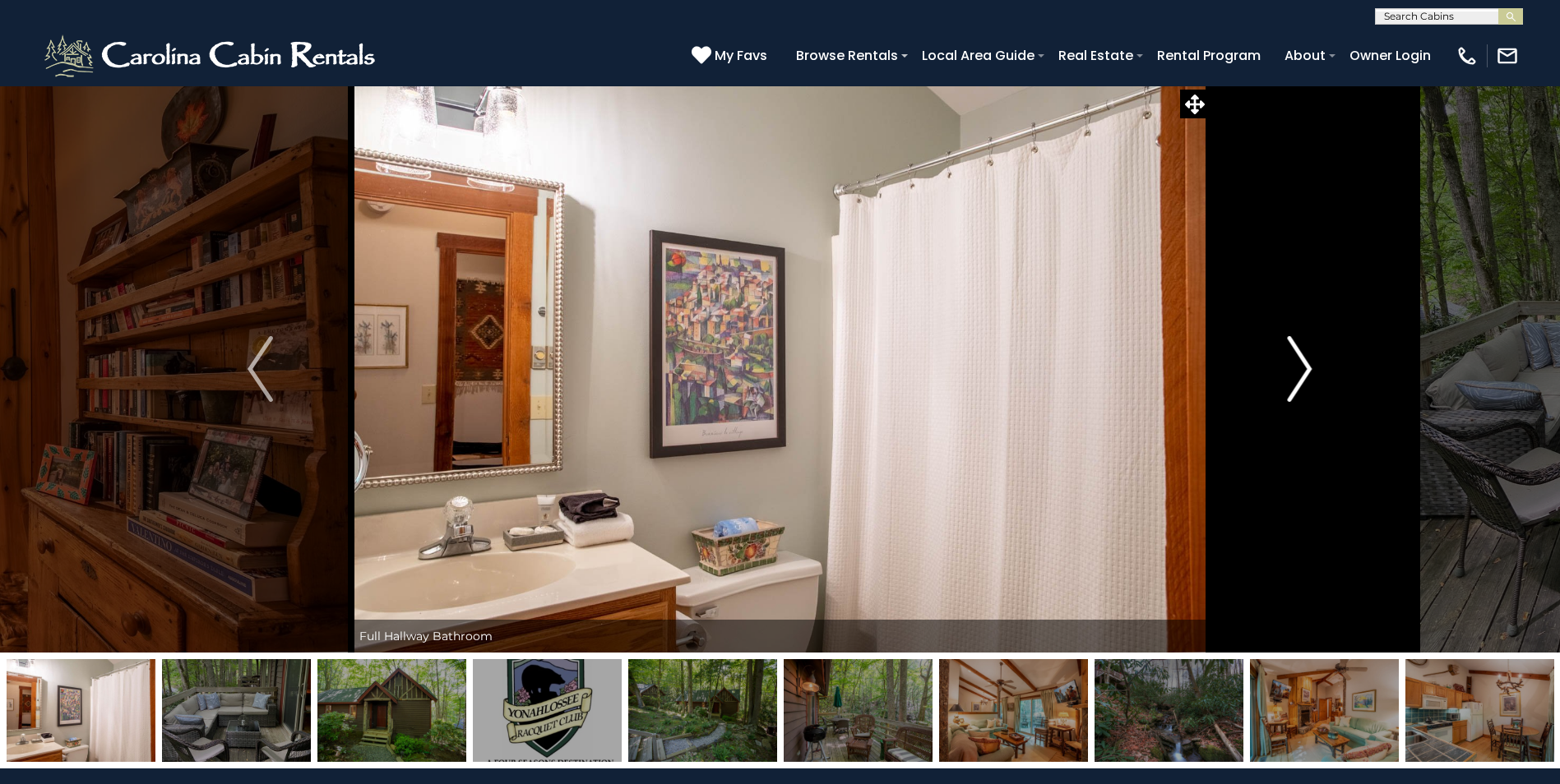
click at [1302, 371] on img "Next" at bounding box center [1299, 369] width 25 height 66
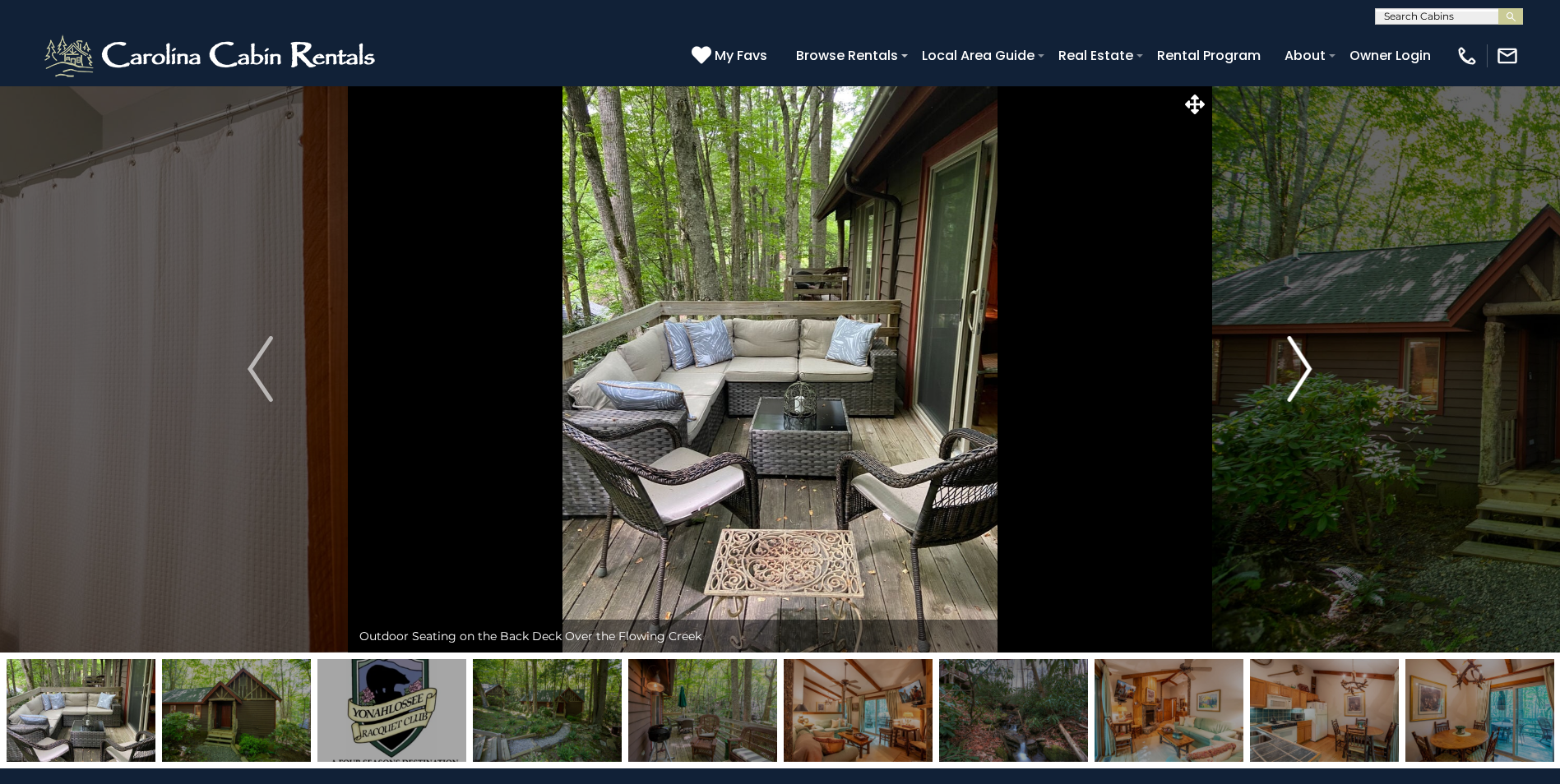
click at [1302, 371] on img "Next" at bounding box center [1299, 369] width 25 height 66
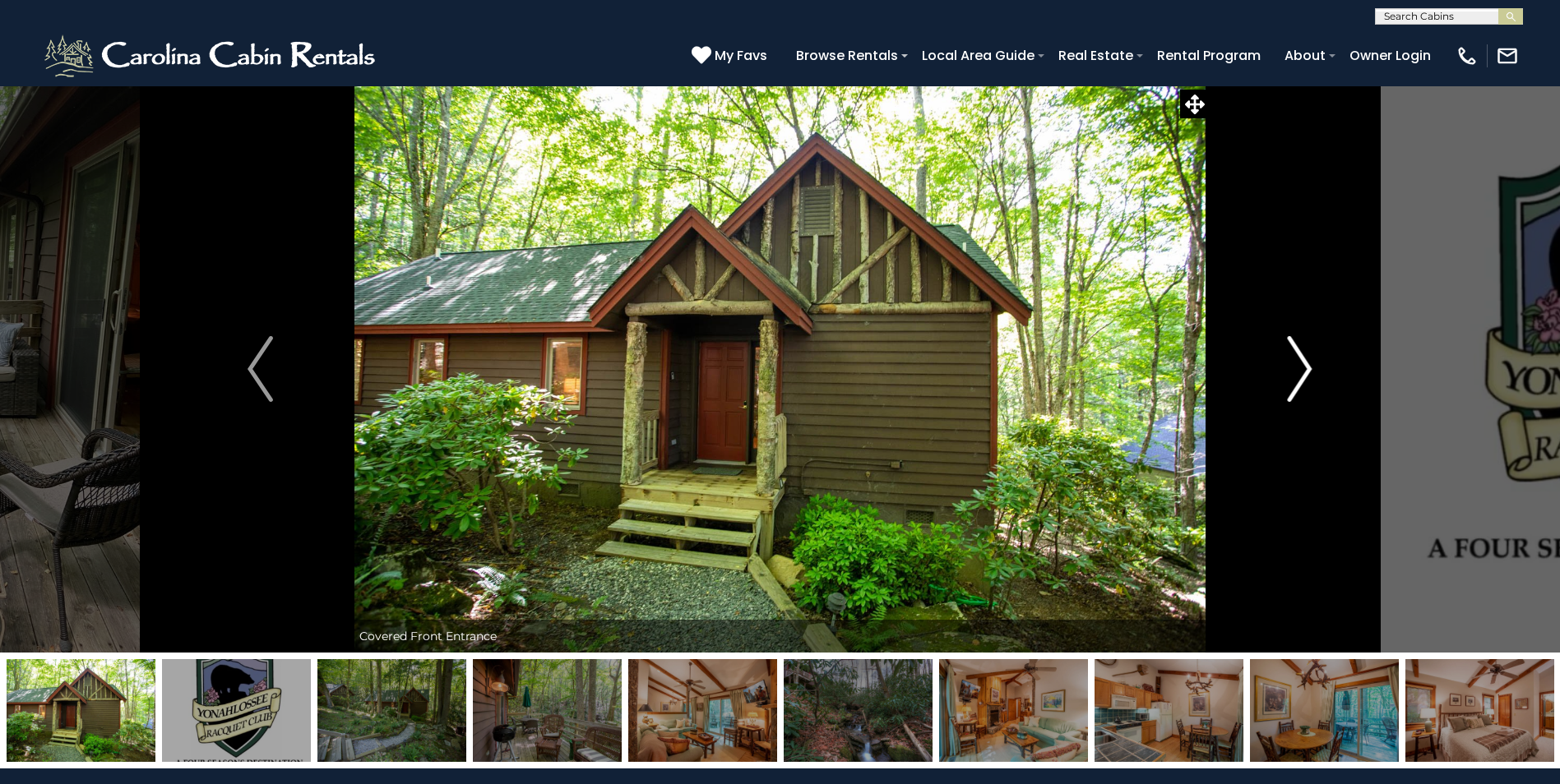
click at [1302, 371] on img "Next" at bounding box center [1299, 369] width 25 height 66
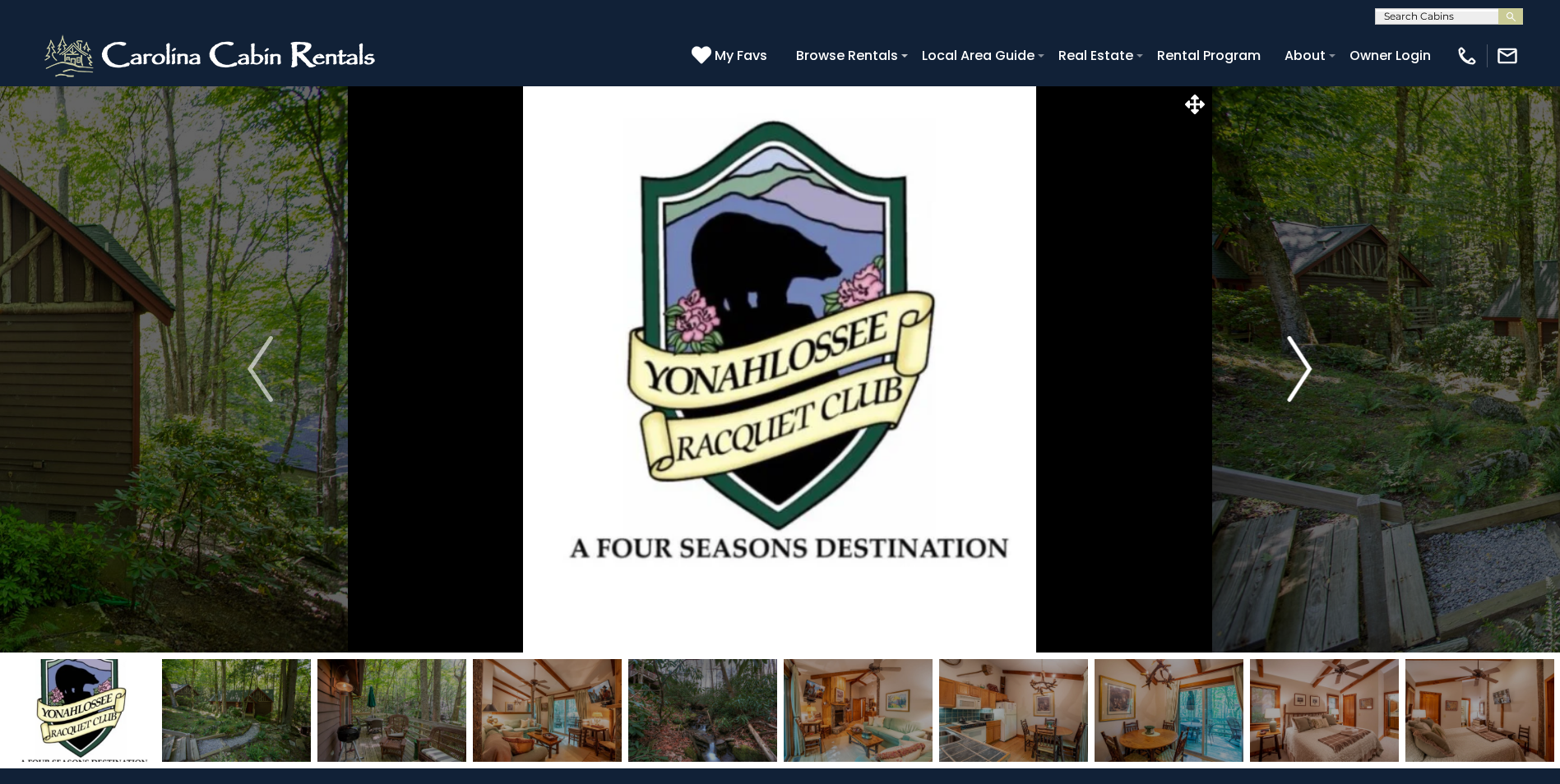
click at [1294, 368] on img "Next" at bounding box center [1299, 369] width 25 height 66
